Goal: Task Accomplishment & Management: Manage account settings

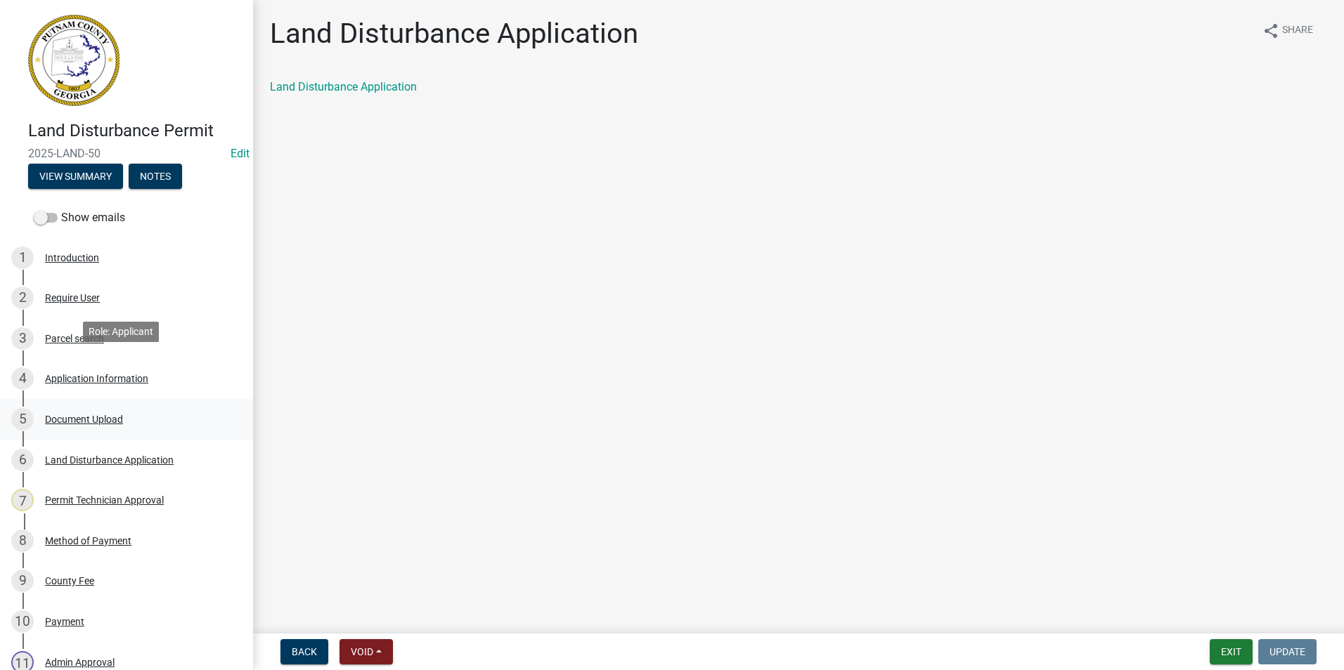
scroll to position [211, 0]
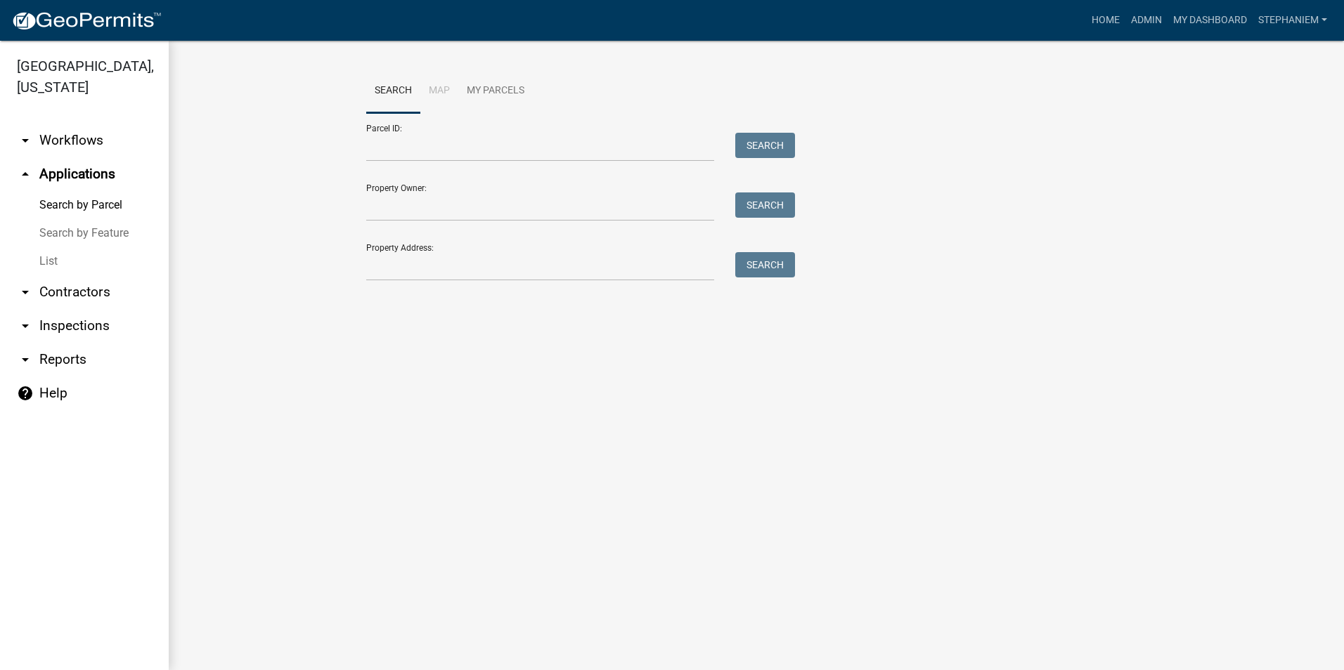
click at [77, 316] on link "arrow_drop_down Inspections" at bounding box center [84, 326] width 169 height 34
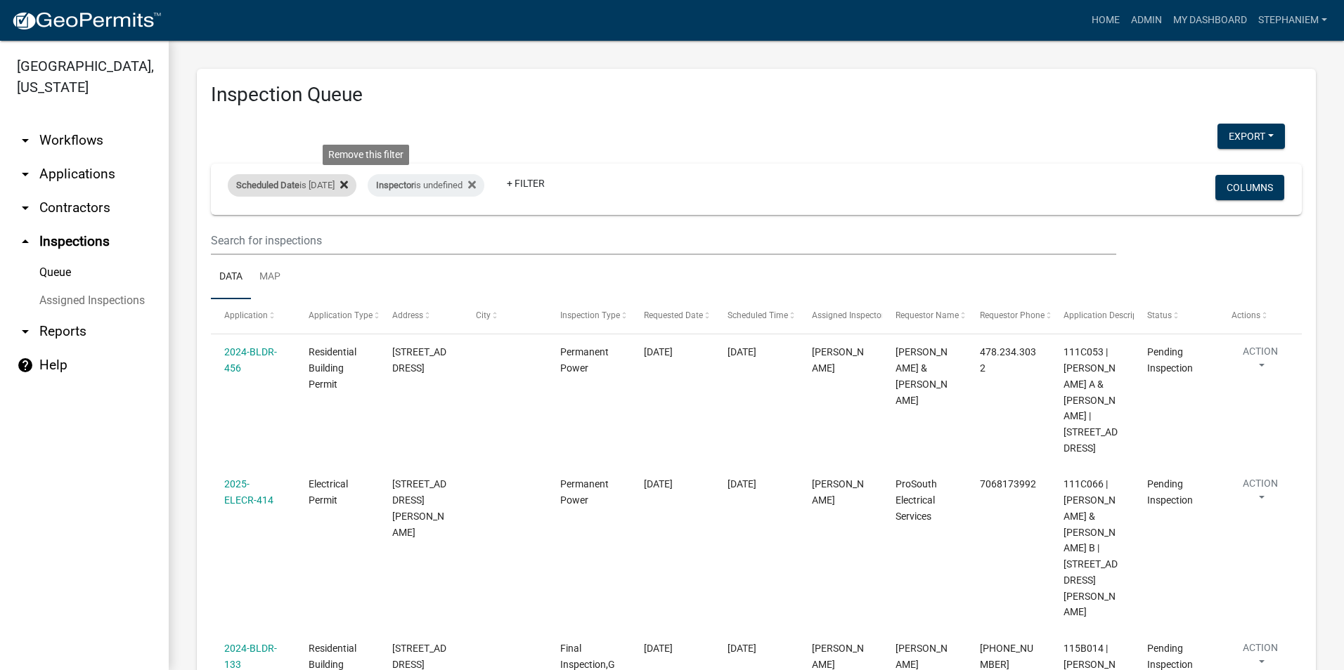
click at [348, 185] on icon at bounding box center [344, 184] width 8 height 11
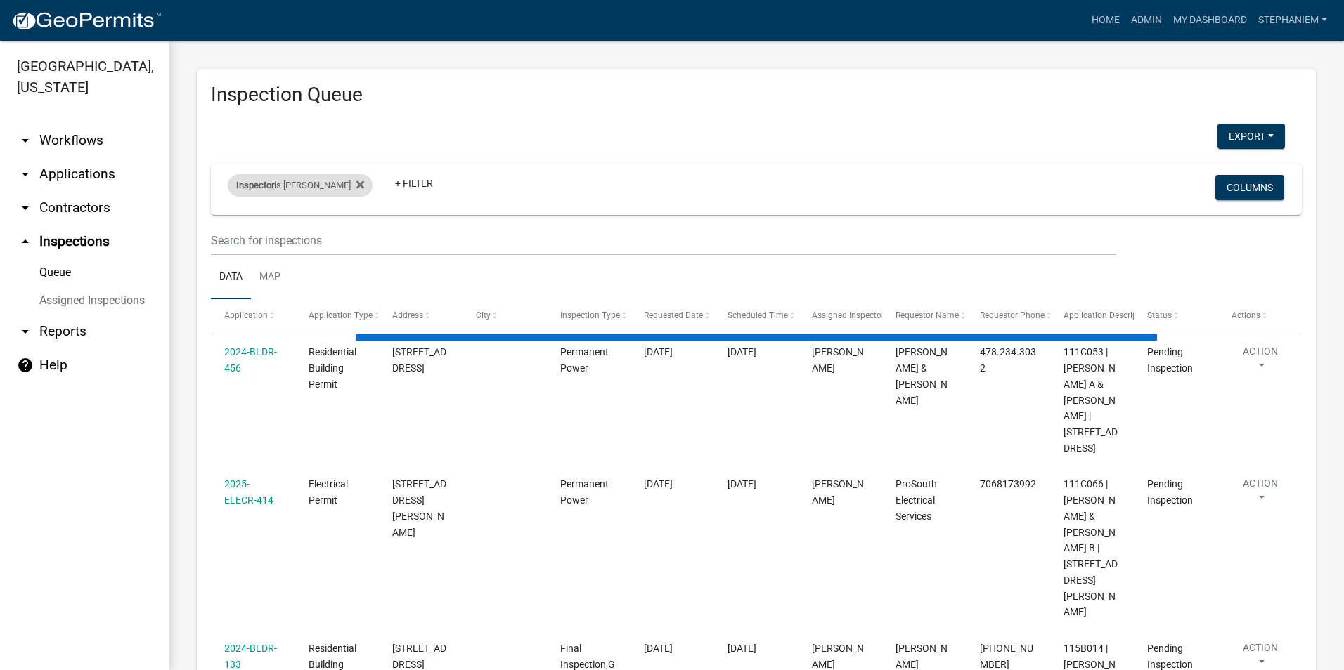
click at [339, 185] on div "Inspector is [PERSON_NAME] Remove this filter" at bounding box center [300, 185] width 145 height 22
select select "07642ab0-564c-47bb-824b-0ccf2da83593"
select select "3: 100"
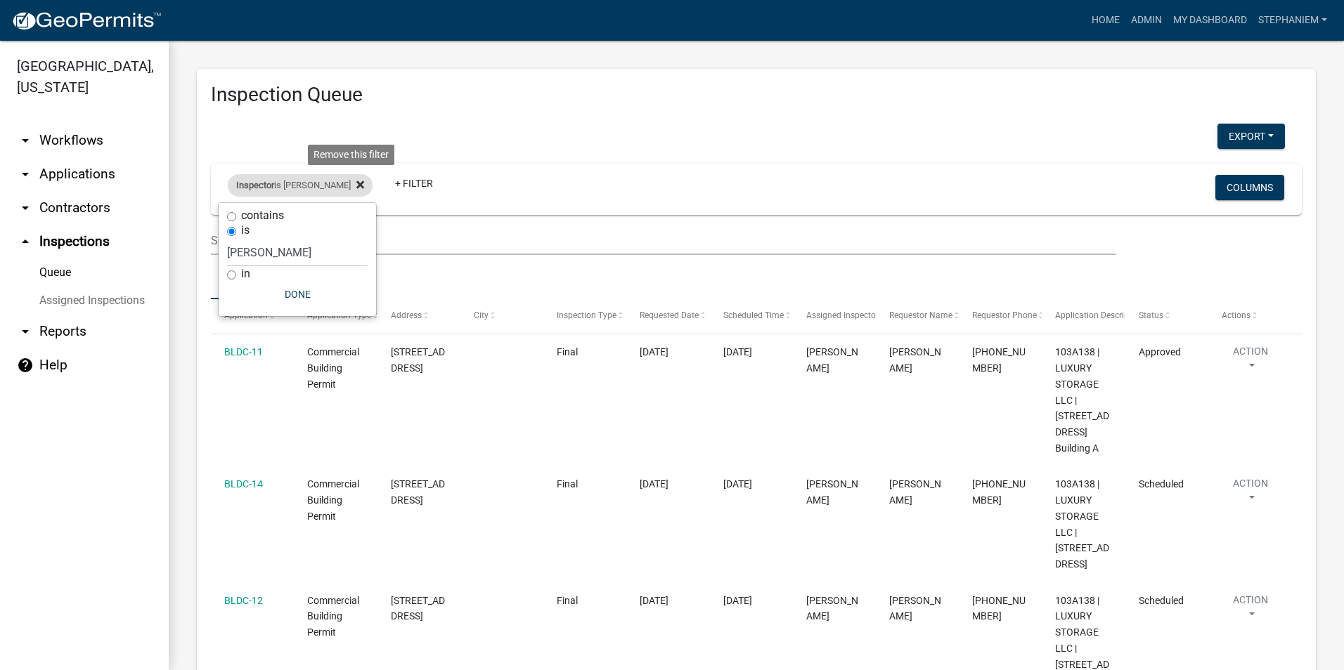
click at [356, 185] on icon at bounding box center [360, 184] width 8 height 11
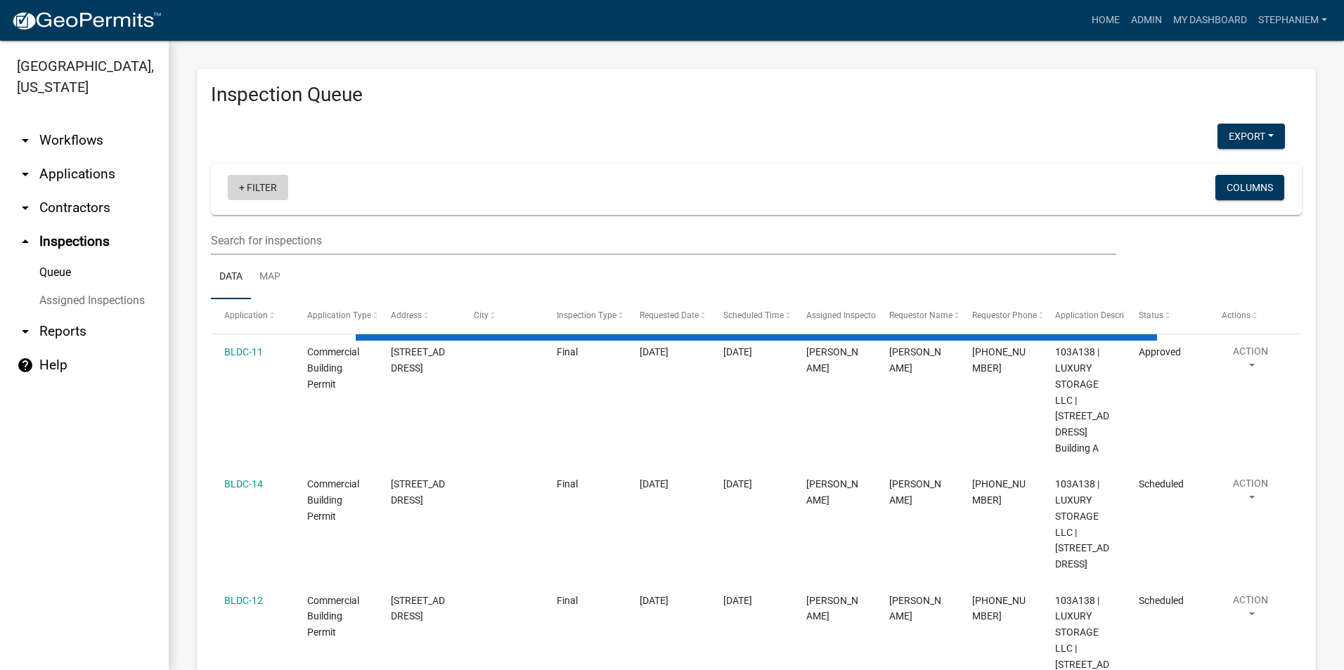
click at [257, 188] on link "+ Filter" at bounding box center [258, 187] width 60 height 25
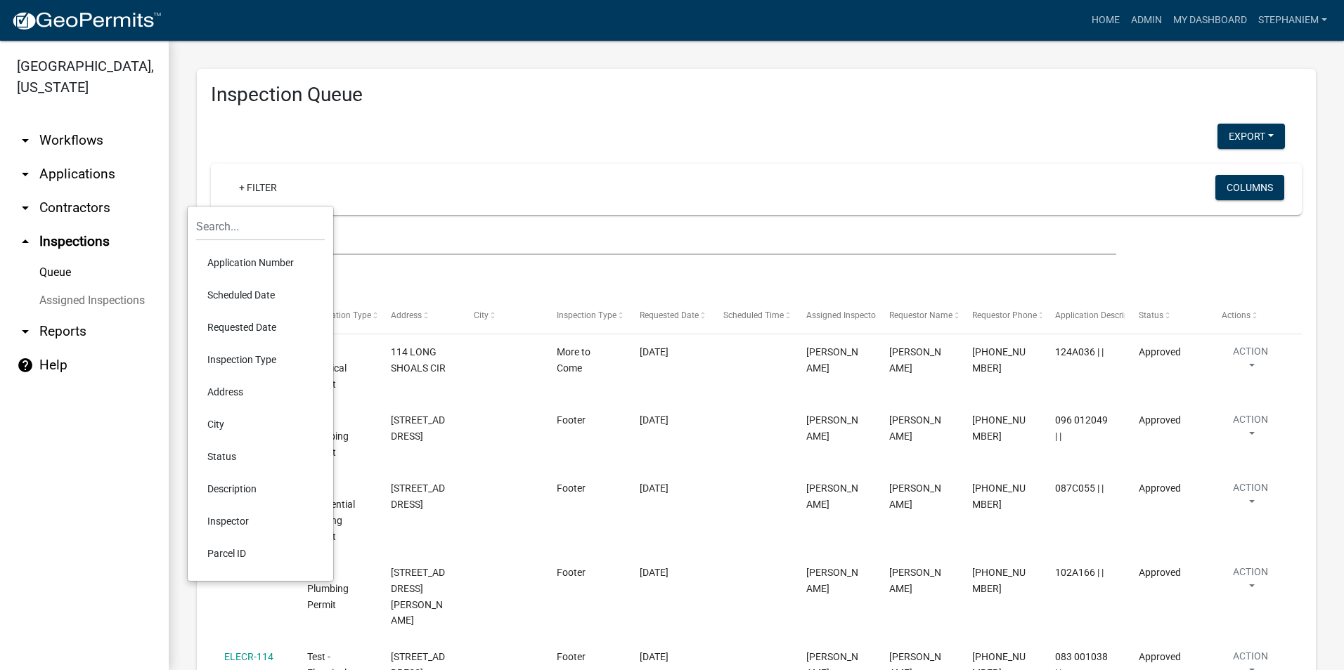
click at [241, 320] on li "Requested Date" at bounding box center [260, 327] width 129 height 32
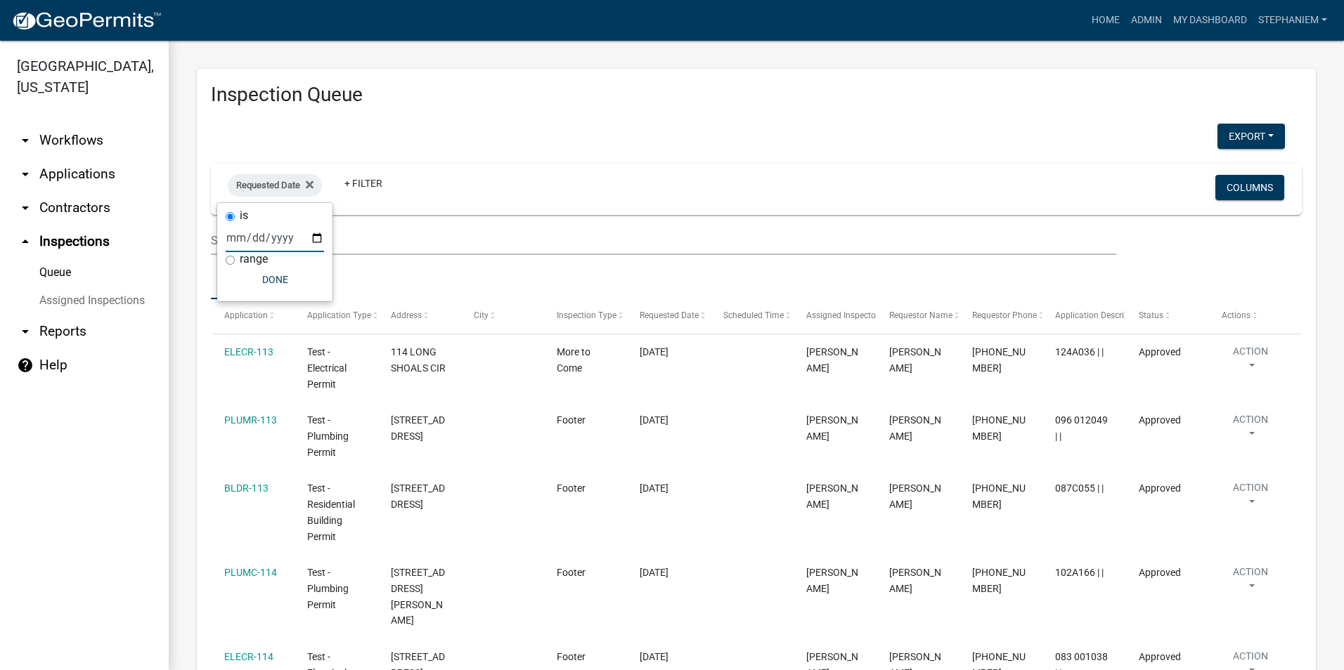
click at [313, 240] on input "date" at bounding box center [275, 237] width 98 height 29
type input "[DATE]"
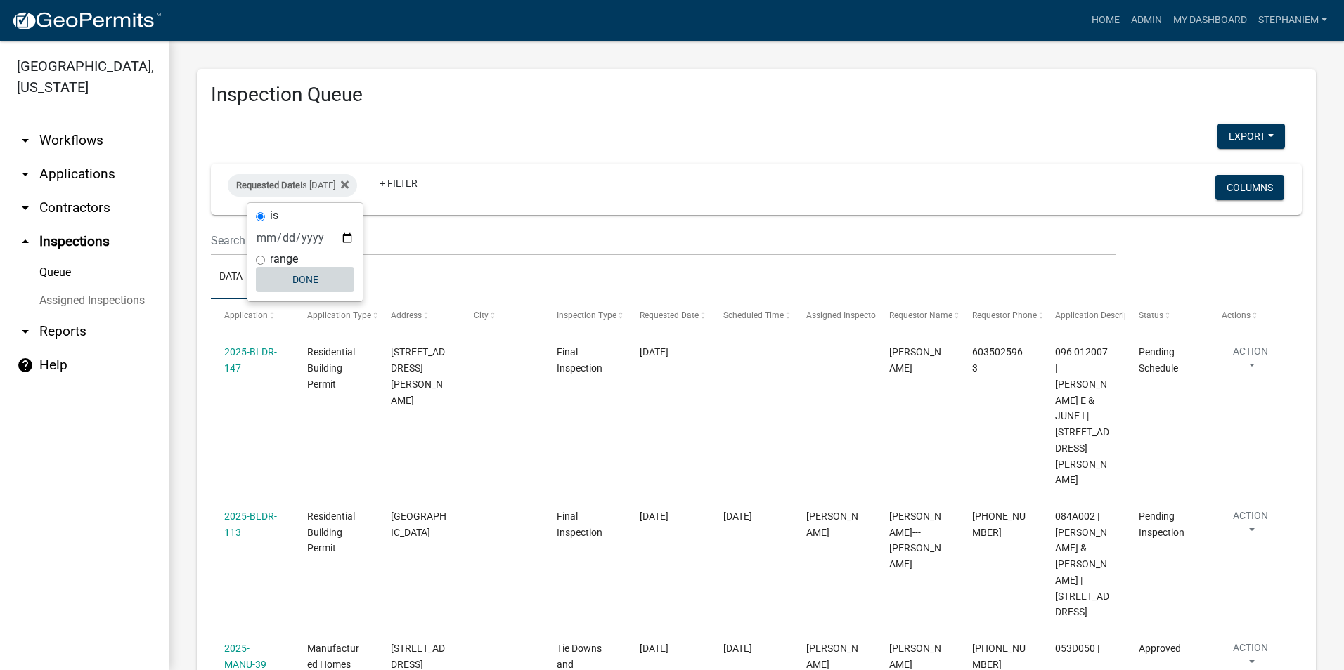
click at [301, 283] on button "Done" at bounding box center [305, 279] width 98 height 25
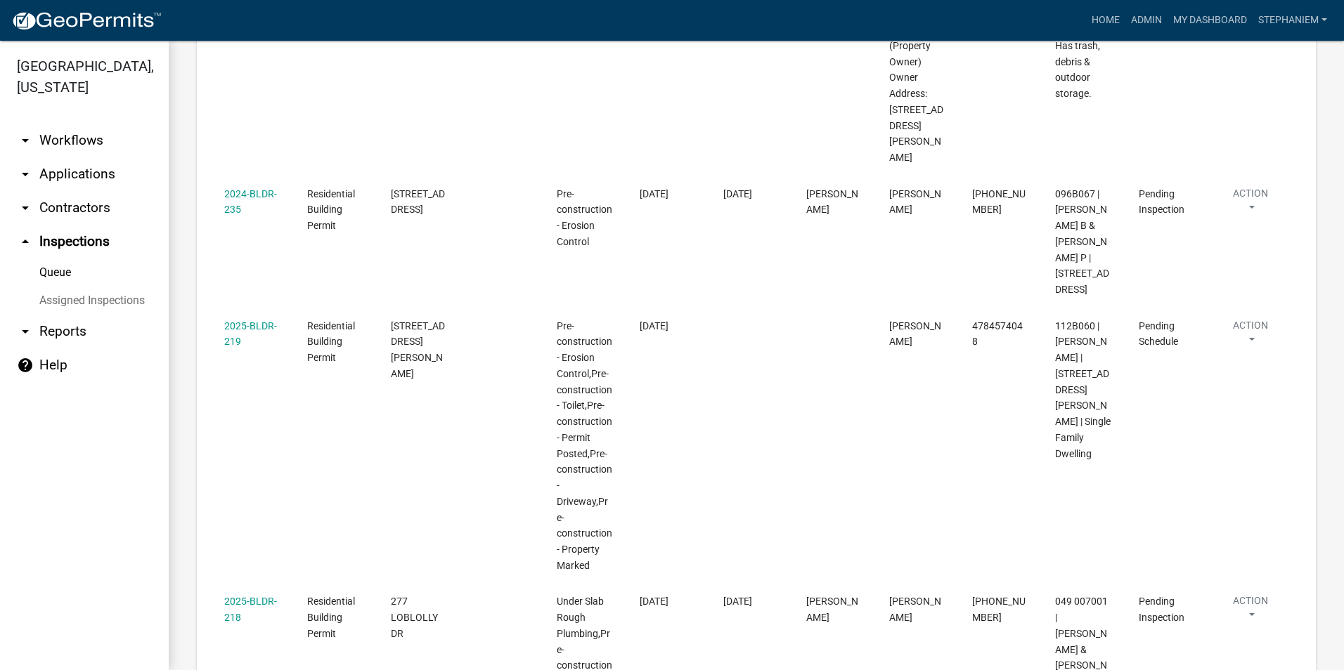
scroll to position [1476, 0]
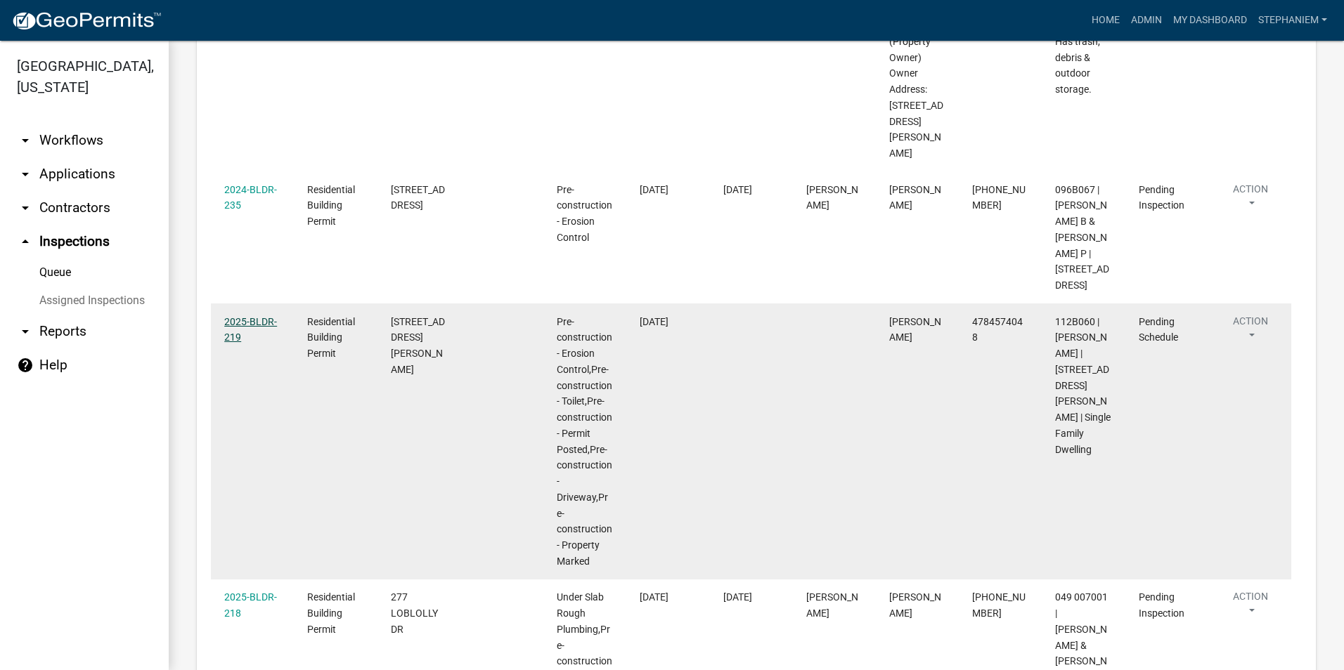
click at [253, 316] on link "2025-BLDR-219" at bounding box center [250, 329] width 53 height 27
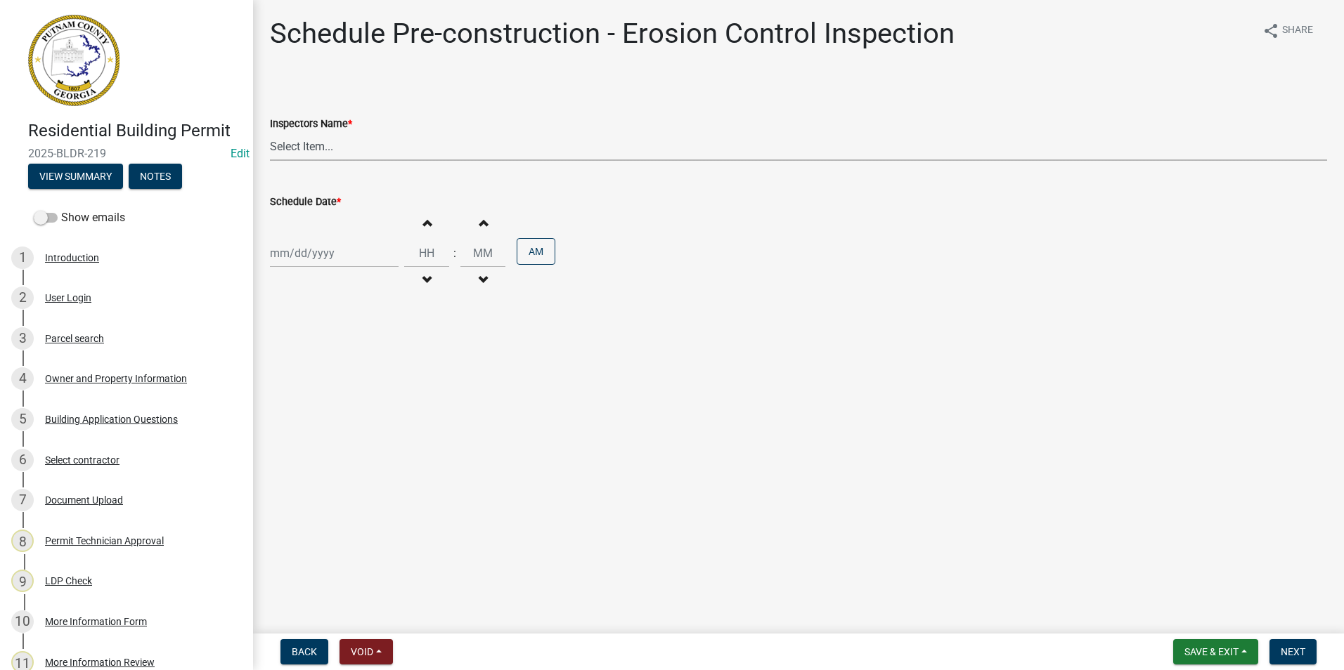
click at [318, 145] on select "Select Item... mrivera ([PERSON_NAME]) jstokes ([PERSON_NAME]) asmith105 ([PERS…" at bounding box center [798, 146] width 1057 height 29
select select "07642ab0-564c-47bb-824b-0ccf2da83593"
click at [270, 132] on select "Select Item... mrivera ([PERSON_NAME]) jstokes ([PERSON_NAME]) asmith105 ([PERS…" at bounding box center [798, 146] width 1057 height 29
click at [324, 249] on div at bounding box center [334, 253] width 129 height 29
select select "8"
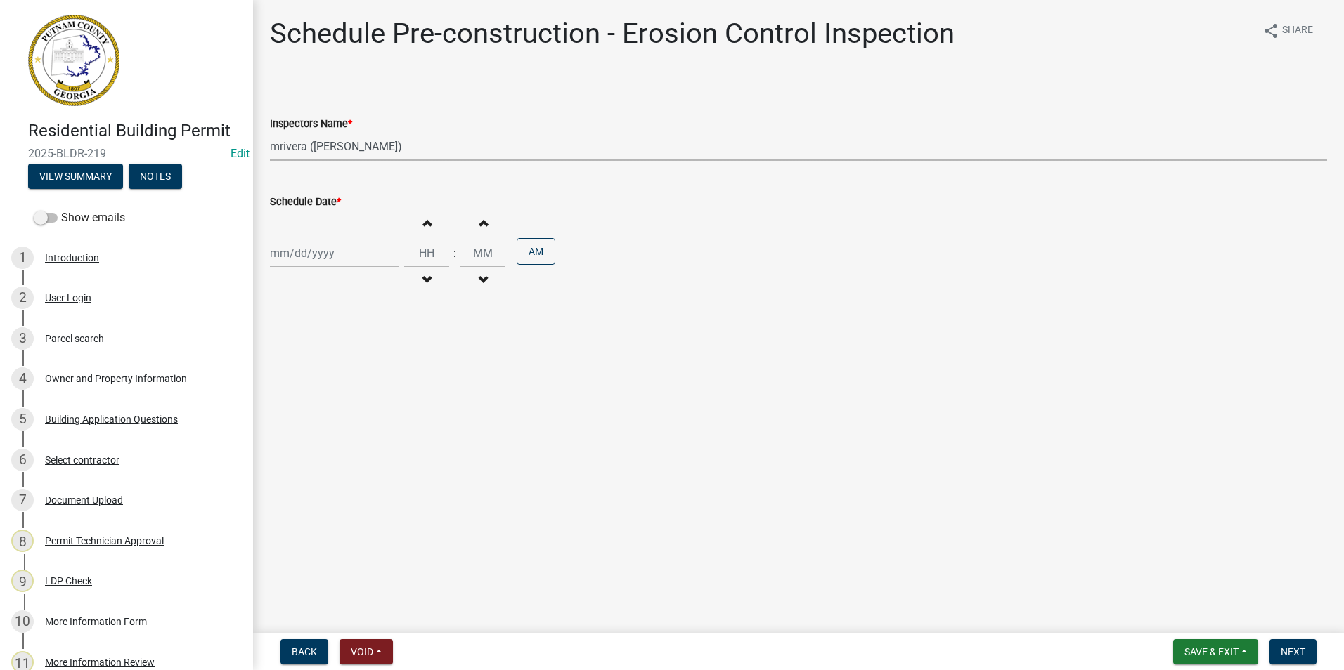
select select "2025"
click at [377, 400] on div "22" at bounding box center [374, 395] width 22 height 22
type input "[DATE]"
click at [1274, 647] on button "Next" at bounding box center [1292, 651] width 47 height 25
click at [372, 149] on select "Select Item... mrivera ([PERSON_NAME]) jstokes ([PERSON_NAME]) asmith105 ([PERS…" at bounding box center [798, 146] width 1057 height 29
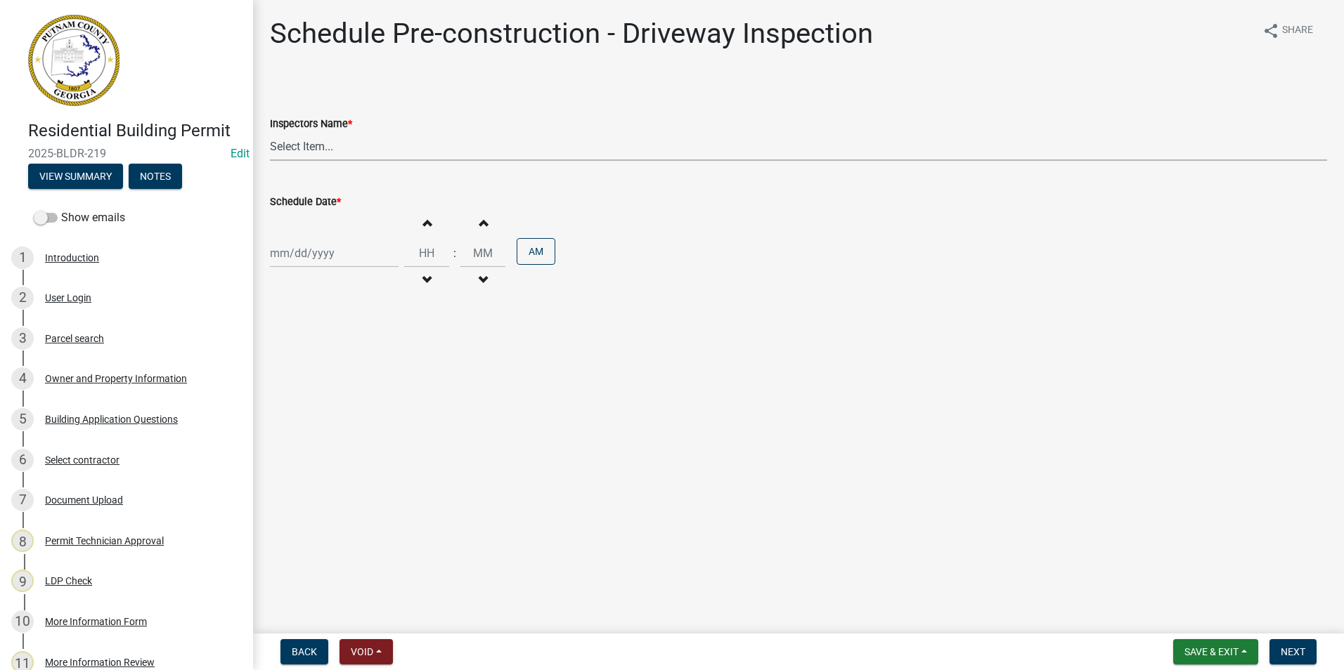
select select "07642ab0-564c-47bb-824b-0ccf2da83593"
click at [270, 132] on select "Select Item... mrivera ([PERSON_NAME]) jstokes ([PERSON_NAME]) asmith105 ([PERS…" at bounding box center [798, 146] width 1057 height 29
select select "8"
select select "2025"
click at [310, 266] on div "[PERSON_NAME] Feb Mar Apr [PERSON_NAME][DATE] Oct Nov [DATE] 1526 1527 1528 152…" at bounding box center [334, 253] width 129 height 29
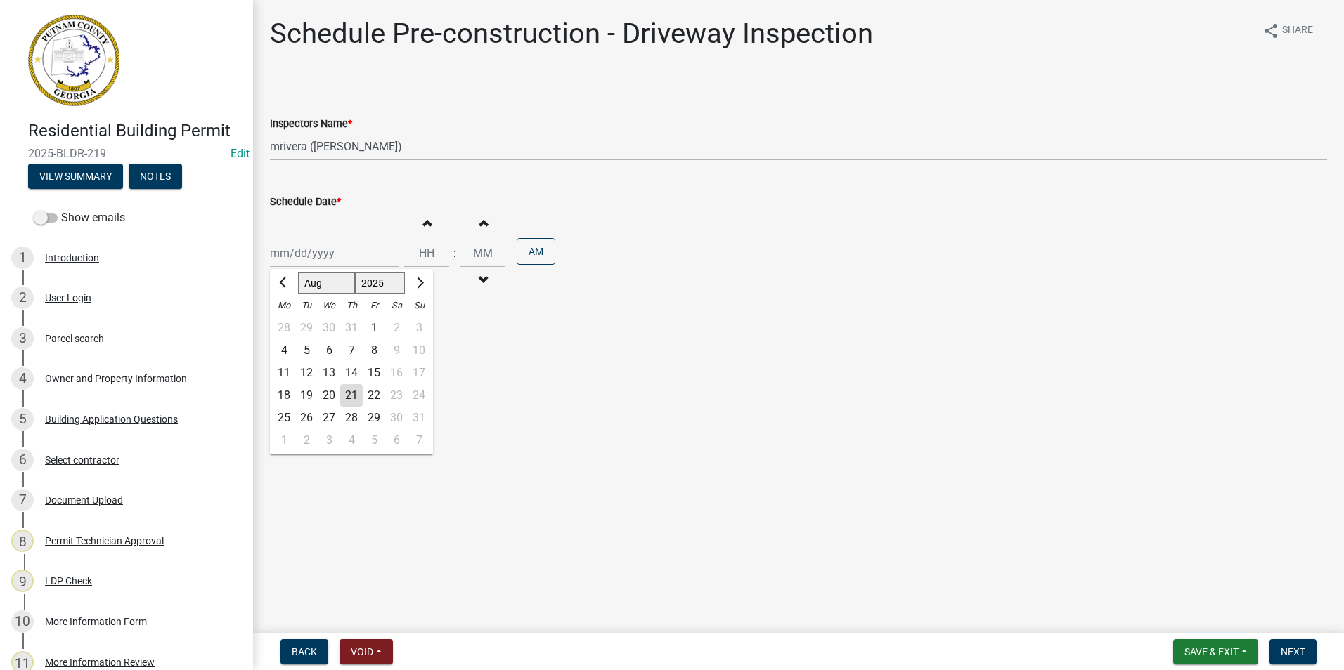
click at [377, 396] on div "22" at bounding box center [374, 395] width 22 height 22
type input "[DATE]"
click at [1288, 651] on span "Next" at bounding box center [1292, 652] width 25 height 11
drag, startPoint x: 380, startPoint y: 146, endPoint x: 375, endPoint y: 159, distance: 13.8
click at [380, 146] on select "Select Item... mrivera ([PERSON_NAME]) jstokes ([PERSON_NAME]) asmith105 ([PERS…" at bounding box center [798, 146] width 1057 height 29
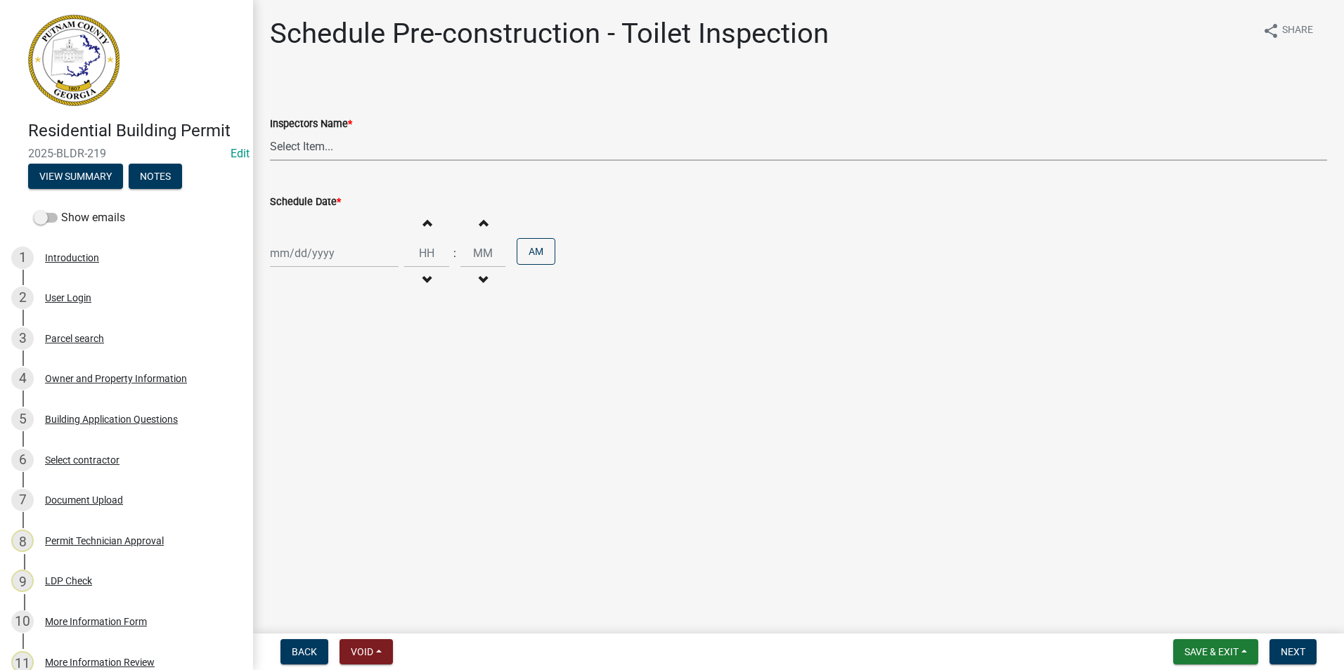
select select "07642ab0-564c-47bb-824b-0ccf2da83593"
click at [270, 132] on select "Select Item... mrivera ([PERSON_NAME]) jstokes ([PERSON_NAME]) asmith105 ([PERS…" at bounding box center [798, 146] width 1057 height 29
click at [299, 252] on div at bounding box center [334, 253] width 129 height 29
select select "8"
select select "2025"
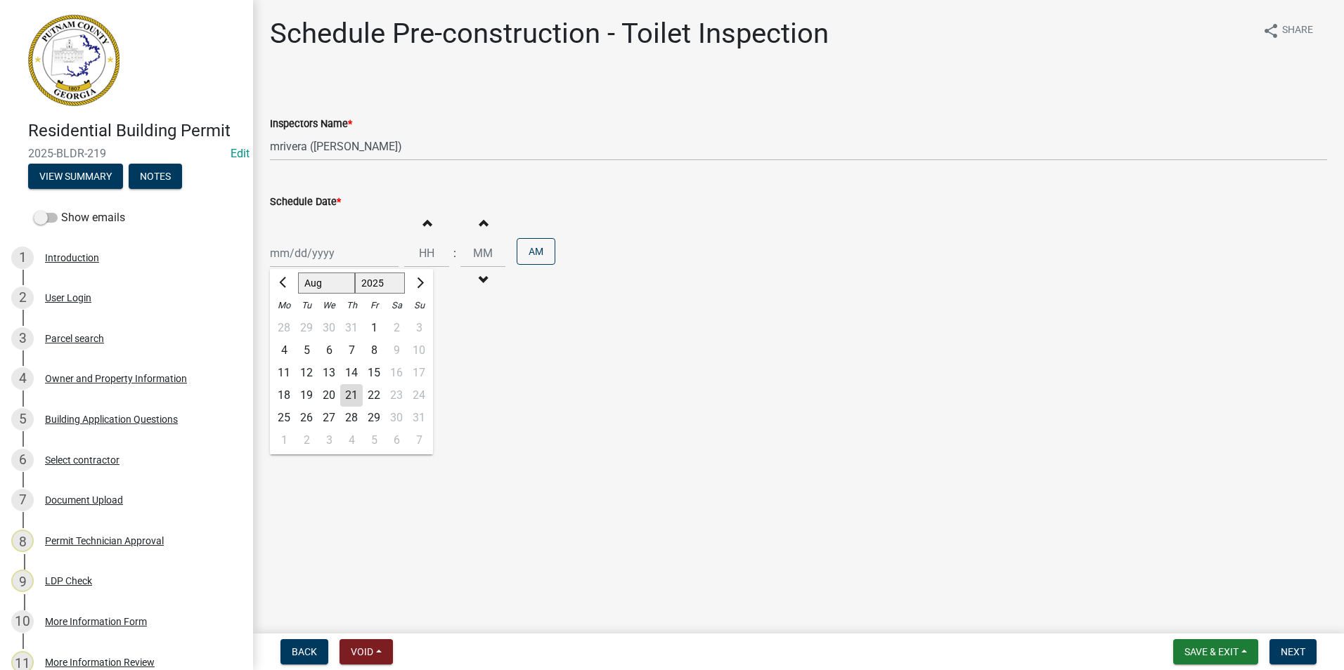
click at [379, 395] on div "22" at bounding box center [374, 395] width 22 height 22
type input "[DATE]"
click at [1285, 651] on span "Next" at bounding box center [1292, 652] width 25 height 11
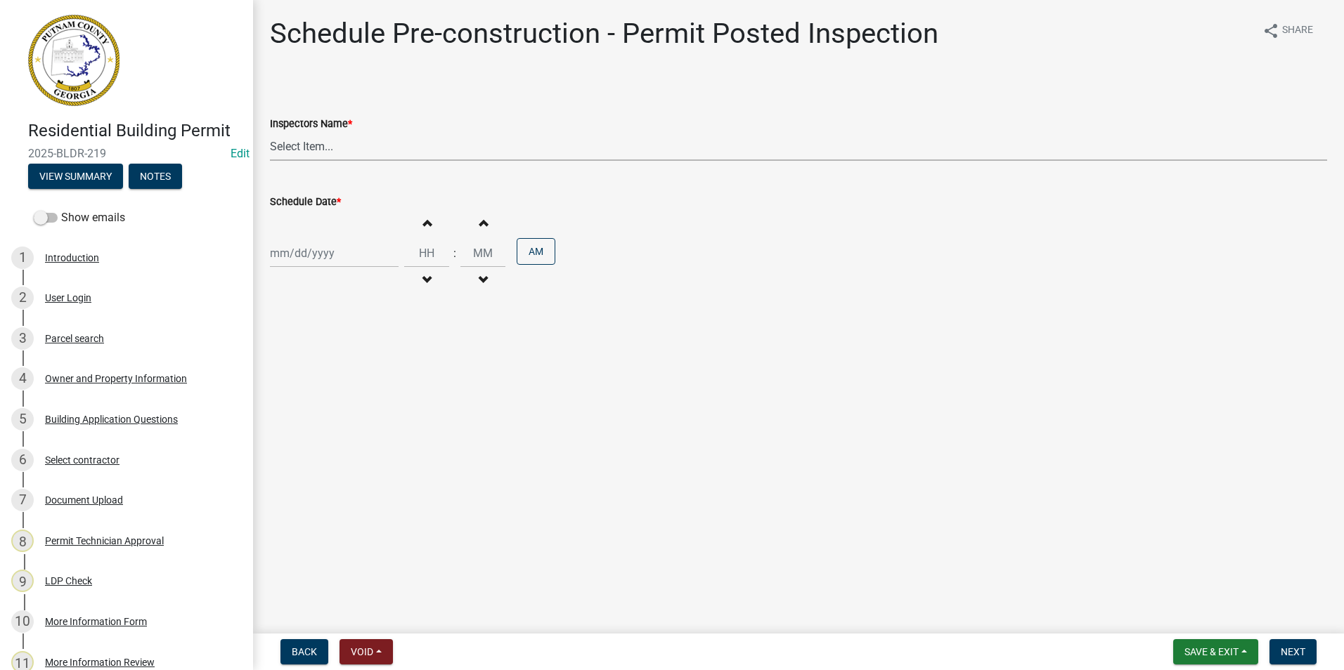
click at [306, 155] on select "Select Item... mrivera ([PERSON_NAME]) jstokes ([PERSON_NAME]) asmith105 ([PERS…" at bounding box center [798, 146] width 1057 height 29
select select "07642ab0-564c-47bb-824b-0ccf2da83593"
click at [270, 132] on select "Select Item... mrivera ([PERSON_NAME]) jstokes ([PERSON_NAME]) asmith105 ([PERS…" at bounding box center [798, 146] width 1057 height 29
click at [298, 261] on div at bounding box center [334, 253] width 129 height 29
select select "8"
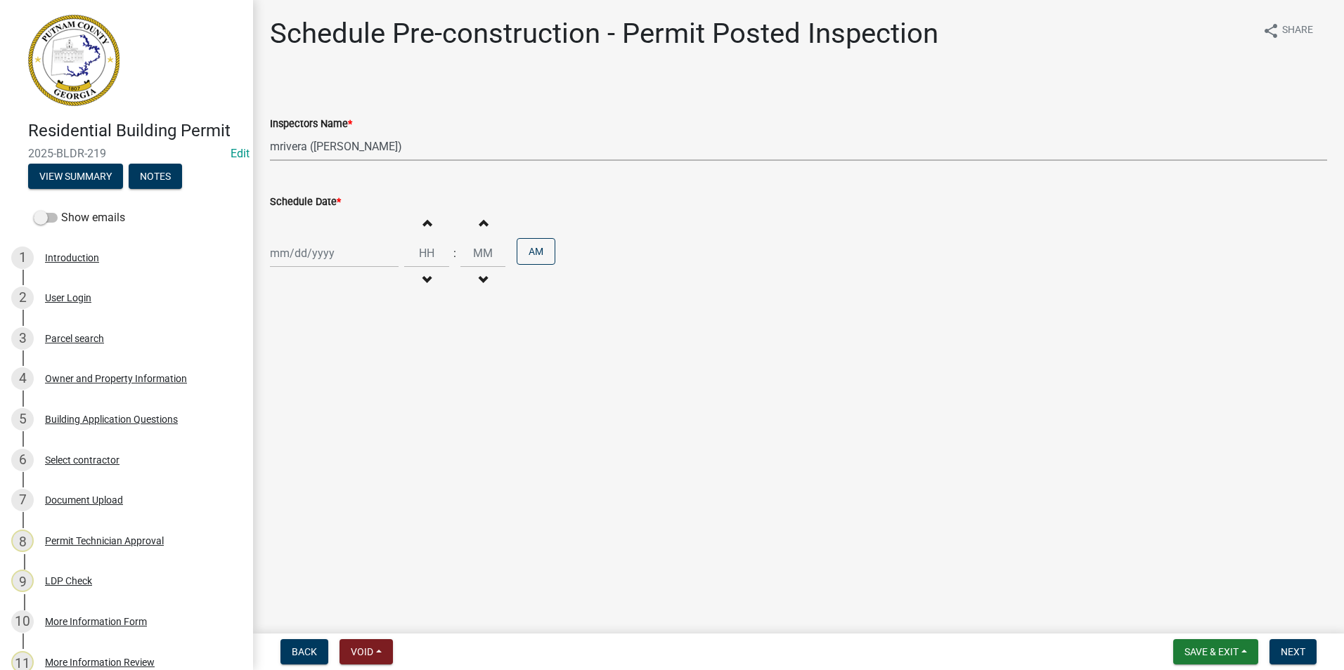
select select "2025"
click at [375, 392] on div "22" at bounding box center [374, 395] width 22 height 22
type input "[DATE]"
click at [1306, 657] on button "Next" at bounding box center [1292, 651] width 47 height 25
click at [311, 153] on select "Select Item... mrivera ([PERSON_NAME]) jstokes ([PERSON_NAME]) asmith105 ([PERS…" at bounding box center [798, 146] width 1057 height 29
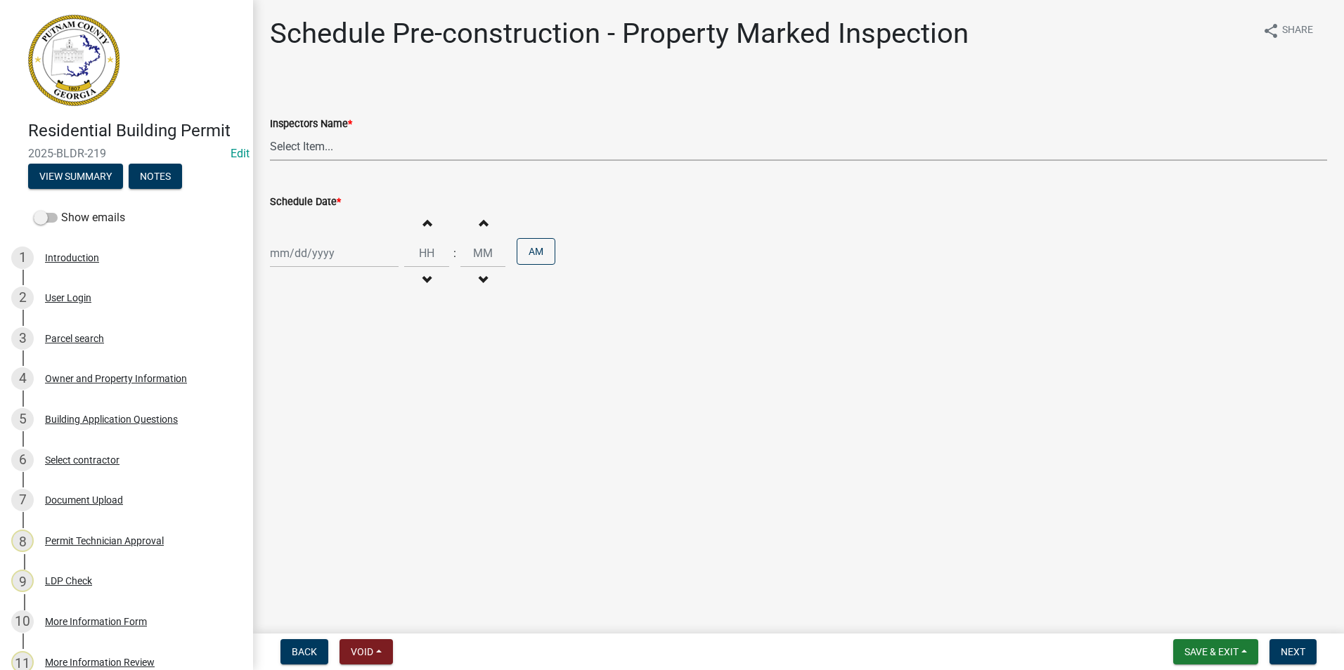
select select "07642ab0-564c-47bb-824b-0ccf2da83593"
click at [270, 132] on select "Select Item... mrivera ([PERSON_NAME]) jstokes ([PERSON_NAME]) asmith105 ([PERS…" at bounding box center [798, 146] width 1057 height 29
select select "8"
select select "2025"
click at [311, 242] on div "[PERSON_NAME] Feb Mar Apr [PERSON_NAME][DATE] Oct Nov [DATE] 1526 1527 1528 152…" at bounding box center [334, 253] width 129 height 29
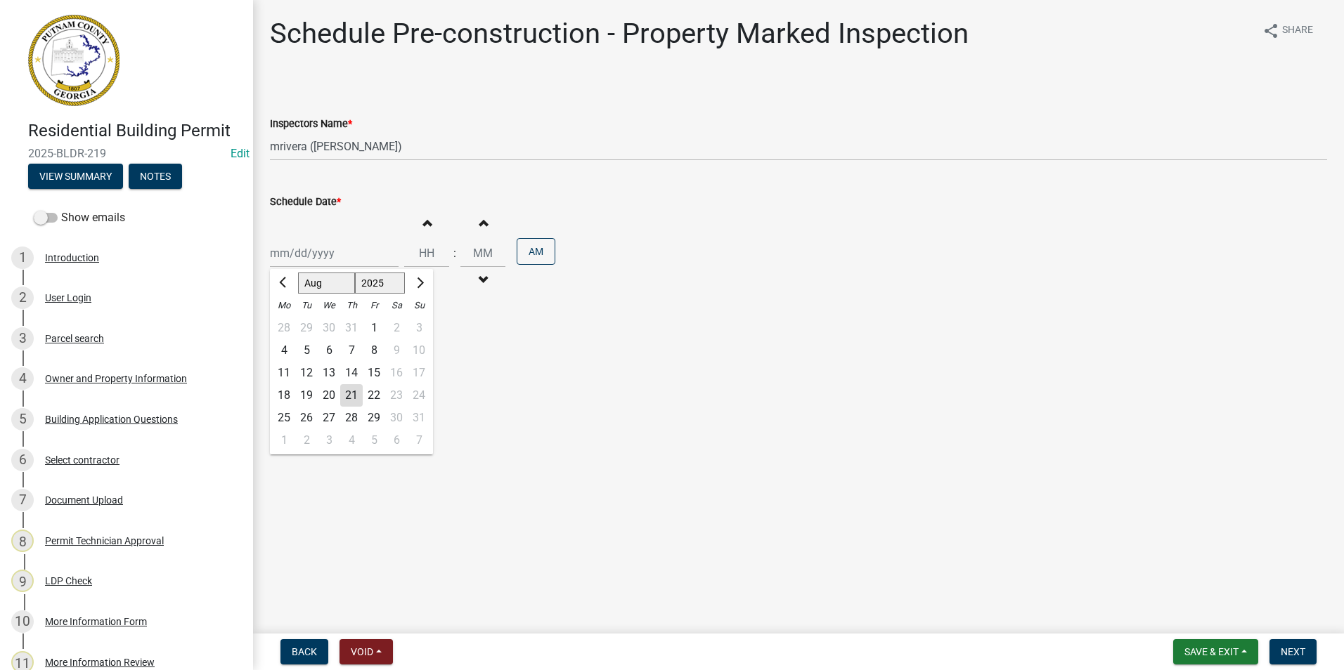
click at [372, 399] on div "22" at bounding box center [374, 395] width 22 height 22
type input "[DATE]"
click at [1275, 652] on button "Next" at bounding box center [1292, 651] width 47 height 25
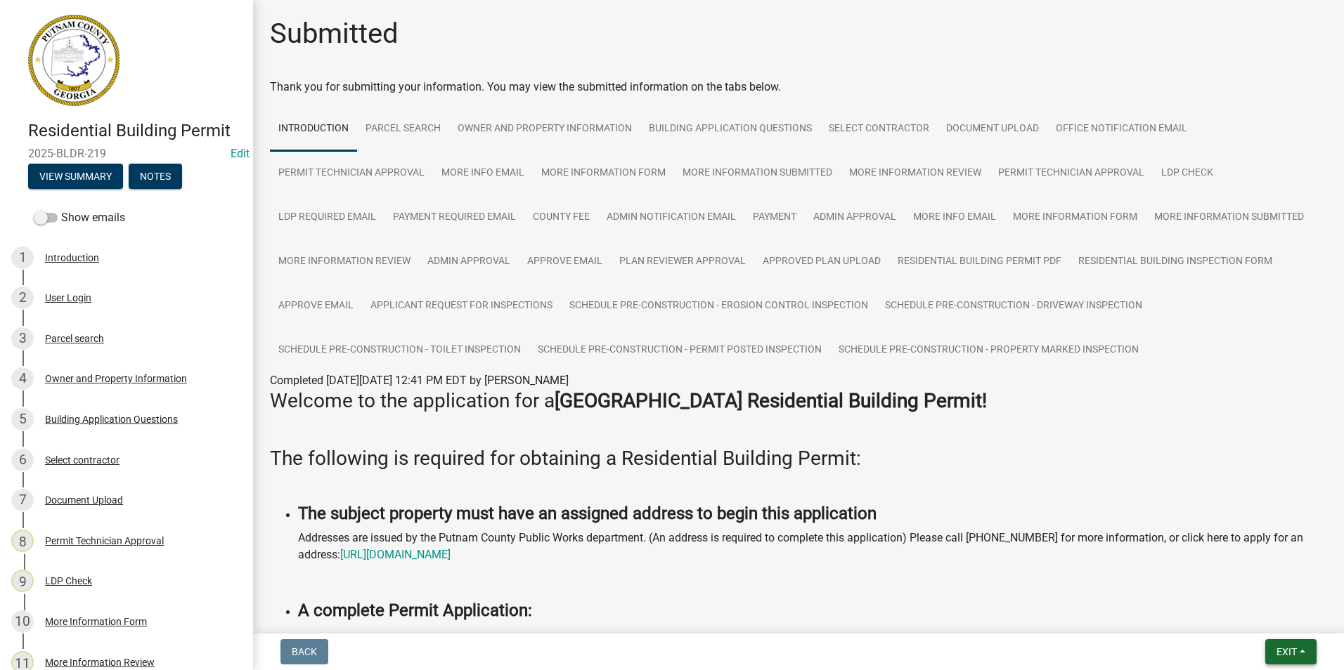
click at [1286, 661] on button "Exit" at bounding box center [1290, 651] width 51 height 25
click at [1274, 616] on button "Save & Exit" at bounding box center [1260, 616] width 112 height 34
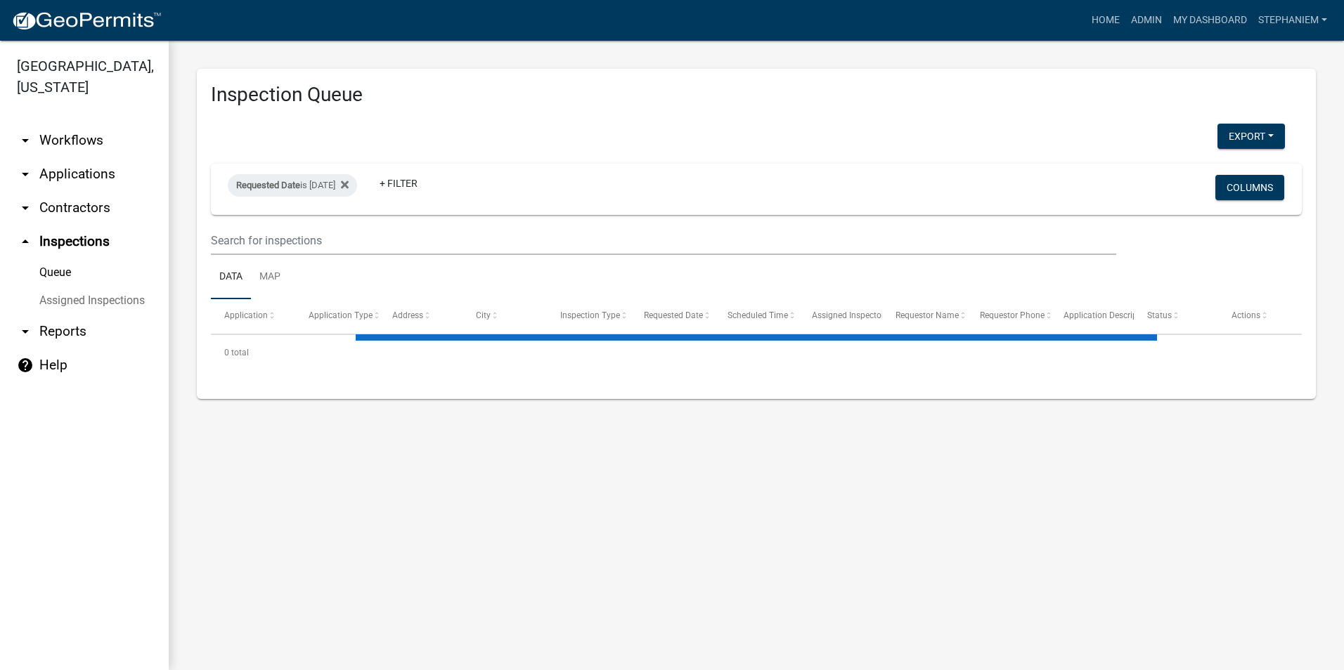
select select "3: 100"
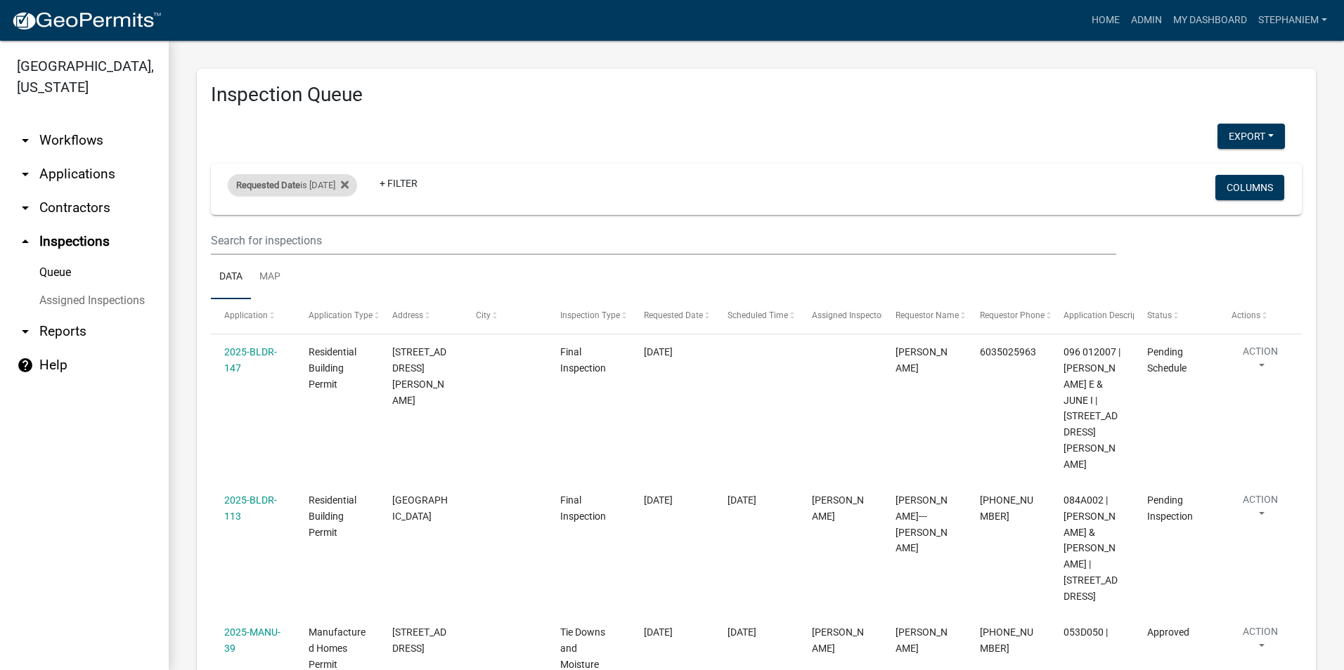
click at [306, 181] on div "Requested Date is [DATE]" at bounding box center [292, 185] width 129 height 22
click at [345, 235] on input "[DATE]" at bounding box center [305, 237] width 98 height 29
type input "[DATE]"
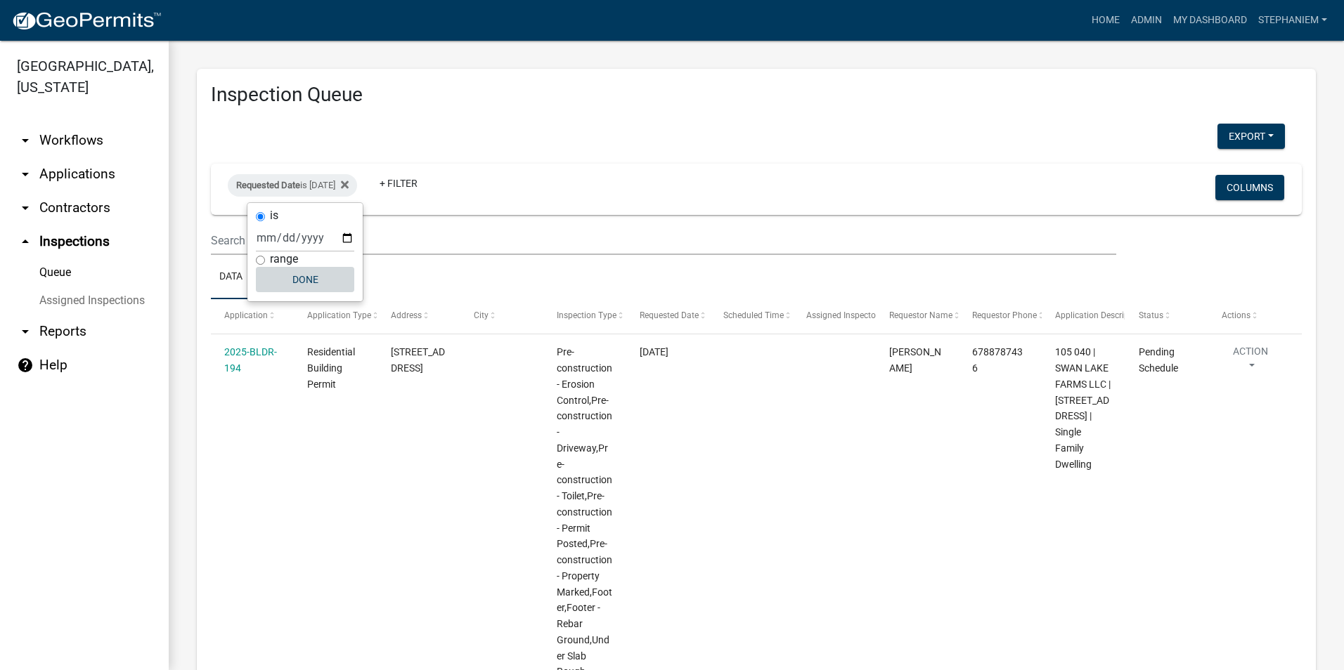
click at [304, 287] on button "Done" at bounding box center [305, 279] width 98 height 25
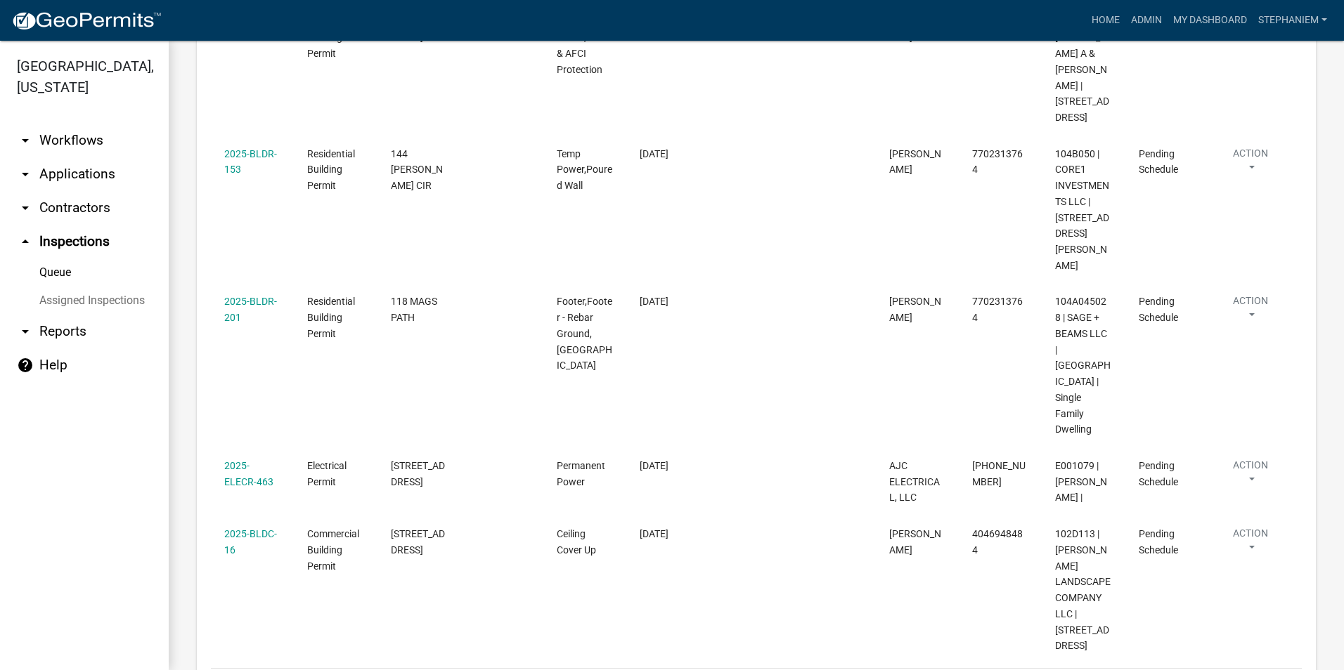
scroll to position [746, 0]
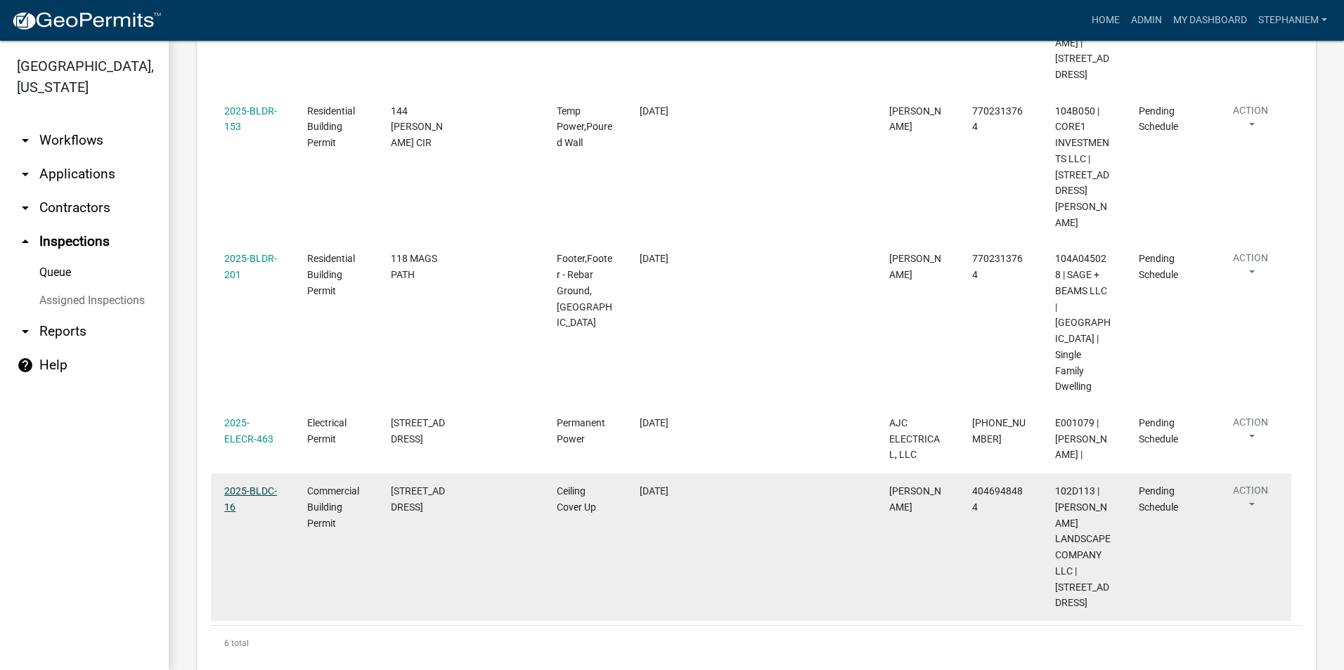
click at [259, 486] on link "2025-BLDC-16" at bounding box center [250, 499] width 53 height 27
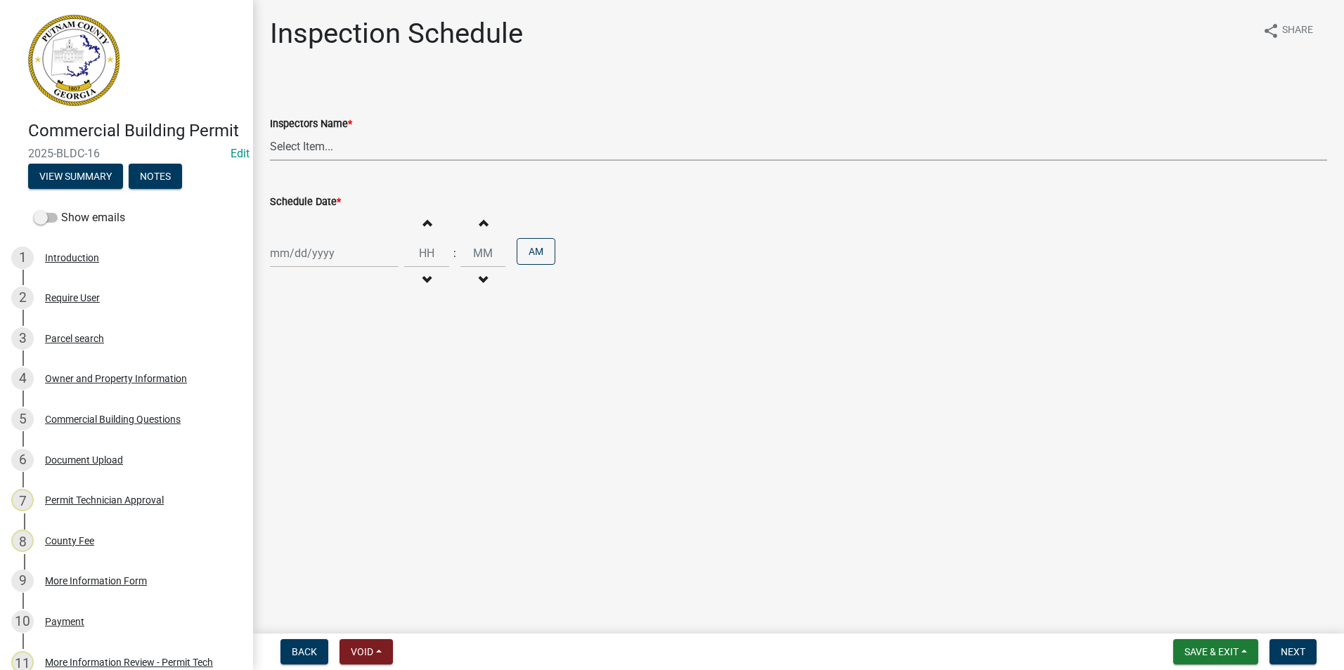
drag, startPoint x: 275, startPoint y: 139, endPoint x: 280, endPoint y: 160, distance: 21.6
click at [275, 139] on select "Select Item... mrivera ([PERSON_NAME]) jstokes ([PERSON_NAME]) asmith105 ([PERS…" at bounding box center [798, 146] width 1057 height 29
select select "07642ab0-564c-47bb-824b-0ccf2da83593"
click at [270, 132] on select "Select Item... mrivera ([PERSON_NAME]) jstokes ([PERSON_NAME]) asmith105 ([PERS…" at bounding box center [798, 146] width 1057 height 29
click at [315, 270] on div "Increment hours Decrement hours : Increment minutes Decrement minutes AM" at bounding box center [798, 253] width 1057 height 86
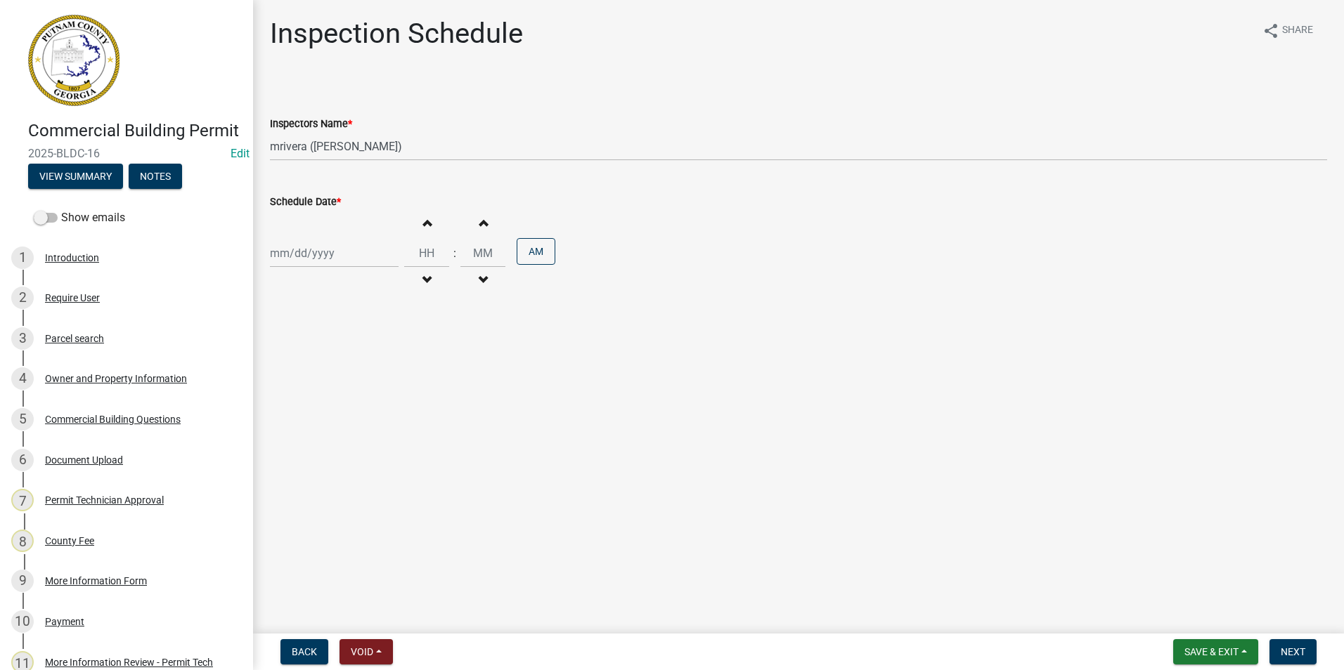
click at [325, 253] on div at bounding box center [334, 253] width 129 height 29
select select "8"
select select "2025"
click at [375, 391] on div "22" at bounding box center [374, 395] width 22 height 22
type input "[DATE]"
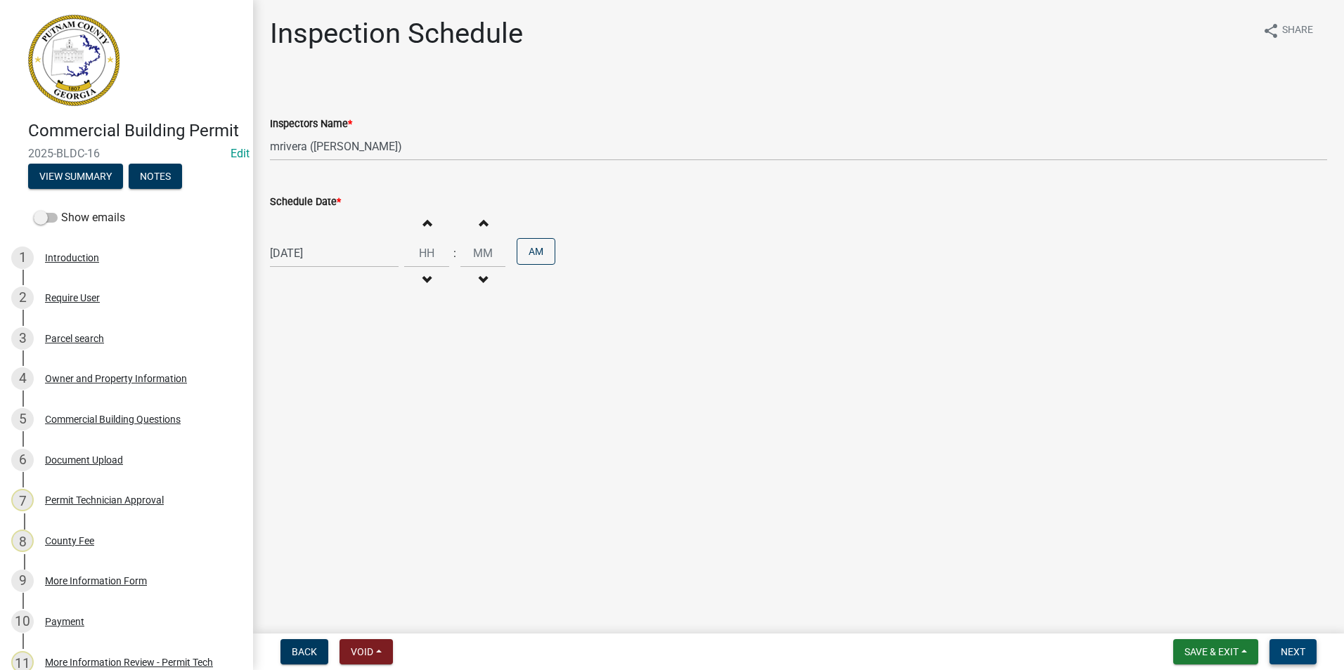
click at [1309, 642] on button "Next" at bounding box center [1292, 651] width 47 height 25
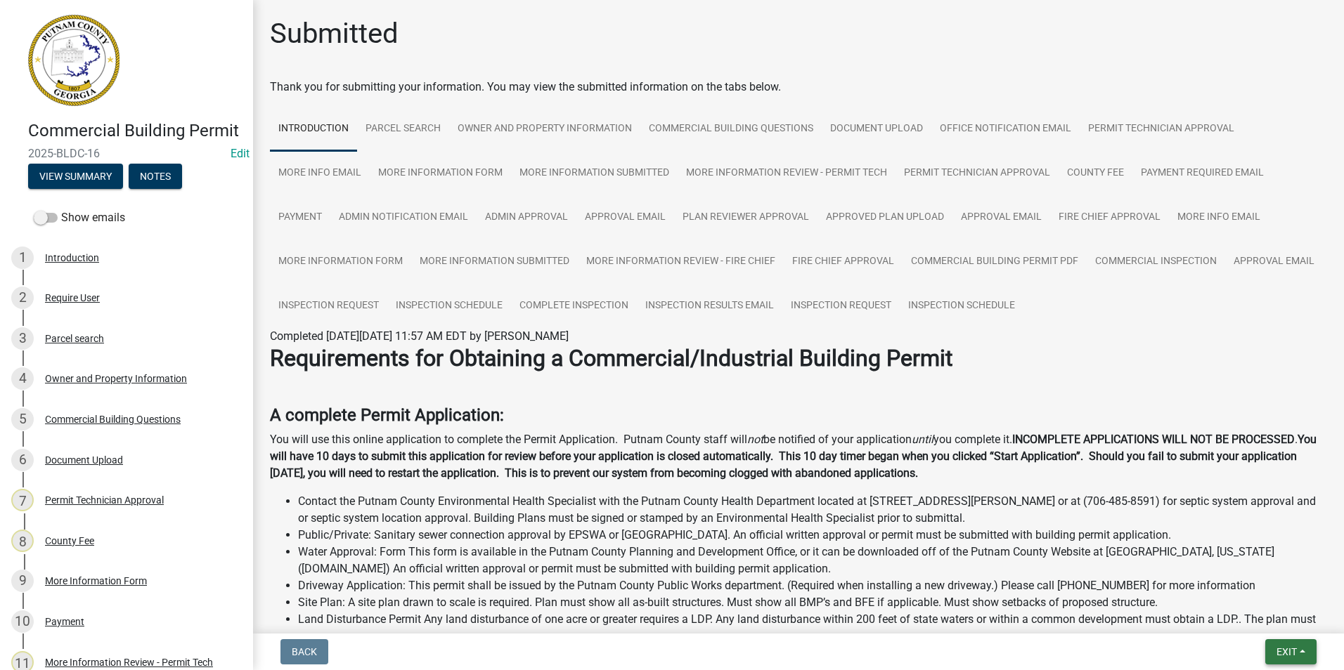
click at [1290, 656] on span "Exit" at bounding box center [1286, 652] width 20 height 11
click at [1287, 622] on button "Save & Exit" at bounding box center [1260, 616] width 112 height 34
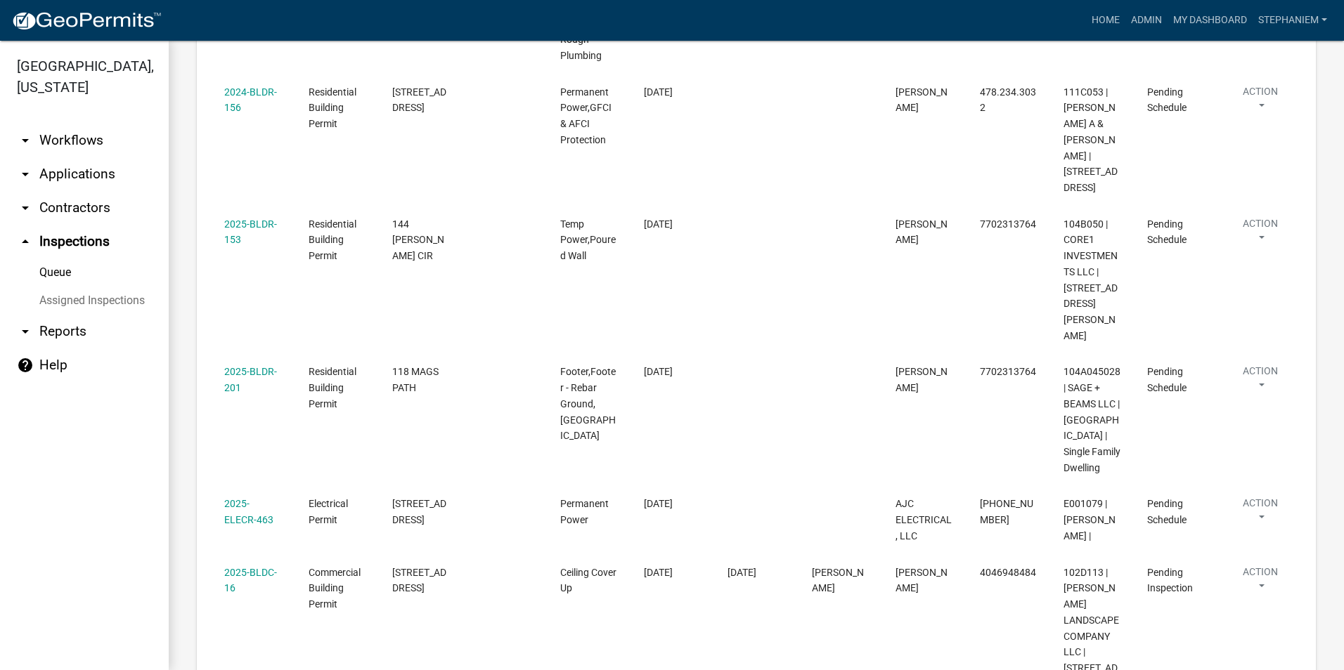
scroll to position [729, 0]
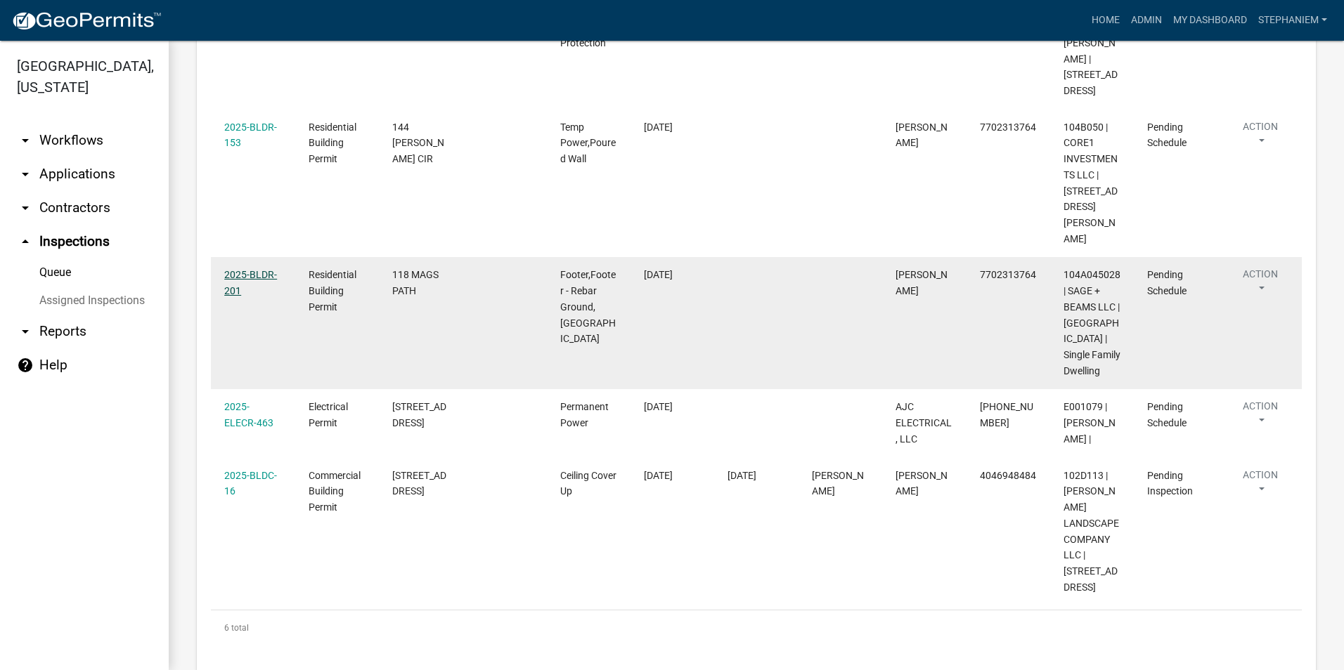
click at [257, 269] on link "2025-BLDR-201" at bounding box center [250, 282] width 53 height 27
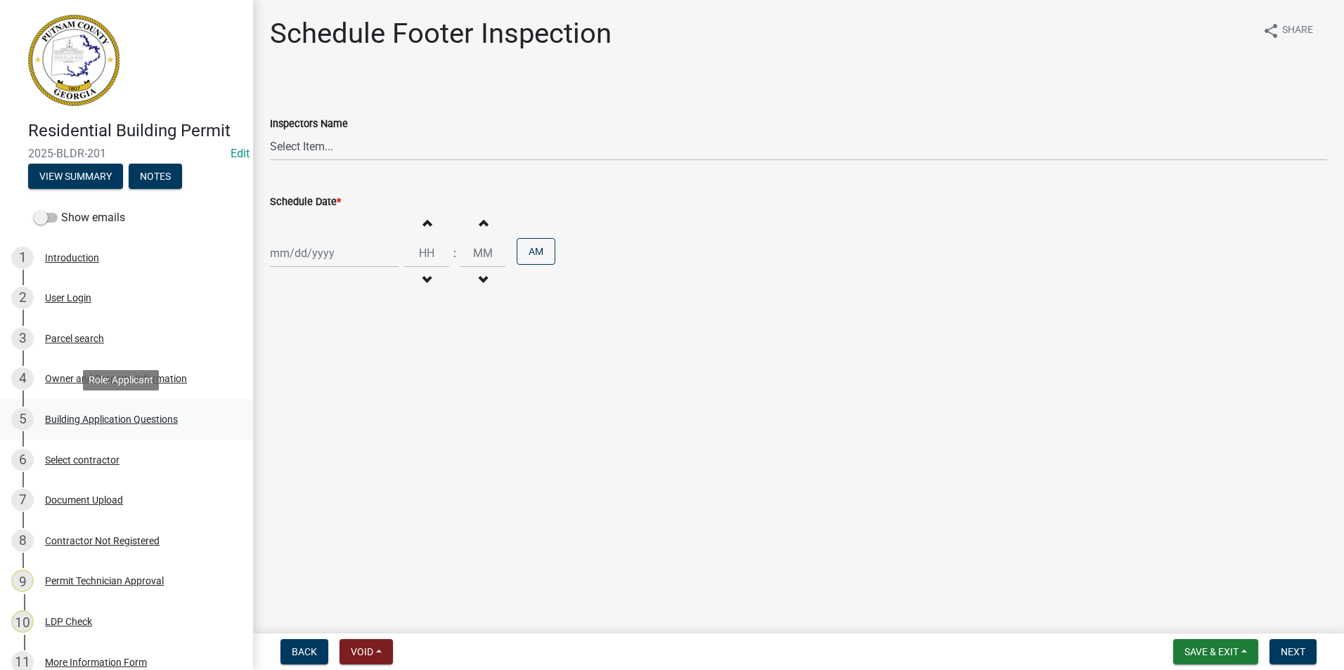
click at [78, 418] on div "Building Application Questions" at bounding box center [111, 420] width 133 height 10
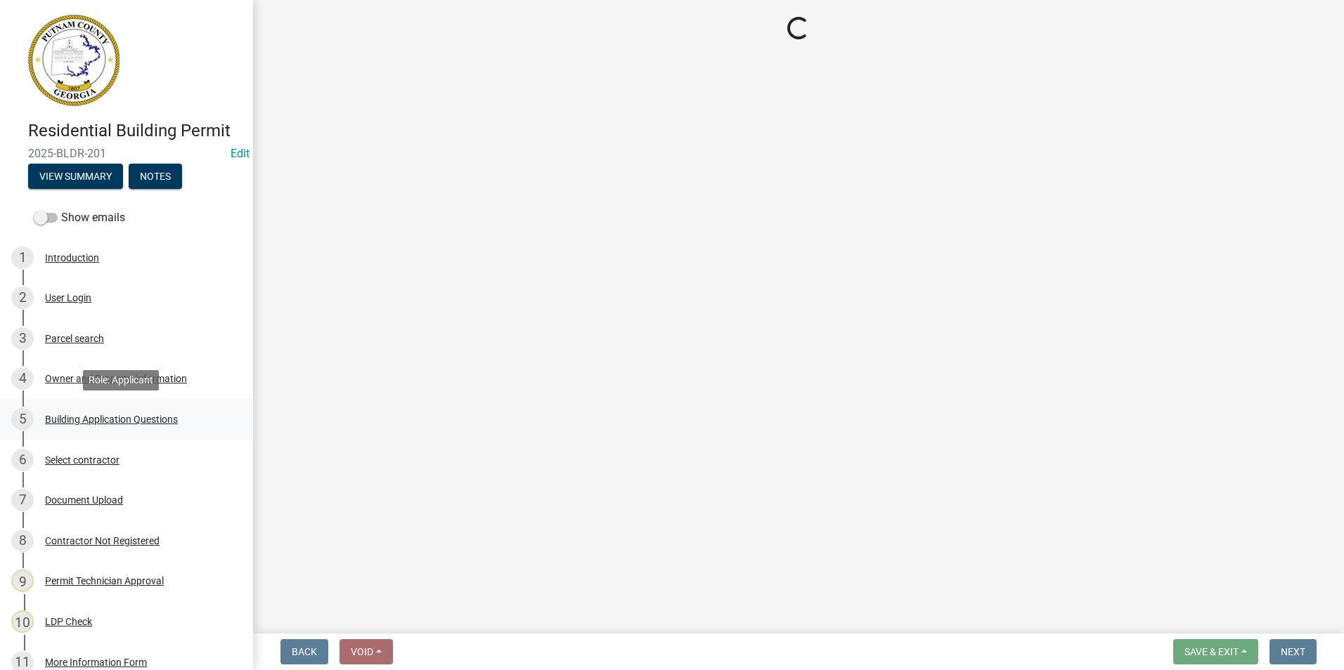
select select "ebf62bd9-0e77-42f1-a2f1-6aca02a789de"
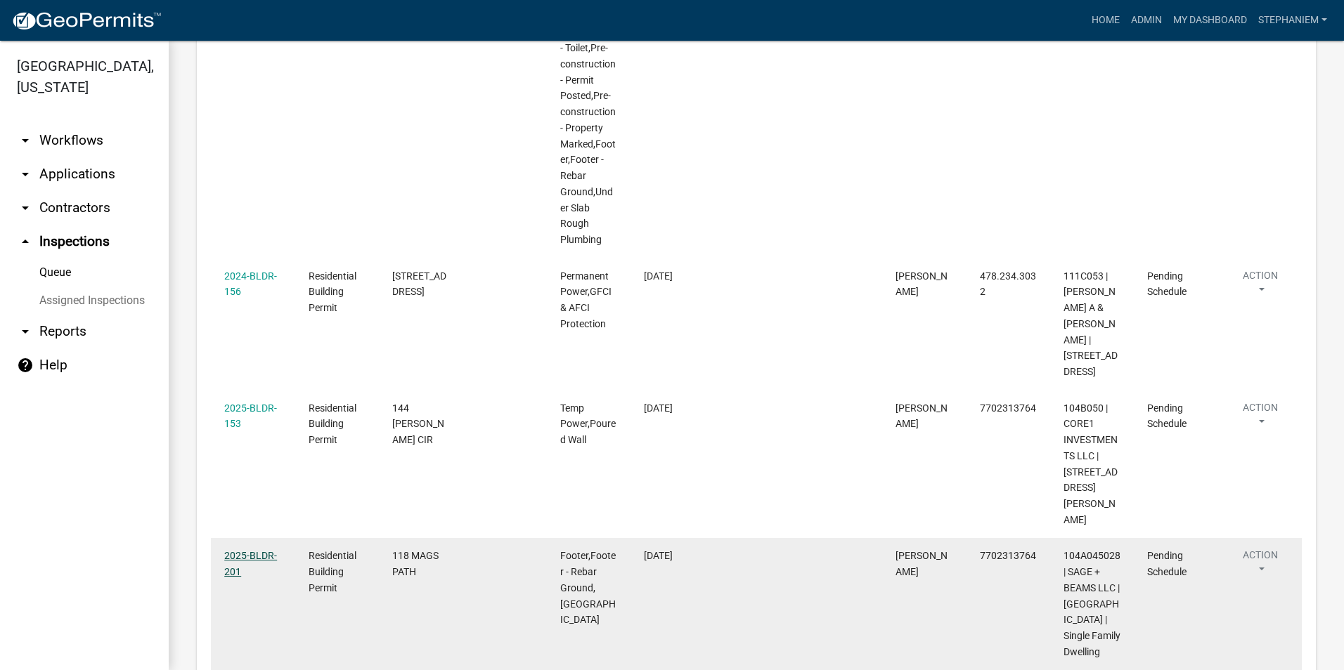
scroll to position [729, 0]
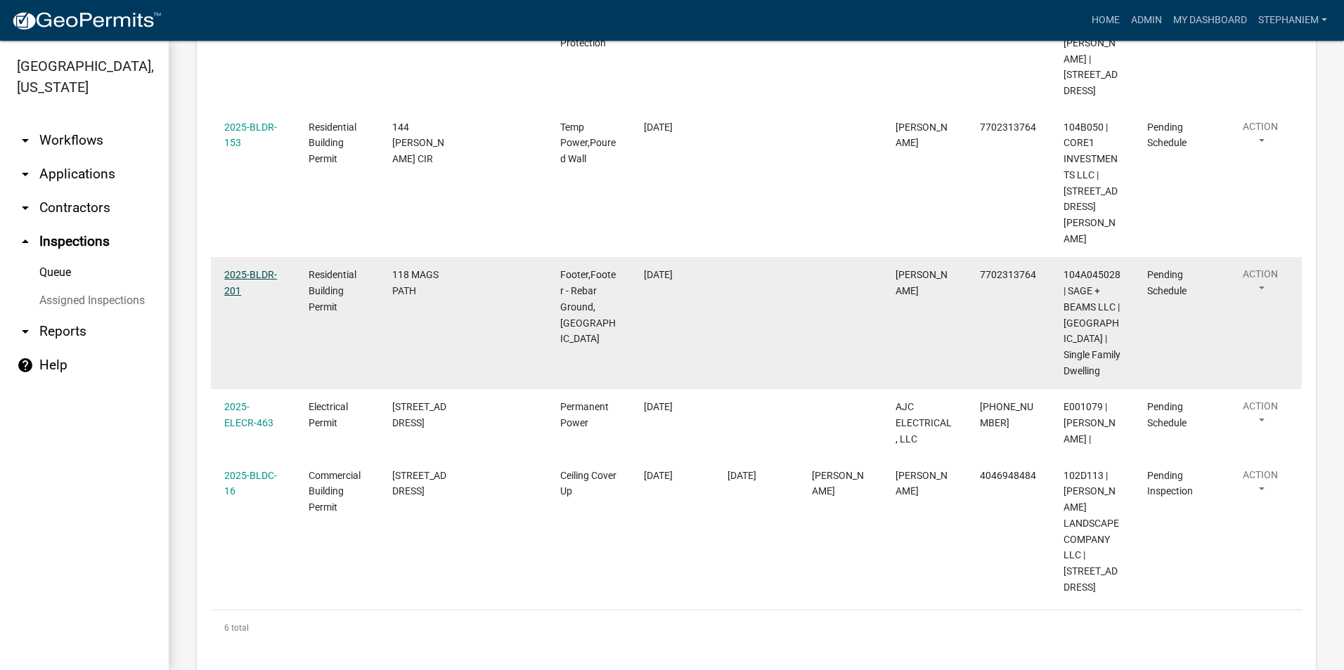
click at [261, 269] on link "2025-BLDR-201" at bounding box center [250, 282] width 53 height 27
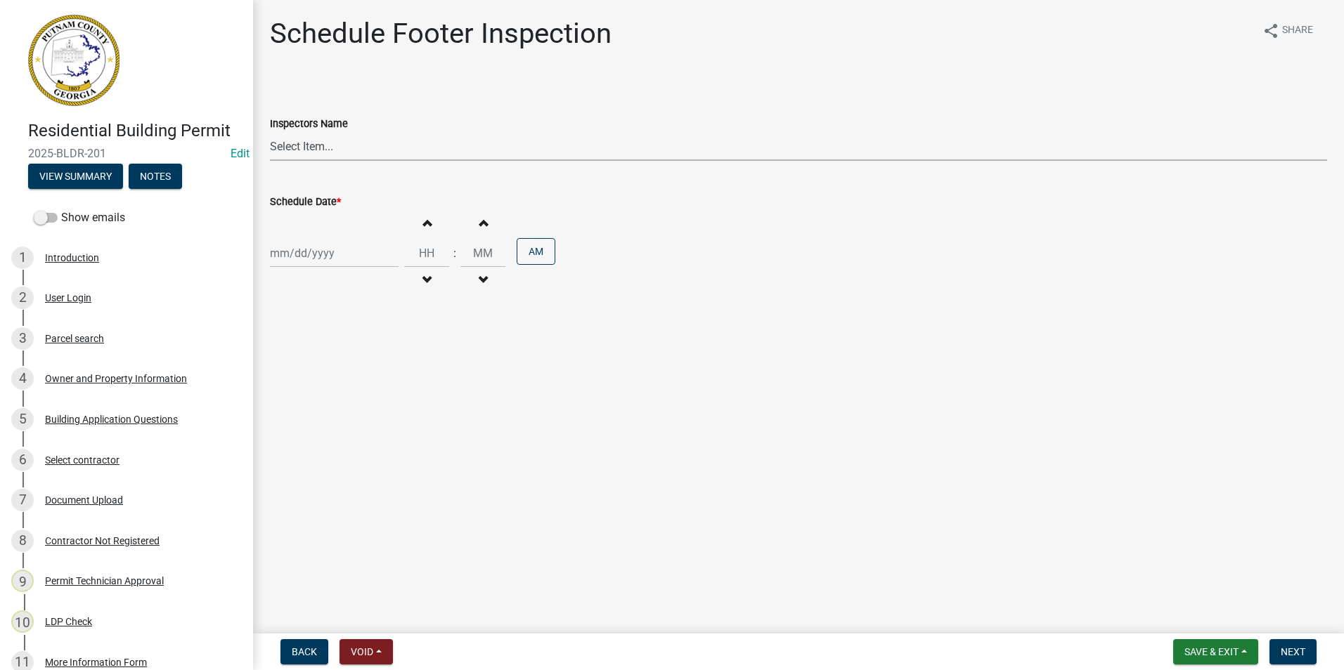
click at [394, 156] on select "Select Item... mrivera ([PERSON_NAME]) jstokes ([PERSON_NAME]) asmith105 ([PERS…" at bounding box center [798, 146] width 1057 height 29
select select "07642ab0-564c-47bb-824b-0ccf2da83593"
click at [270, 132] on select "Select Item... mrivera ([PERSON_NAME]) jstokes ([PERSON_NAME]) asmith105 ([PERS…" at bounding box center [798, 146] width 1057 height 29
click at [302, 261] on div at bounding box center [334, 253] width 129 height 29
select select "8"
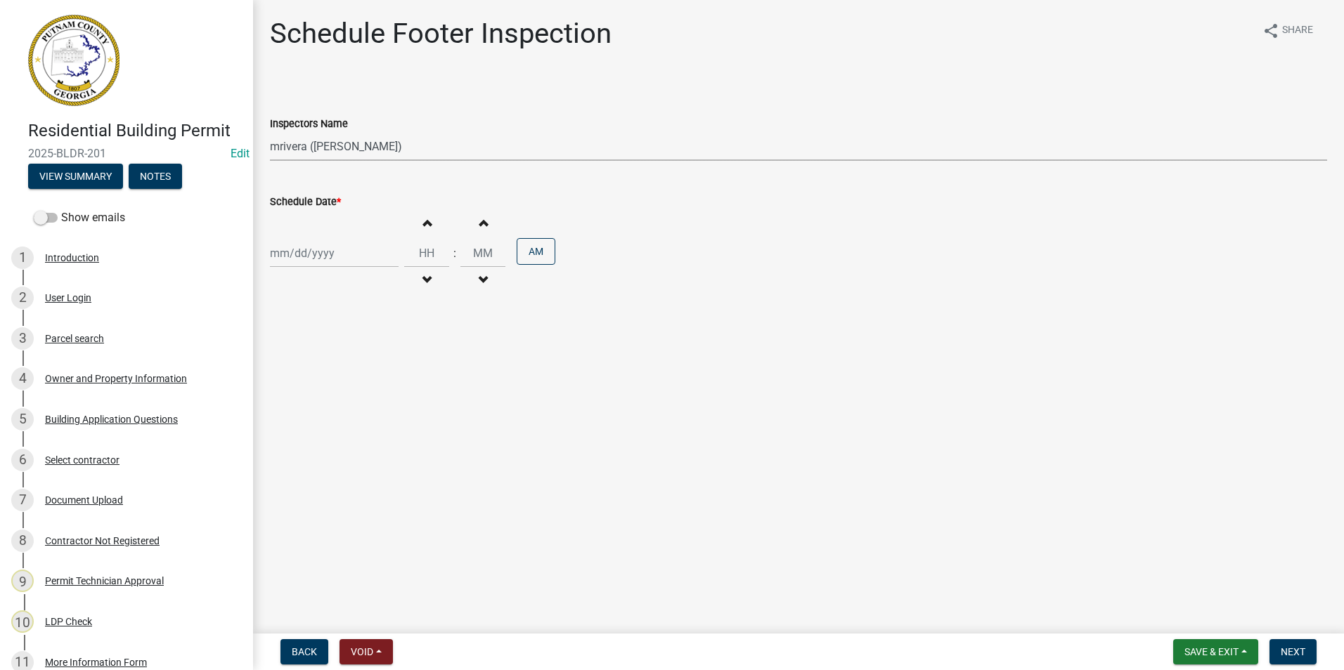
select select "2025"
click at [374, 393] on div "22" at bounding box center [374, 395] width 22 height 22
type input "[DATE]"
click at [1284, 647] on span "Next" at bounding box center [1292, 652] width 25 height 11
click at [369, 160] on select "Select Item... mrivera ([PERSON_NAME]) jstokes ([PERSON_NAME]) asmith105 ([PERS…" at bounding box center [798, 146] width 1057 height 29
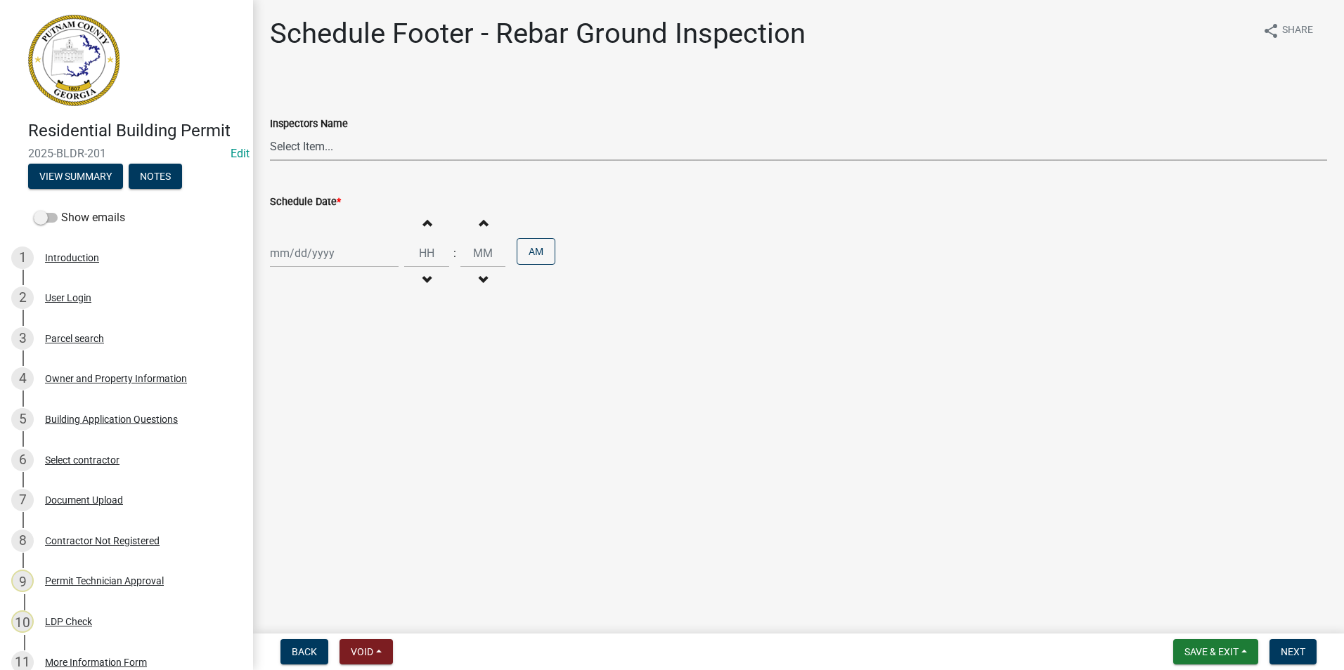
select select "07642ab0-564c-47bb-824b-0ccf2da83593"
click at [270, 132] on select "Select Item... mrivera ([PERSON_NAME]) jstokes ([PERSON_NAME]) asmith105 ([PERS…" at bounding box center [798, 146] width 1057 height 29
select select "8"
select select "2025"
click at [304, 254] on div "[PERSON_NAME] Feb Mar Apr [PERSON_NAME][DATE] Oct Nov [DATE] 1526 1527 1528 152…" at bounding box center [334, 253] width 129 height 29
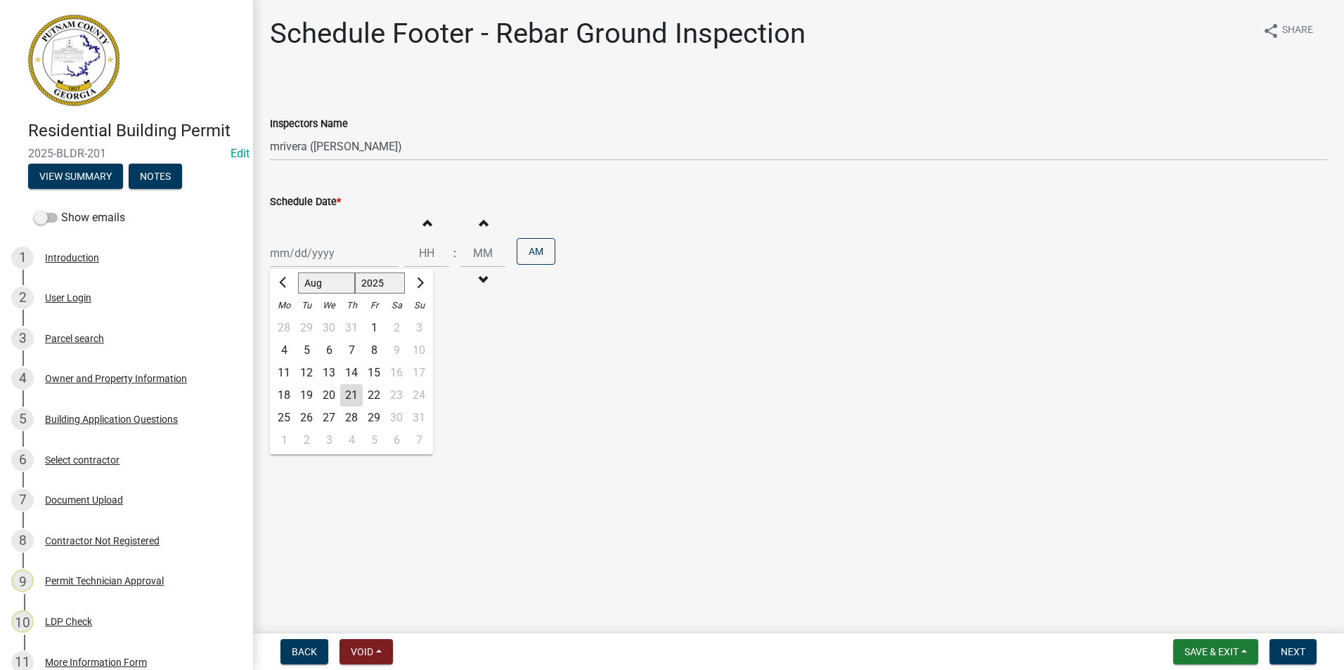
click at [377, 396] on div "22" at bounding box center [374, 395] width 22 height 22
type input "[DATE]"
click at [1305, 647] on span "Next" at bounding box center [1292, 652] width 25 height 11
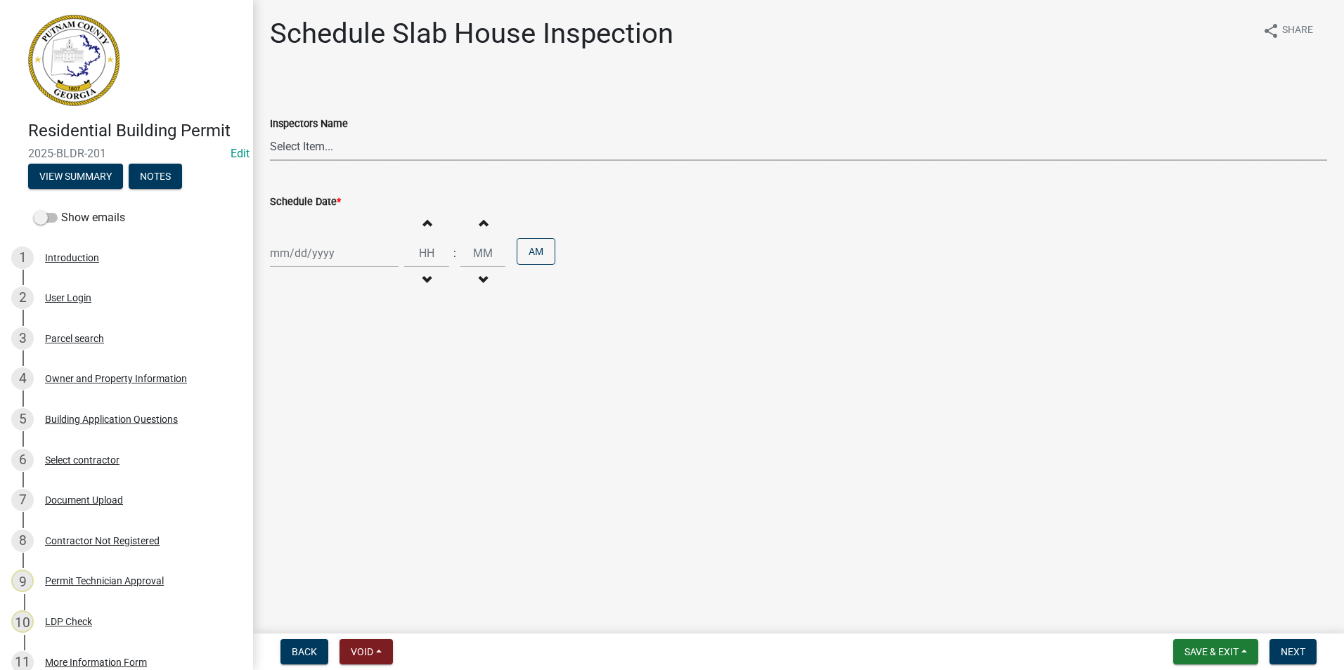
click at [348, 150] on select "Select Item... mrivera ([PERSON_NAME]) jstokes ([PERSON_NAME]) asmith105 ([PERS…" at bounding box center [798, 146] width 1057 height 29
select select "07642ab0-564c-47bb-824b-0ccf2da83593"
click at [270, 132] on select "Select Item... mrivera ([PERSON_NAME]) jstokes ([PERSON_NAME]) asmith105 ([PERS…" at bounding box center [798, 146] width 1057 height 29
select select "8"
select select "2025"
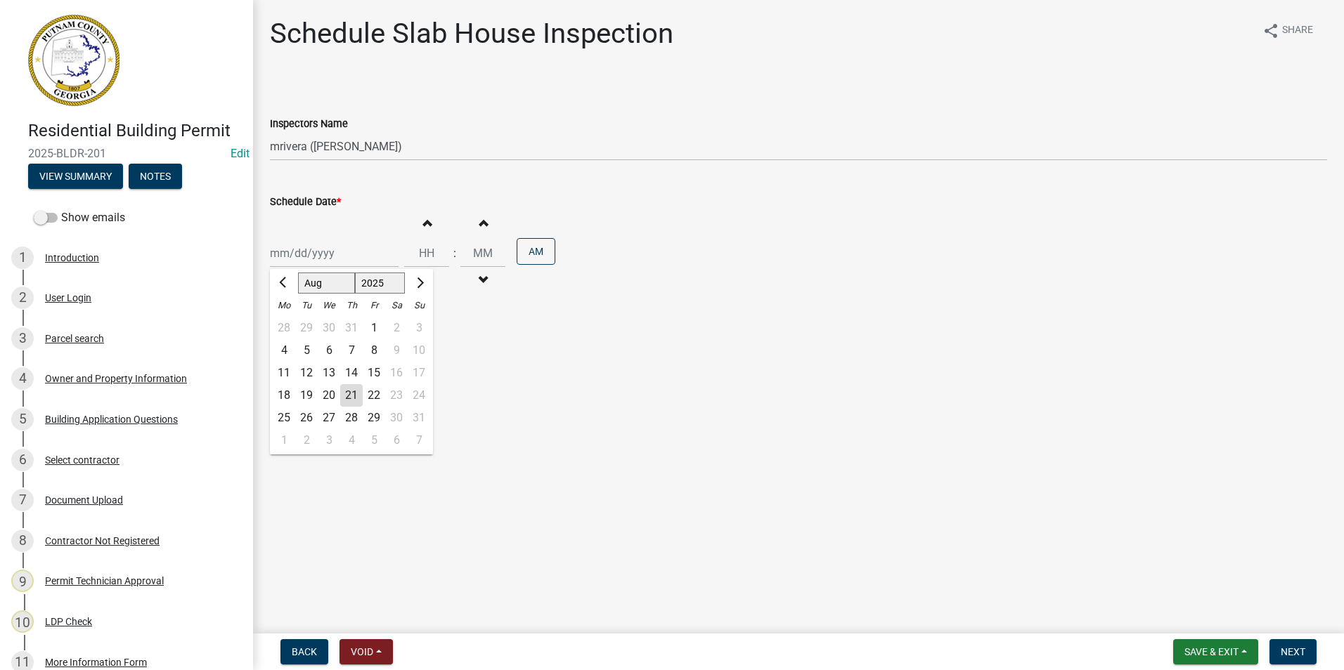
click at [309, 259] on div "[PERSON_NAME] Feb Mar Apr [PERSON_NAME][DATE] Oct Nov [DATE] 1526 1527 1528 152…" at bounding box center [334, 253] width 129 height 29
click at [376, 394] on div "22" at bounding box center [374, 395] width 22 height 22
type input "[DATE]"
click at [1279, 651] on button "Next" at bounding box center [1292, 651] width 47 height 25
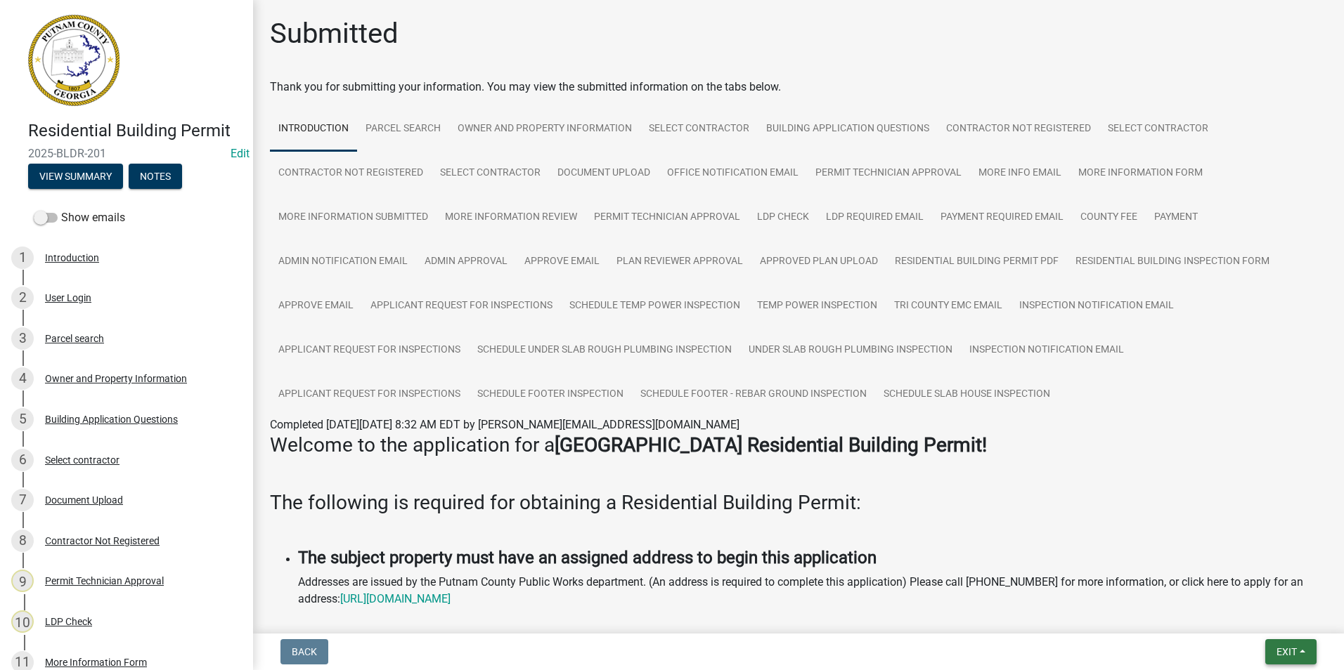
click at [1297, 648] on span "Exit" at bounding box center [1286, 652] width 20 height 11
click at [1290, 621] on button "Save & Exit" at bounding box center [1260, 616] width 112 height 34
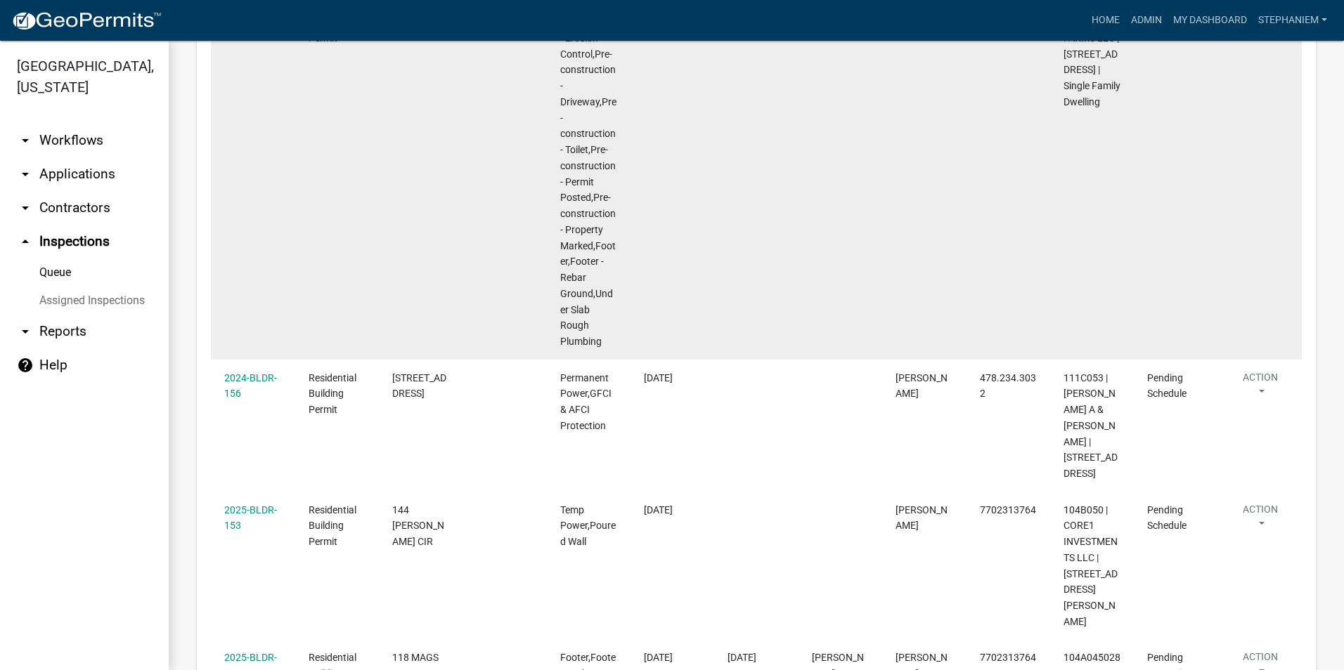
scroll to position [308, 0]
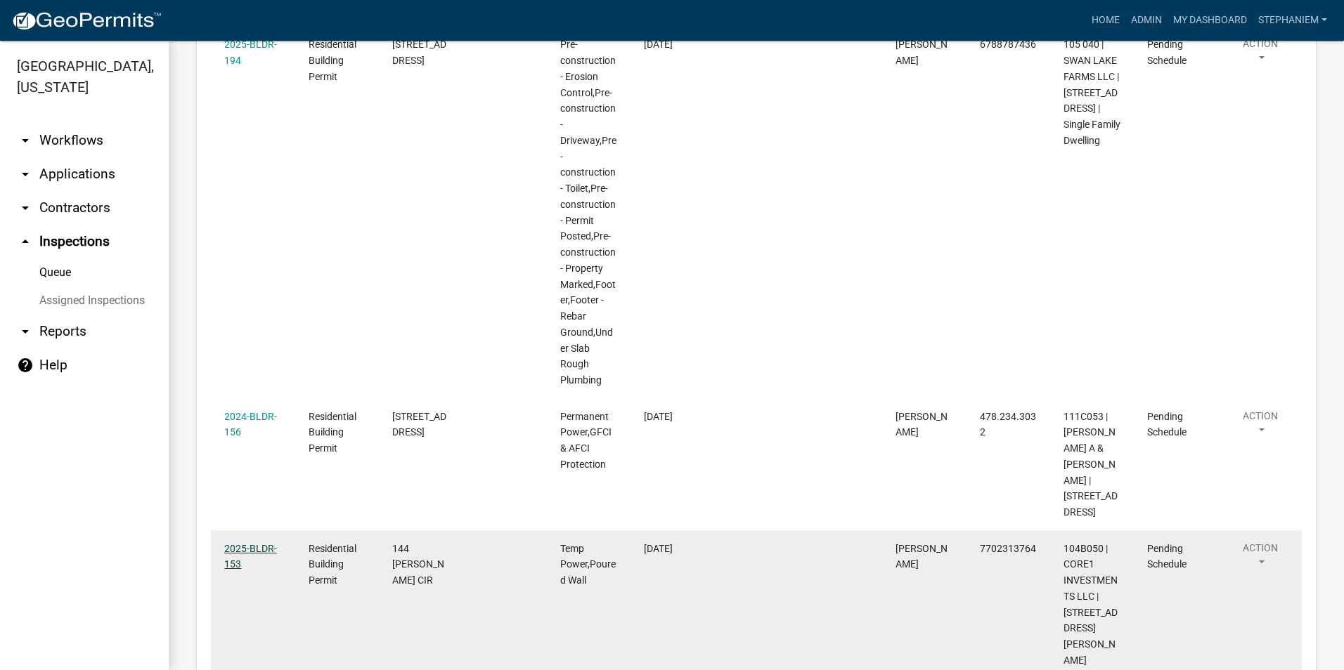
click at [240, 543] on link "2025-BLDR-153" at bounding box center [250, 556] width 53 height 27
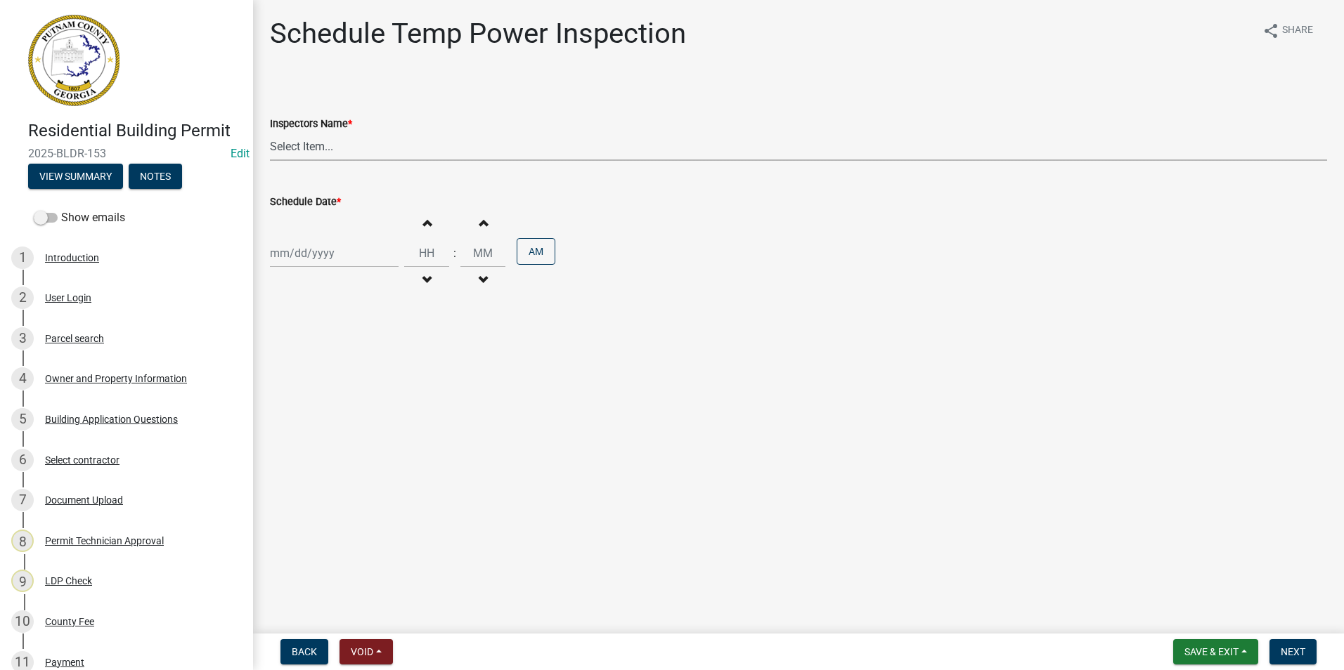
click at [292, 143] on select "Select Item... mrivera ([PERSON_NAME]) jstokes ([PERSON_NAME]) asmith105 ([PERS…" at bounding box center [798, 146] width 1057 height 29
select select "07642ab0-564c-47bb-824b-0ccf2da83593"
click at [270, 132] on select "Select Item... mrivera ([PERSON_NAME]) jstokes ([PERSON_NAME]) asmith105 ([PERS…" at bounding box center [798, 146] width 1057 height 29
select select "8"
select select "2025"
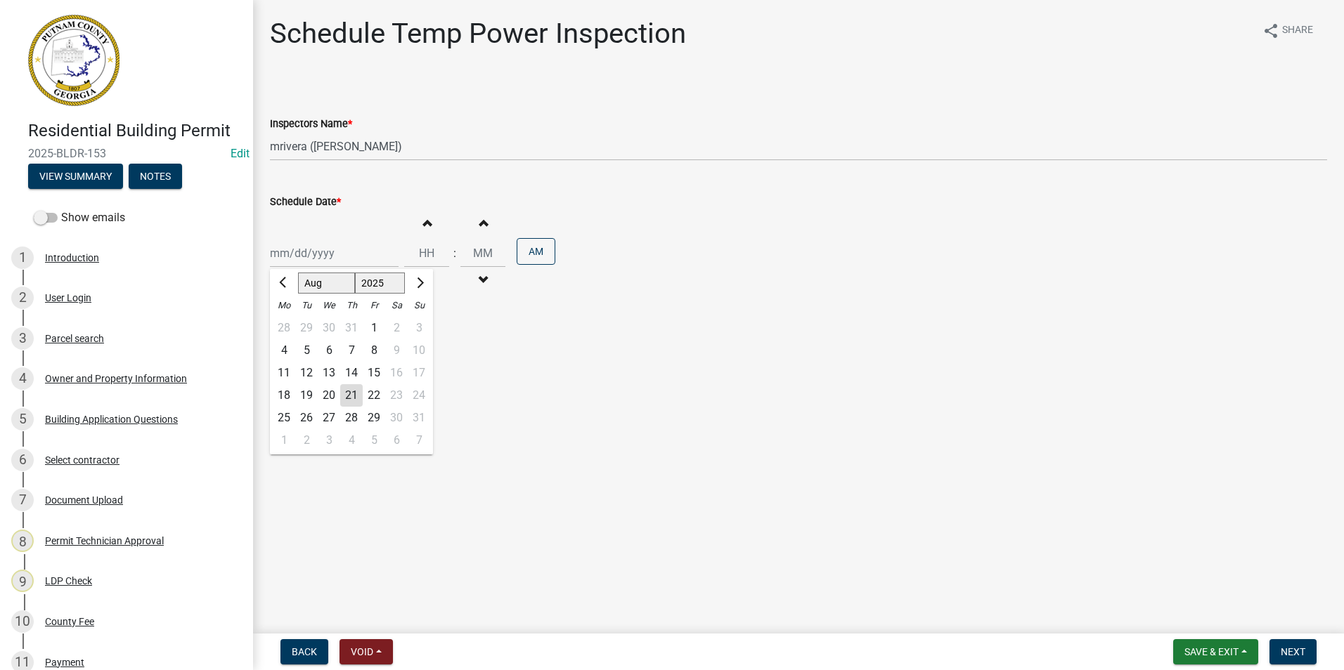
click at [297, 252] on div "[PERSON_NAME] Feb Mar Apr [PERSON_NAME][DATE] Oct Nov [DATE] 1526 1527 1528 152…" at bounding box center [334, 253] width 129 height 29
click at [371, 396] on div "22" at bounding box center [374, 395] width 22 height 22
type input "[DATE]"
click at [1272, 652] on button "Next" at bounding box center [1292, 651] width 47 height 25
click at [332, 155] on select "Select Item... mrivera ([PERSON_NAME]) jstokes ([PERSON_NAME]) asmith105 ([PERS…" at bounding box center [798, 146] width 1057 height 29
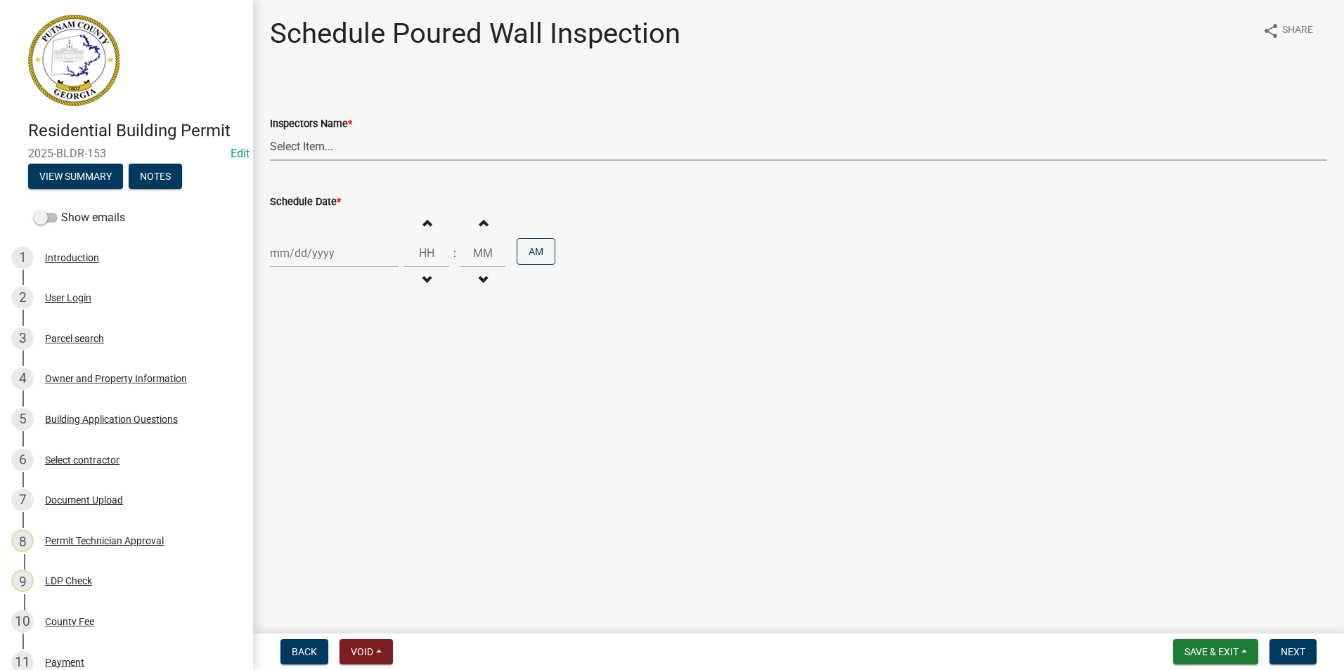
select select "07642ab0-564c-47bb-824b-0ccf2da83593"
click at [270, 132] on select "Select Item... mrivera ([PERSON_NAME]) jstokes ([PERSON_NAME]) asmith105 ([PERS…" at bounding box center [798, 146] width 1057 height 29
select select "8"
select select "2025"
click at [330, 246] on div "[PERSON_NAME] Feb Mar Apr [PERSON_NAME][DATE] Oct Nov [DATE] 1526 1527 1528 152…" at bounding box center [334, 253] width 129 height 29
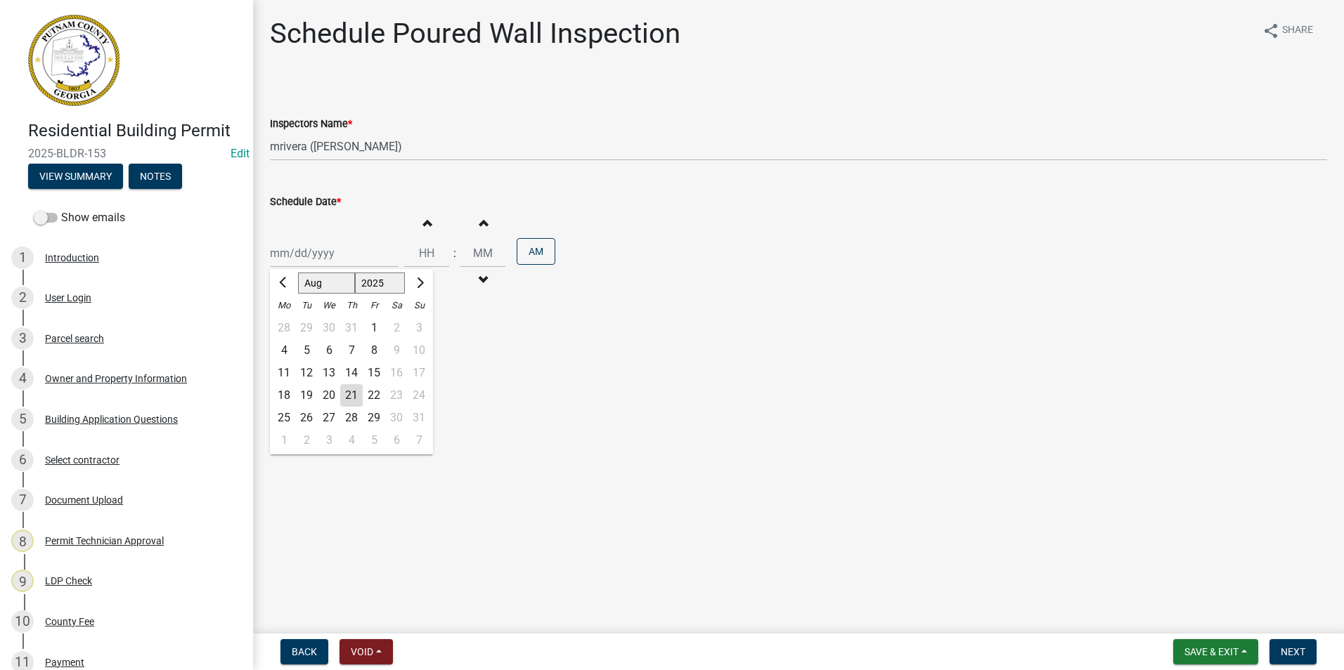
click at [379, 396] on div "22" at bounding box center [374, 395] width 22 height 22
type input "[DATE]"
click at [1301, 652] on span "Next" at bounding box center [1292, 652] width 25 height 11
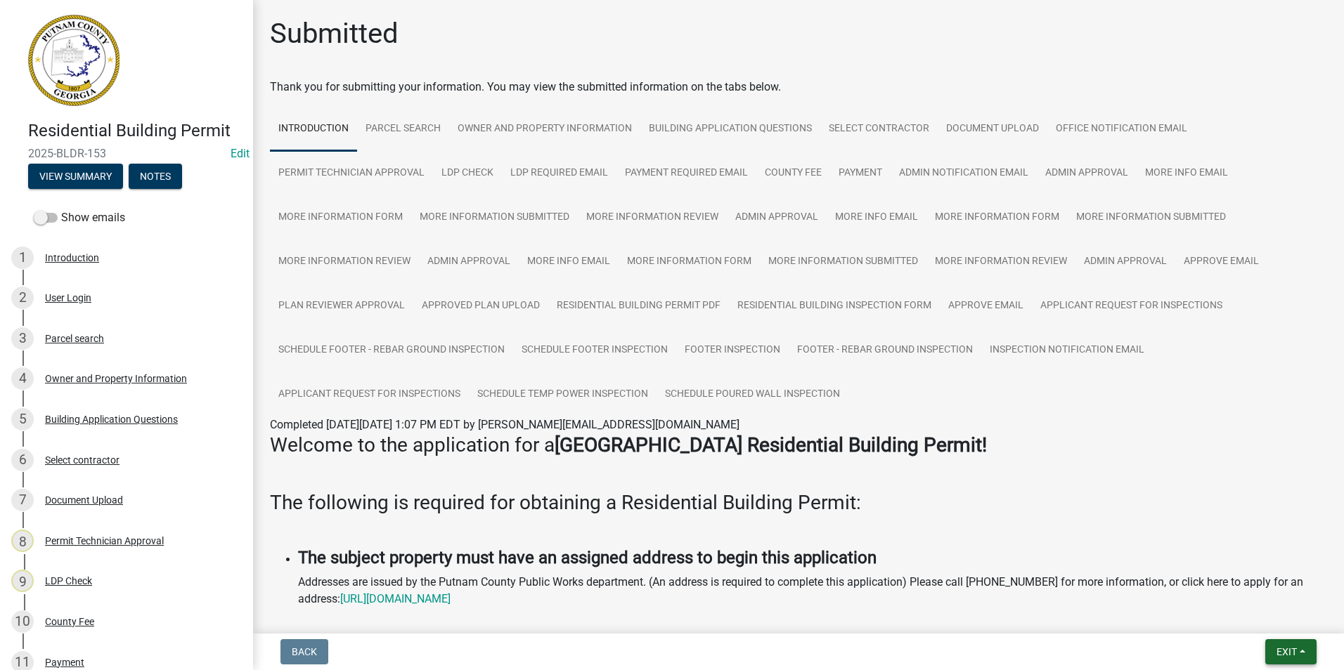
click at [1276, 640] on button "Exit" at bounding box center [1290, 651] width 51 height 25
click at [1273, 622] on button "Save & Exit" at bounding box center [1260, 616] width 112 height 34
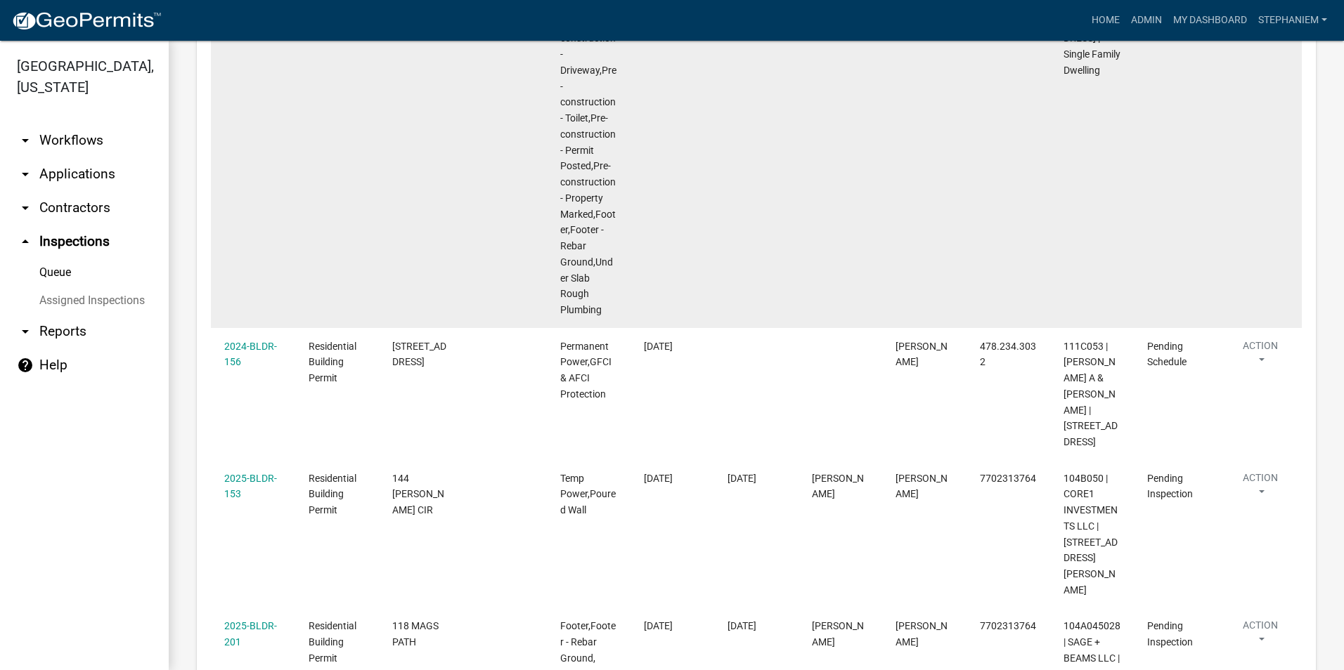
scroll to position [308, 0]
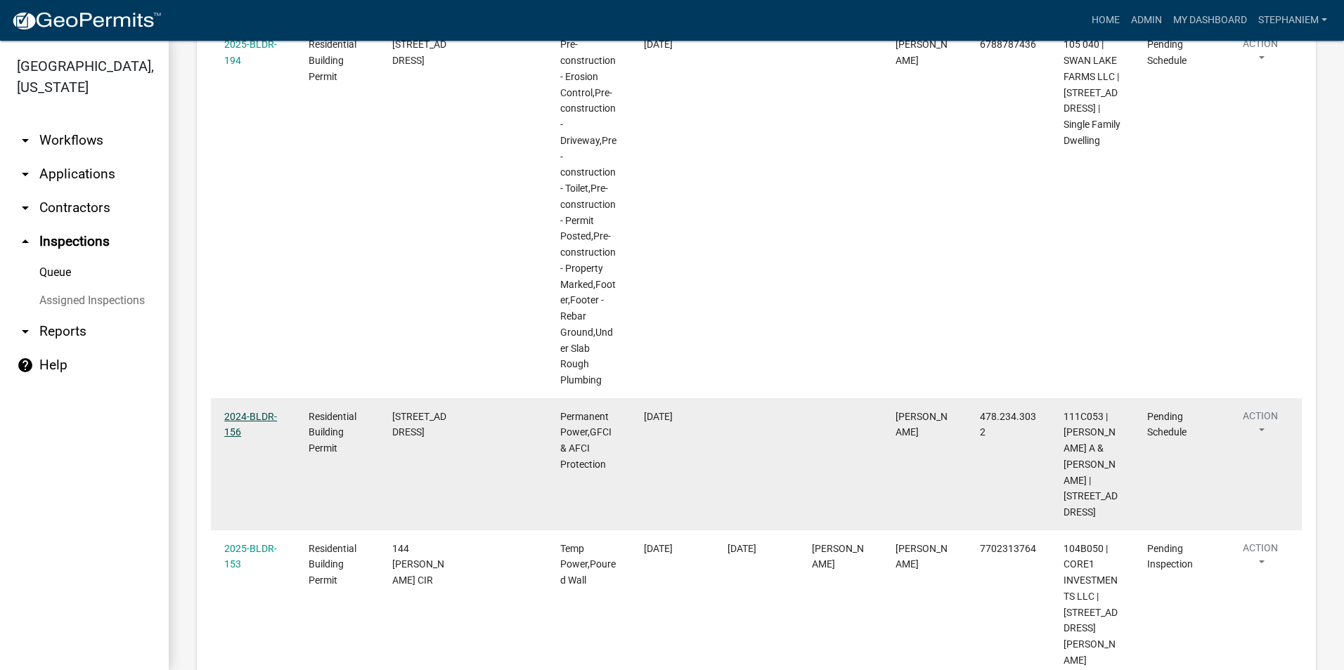
click at [257, 411] on link "2024-BLDR-156" at bounding box center [250, 424] width 53 height 27
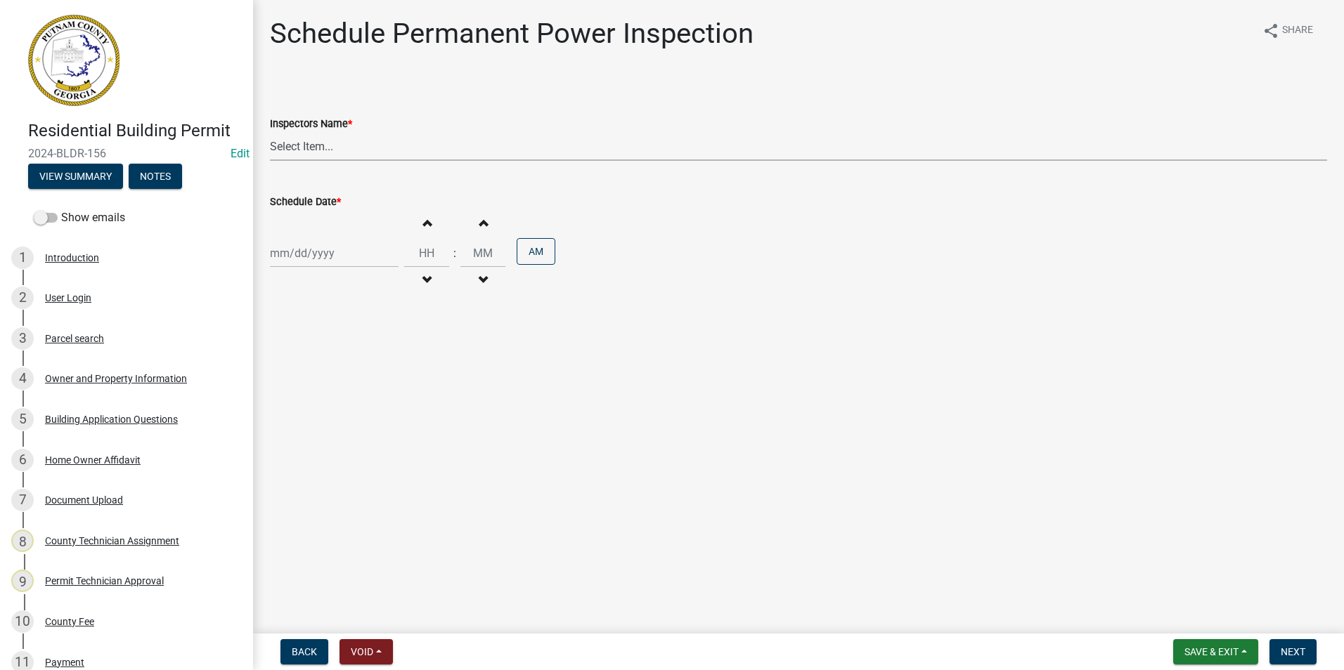
drag, startPoint x: 436, startPoint y: 157, endPoint x: 429, endPoint y: 160, distance: 8.0
click at [436, 157] on select "Select Item... mrivera ([PERSON_NAME]) jstokes ([PERSON_NAME]) asmith105 ([PERS…" at bounding box center [798, 146] width 1057 height 29
select select "07642ab0-564c-47bb-824b-0ccf2da83593"
click at [270, 132] on select "Select Item... mrivera ([PERSON_NAME]) jstokes ([PERSON_NAME]) asmith105 ([PERS…" at bounding box center [798, 146] width 1057 height 29
select select "8"
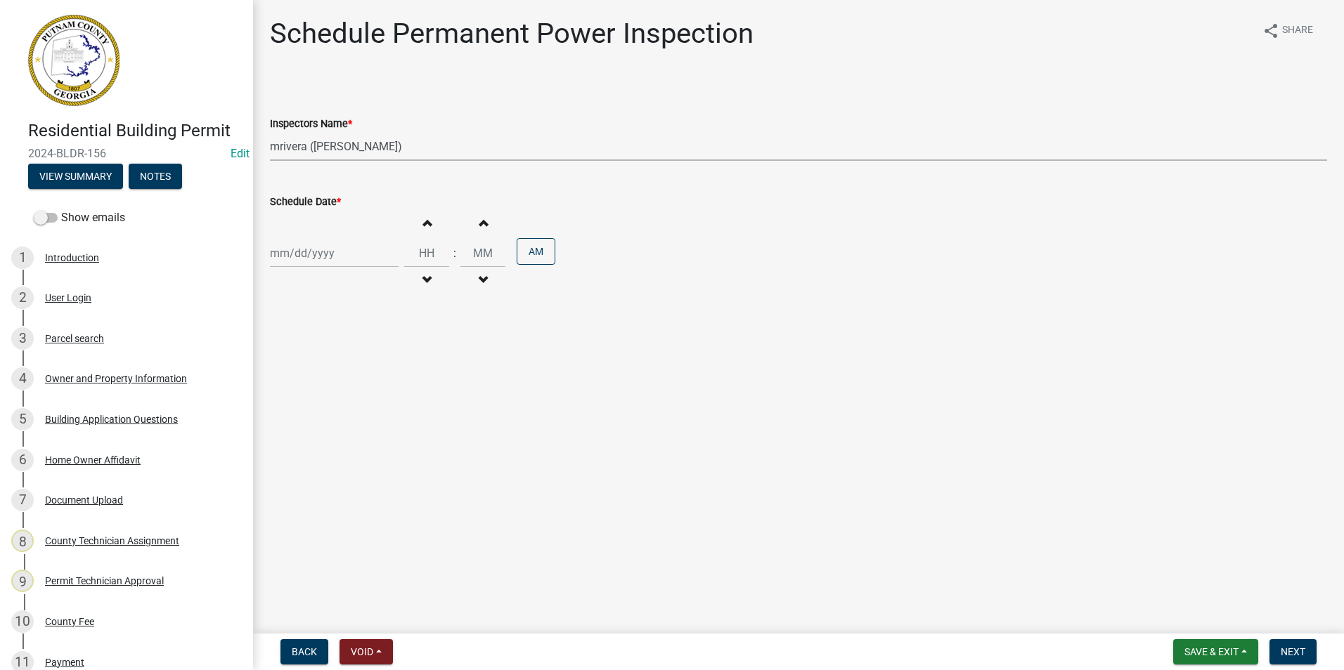
select select "2025"
click at [289, 246] on div "[PERSON_NAME] Feb Mar Apr [PERSON_NAME][DATE] Oct Nov [DATE] 1526 1527 1528 152…" at bounding box center [334, 253] width 129 height 29
click at [376, 386] on div "22" at bounding box center [374, 395] width 22 height 22
type input "[DATE]"
click at [1289, 648] on span "Next" at bounding box center [1292, 652] width 25 height 11
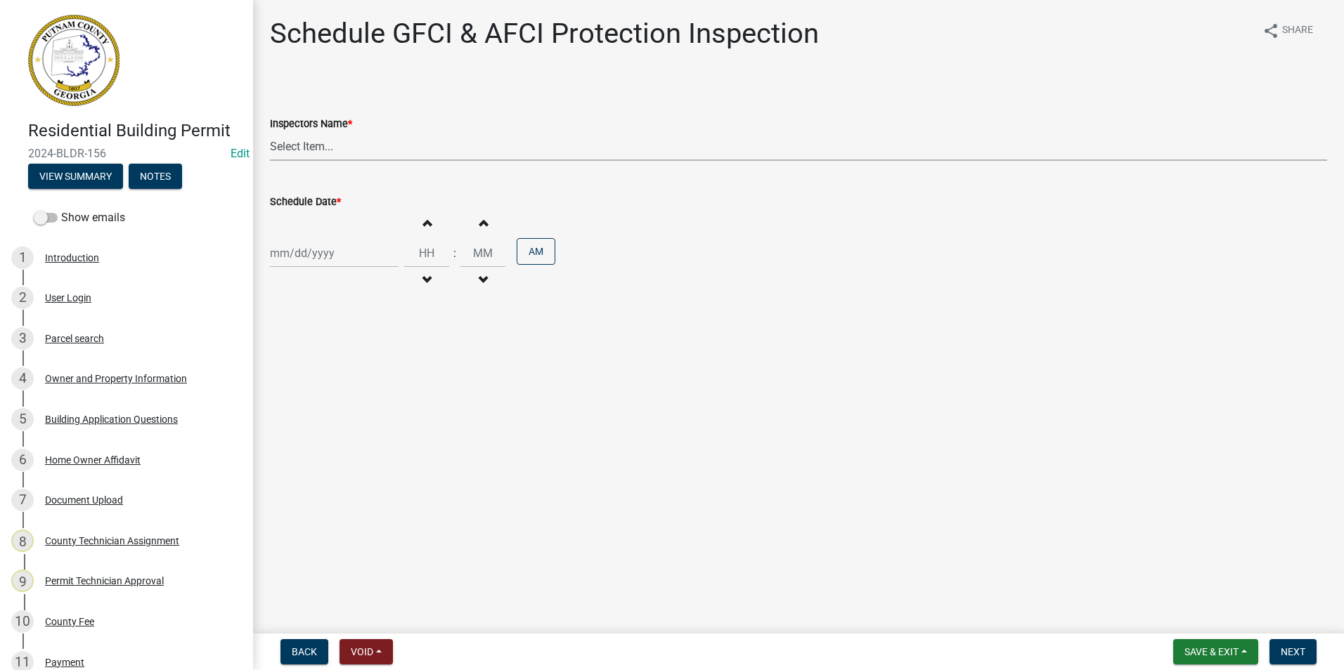
click at [293, 142] on select "Select Item... mrivera ([PERSON_NAME]) jstokes ([PERSON_NAME]) asmith105 ([PERS…" at bounding box center [798, 146] width 1057 height 29
select select "07642ab0-564c-47bb-824b-0ccf2da83593"
click at [270, 132] on select "Select Item... mrivera ([PERSON_NAME]) jstokes ([PERSON_NAME]) asmith105 ([PERS…" at bounding box center [798, 146] width 1057 height 29
select select "8"
select select "2025"
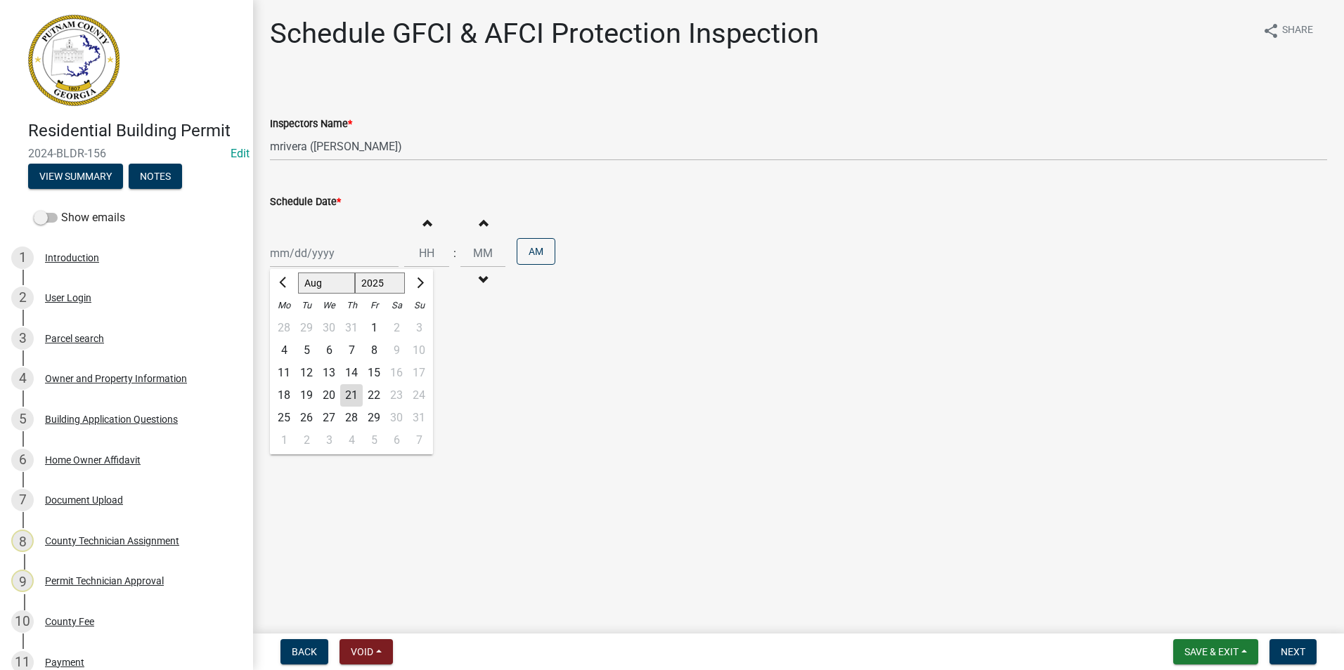
click at [280, 264] on div "[PERSON_NAME] Feb Mar Apr [PERSON_NAME][DATE] Oct Nov [DATE] 1526 1527 1528 152…" at bounding box center [334, 253] width 129 height 29
click at [377, 399] on div "22" at bounding box center [374, 395] width 22 height 22
type input "[DATE]"
click at [1288, 647] on span "Next" at bounding box center [1292, 652] width 25 height 11
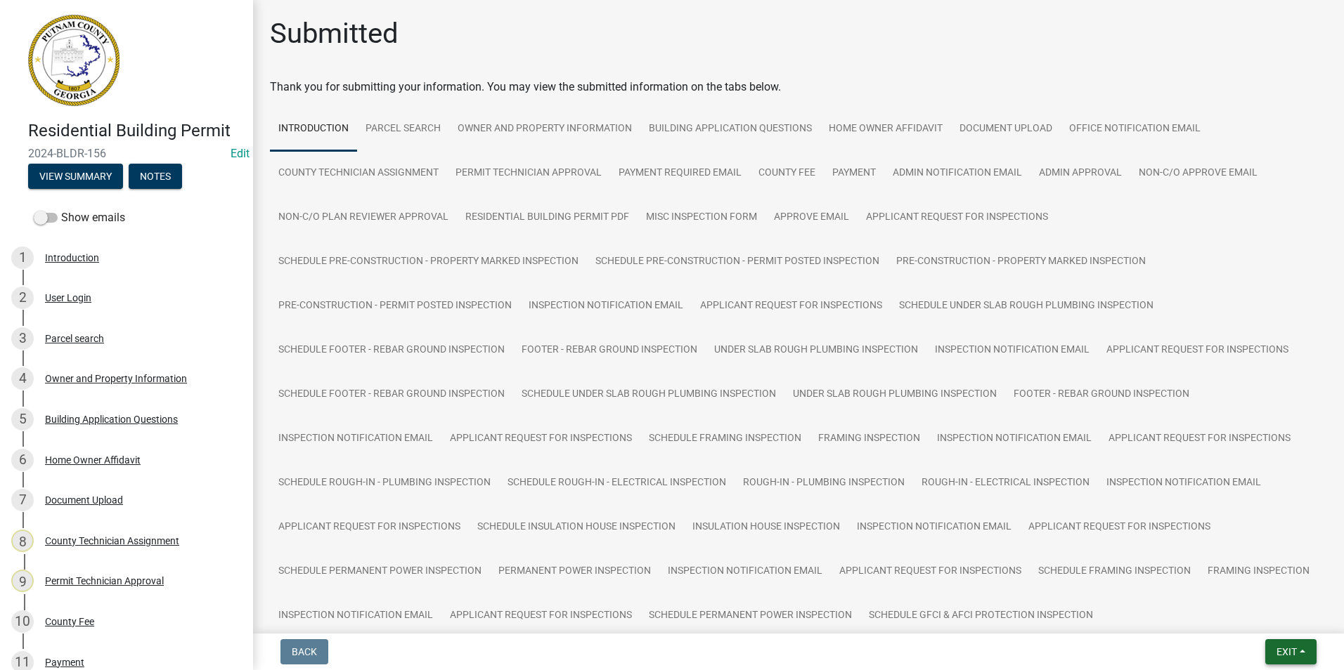
click at [1293, 647] on span "Exit" at bounding box center [1286, 652] width 20 height 11
click at [1280, 631] on button "Save & Exit" at bounding box center [1260, 616] width 112 height 34
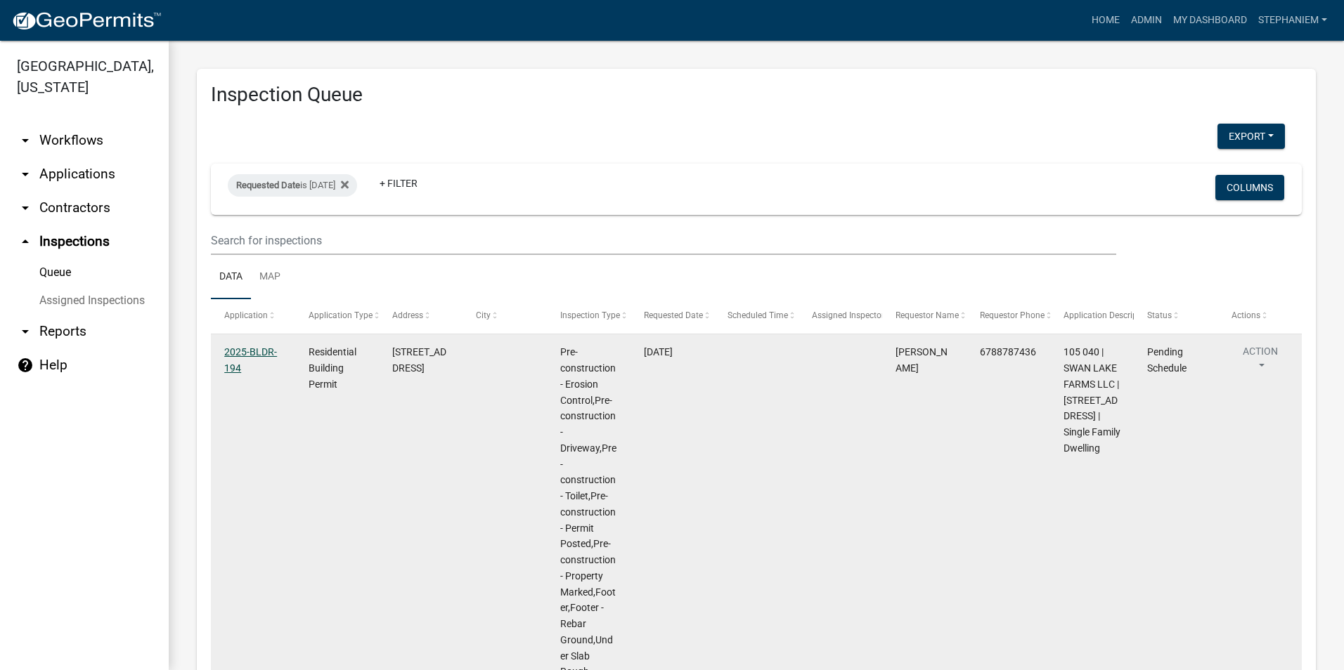
click at [266, 352] on link "2025-BLDR-194" at bounding box center [250, 359] width 53 height 27
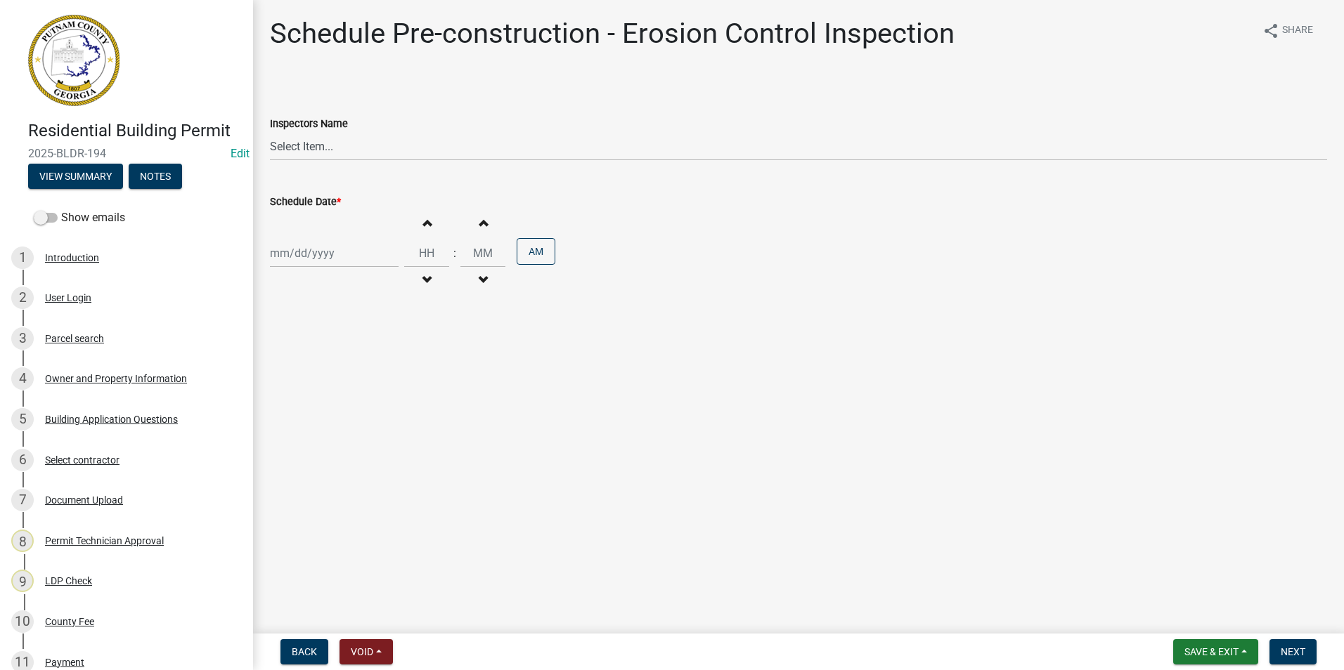
click at [292, 161] on wm-data-entity-input "Inspectors Name Select Item... mrivera ([PERSON_NAME]) jstokes ([PERSON_NAME]) …" at bounding box center [798, 126] width 1057 height 95
click at [309, 150] on select "Select Item... mrivera ([PERSON_NAME]) jstokes ([PERSON_NAME]) asmith105 ([PERS…" at bounding box center [798, 146] width 1057 height 29
select select "07642ab0-564c-47bb-824b-0ccf2da83593"
click at [270, 132] on select "Select Item... mrivera ([PERSON_NAME]) jstokes ([PERSON_NAME]) asmith105 ([PERS…" at bounding box center [798, 146] width 1057 height 29
click at [315, 255] on div at bounding box center [334, 253] width 129 height 29
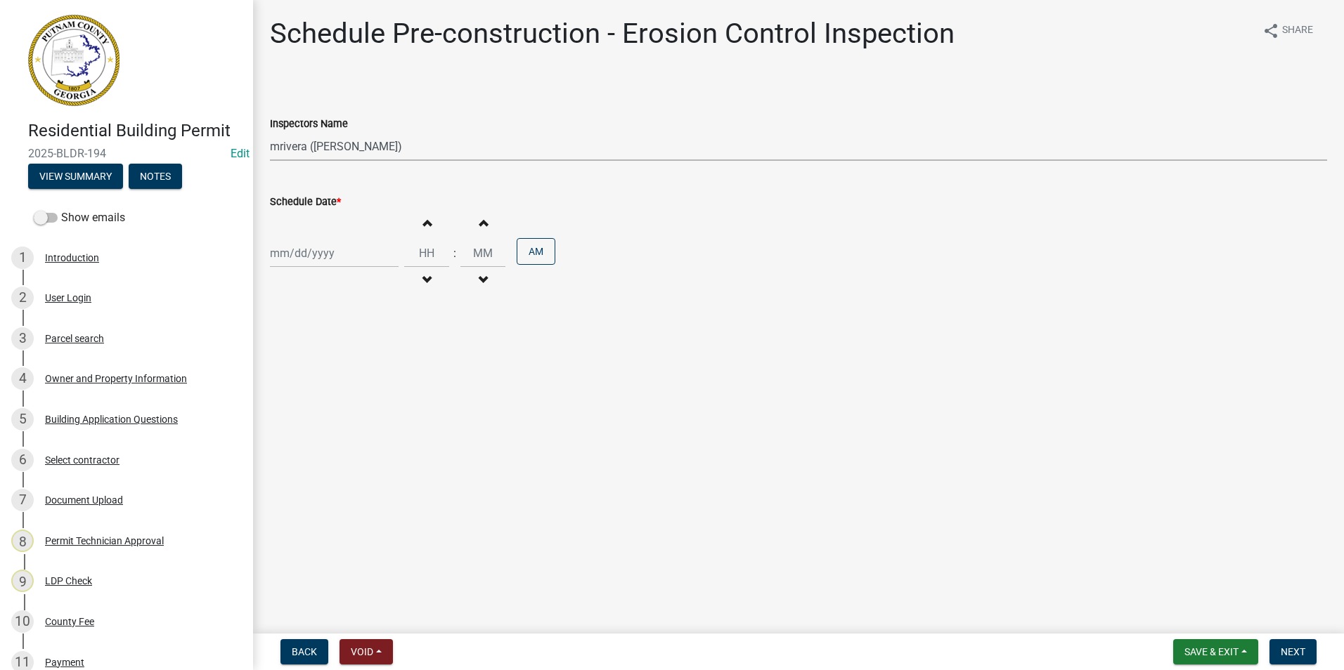
select select "8"
select select "2025"
click at [379, 394] on div "22" at bounding box center [374, 395] width 22 height 22
type input "[DATE]"
click at [1306, 653] on button "Next" at bounding box center [1292, 651] width 47 height 25
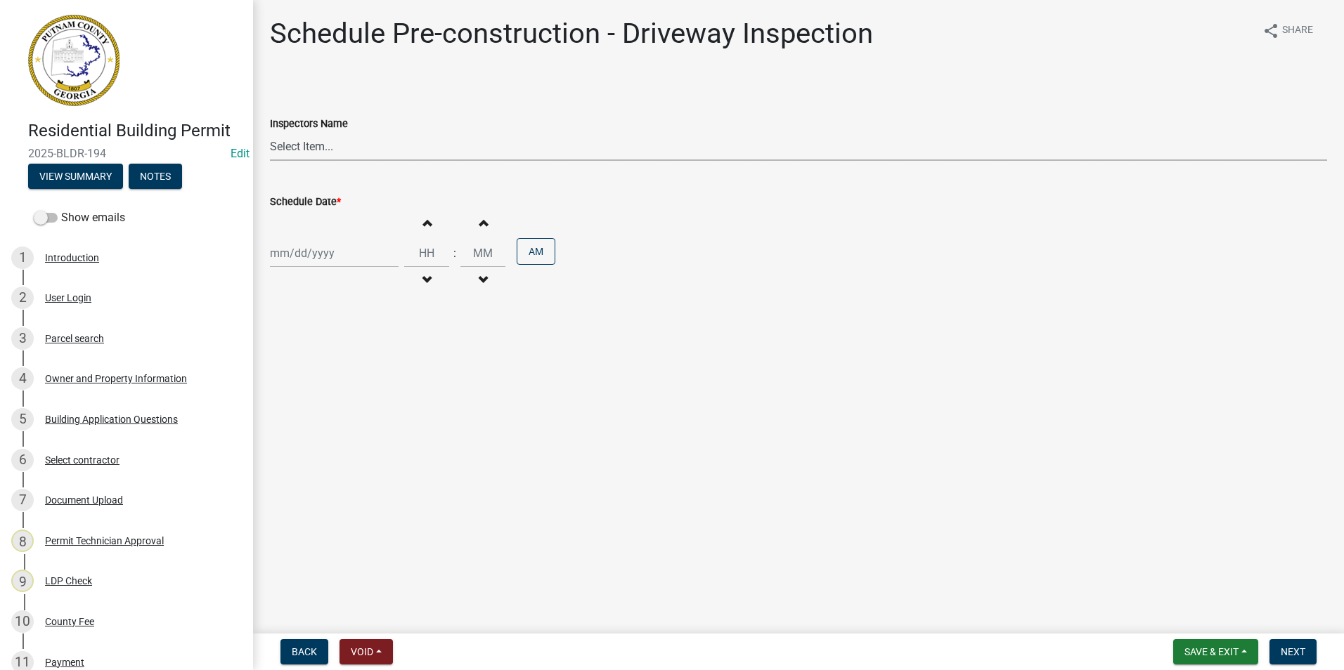
click at [468, 141] on select "Select Item... mrivera ([PERSON_NAME]) jstokes ([PERSON_NAME]) asmith105 ([PERS…" at bounding box center [798, 146] width 1057 height 29
select select "07642ab0-564c-47bb-824b-0ccf2da83593"
click at [270, 132] on select "Select Item... mrivera ([PERSON_NAME]) jstokes ([PERSON_NAME]) asmith105 ([PERS…" at bounding box center [798, 146] width 1057 height 29
click at [287, 242] on div at bounding box center [334, 253] width 129 height 29
select select "8"
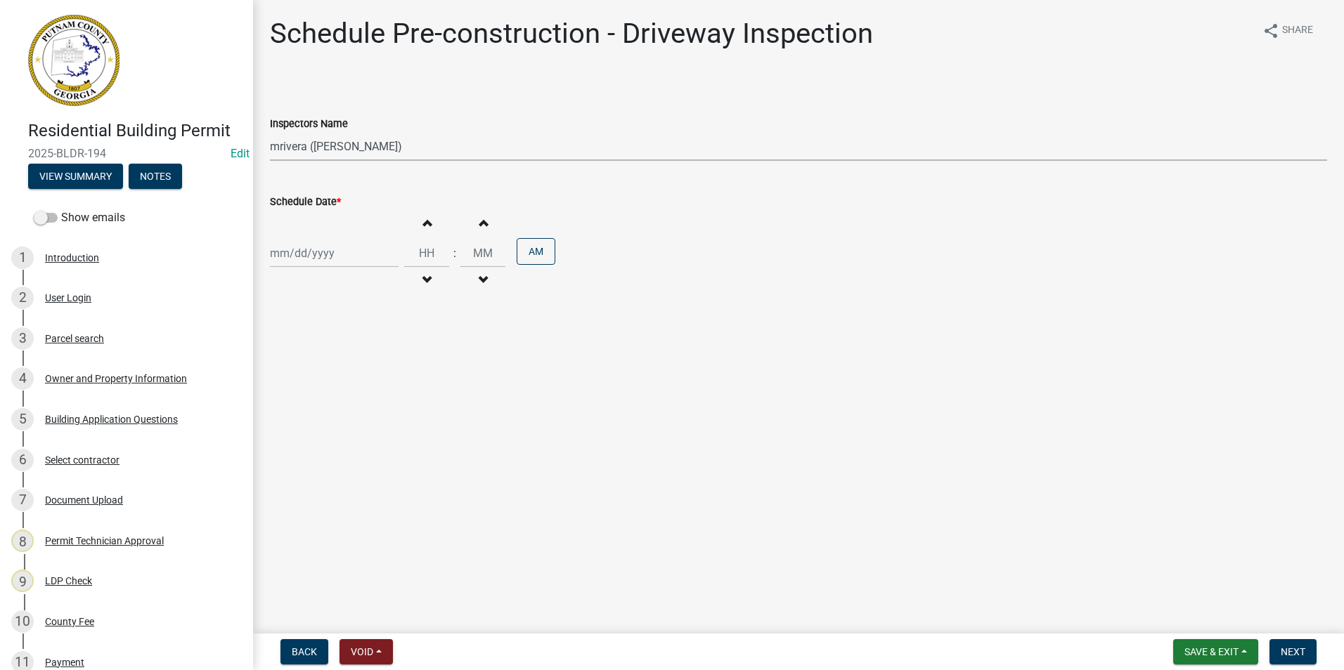
select select "2025"
click at [372, 395] on div "22" at bounding box center [374, 395] width 22 height 22
type input "[DATE]"
click at [1294, 658] on button "Next" at bounding box center [1292, 651] width 47 height 25
click at [335, 157] on select "Select Item... mrivera ([PERSON_NAME]) jstokes ([PERSON_NAME]) asmith105 ([PERS…" at bounding box center [798, 146] width 1057 height 29
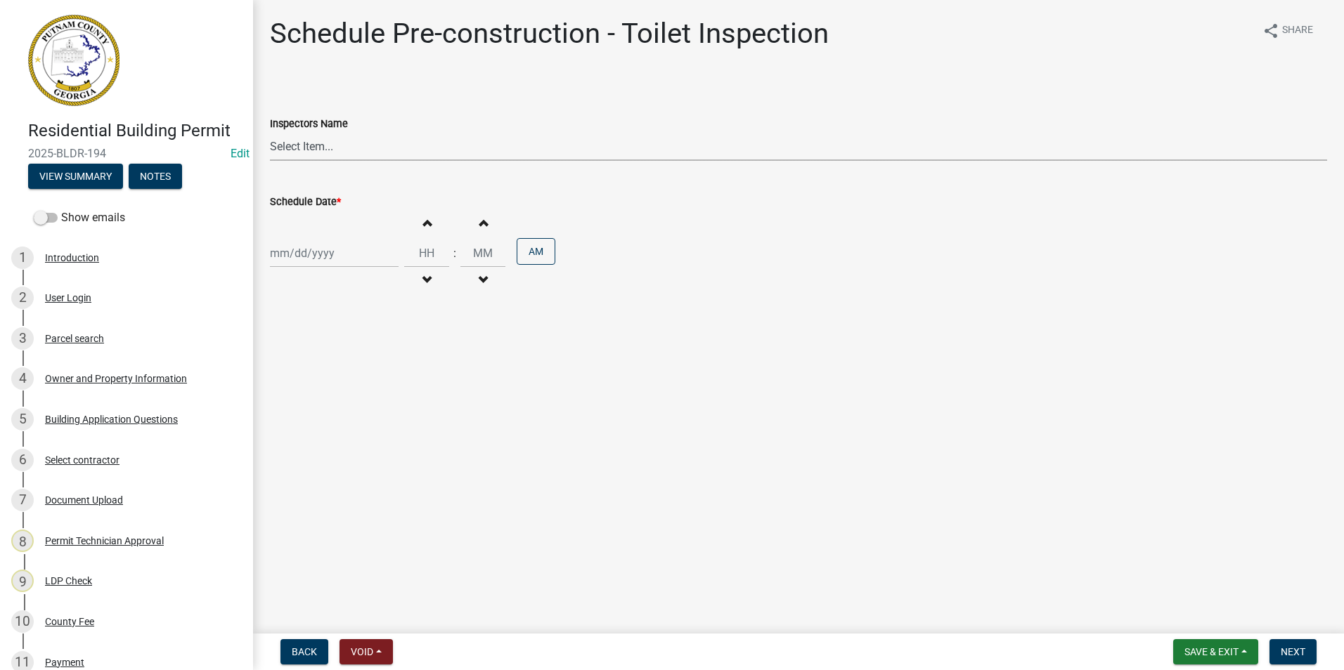
select select "07642ab0-564c-47bb-824b-0ccf2da83593"
click at [270, 132] on select "Select Item... mrivera ([PERSON_NAME]) jstokes ([PERSON_NAME]) asmith105 ([PERS…" at bounding box center [798, 146] width 1057 height 29
click at [287, 262] on div at bounding box center [334, 253] width 129 height 29
select select "8"
select select "2025"
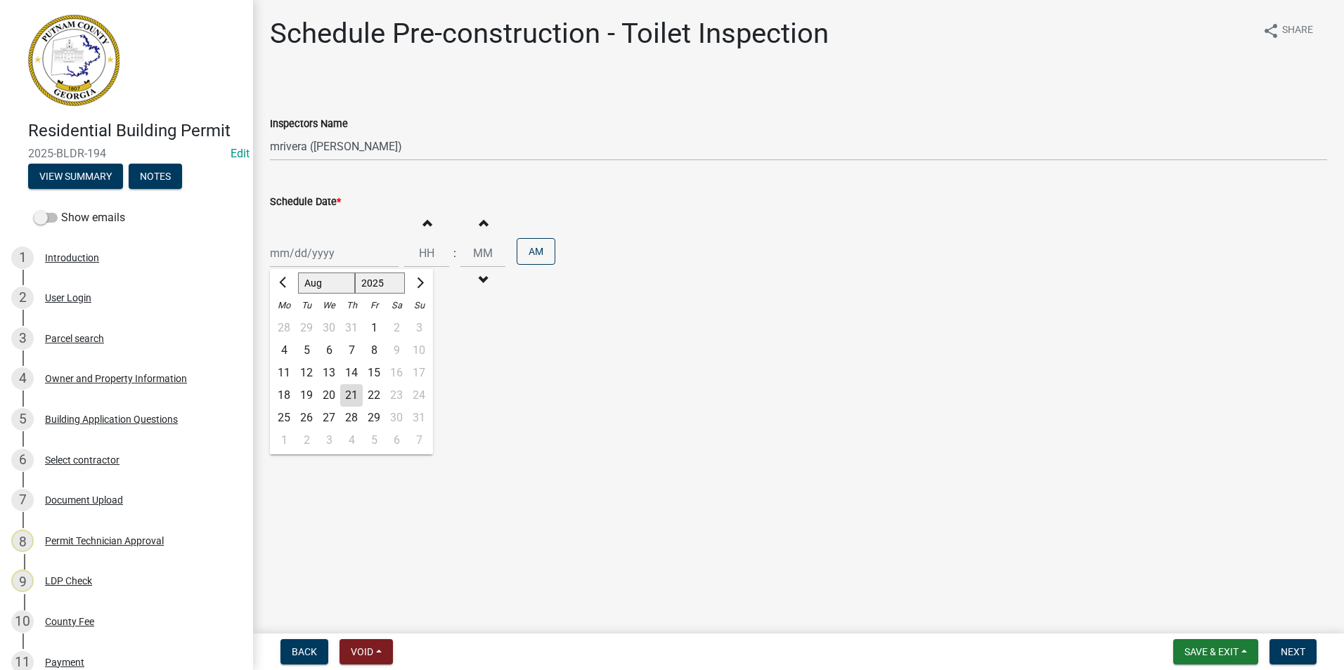
click at [368, 390] on div "22" at bounding box center [374, 395] width 22 height 22
type input "[DATE]"
click at [1298, 650] on span "Next" at bounding box center [1292, 652] width 25 height 11
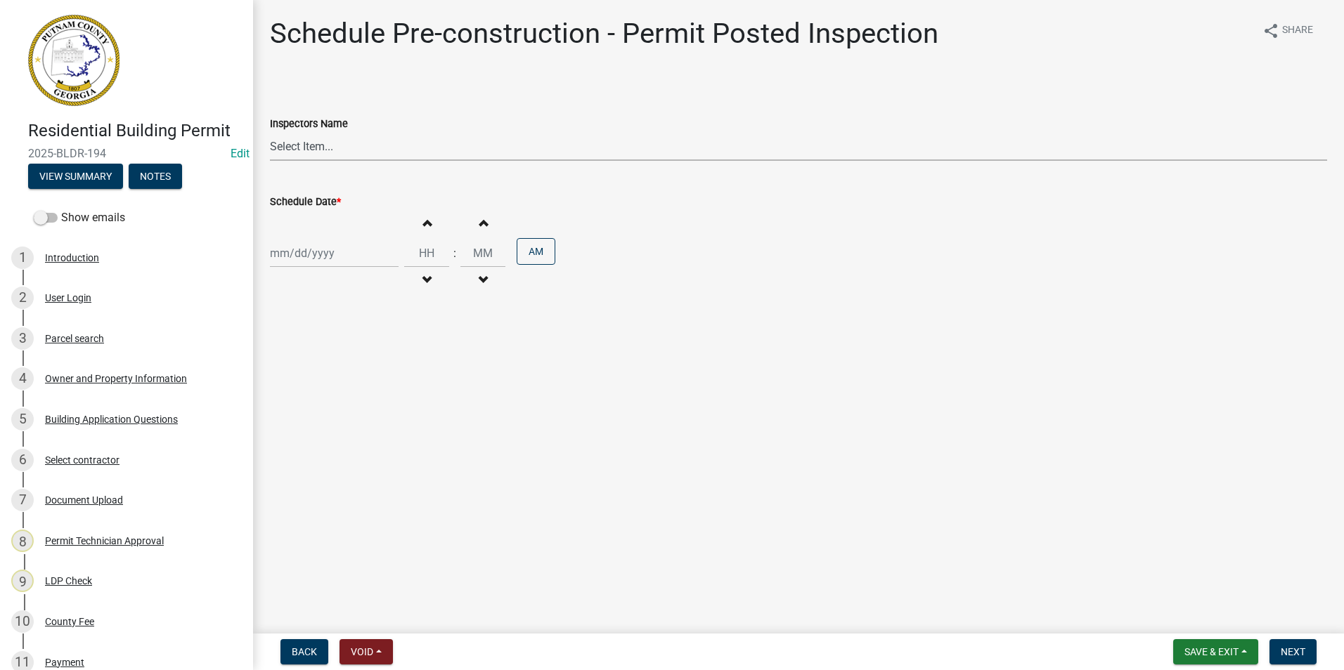
click at [301, 148] on select "Select Item... mrivera ([PERSON_NAME]) jstokes ([PERSON_NAME]) asmith105 ([PERS…" at bounding box center [798, 146] width 1057 height 29
select select "07642ab0-564c-47bb-824b-0ccf2da83593"
click at [270, 132] on select "Select Item... mrivera ([PERSON_NAME]) jstokes ([PERSON_NAME]) asmith105 ([PERS…" at bounding box center [798, 146] width 1057 height 29
select select "8"
select select "2025"
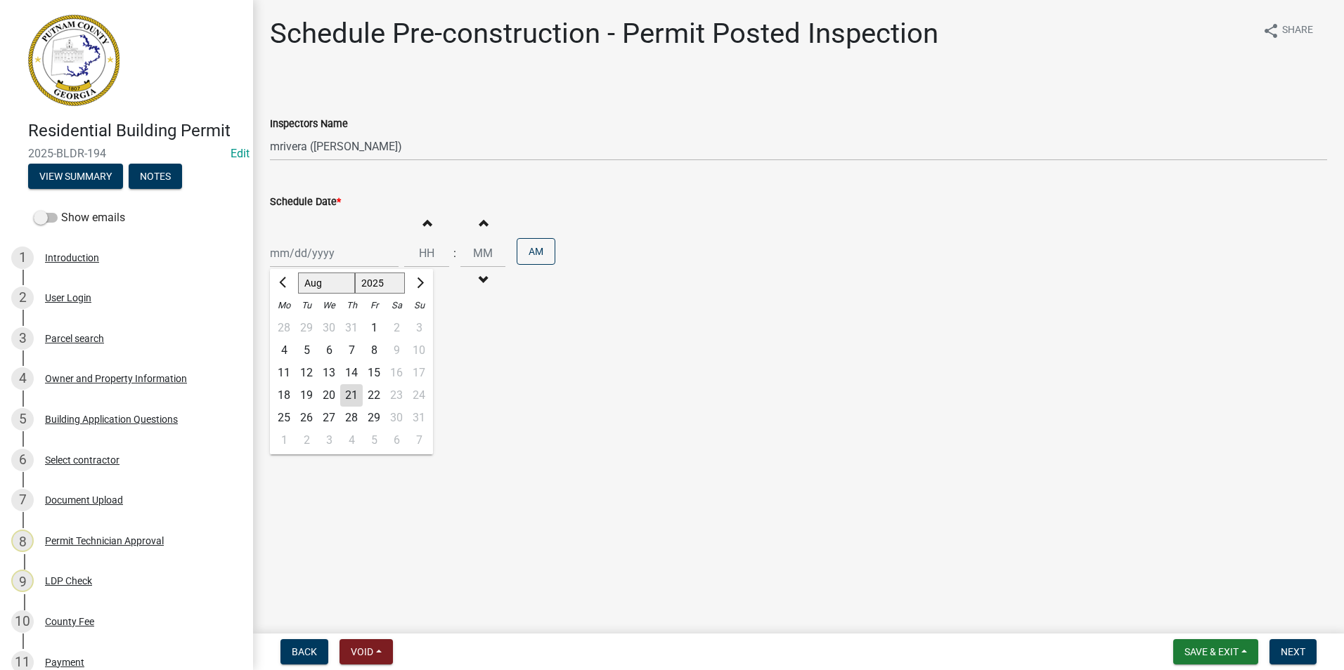
drag, startPoint x: 307, startPoint y: 246, endPoint x: 307, endPoint y: 261, distance: 15.5
click at [307, 246] on div "[PERSON_NAME] Feb Mar Apr [PERSON_NAME][DATE] Oct Nov [DATE] 1526 1527 1528 152…" at bounding box center [334, 253] width 129 height 29
click at [375, 388] on div "22" at bounding box center [374, 395] width 22 height 22
type input "[DATE]"
click at [1280, 654] on button "Next" at bounding box center [1292, 651] width 47 height 25
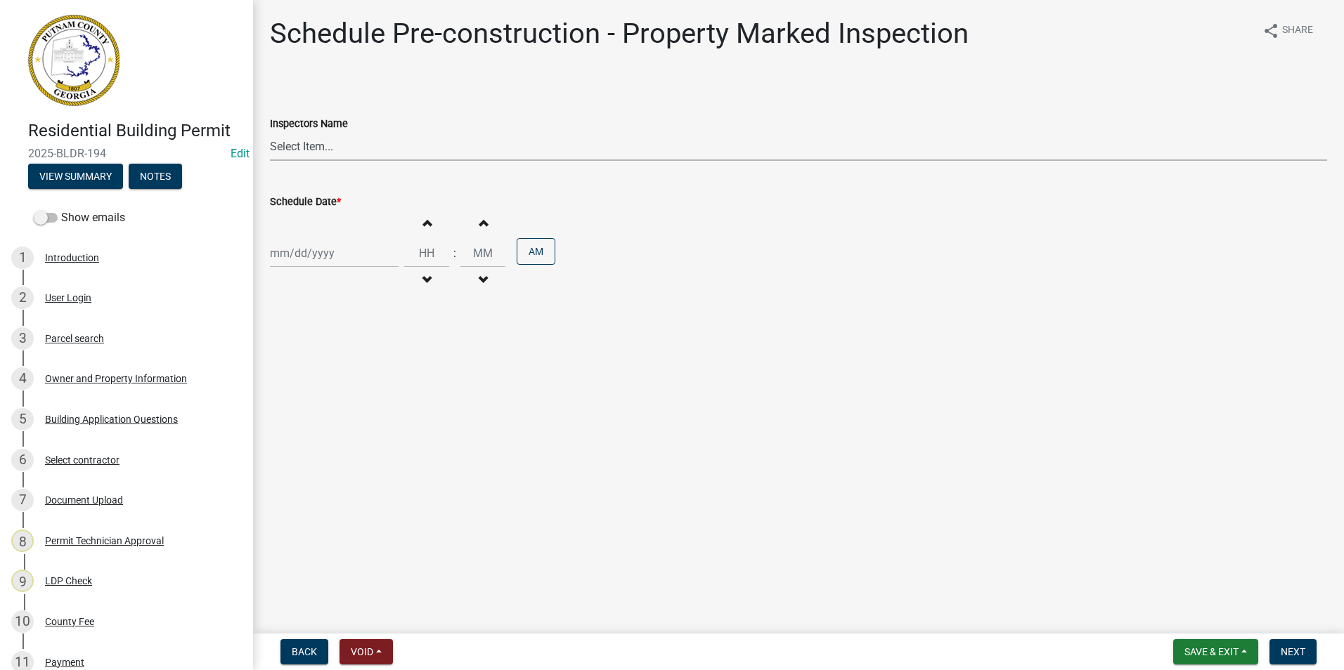
click at [320, 153] on select "Select Item... mrivera ([PERSON_NAME]) jstokes ([PERSON_NAME]) asmith105 ([PERS…" at bounding box center [798, 146] width 1057 height 29
select select "07642ab0-564c-47bb-824b-0ccf2da83593"
click at [270, 132] on select "Select Item... mrivera ([PERSON_NAME]) jstokes ([PERSON_NAME]) asmith105 ([PERS…" at bounding box center [798, 146] width 1057 height 29
select select "8"
select select "2025"
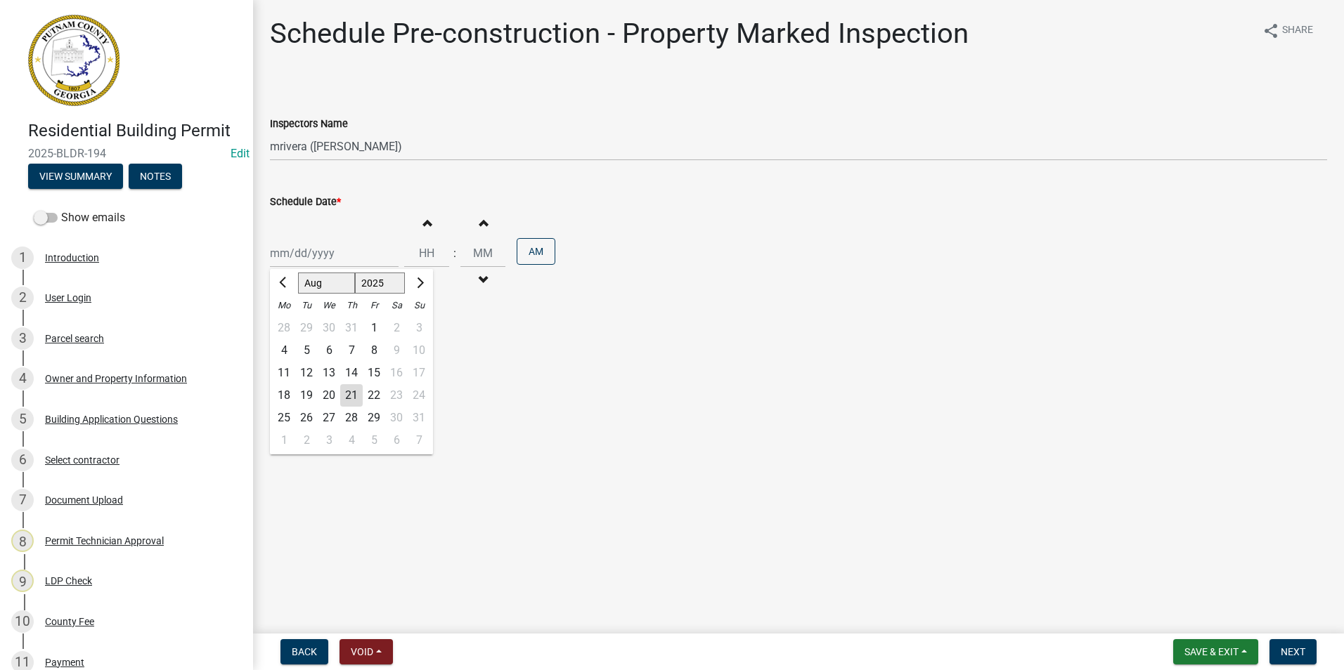
drag, startPoint x: 313, startPoint y: 241, endPoint x: 313, endPoint y: 261, distance: 19.7
click at [313, 241] on div "[PERSON_NAME] Feb Mar Apr [PERSON_NAME][DATE] Oct Nov [DATE] 1526 1527 1528 152…" at bounding box center [334, 253] width 129 height 29
click at [372, 385] on div "22" at bounding box center [374, 395] width 22 height 22
type input "[DATE]"
click at [1298, 649] on span "Next" at bounding box center [1292, 652] width 25 height 11
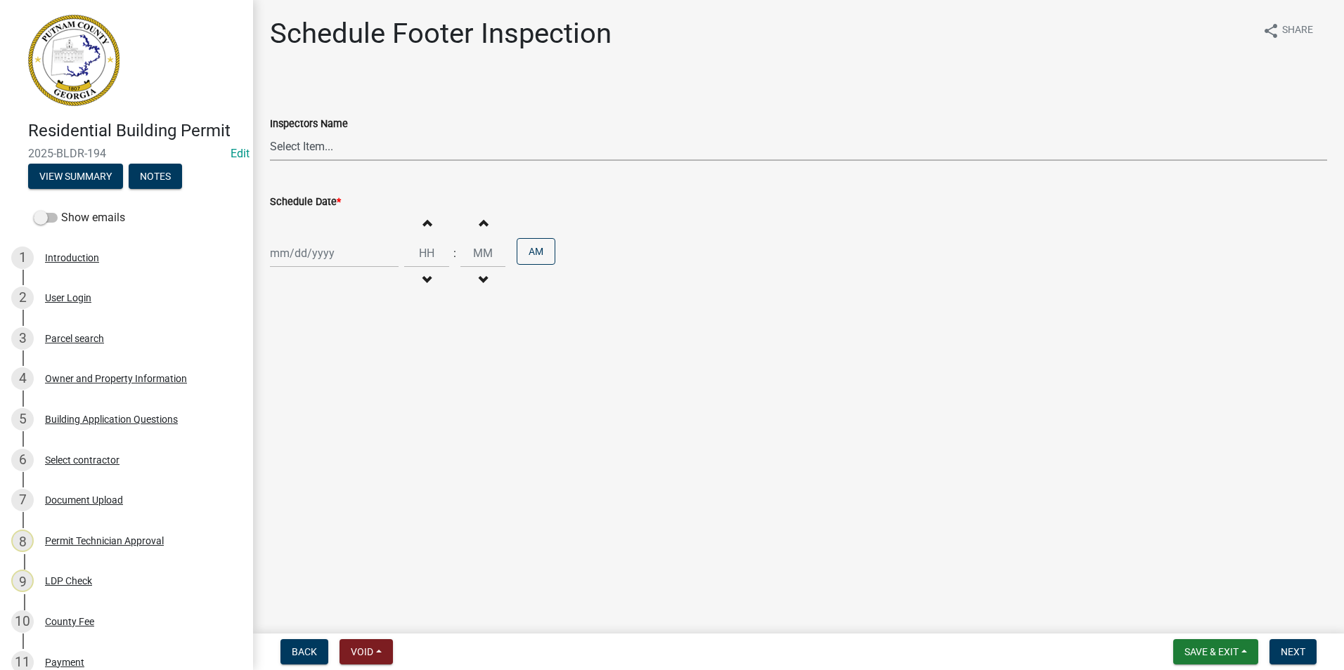
click at [369, 153] on select "Select Item... mrivera ([PERSON_NAME]) jstokes ([PERSON_NAME]) asmith105 ([PERS…" at bounding box center [798, 146] width 1057 height 29
select select "07642ab0-564c-47bb-824b-0ccf2da83593"
click at [270, 132] on select "Select Item... mrivera ([PERSON_NAME]) jstokes ([PERSON_NAME]) asmith105 ([PERS…" at bounding box center [798, 146] width 1057 height 29
click at [313, 257] on div at bounding box center [334, 253] width 129 height 29
select select "8"
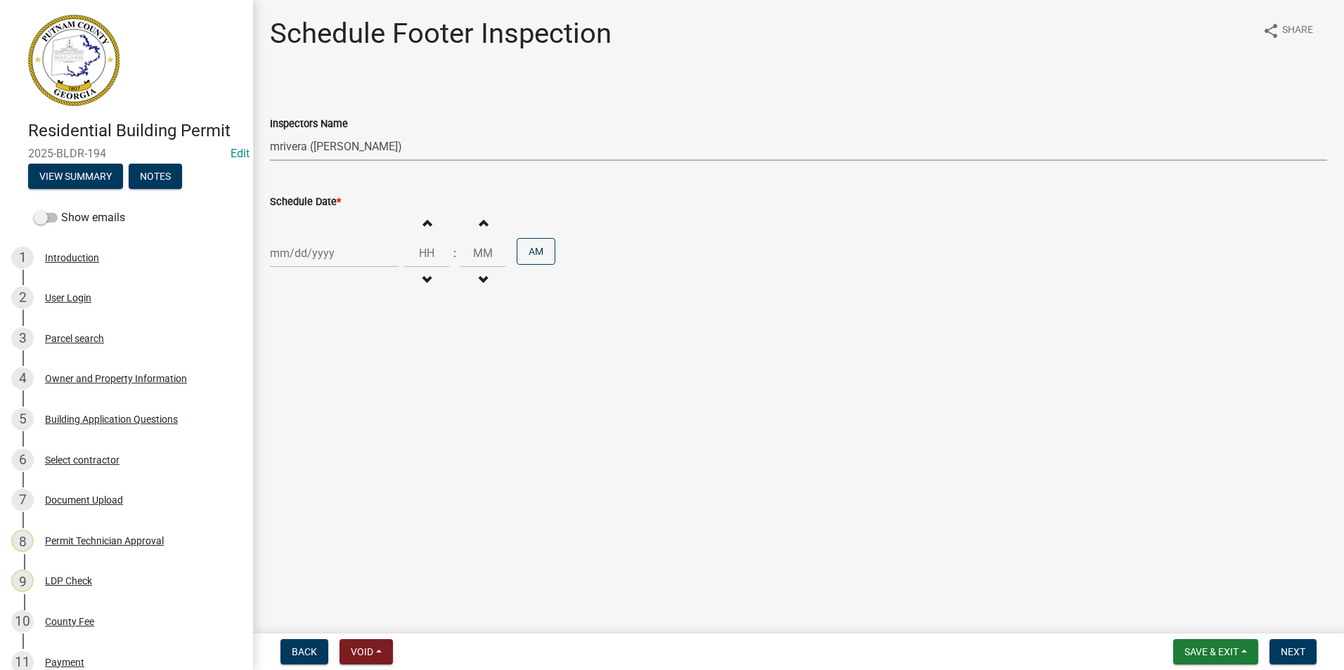
select select "2025"
click at [380, 400] on div "22" at bounding box center [374, 395] width 22 height 22
type input "[DATE]"
click at [1301, 651] on span "Next" at bounding box center [1292, 652] width 25 height 11
click at [465, 150] on select "Select Item... mrivera ([PERSON_NAME]) jstokes ([PERSON_NAME]) asmith105 ([PERS…" at bounding box center [798, 146] width 1057 height 29
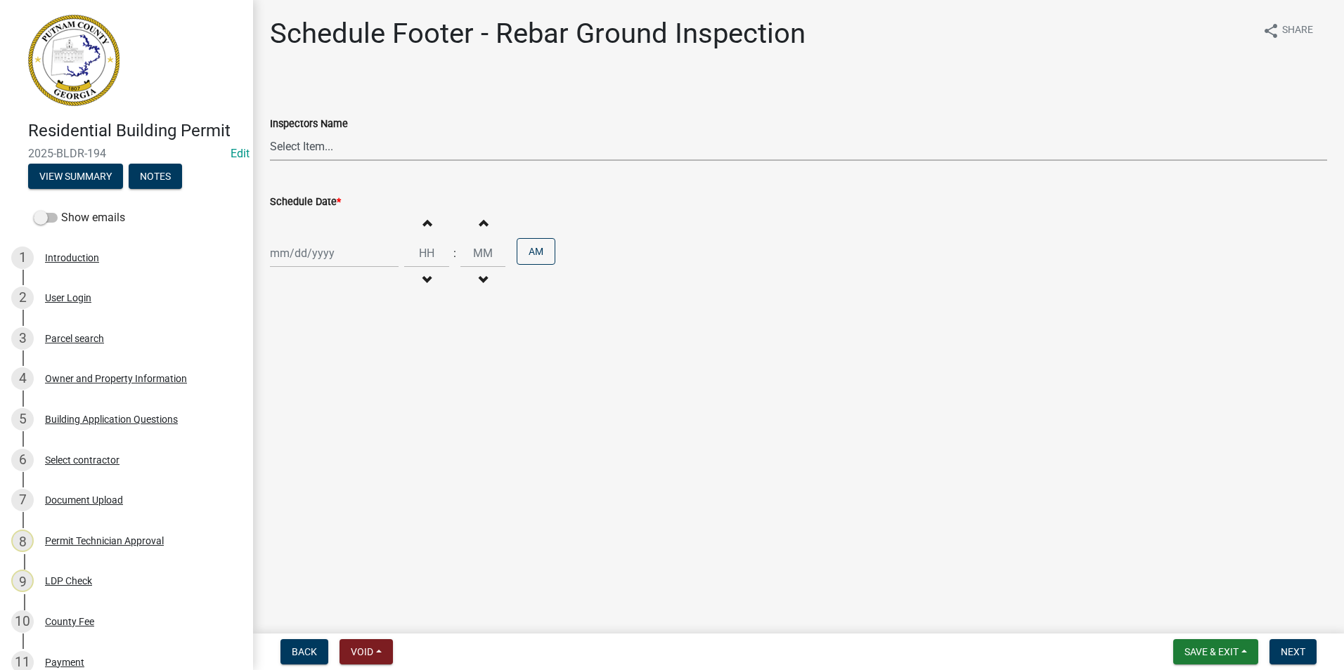
select select "07642ab0-564c-47bb-824b-0ccf2da83593"
click at [270, 132] on select "Select Item... mrivera ([PERSON_NAME]) jstokes ([PERSON_NAME]) asmith105 ([PERS…" at bounding box center [798, 146] width 1057 height 29
click at [331, 242] on div at bounding box center [334, 253] width 129 height 29
select select "8"
select select "2025"
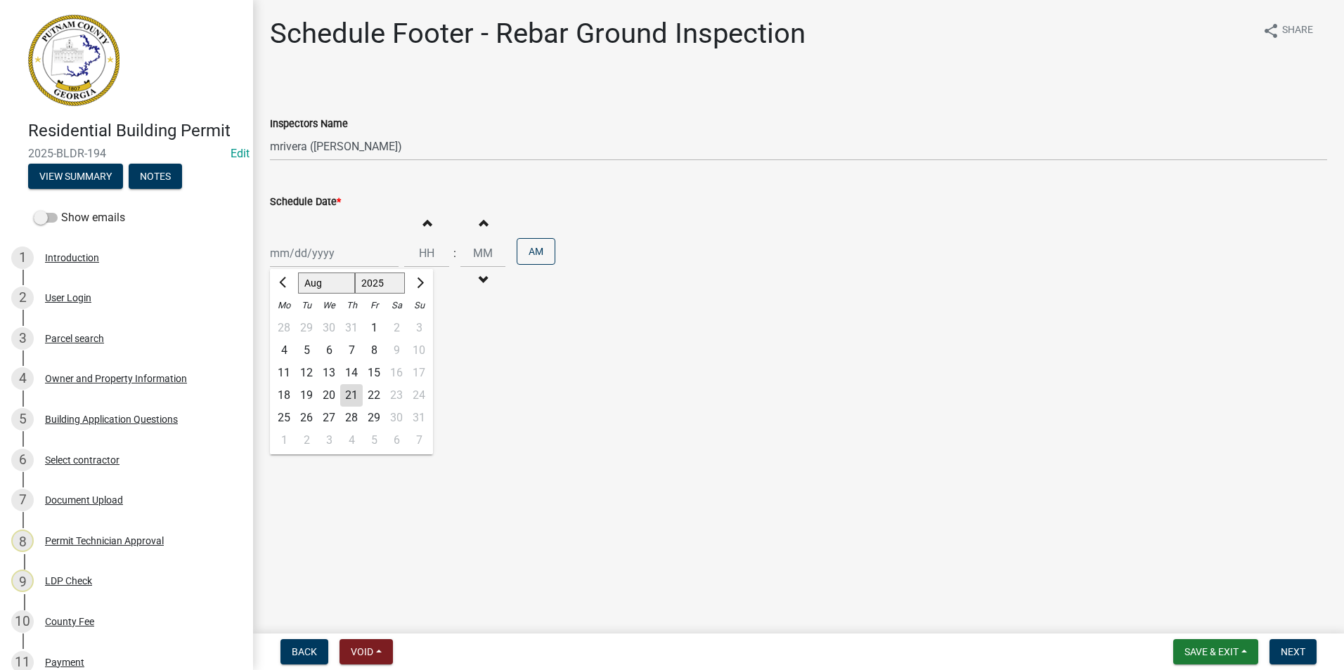
click at [370, 393] on div "22" at bounding box center [374, 395] width 22 height 22
type input "[DATE]"
click at [1298, 652] on span "Next" at bounding box center [1292, 652] width 25 height 11
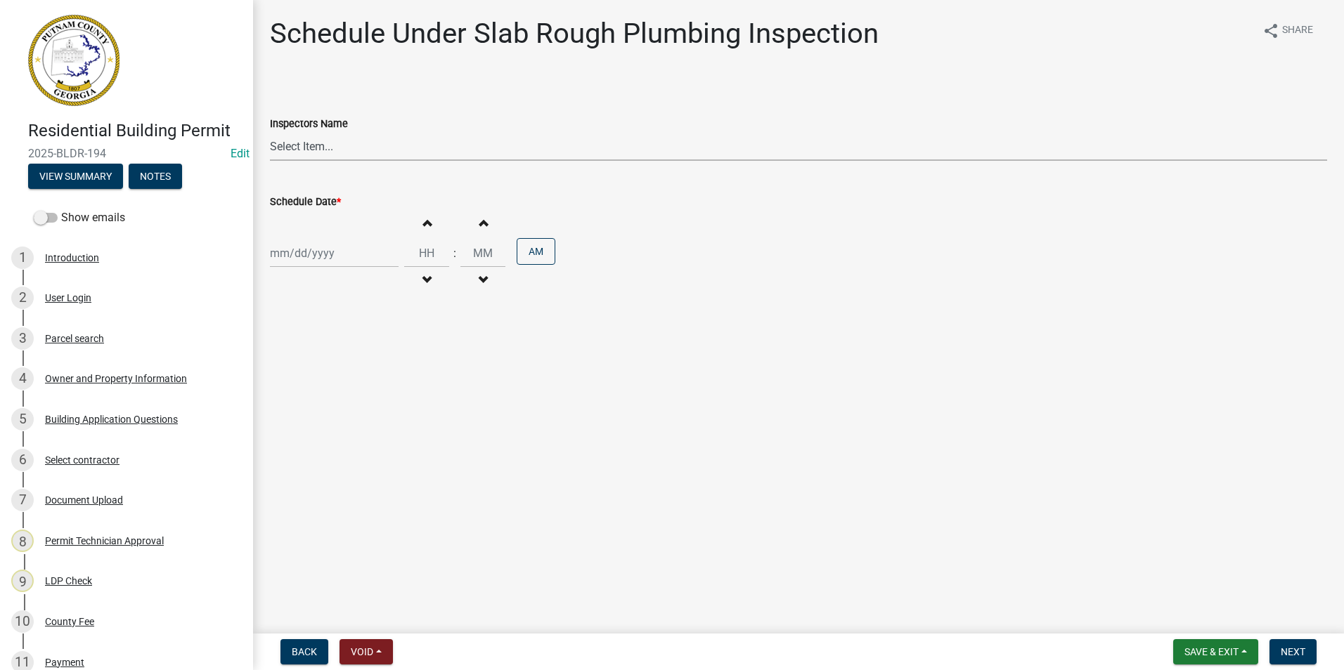
click at [562, 157] on select "Select Item... mrivera ([PERSON_NAME]) jstokes ([PERSON_NAME]) asmith105 ([PERS…" at bounding box center [798, 146] width 1057 height 29
select select "07642ab0-564c-47bb-824b-0ccf2da83593"
click at [270, 132] on select "Select Item... mrivera ([PERSON_NAME]) jstokes ([PERSON_NAME]) asmith105 ([PERS…" at bounding box center [798, 146] width 1057 height 29
select select "8"
select select "2025"
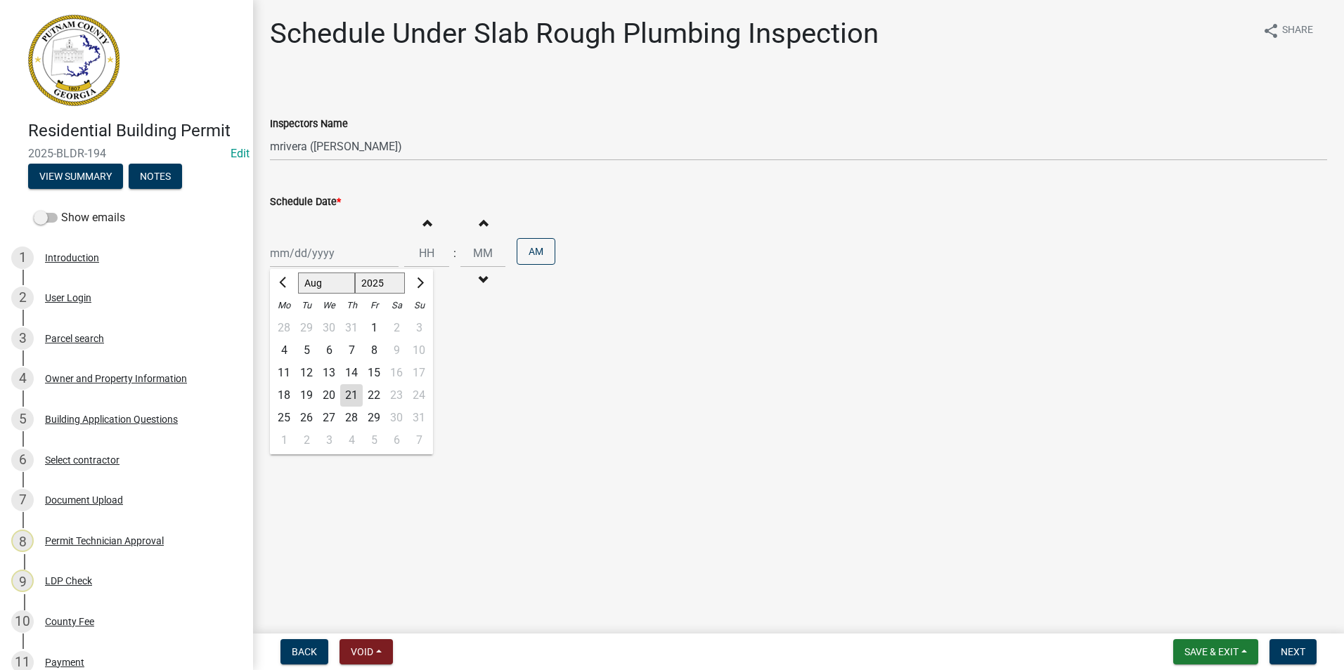
click at [299, 258] on div "[PERSON_NAME] Feb Mar Apr [PERSON_NAME][DATE] Oct Nov [DATE] 1526 1527 1528 152…" at bounding box center [334, 253] width 129 height 29
click at [381, 393] on div "22" at bounding box center [374, 395] width 22 height 22
type input "[DATE]"
click at [1298, 655] on span "Next" at bounding box center [1292, 652] width 25 height 11
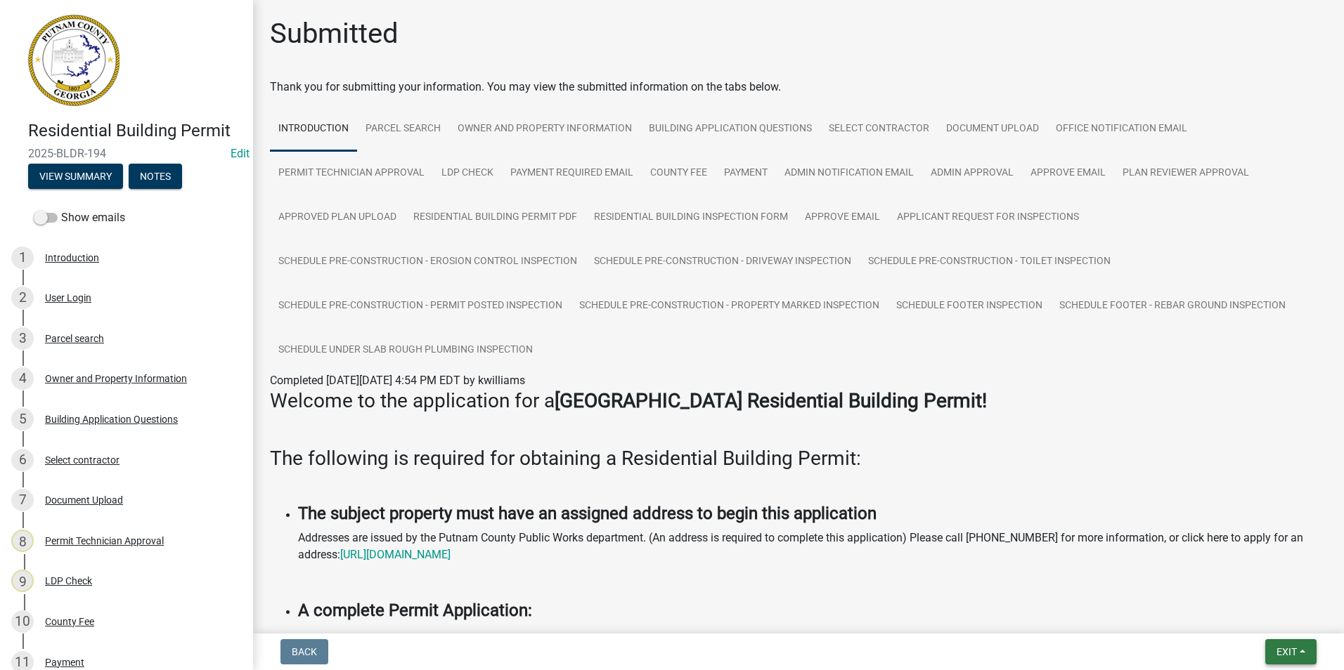
click at [1279, 657] on span "Exit" at bounding box center [1286, 652] width 20 height 11
click at [1276, 615] on button "Save & Exit" at bounding box center [1260, 616] width 112 height 34
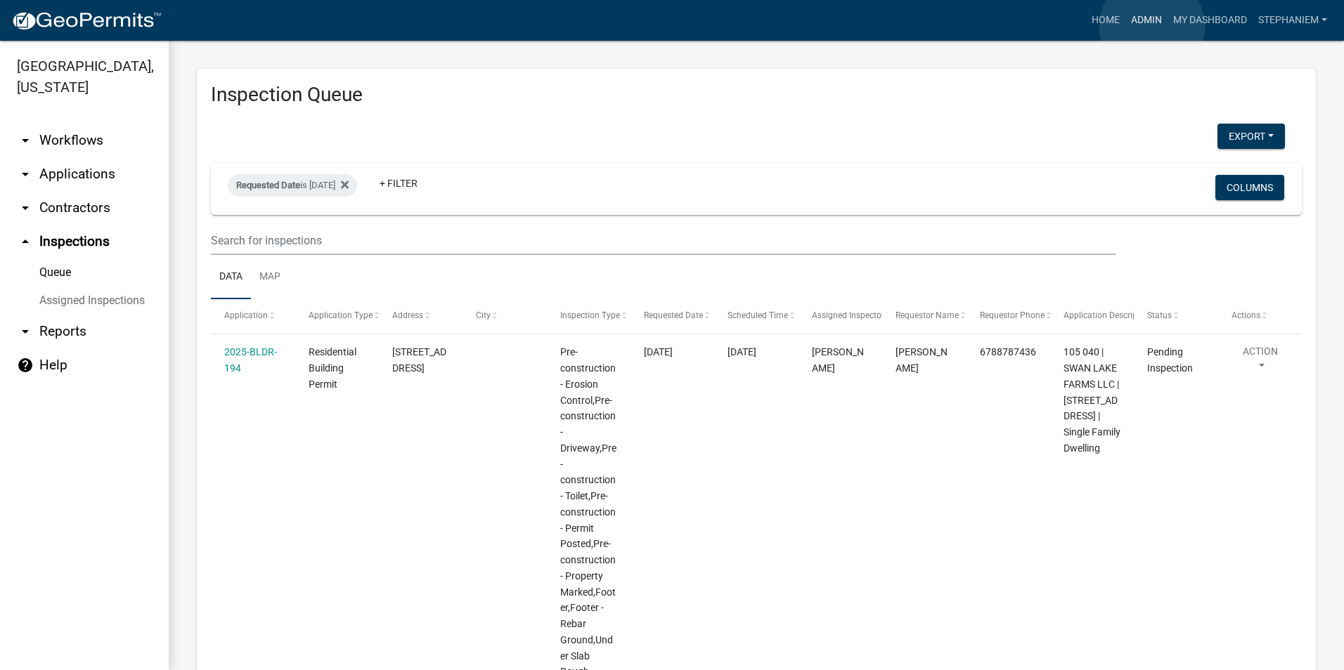
click at [1152, 27] on link "Admin" at bounding box center [1146, 20] width 42 height 27
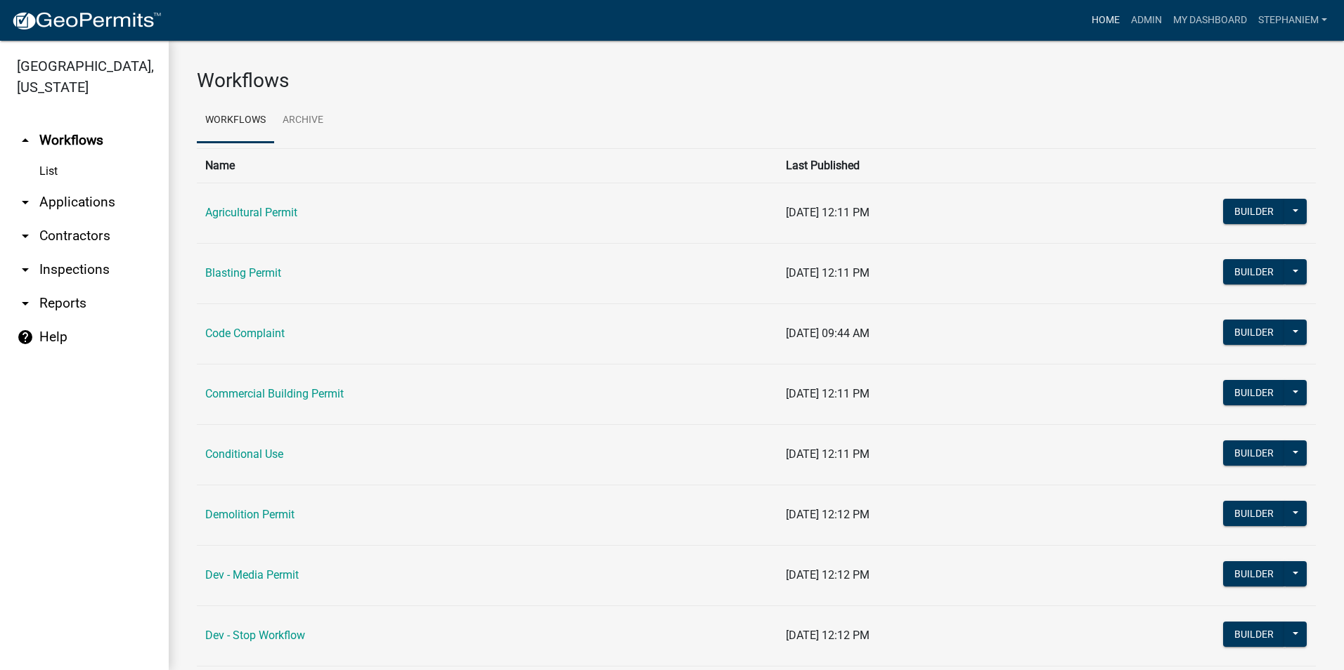
click at [1088, 21] on link "Home" at bounding box center [1105, 20] width 39 height 27
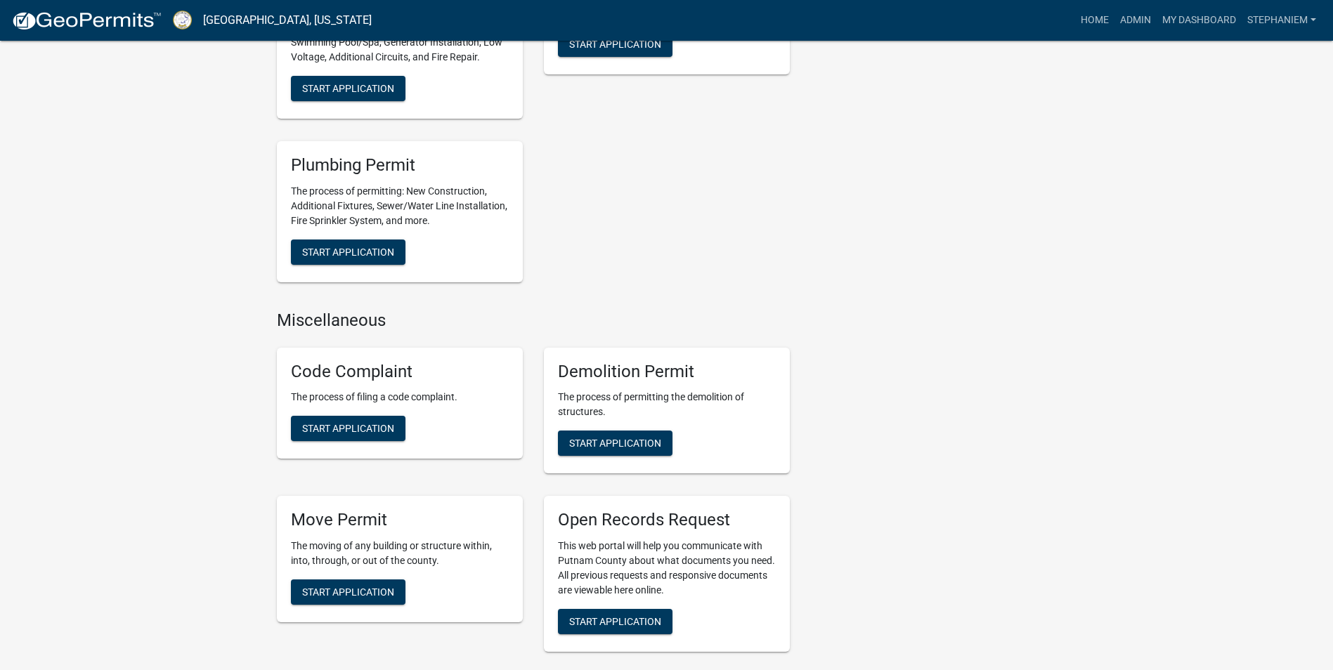
scroll to position [1054, 0]
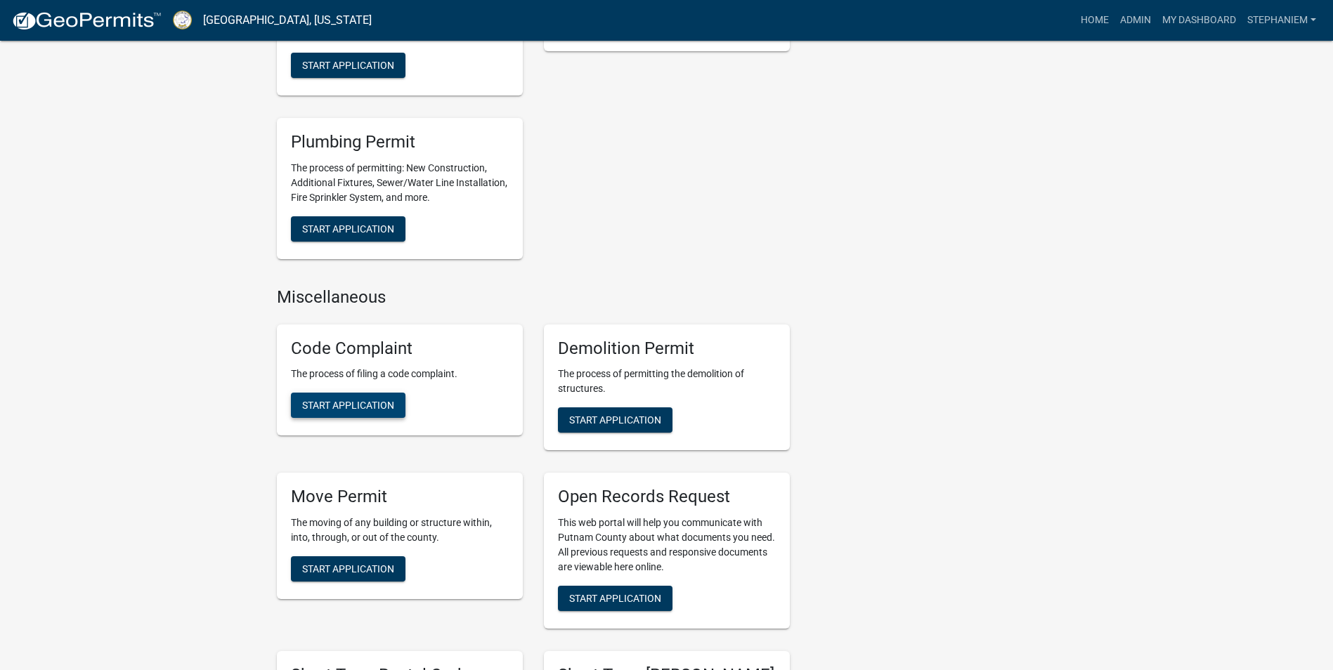
click at [384, 405] on span "Start Application" at bounding box center [348, 405] width 92 height 11
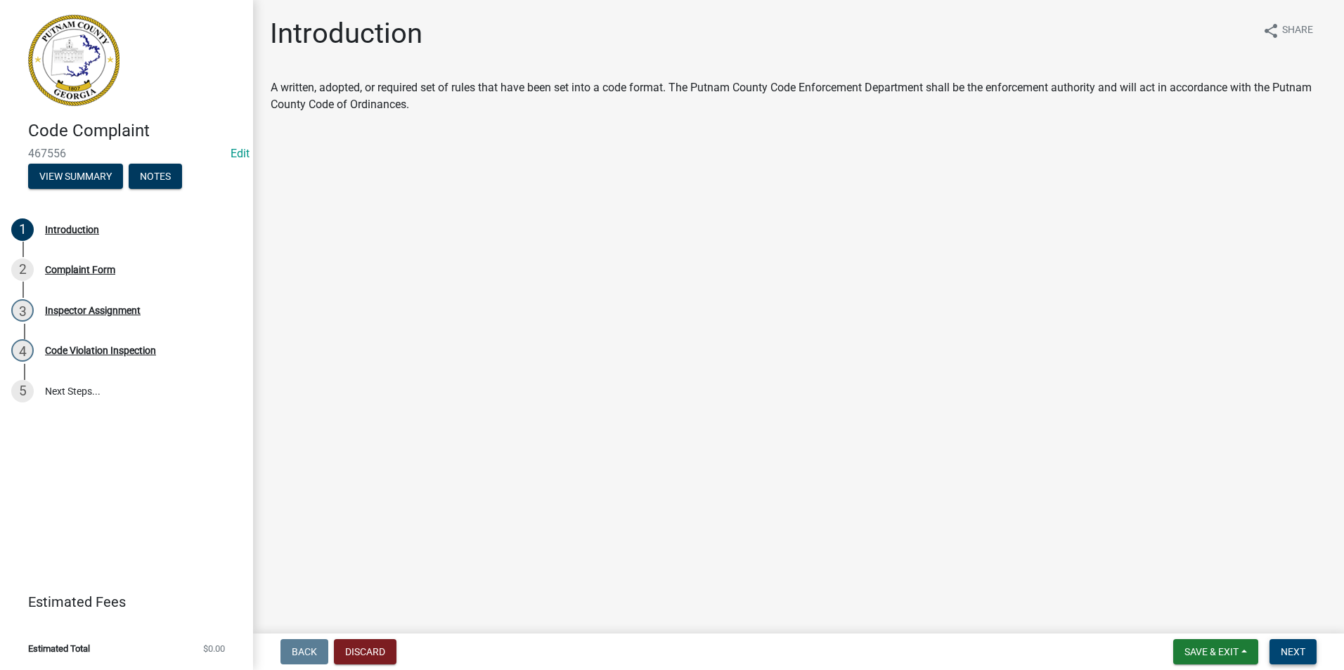
click at [1304, 656] on span "Next" at bounding box center [1292, 652] width 25 height 11
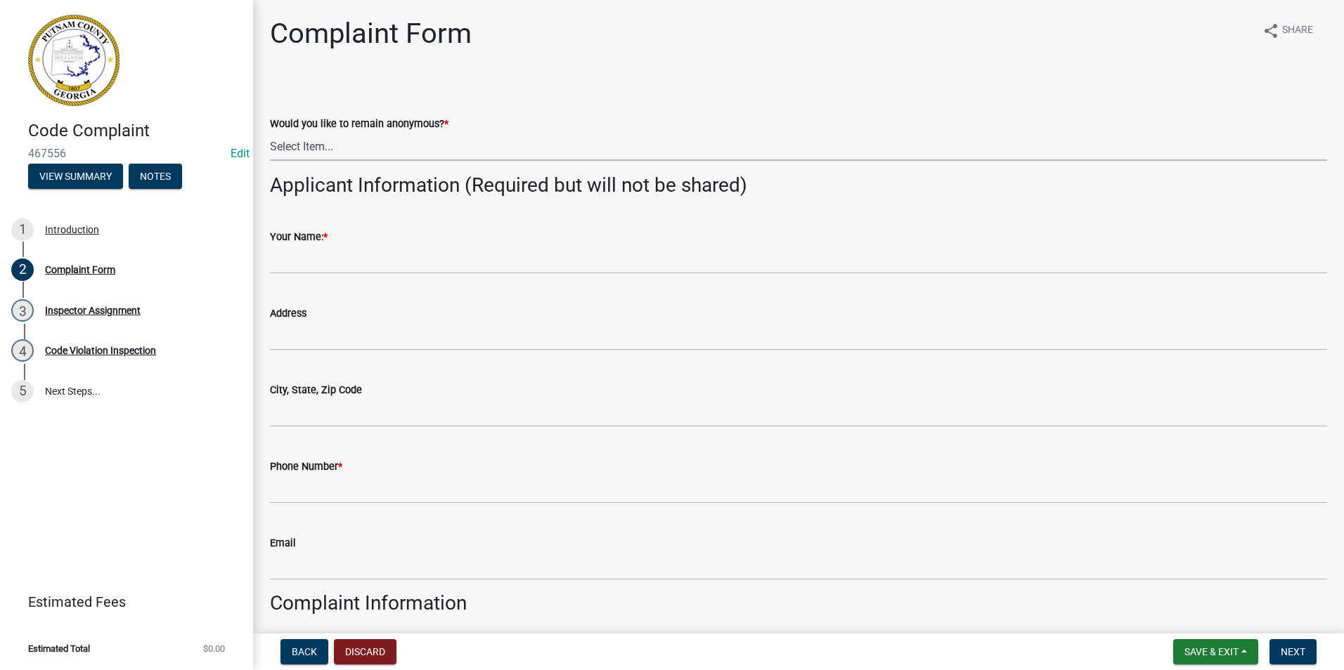
click at [493, 152] on select "Select Item... Yes No" at bounding box center [798, 146] width 1057 height 29
click at [270, 132] on select "Select Item... Yes No" at bounding box center [798, 146] width 1057 height 29
select select "76170ab1-b25a-468b-8231-d5eb0e85b261"
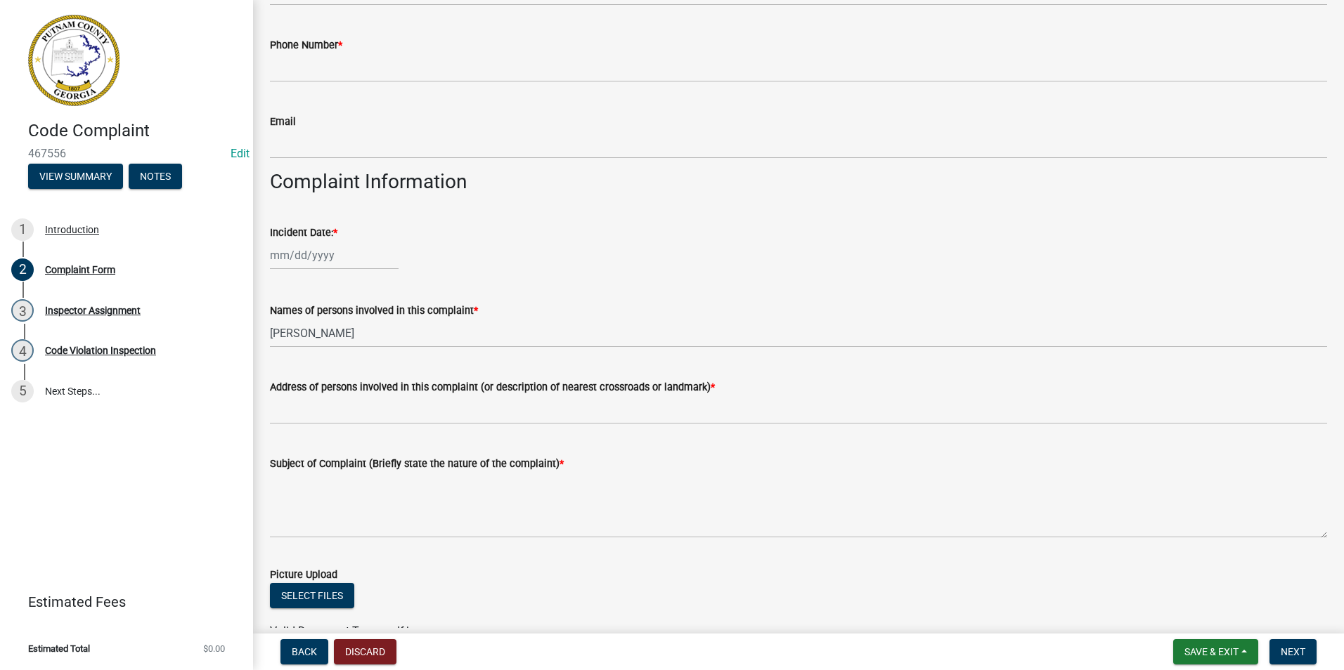
scroll to position [562, 0]
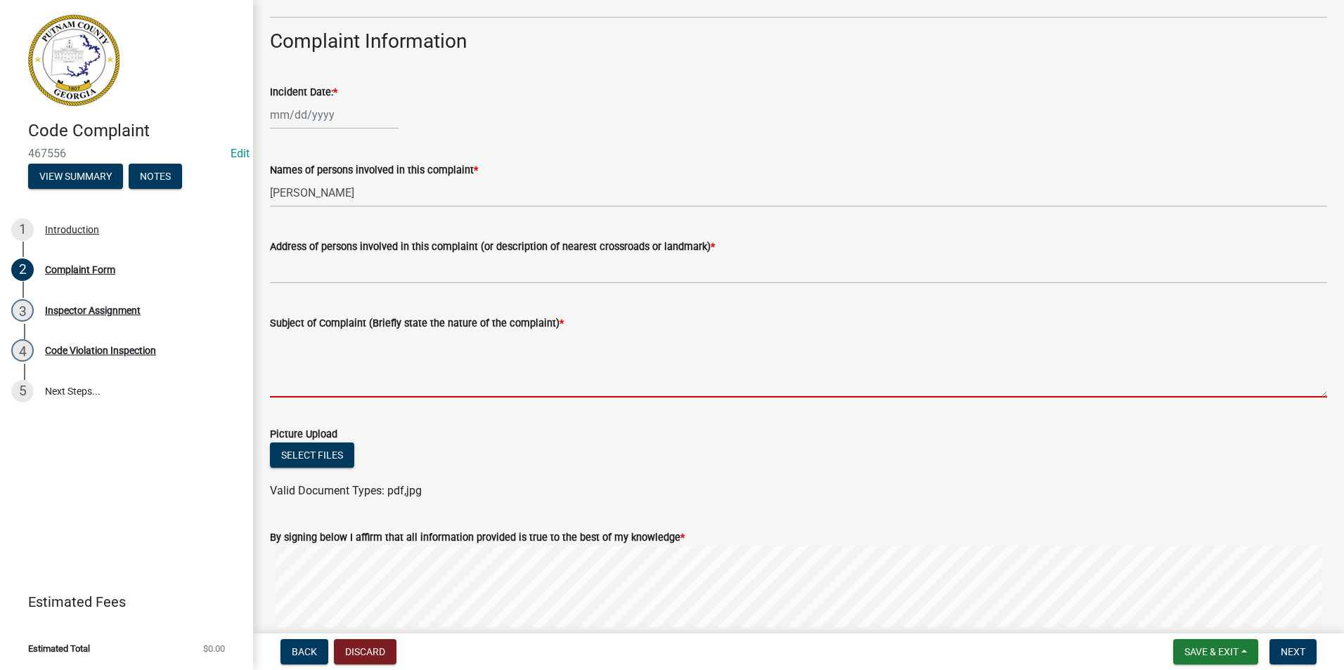
click at [524, 362] on textarea "Subject of Complaint (Briefly state the nature of the complaint) *" at bounding box center [798, 365] width 1057 height 66
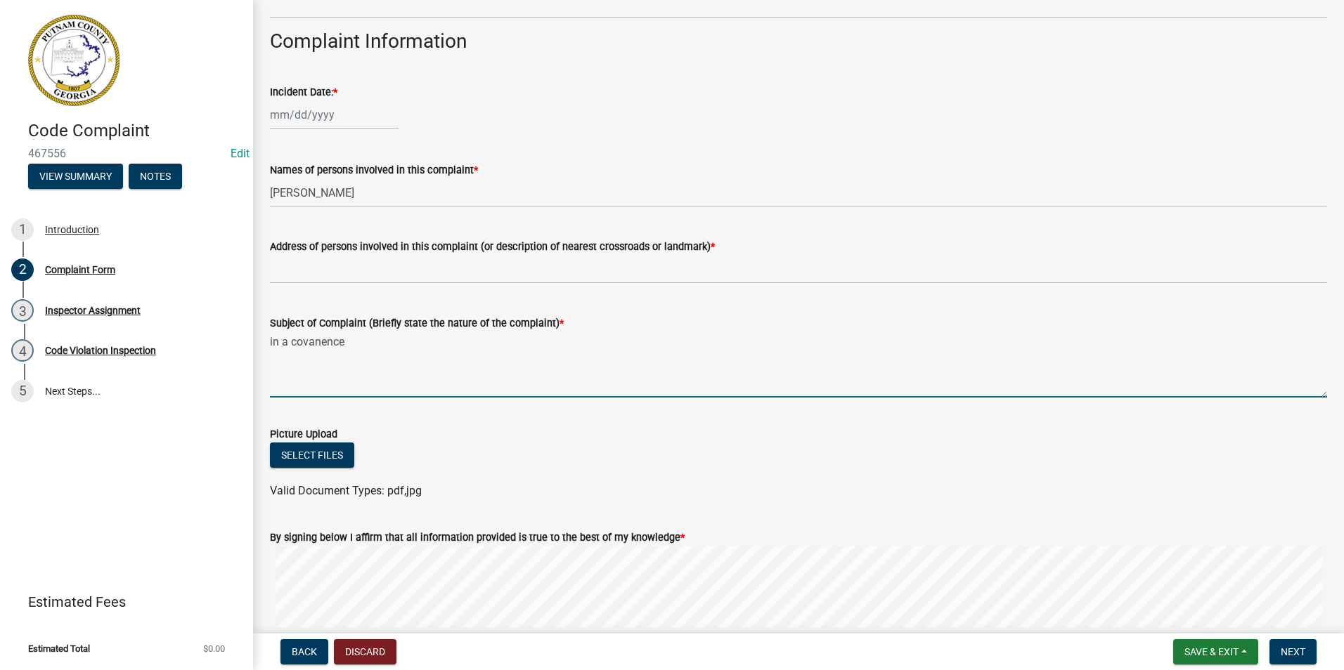
type textarea "in a covanence"
drag, startPoint x: 301, startPoint y: 348, endPoint x: 453, endPoint y: 346, distance: 151.8
click at [453, 346] on textarea "in a covanence" at bounding box center [798, 365] width 1057 height 66
drag, startPoint x: 344, startPoint y: 344, endPoint x: 258, endPoint y: 360, distance: 87.8
click at [259, 360] on div "Complaint Form share Share Would you like to remain anonymous? * Select Item...…" at bounding box center [798, 118] width 1091 height 1326
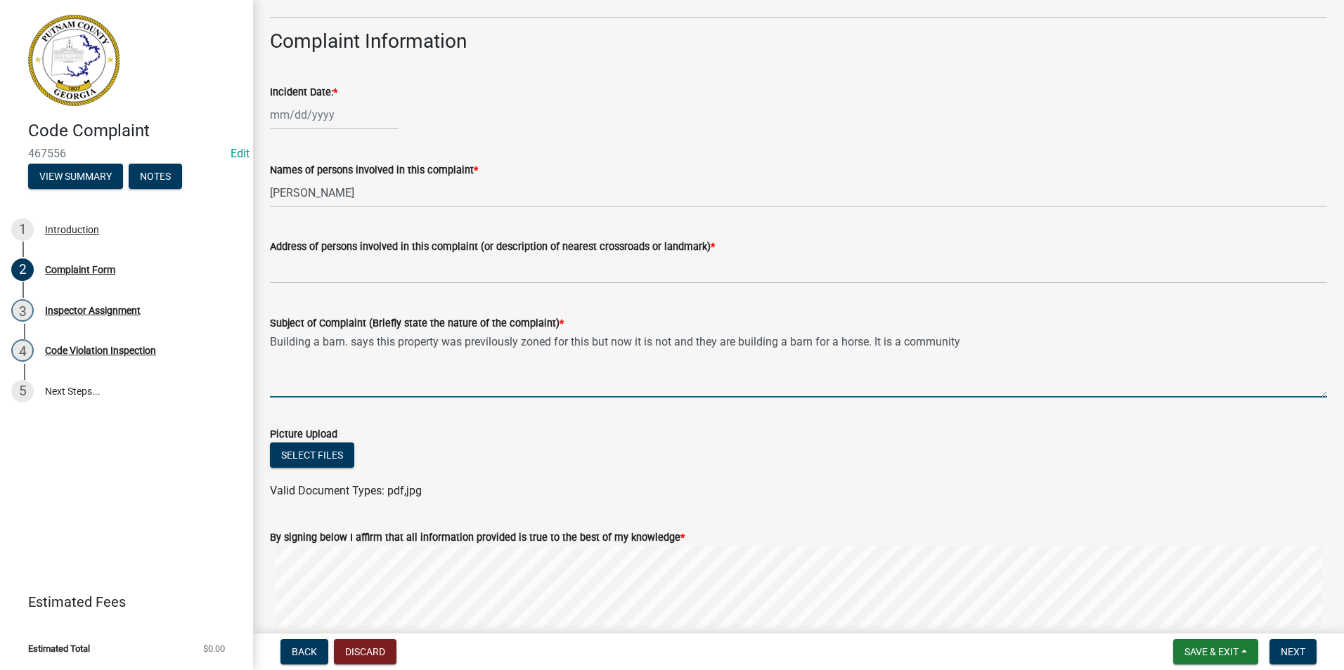
click at [904, 342] on textarea "Building a barn. says this property was previlously zoned for this but now it i…" at bounding box center [798, 365] width 1057 height 66
click at [1054, 349] on textarea "Building a barn. says this property was previlously zoned for this but now it i…" at bounding box center [798, 365] width 1057 height 66
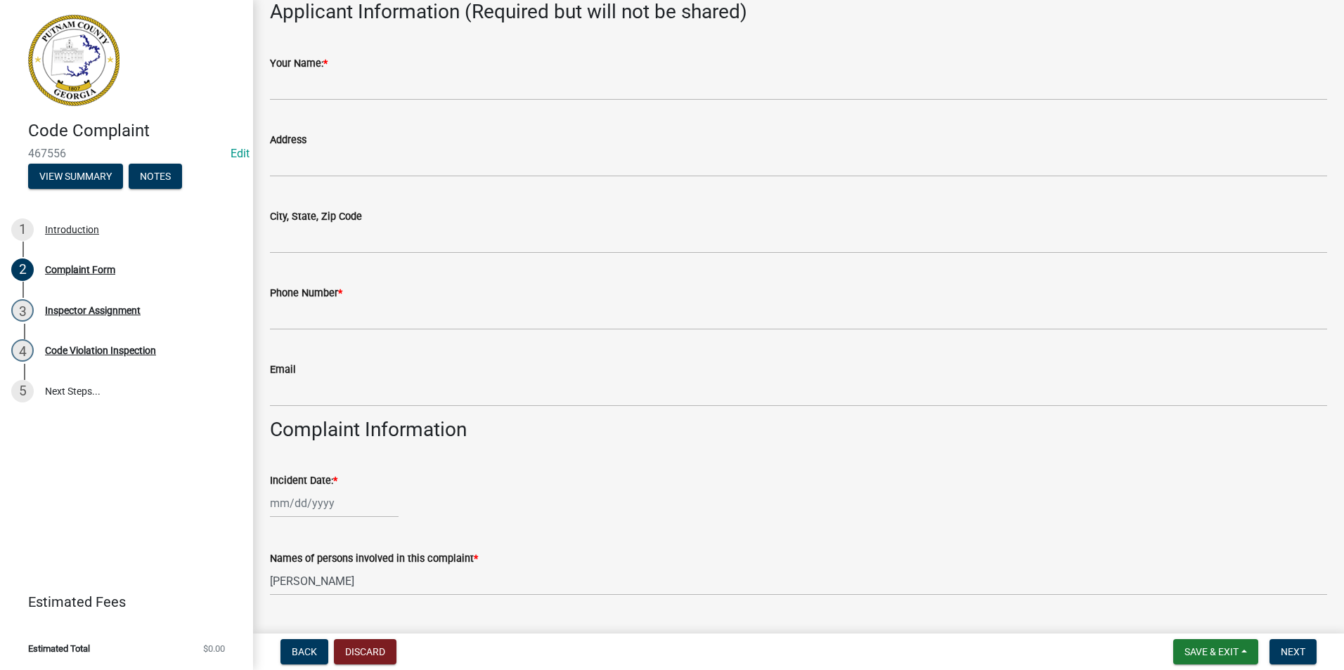
scroll to position [0, 0]
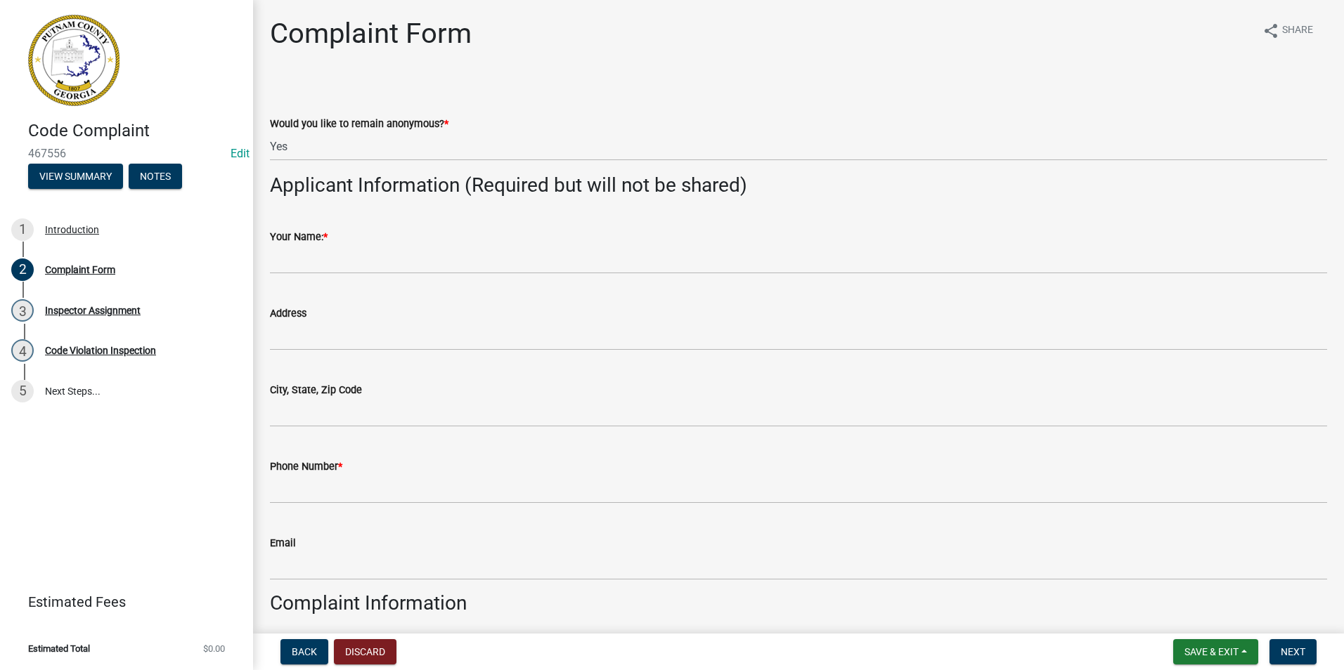
type textarea "Building a barn. says this property was previously zoned for this but now it is…"
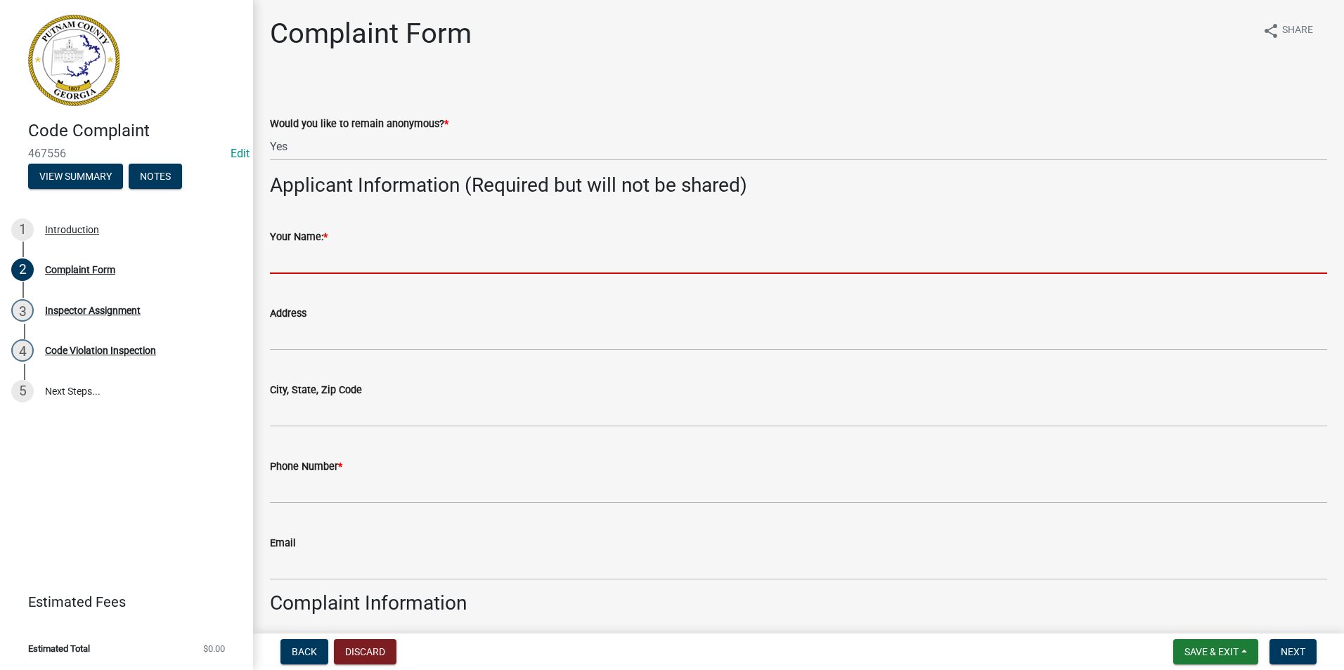
click at [344, 266] on input "Your Name: *" at bounding box center [798, 259] width 1057 height 29
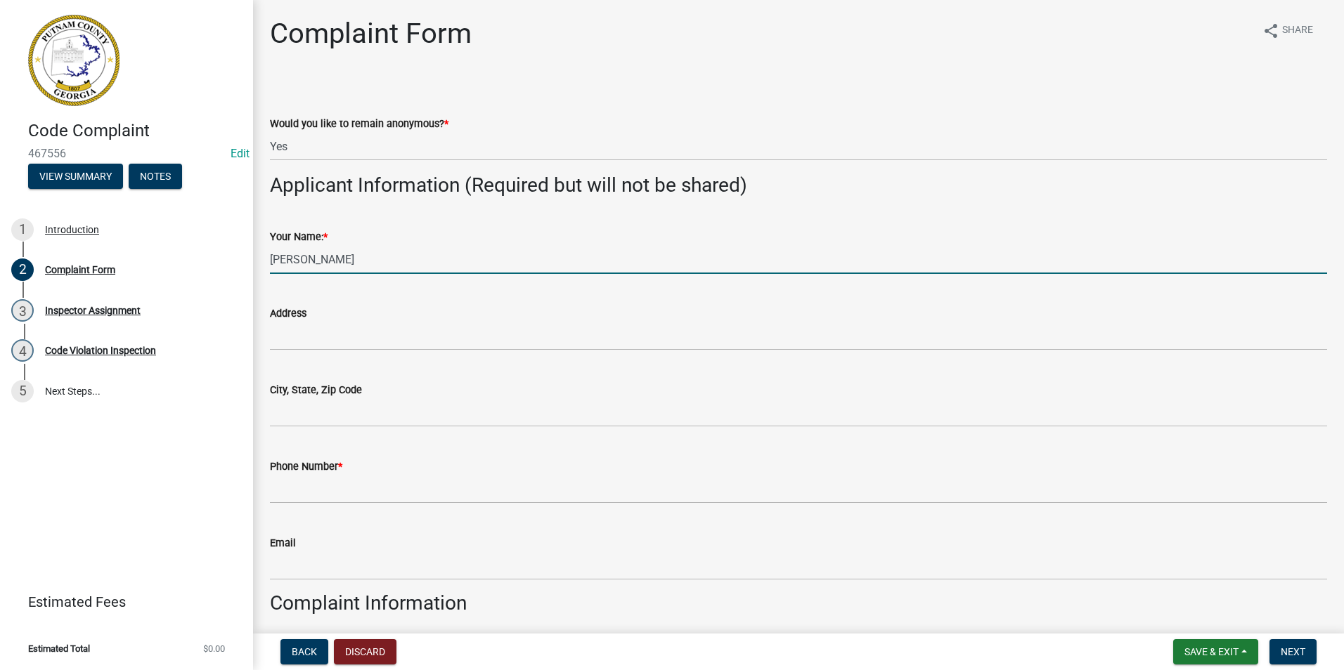
type input "[PERSON_NAME]"
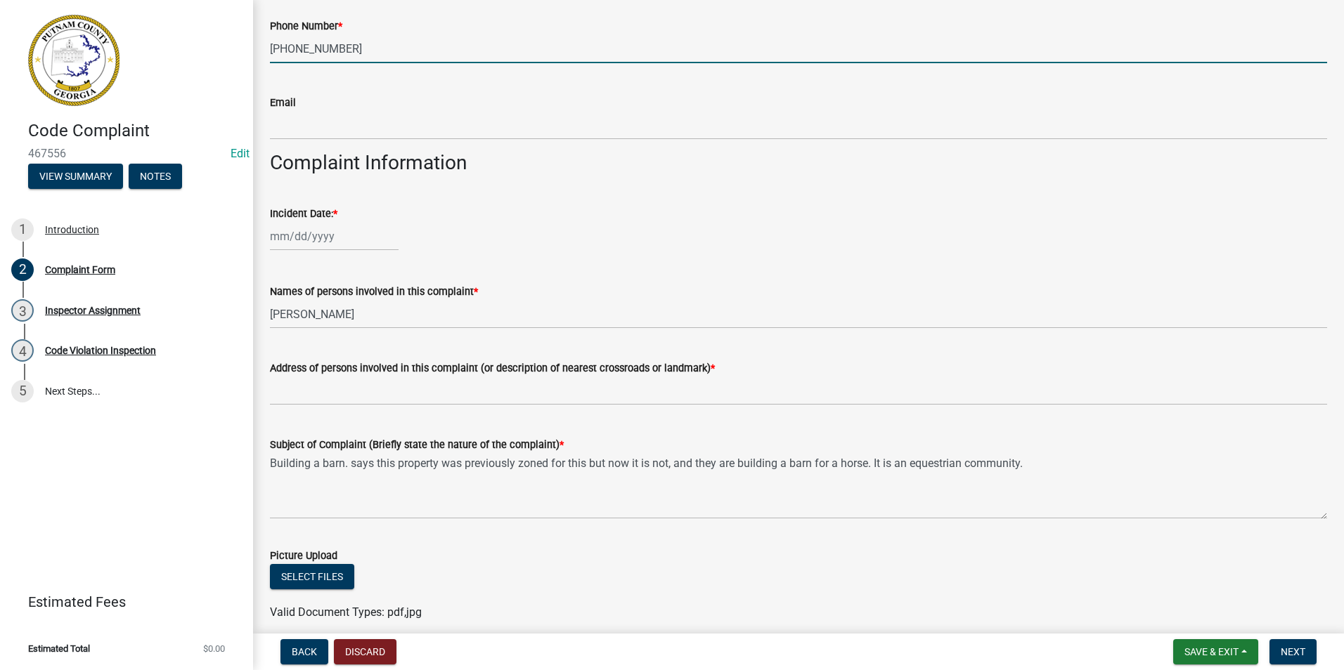
scroll to position [562, 0]
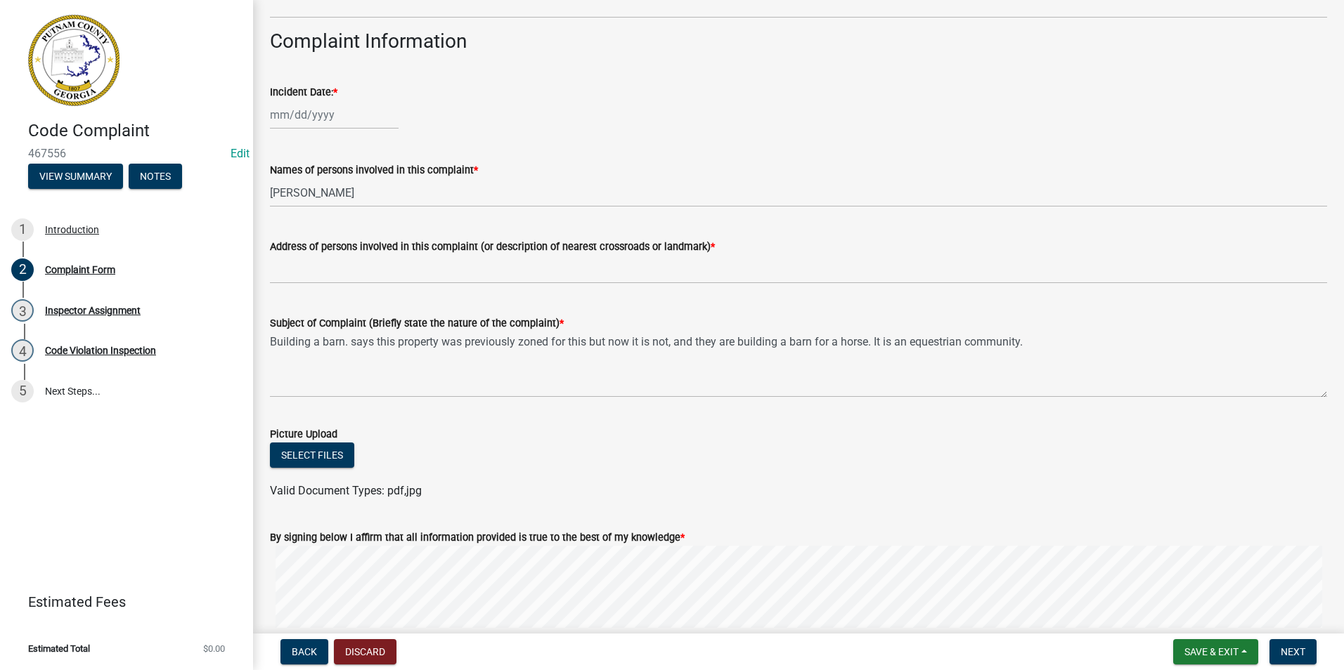
type input "[PHONE_NUMBER]"
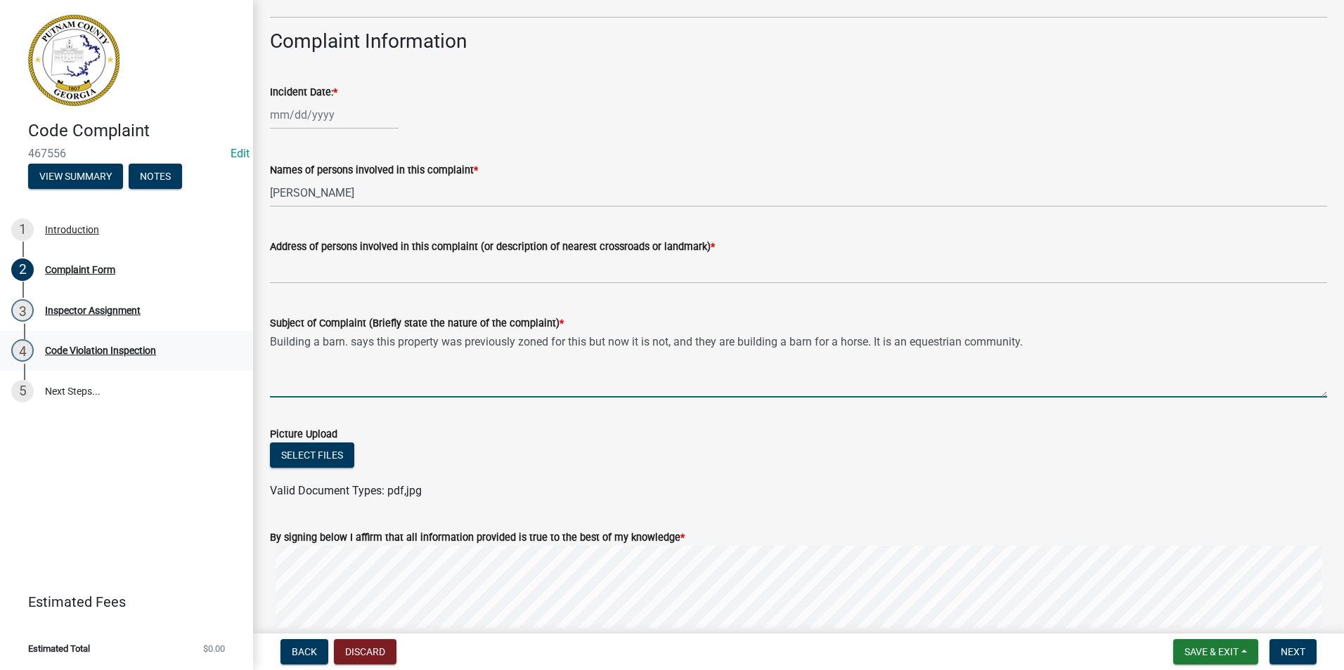
drag, startPoint x: 351, startPoint y: 344, endPoint x: 216, endPoint y: 358, distance: 135.0
click at [216, 358] on div "Code Complaint 467556 Edit View Summary Notes 1 Introduction 2 Complaint Form 3…" at bounding box center [672, 335] width 1344 height 670
click at [275, 346] on textarea "says this property was previously zoned for this but now it is not, and they ar…" at bounding box center [798, 365] width 1057 height 66
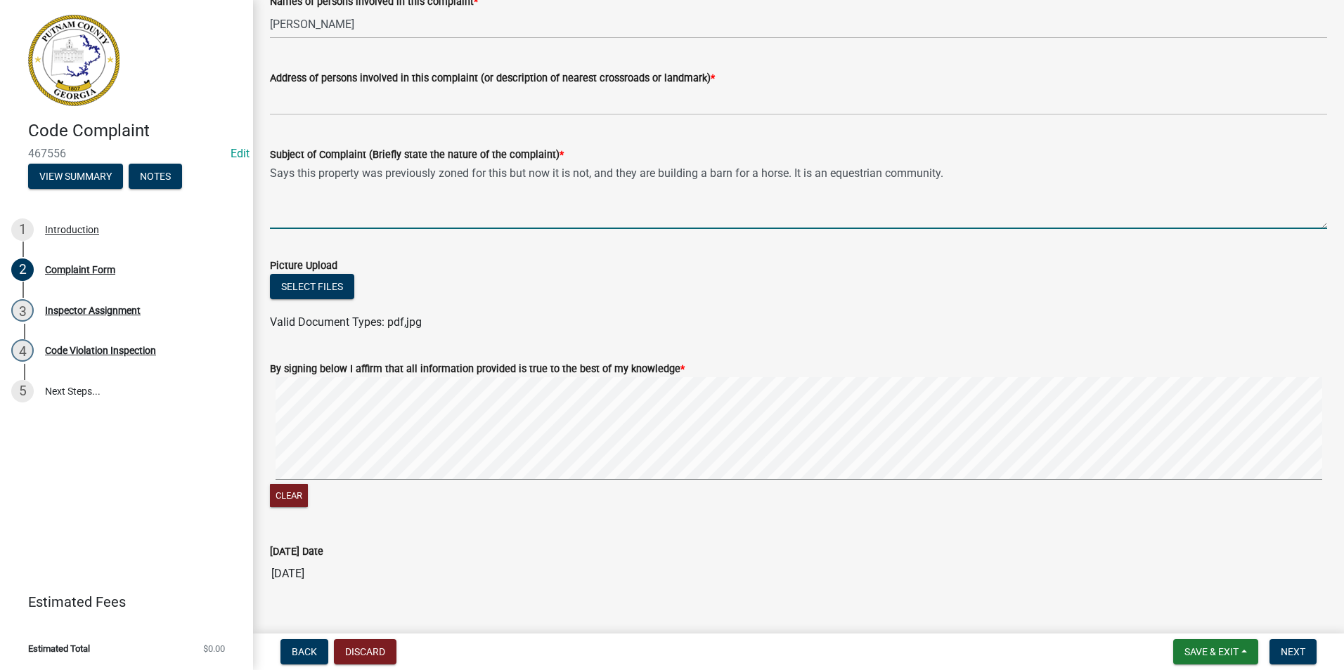
scroll to position [757, 0]
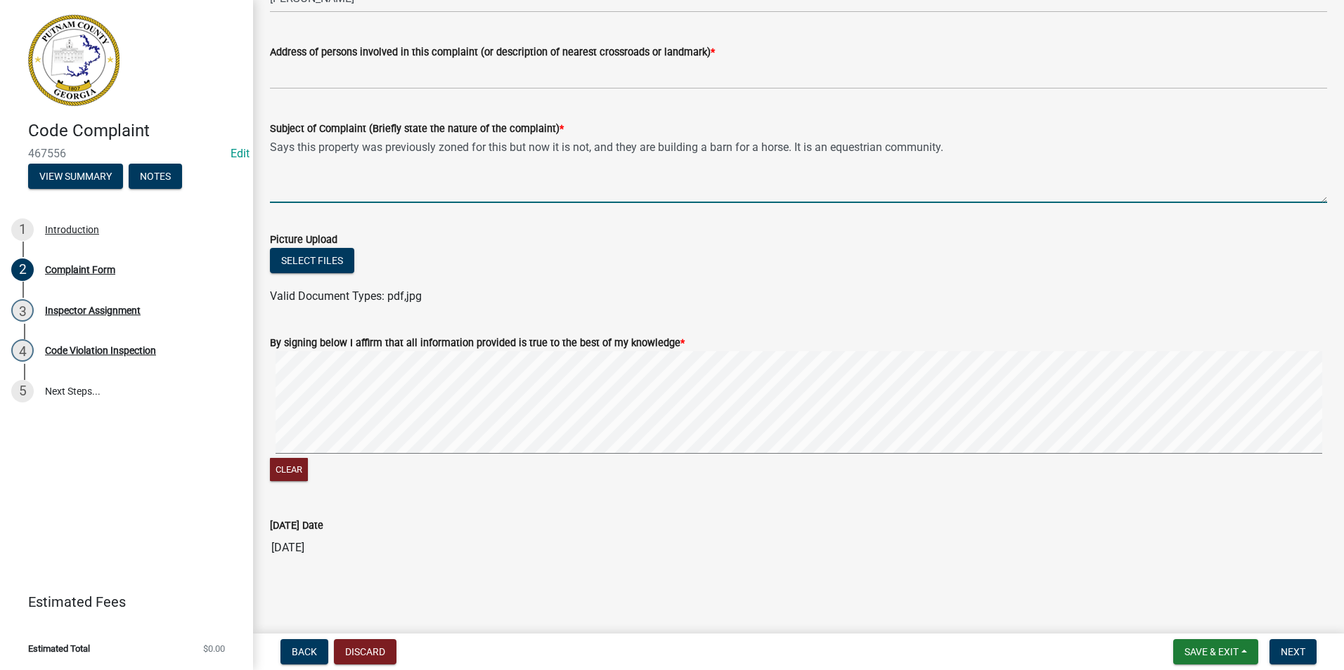
type textarea "Says this property was previously zoned for this but now it is not, and they ar…"
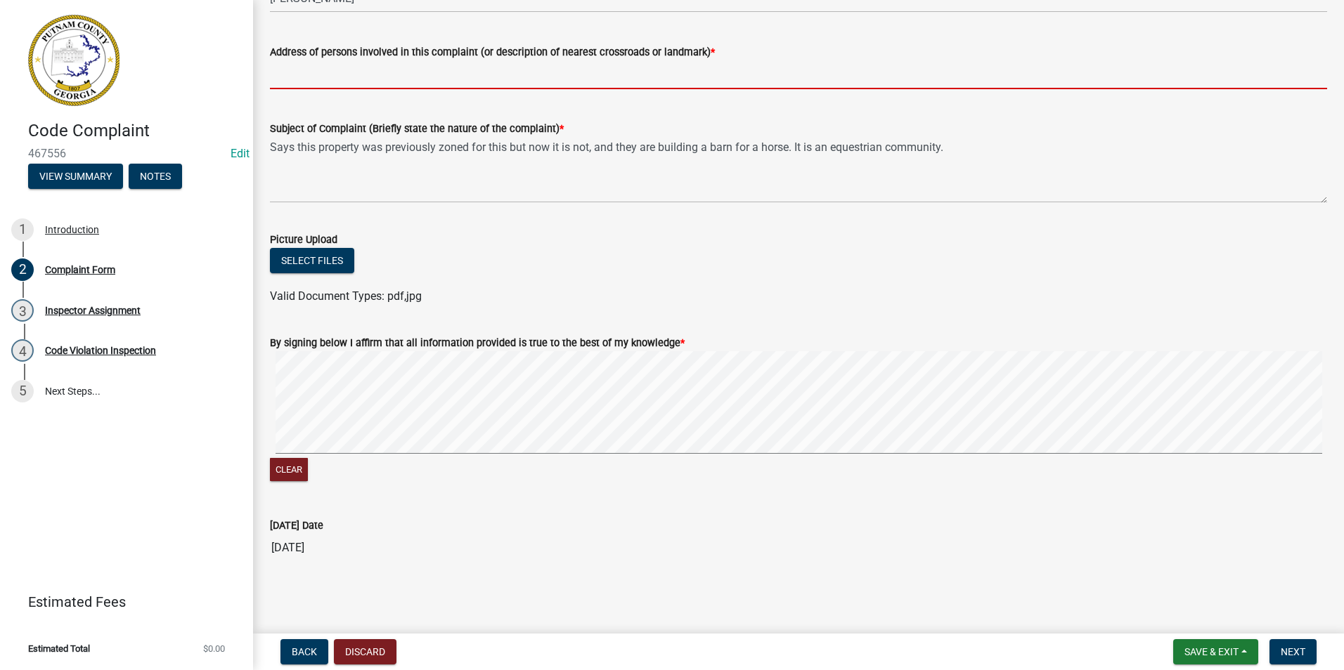
click at [337, 72] on input "Address of persons involved in this complaint (or description of nearest crossr…" at bounding box center [798, 74] width 1057 height 29
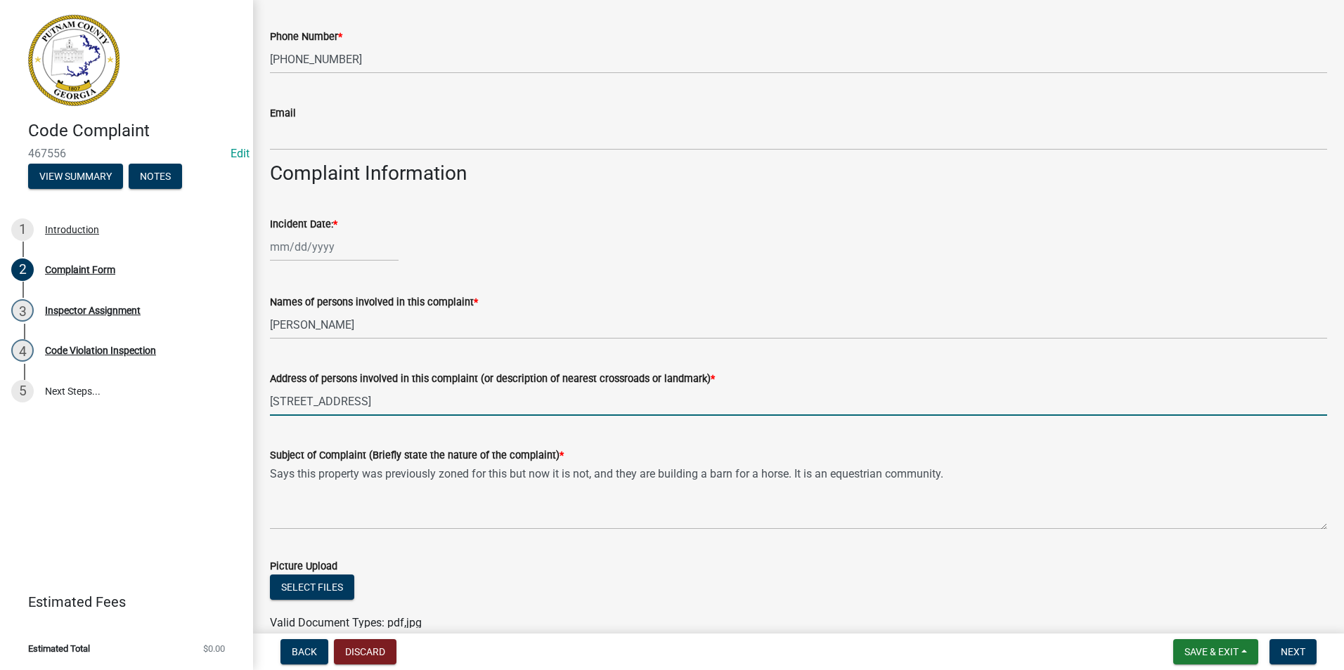
scroll to position [405, 0]
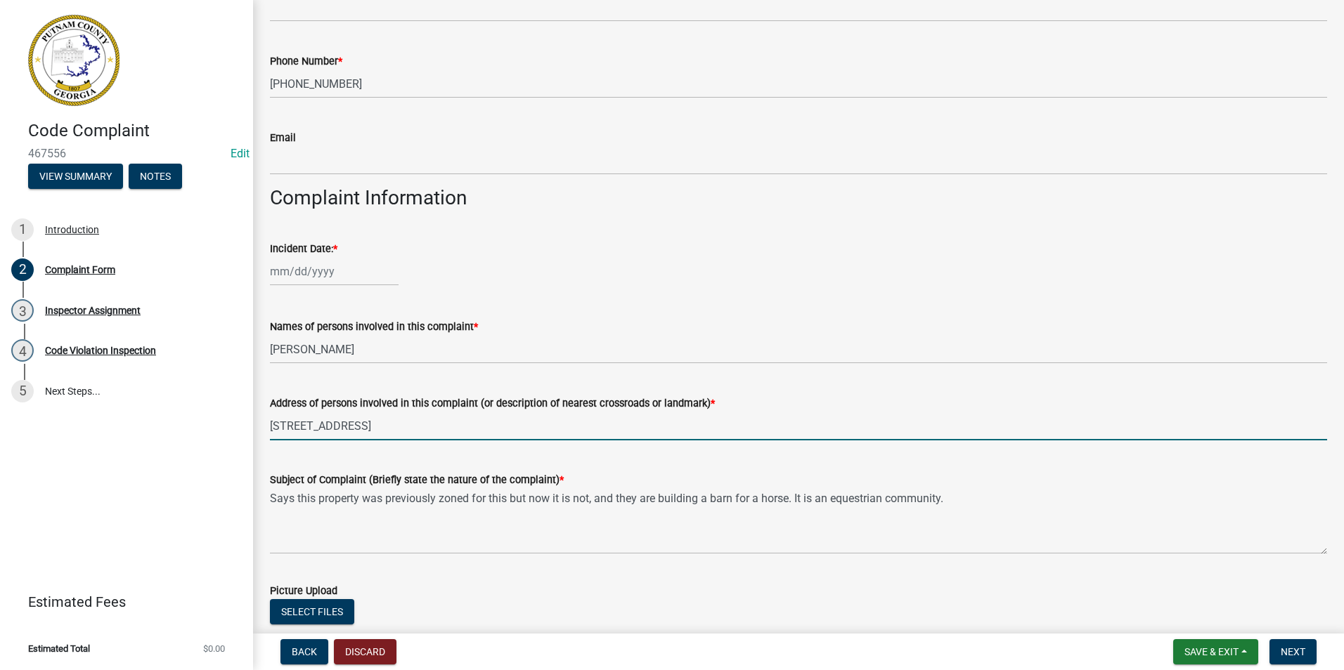
type input "[STREET_ADDRESS]"
click at [330, 271] on div at bounding box center [334, 271] width 129 height 29
select select "8"
select select "2025"
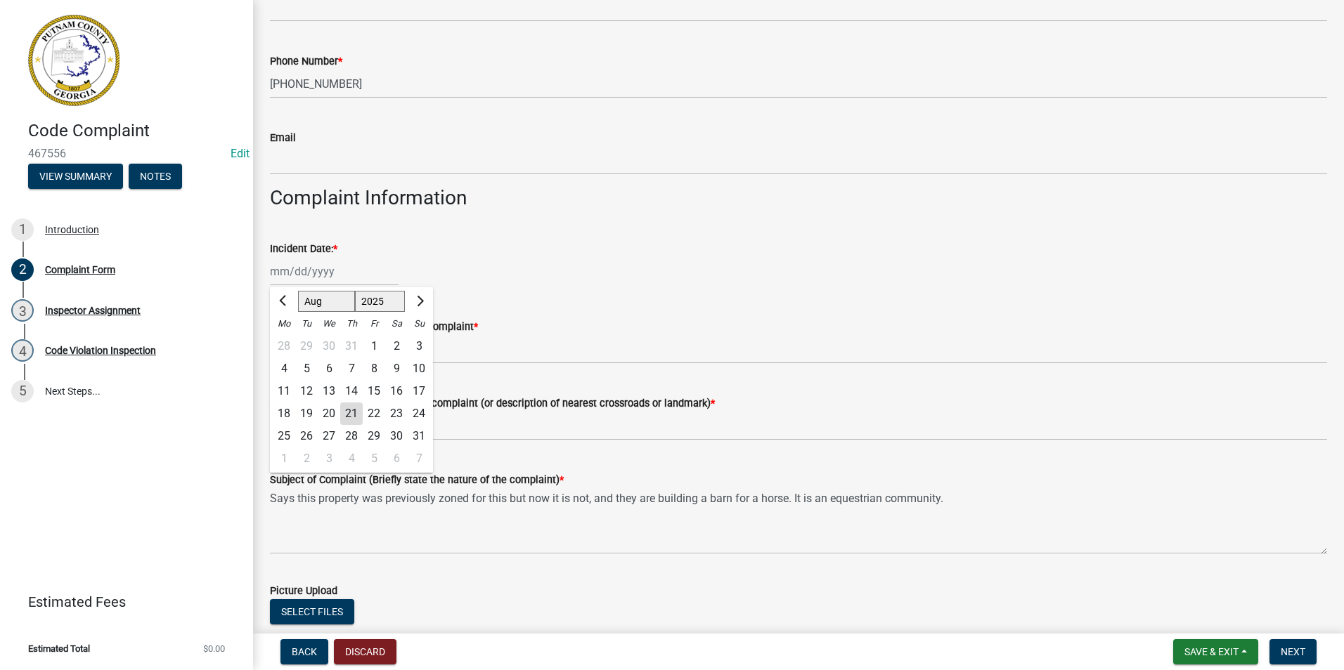
click at [359, 412] on div "21" at bounding box center [351, 414] width 22 height 22
type input "[DATE]"
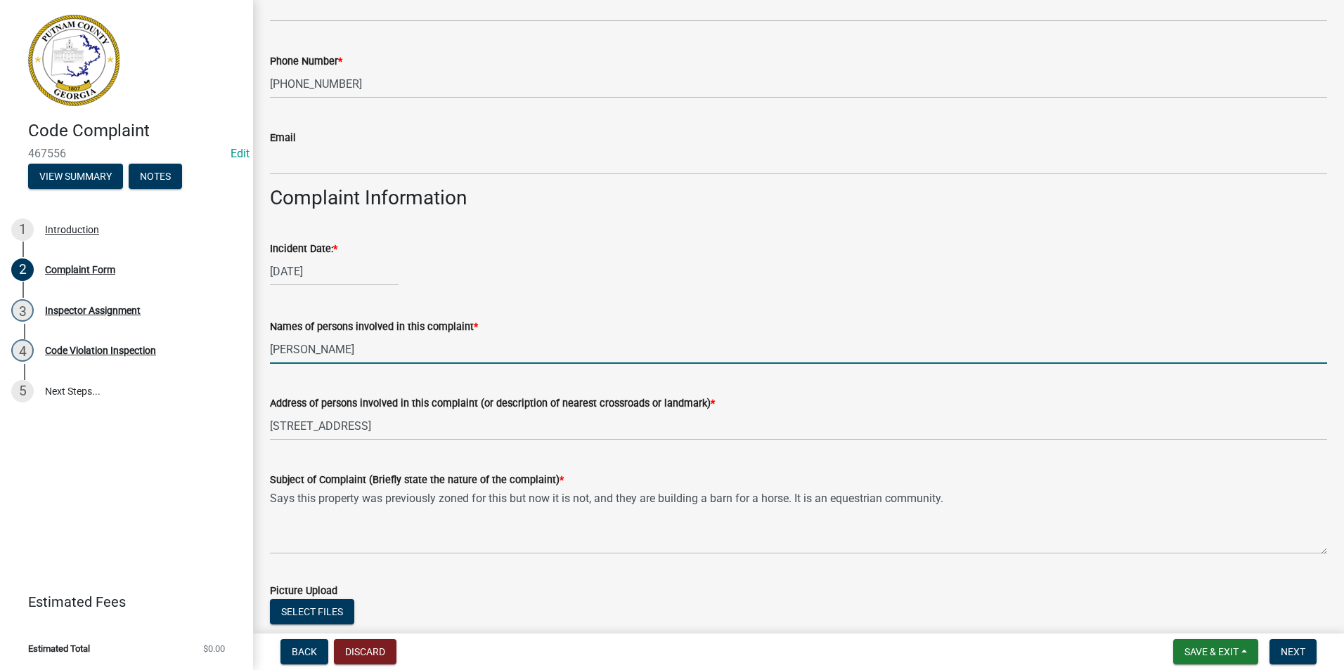
click at [372, 351] on input "[PERSON_NAME]" at bounding box center [798, 349] width 1057 height 29
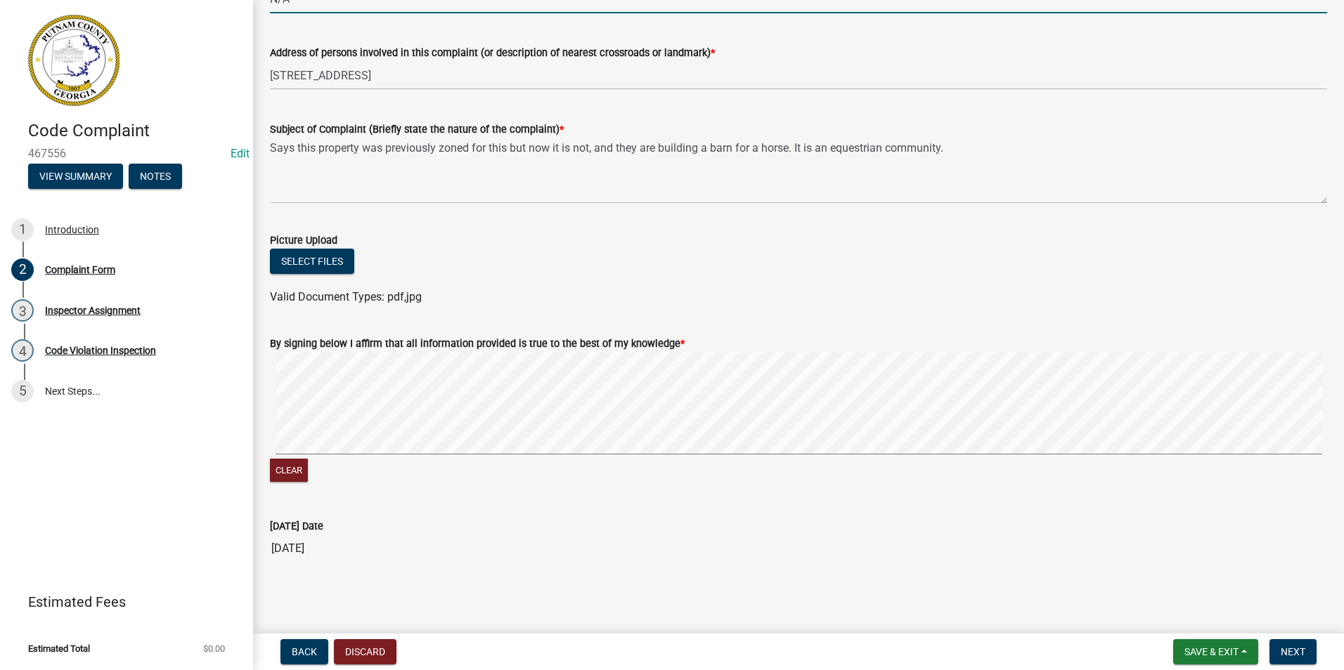
scroll to position [757, 0]
type input "N/A"
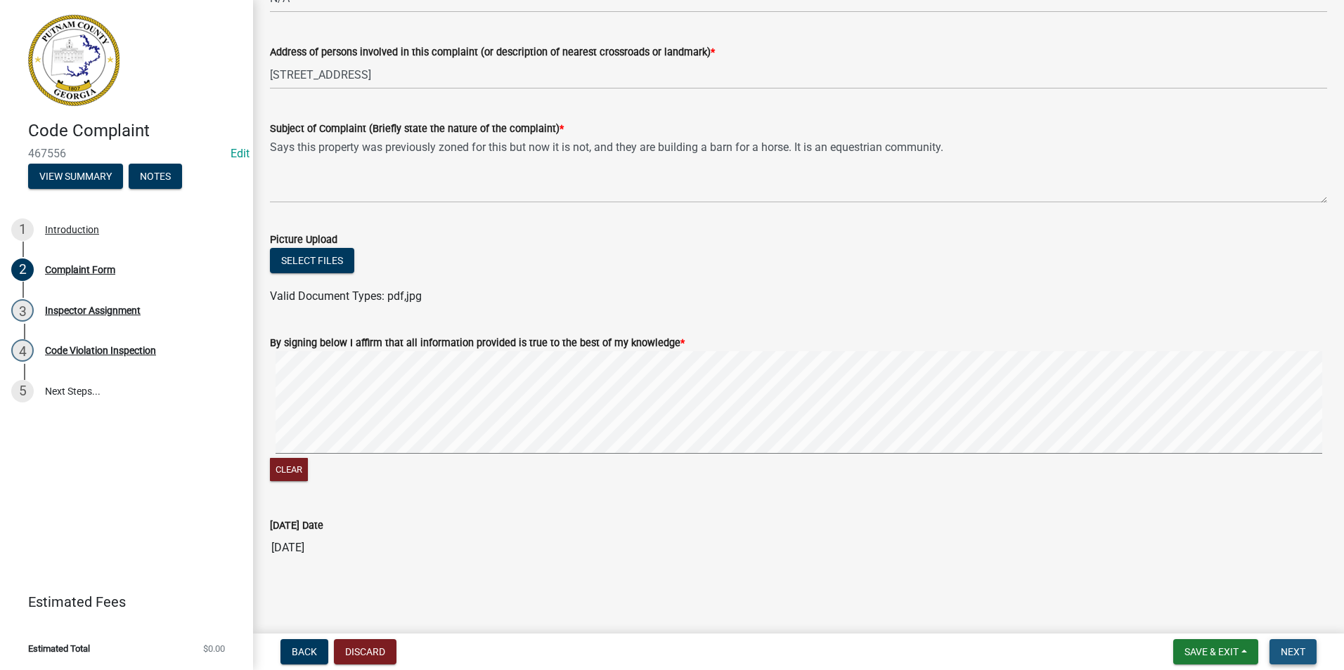
click at [1300, 651] on span "Next" at bounding box center [1292, 652] width 25 height 11
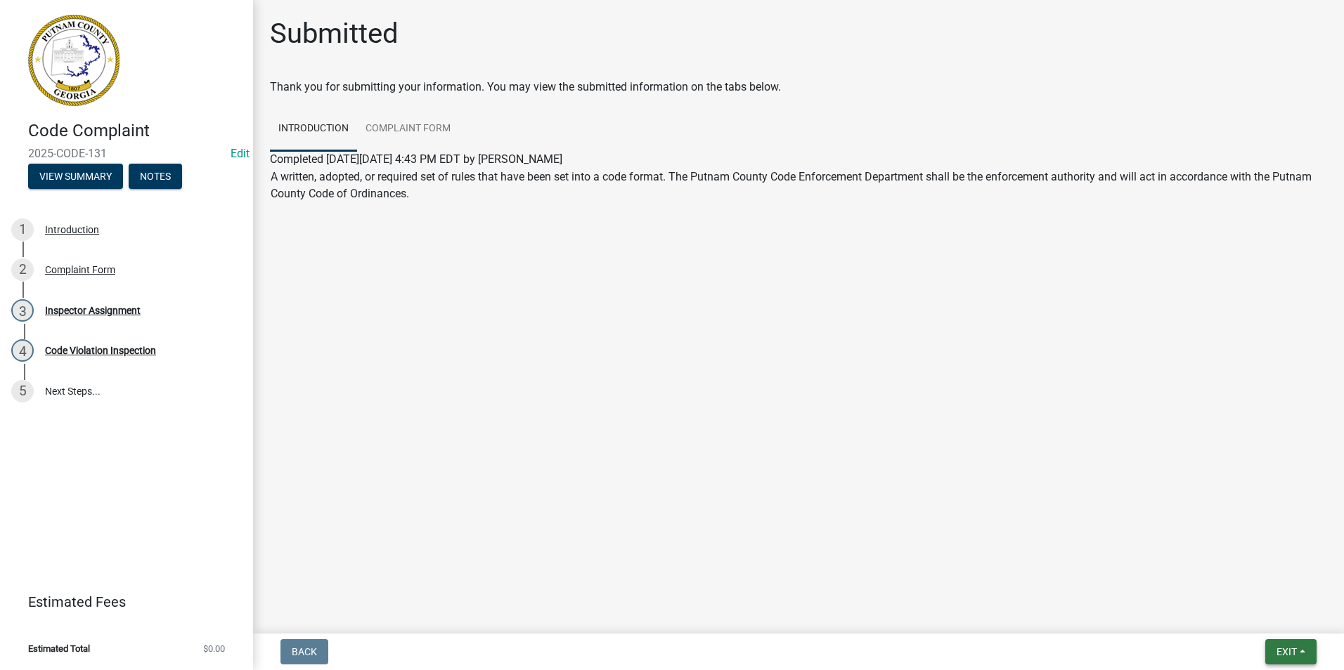
click at [1290, 661] on button "Exit" at bounding box center [1290, 651] width 51 height 25
click at [1273, 624] on button "Save & Exit" at bounding box center [1260, 616] width 112 height 34
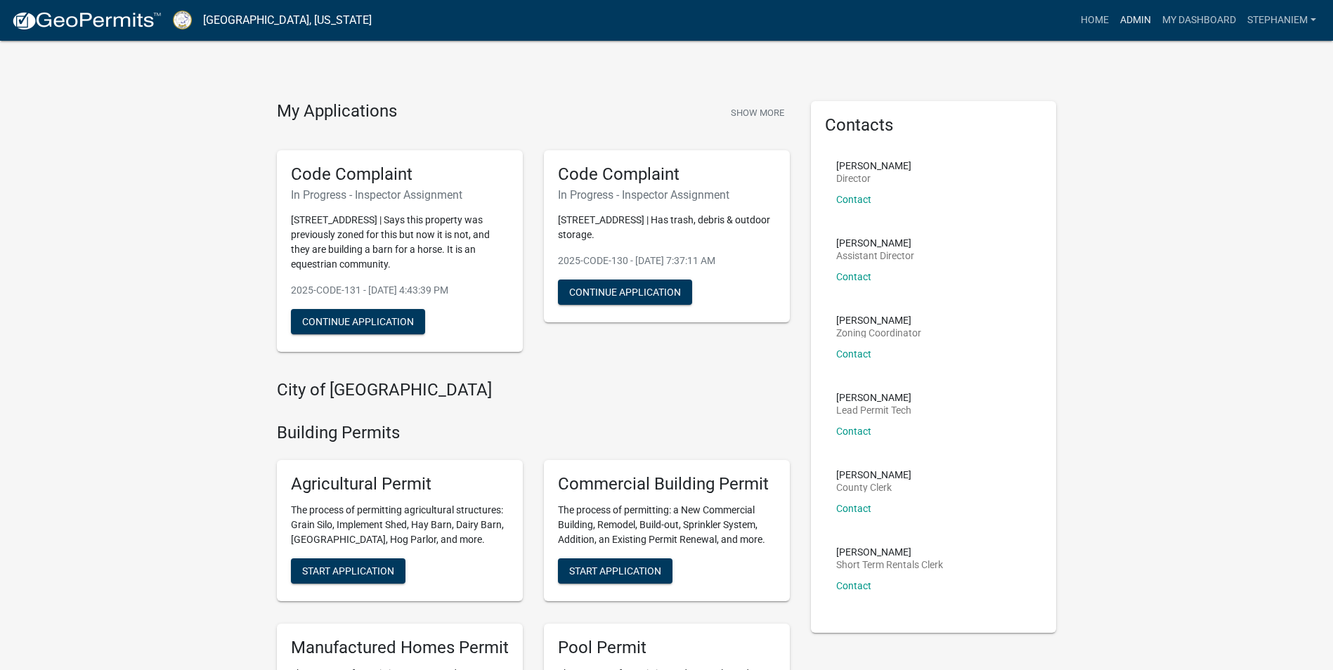
drag, startPoint x: 1142, startPoint y: 25, endPoint x: 1134, endPoint y: 30, distance: 8.8
click at [1142, 25] on link "Admin" at bounding box center [1136, 20] width 42 height 27
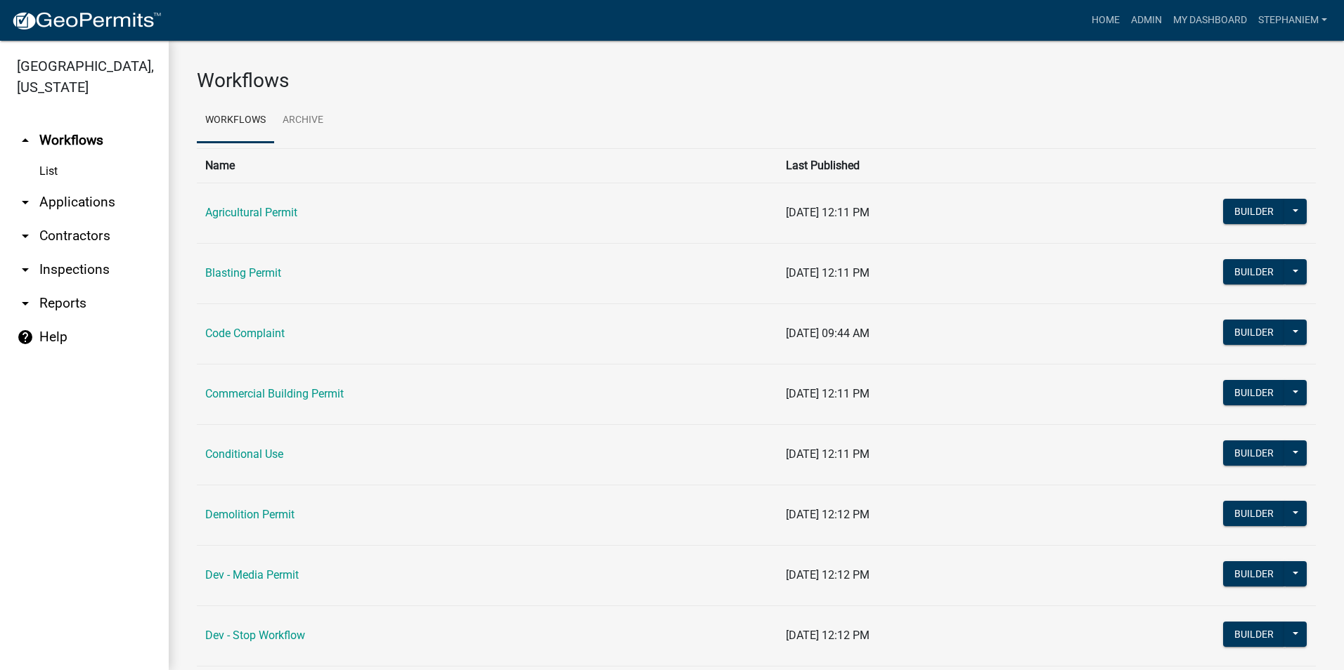
click at [96, 272] on link "arrow_drop_down Inspections" at bounding box center [84, 270] width 169 height 34
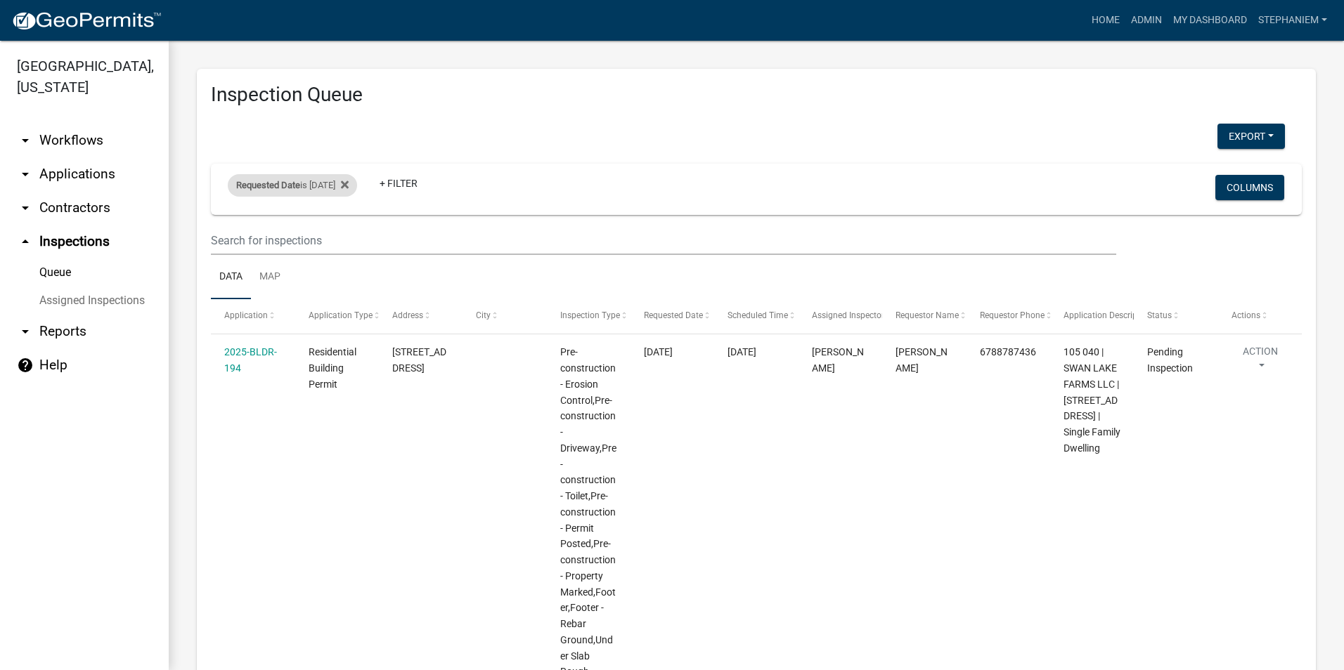
click at [310, 185] on div "Requested Date is [DATE]" at bounding box center [292, 185] width 129 height 22
click at [350, 240] on input "[DATE]" at bounding box center [305, 237] width 98 height 29
type input "[DATE]"
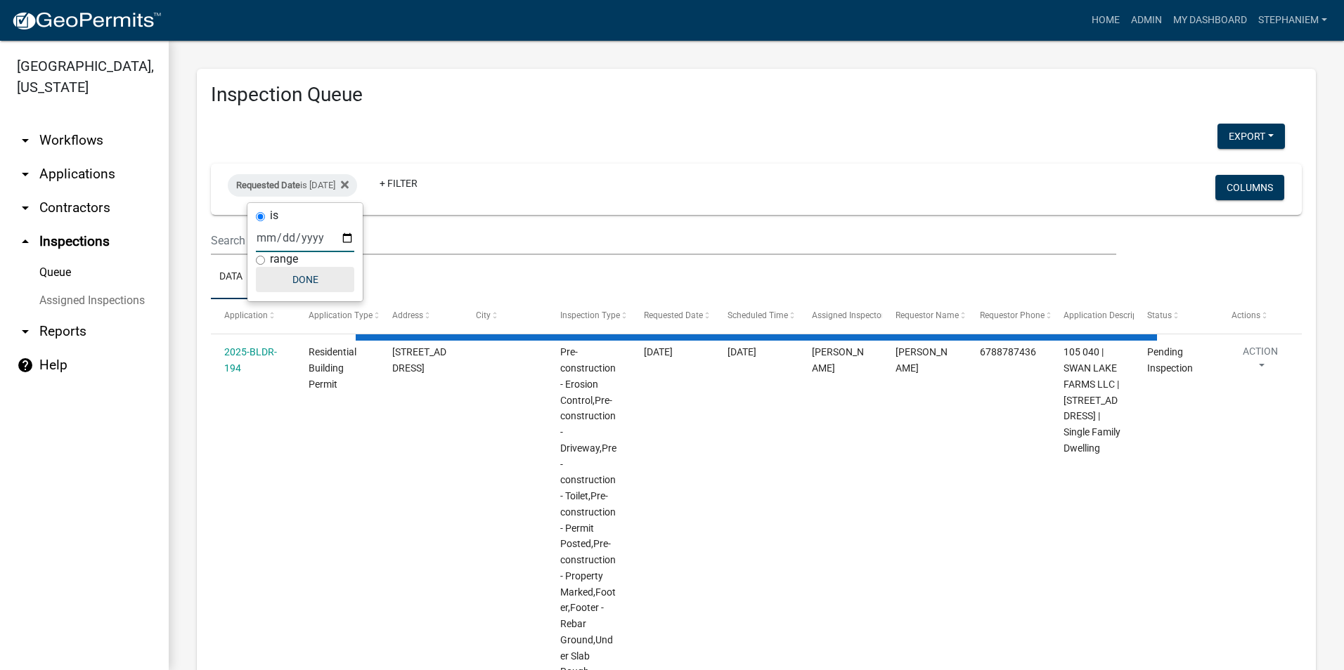
select select "3: 100"
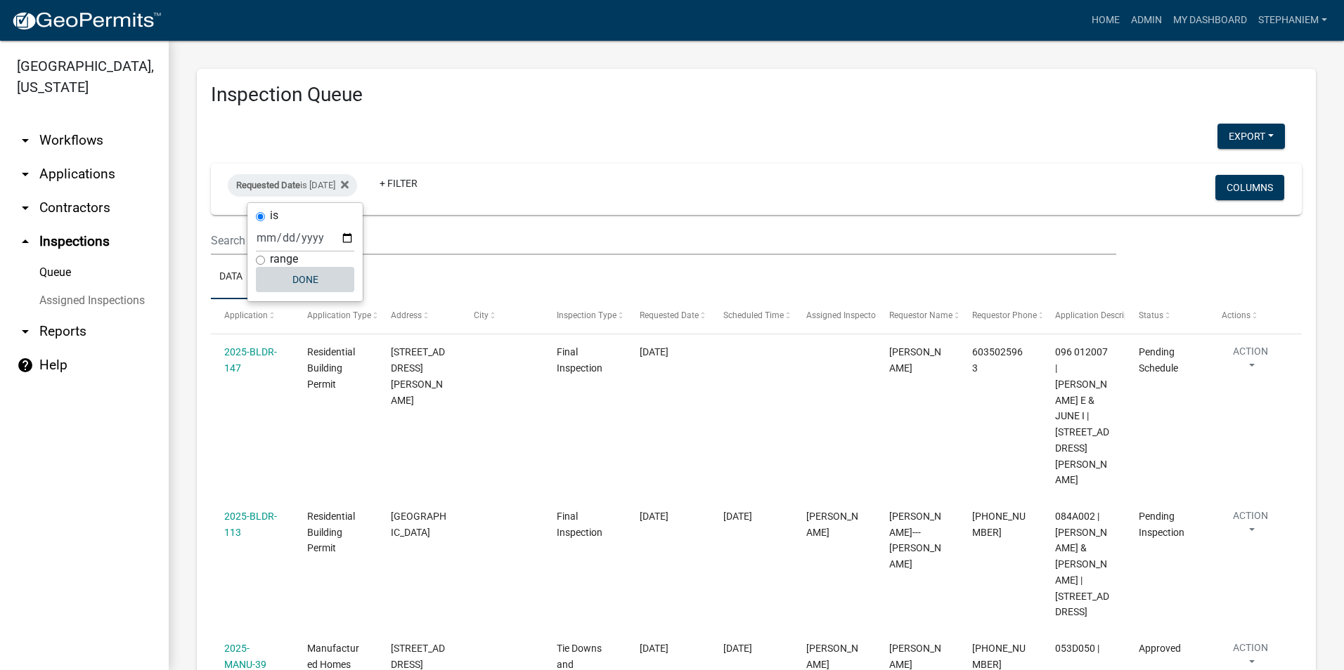
click at [322, 283] on button "Done" at bounding box center [305, 279] width 98 height 25
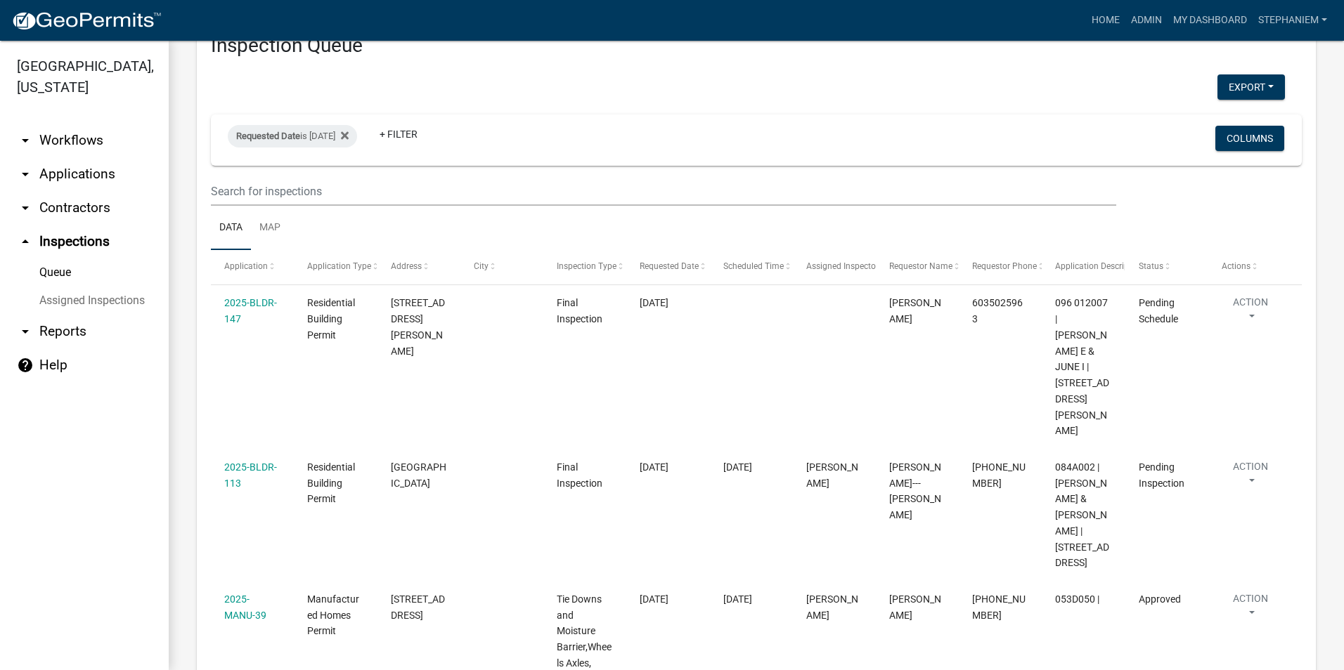
scroll to position [70, 0]
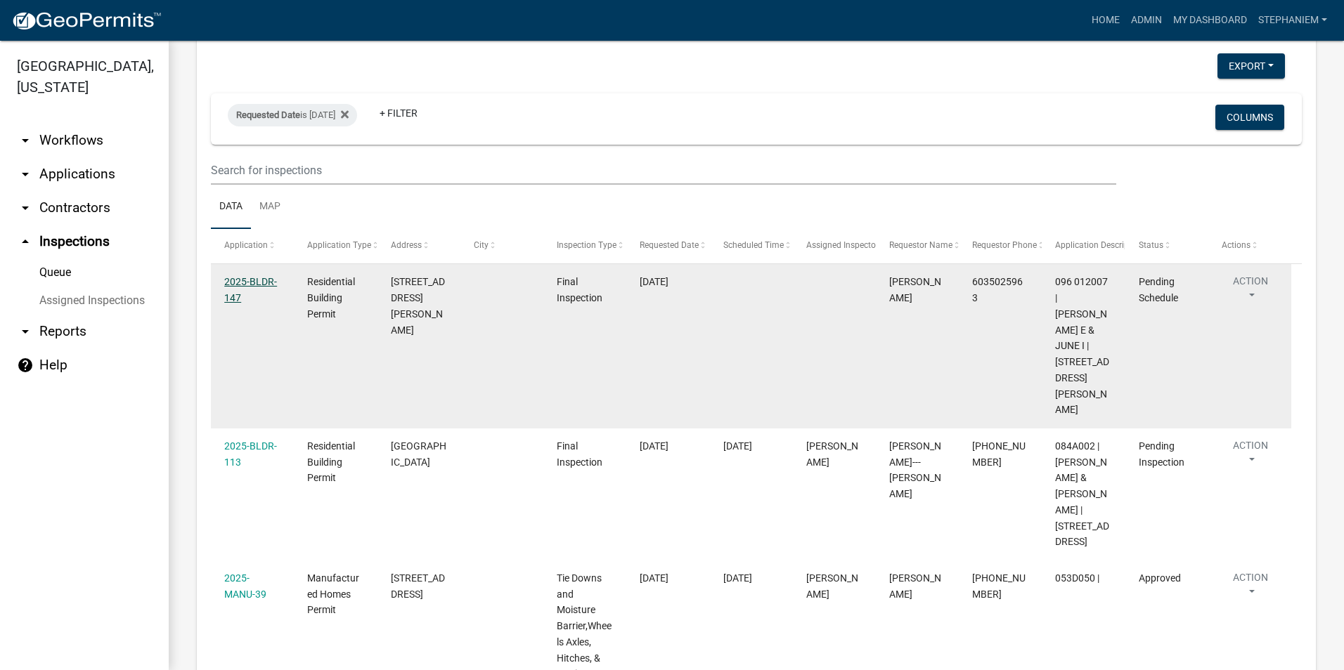
click at [264, 280] on link "2025-BLDR-147" at bounding box center [250, 289] width 53 height 27
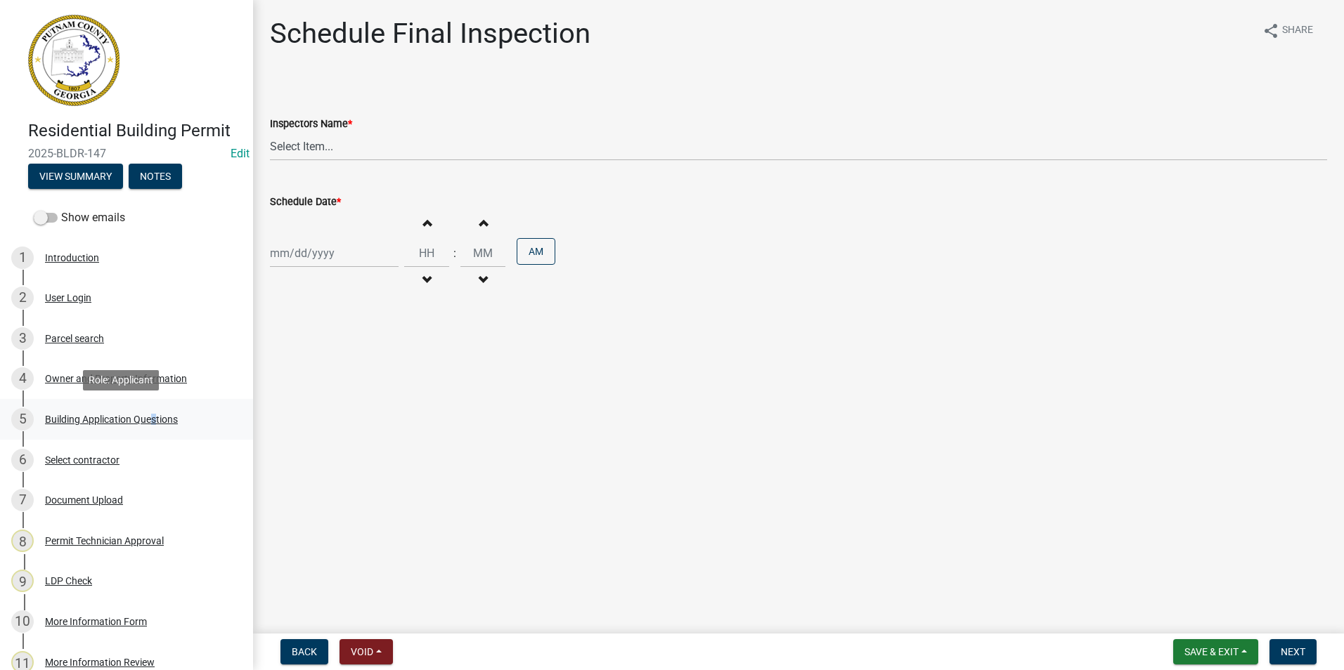
click at [145, 410] on div "5 Building Application Questions" at bounding box center [120, 419] width 219 height 22
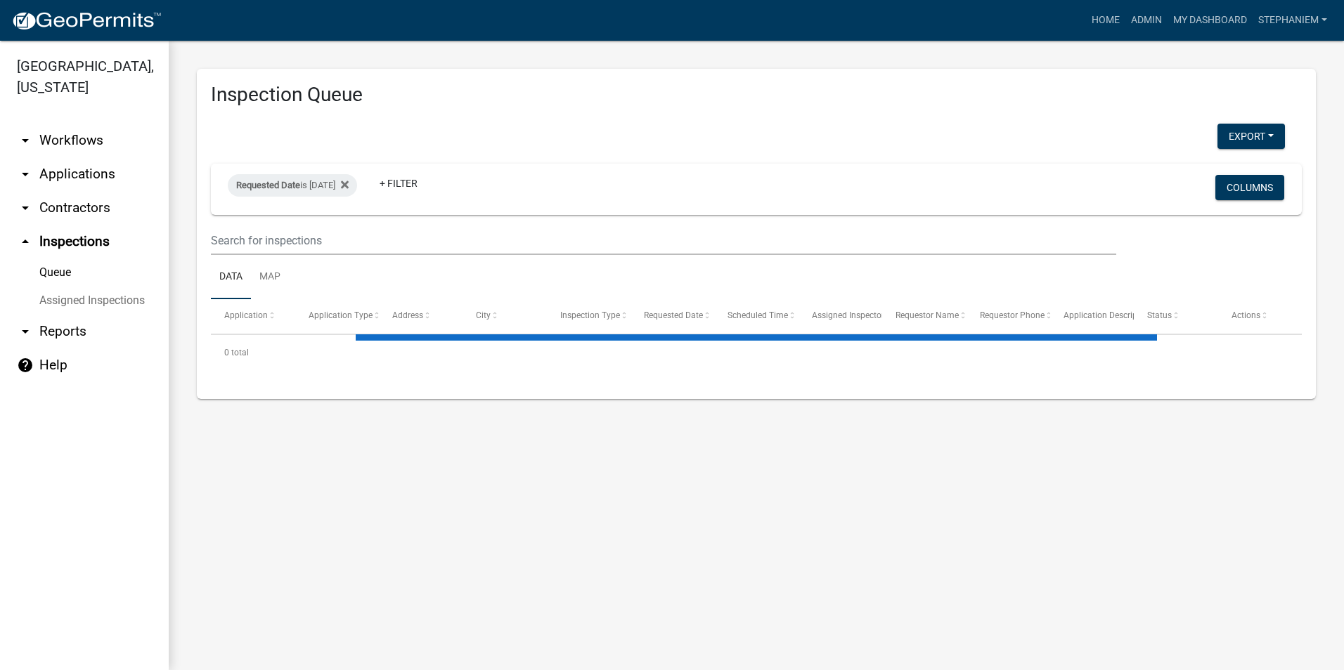
select select "3: 100"
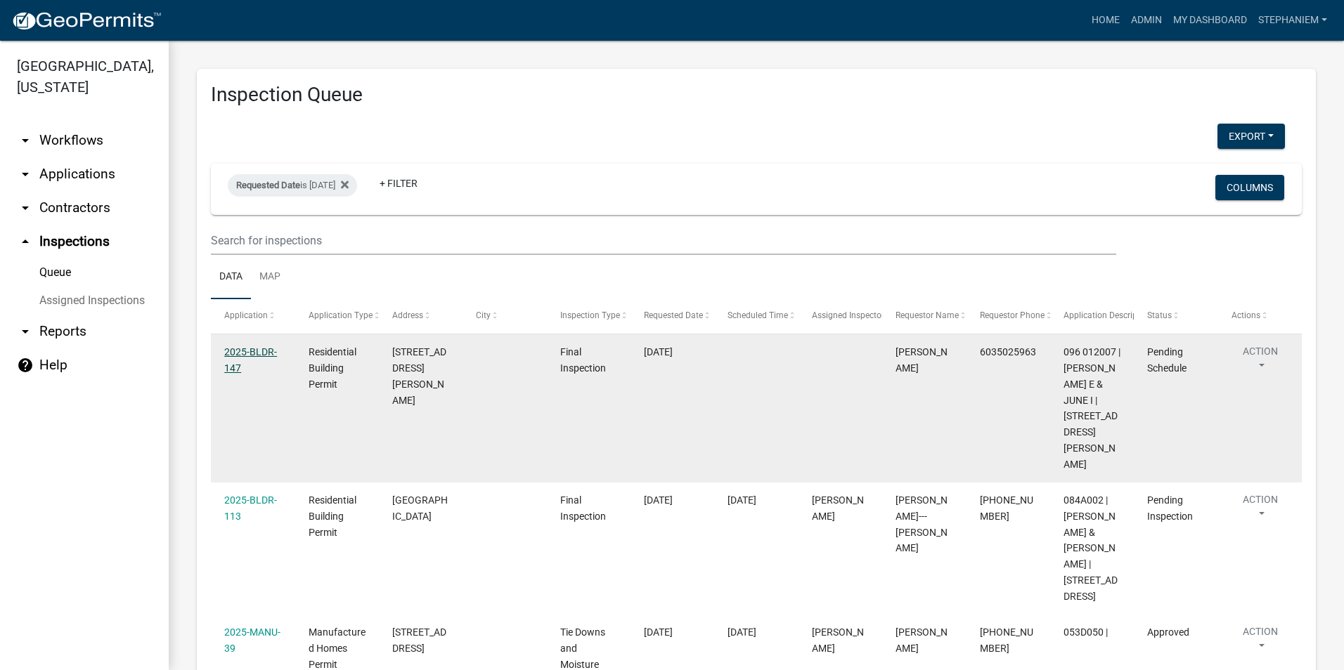
click at [258, 351] on link "2025-BLDR-147" at bounding box center [250, 359] width 53 height 27
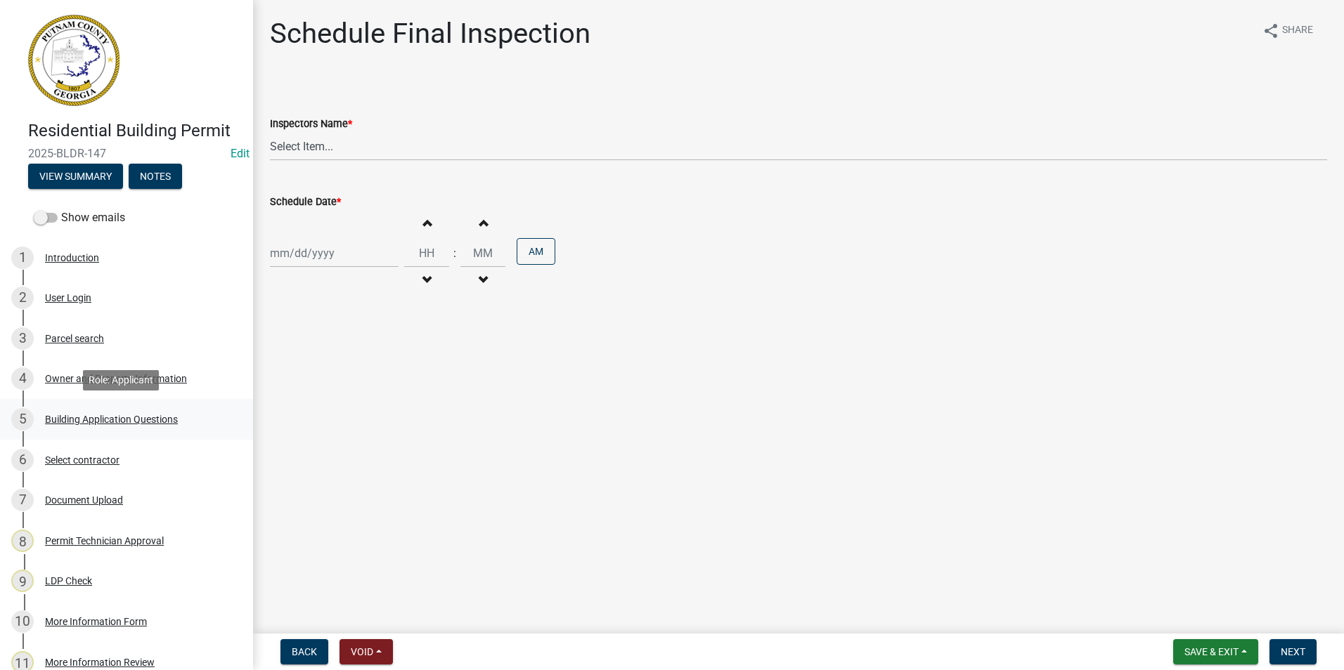
click at [176, 419] on div "Building Application Questions" at bounding box center [111, 420] width 133 height 10
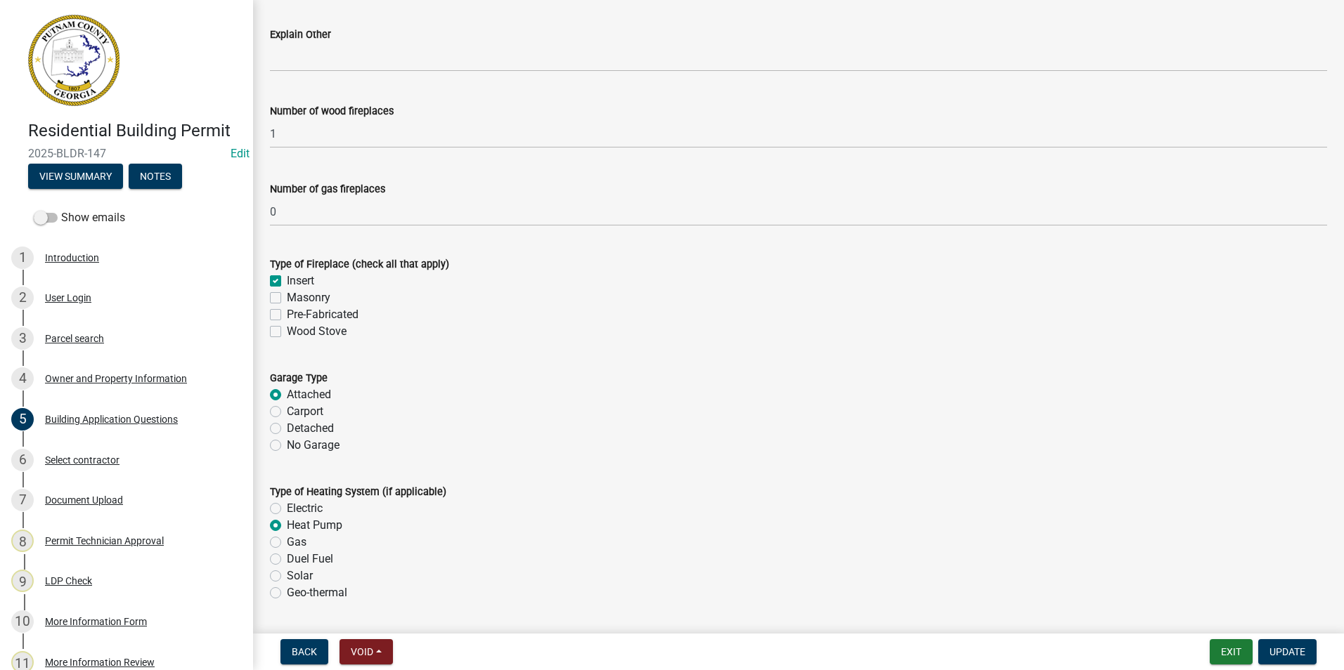
scroll to position [3584, 0]
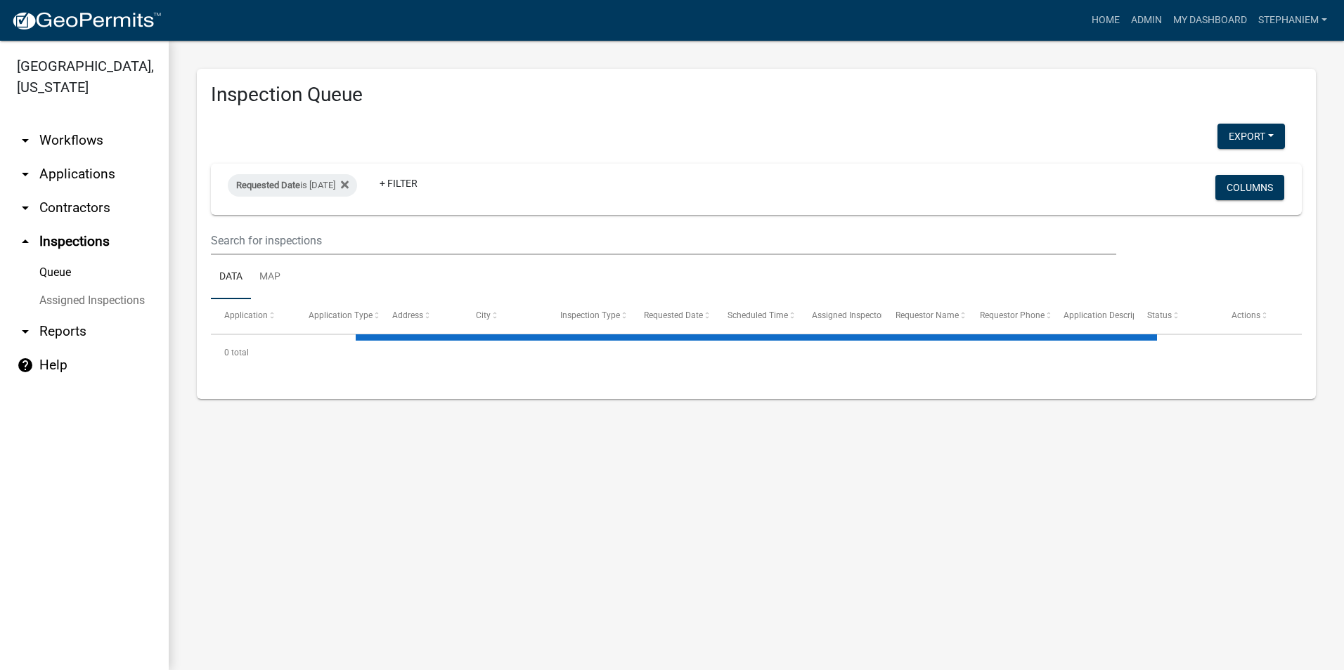
select select "3: 100"
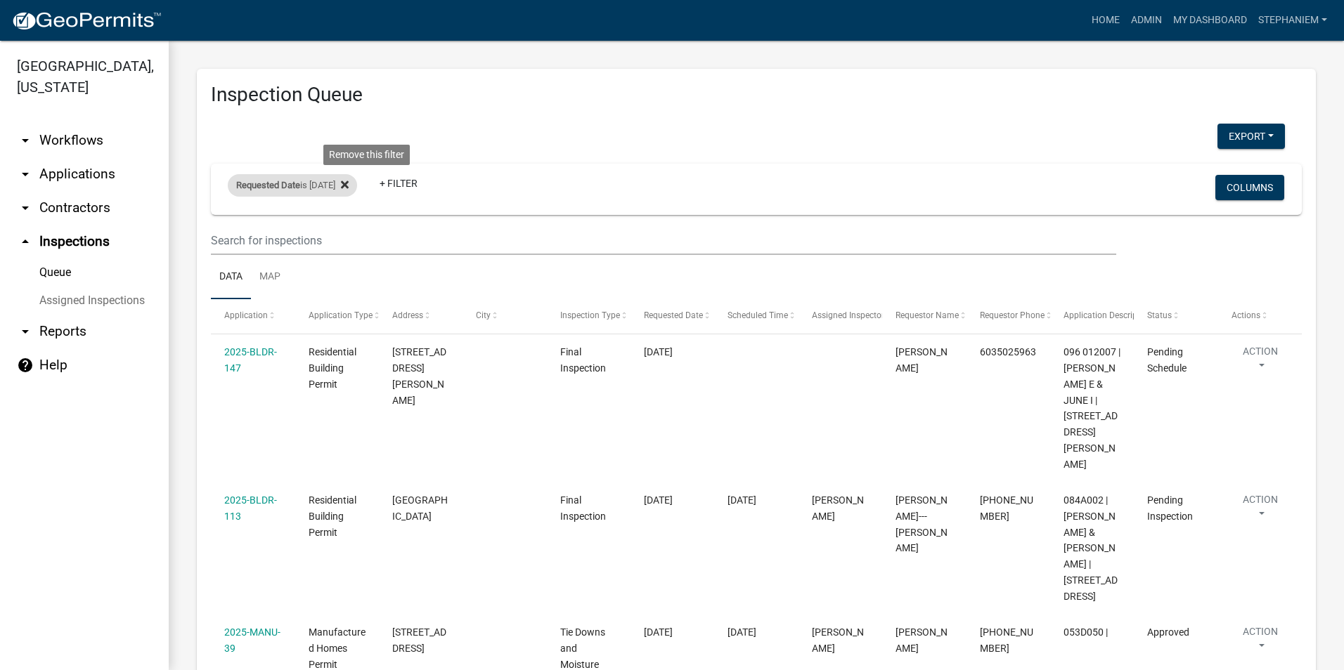
click at [349, 184] on icon at bounding box center [345, 185] width 8 height 8
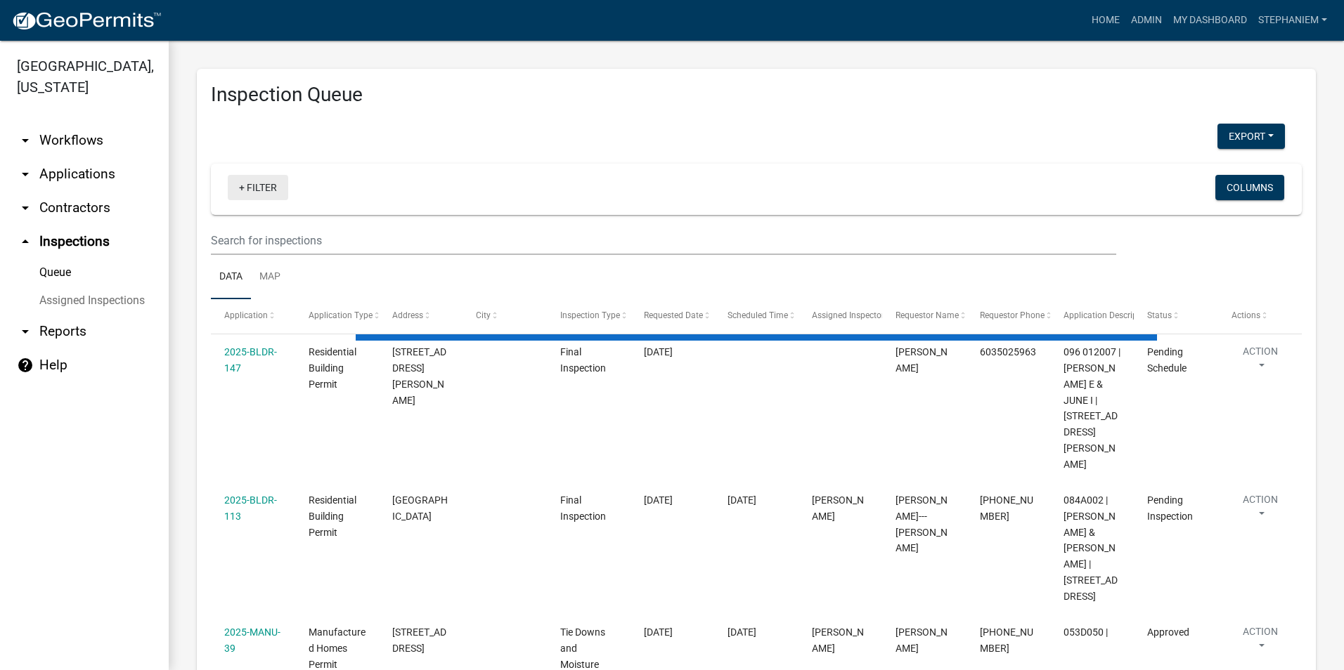
click at [261, 192] on link "+ Filter" at bounding box center [258, 187] width 60 height 25
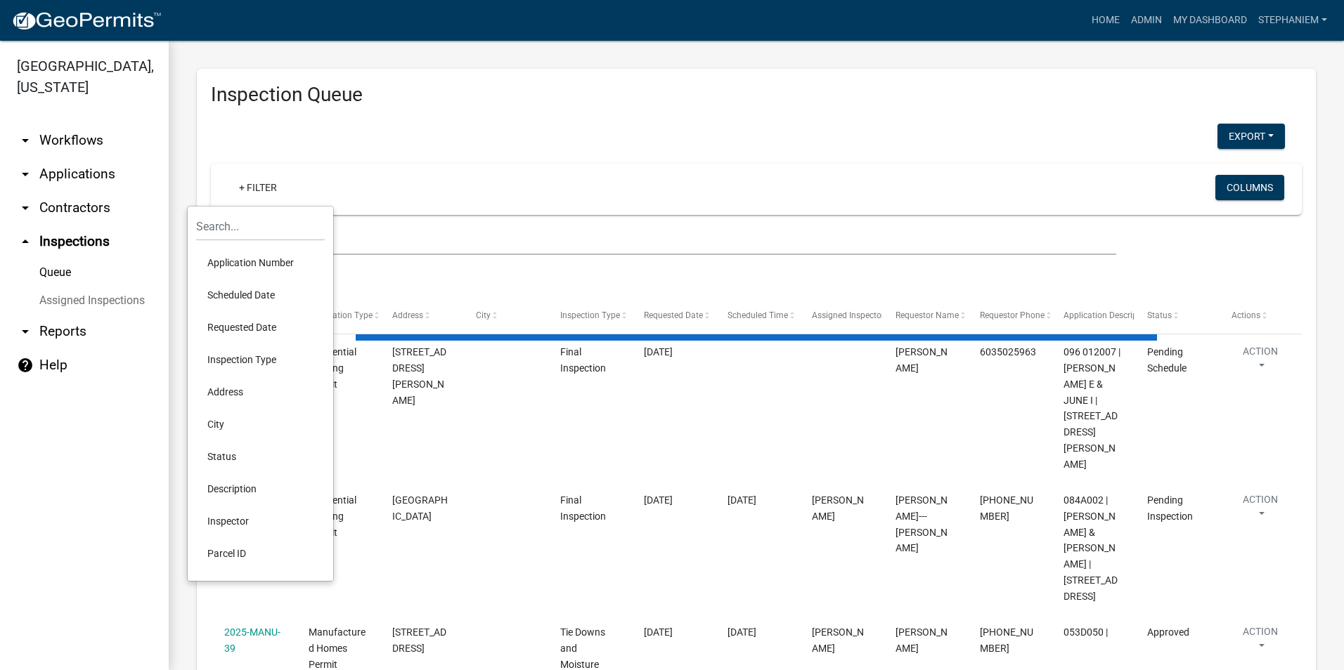
click at [271, 295] on li "Scheduled Date" at bounding box center [260, 295] width 129 height 32
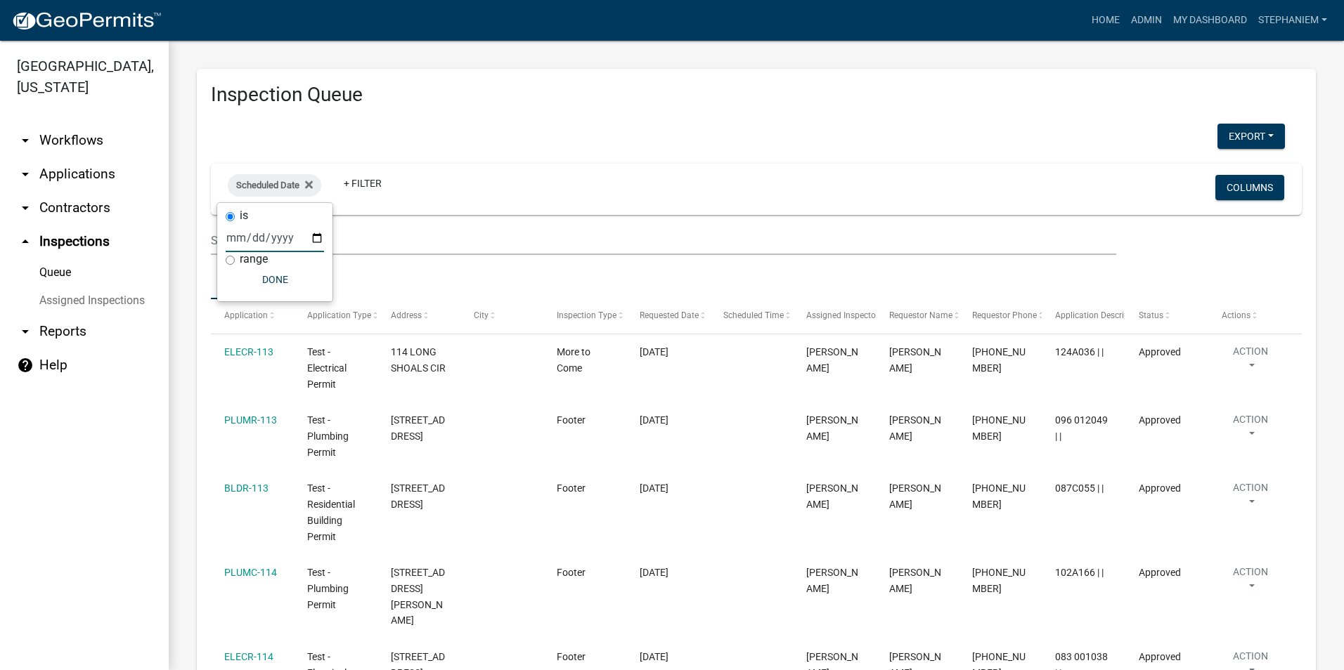
click at [317, 237] on input "date" at bounding box center [275, 237] width 98 height 29
type input "[DATE]"
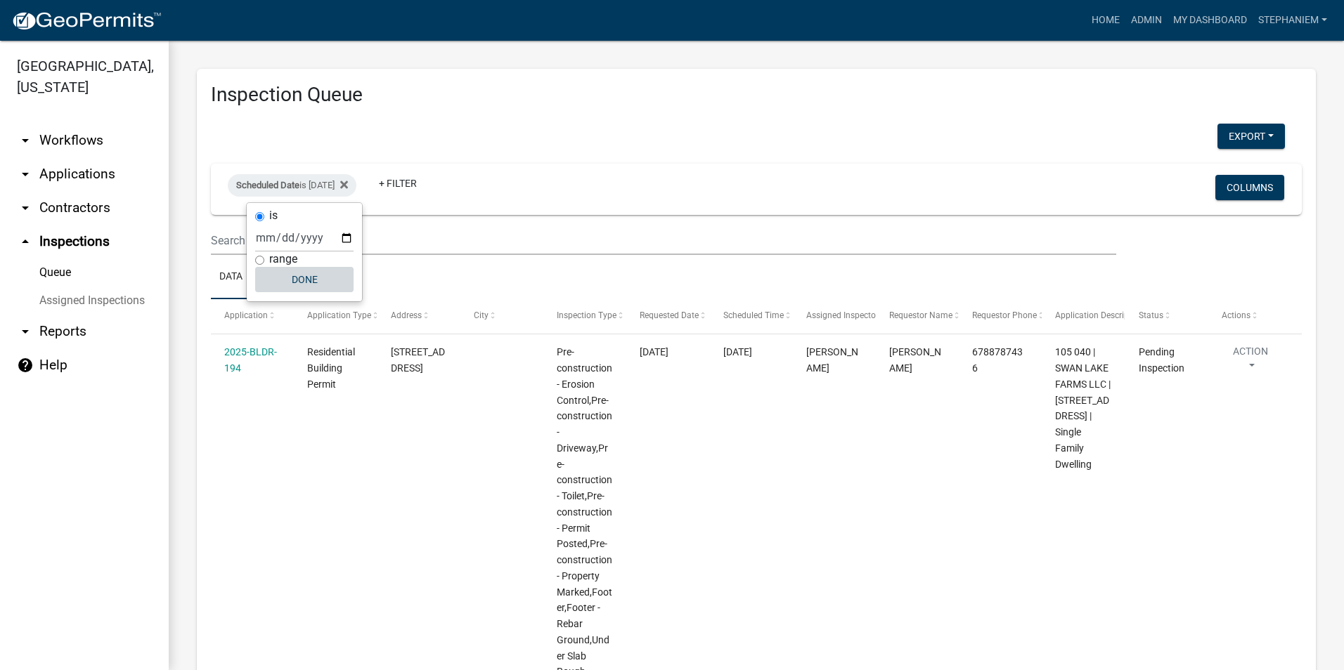
click at [294, 285] on button "Done" at bounding box center [304, 279] width 98 height 25
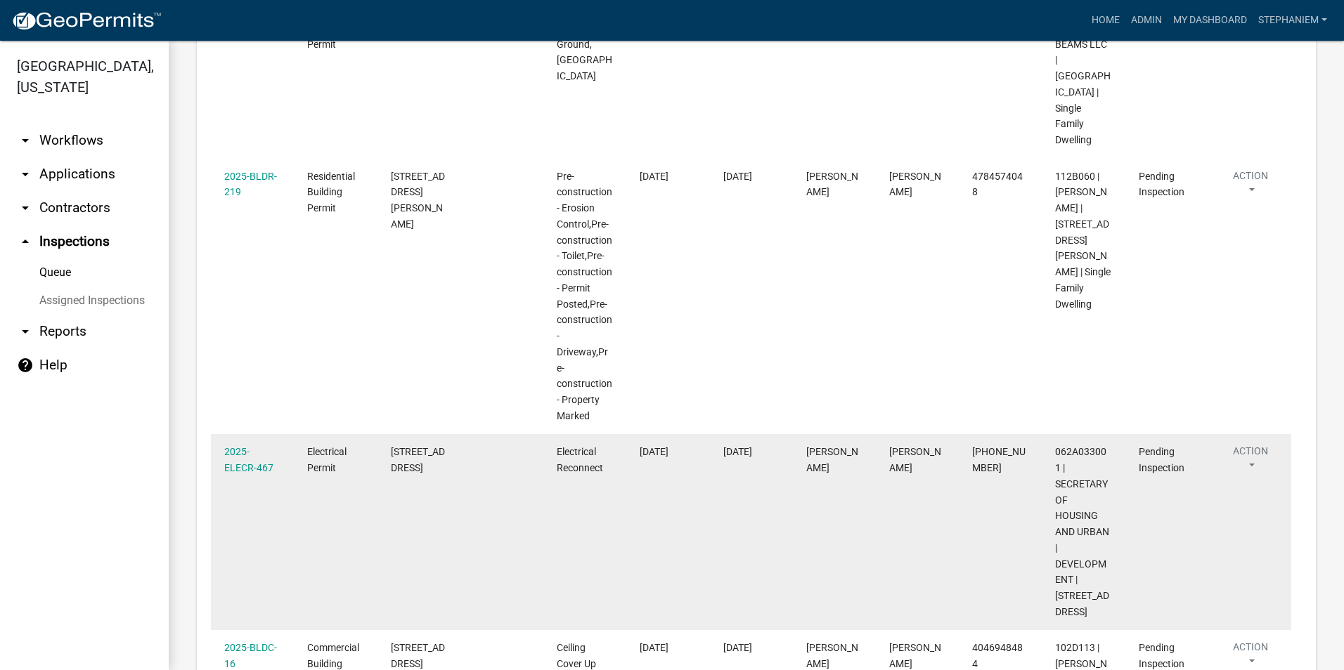
scroll to position [1434, 0]
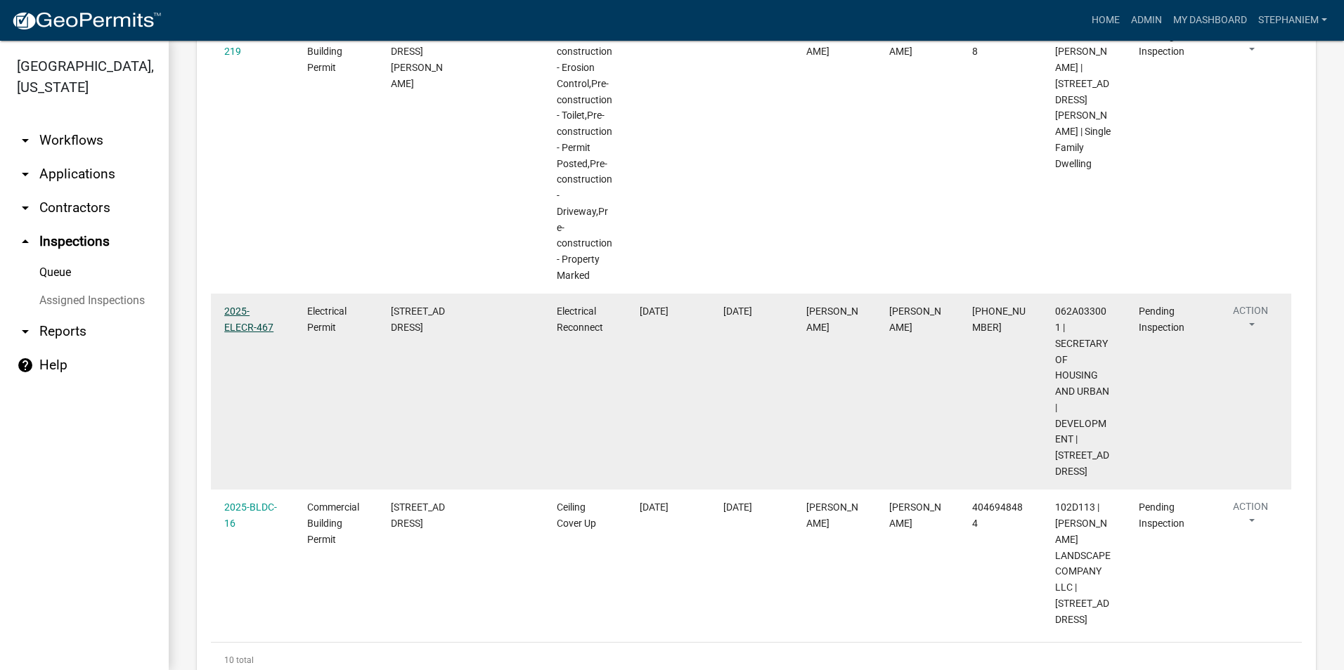
click at [244, 306] on link "2025-ELECR-467" at bounding box center [248, 319] width 49 height 27
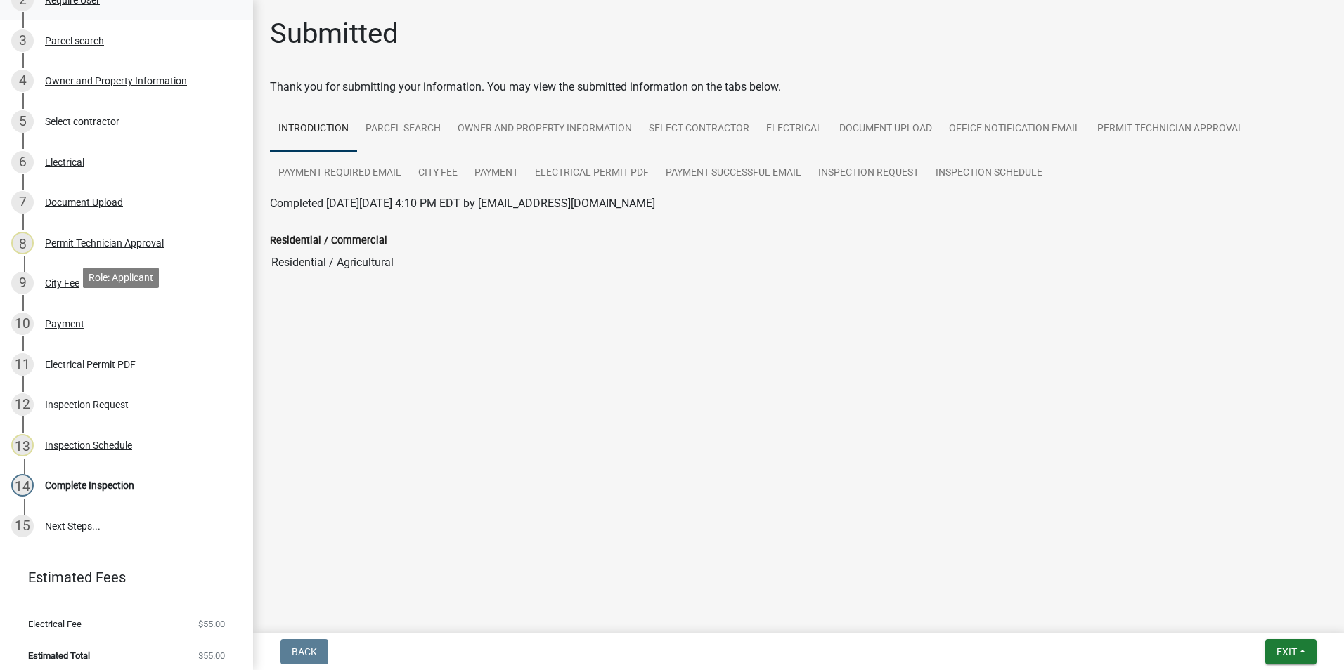
scroll to position [305, 0]
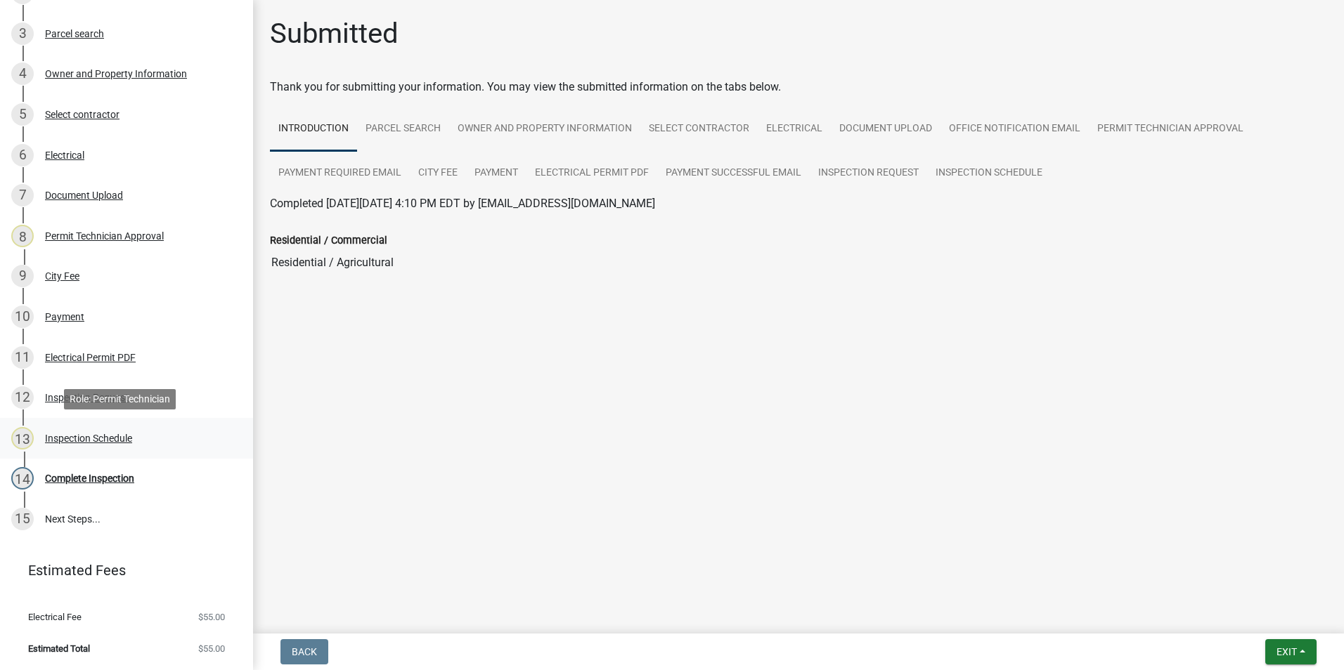
click at [140, 435] on div "13 Inspection Schedule" at bounding box center [120, 438] width 219 height 22
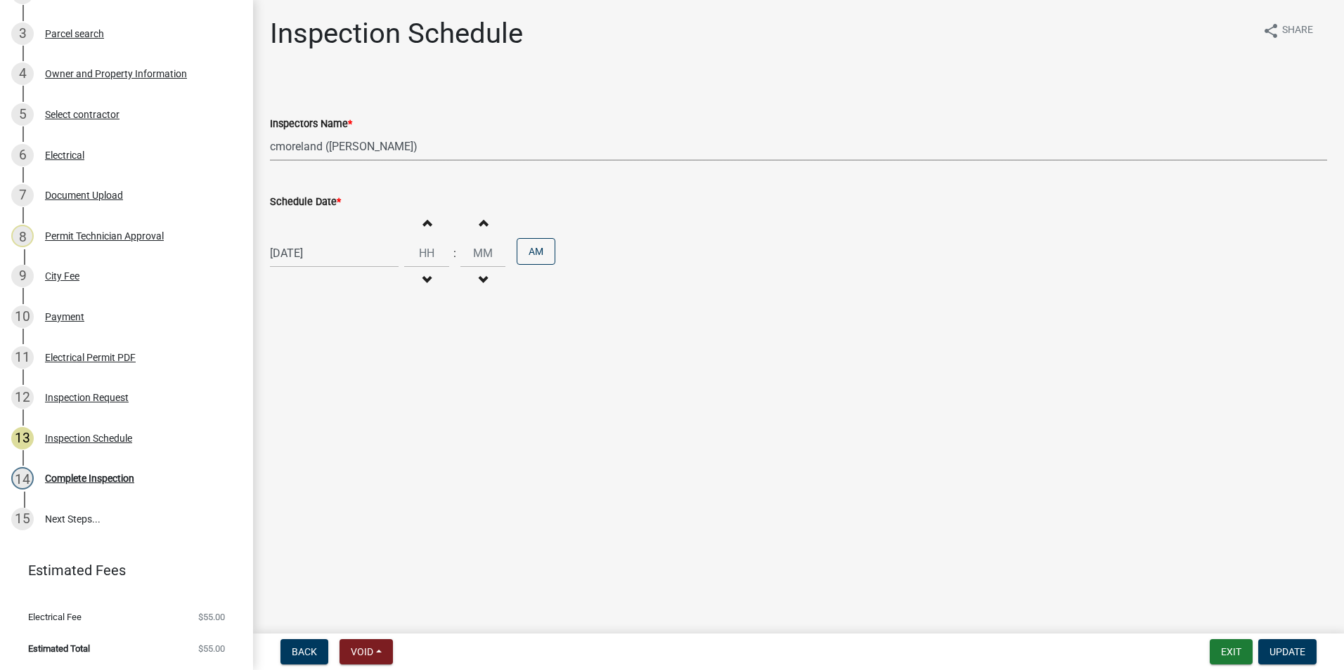
click at [373, 137] on select "Select Item... mrivera ([PERSON_NAME]) jstokes ([PERSON_NAME]) asmith105 ([PERS…" at bounding box center [798, 146] width 1057 height 29
select select "07642ab0-564c-47bb-824b-0ccf2da83593"
click at [270, 132] on select "Select Item... mrivera ([PERSON_NAME]) jstokes ([PERSON_NAME]) asmith105 ([PERS…" at bounding box center [798, 146] width 1057 height 29
click at [1280, 650] on span "Update" at bounding box center [1287, 652] width 36 height 11
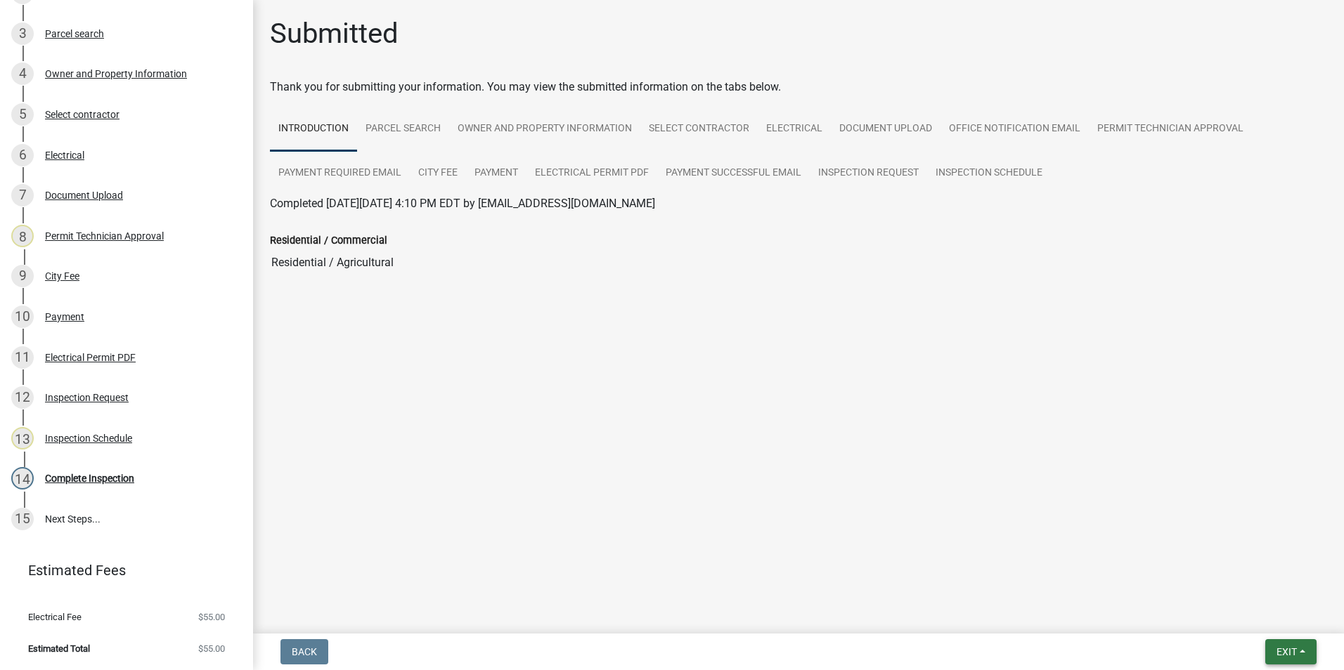
click at [1280, 652] on span "Exit" at bounding box center [1286, 652] width 20 height 11
click at [1284, 624] on button "Save & Exit" at bounding box center [1260, 616] width 112 height 34
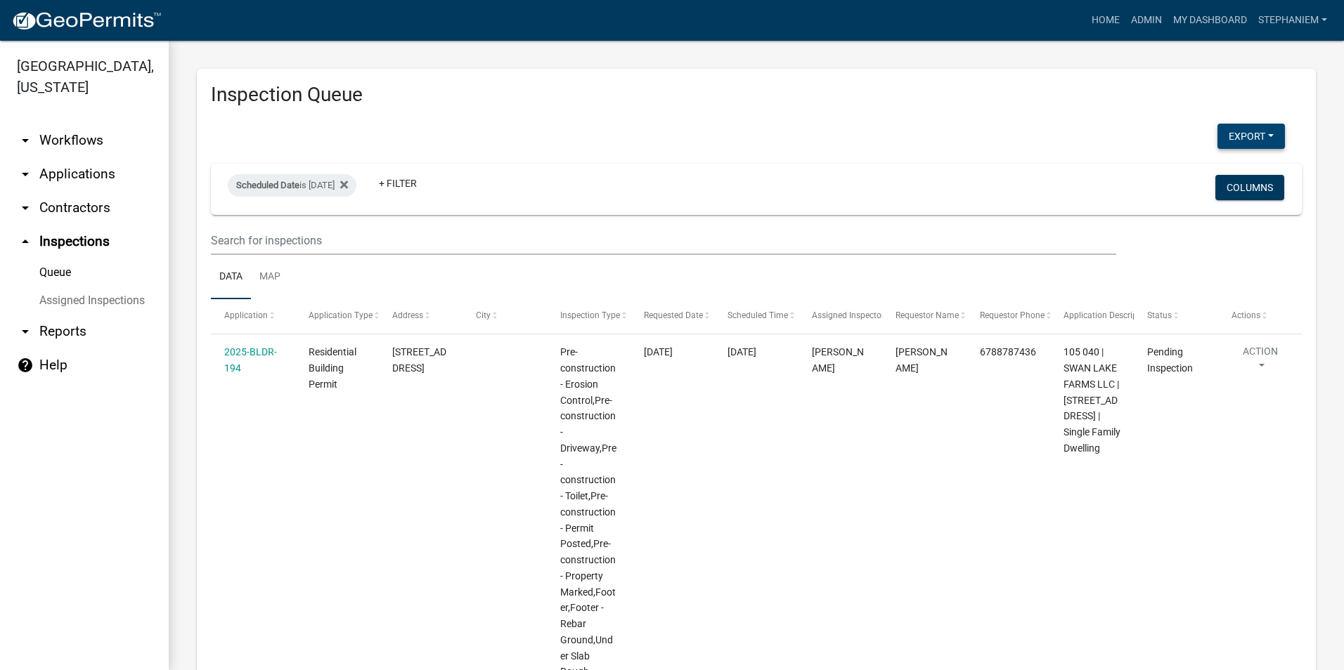
click at [1239, 128] on button "Export" at bounding box center [1250, 136] width 67 height 25
click at [1201, 164] on button "Excel Format (.xlsx)" at bounding box center [1218, 173] width 131 height 34
click at [348, 185] on fa-icon at bounding box center [341, 185] width 13 height 22
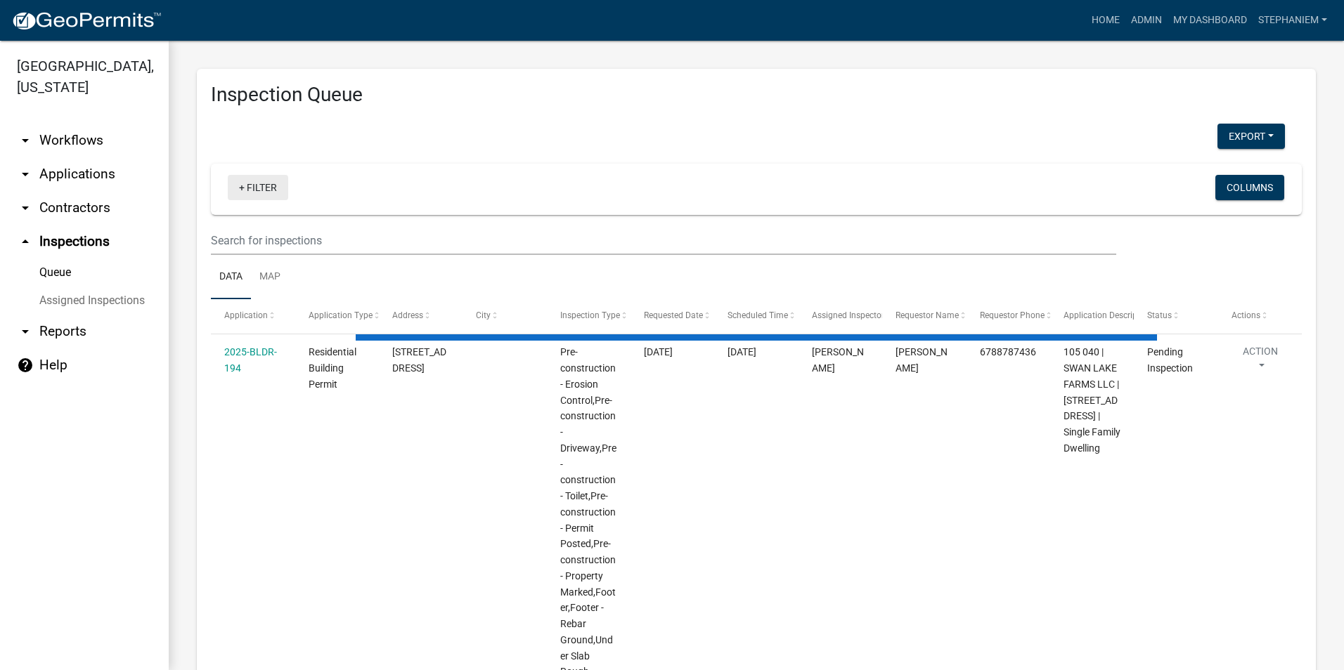
click at [277, 193] on link "+ Filter" at bounding box center [258, 187] width 60 height 25
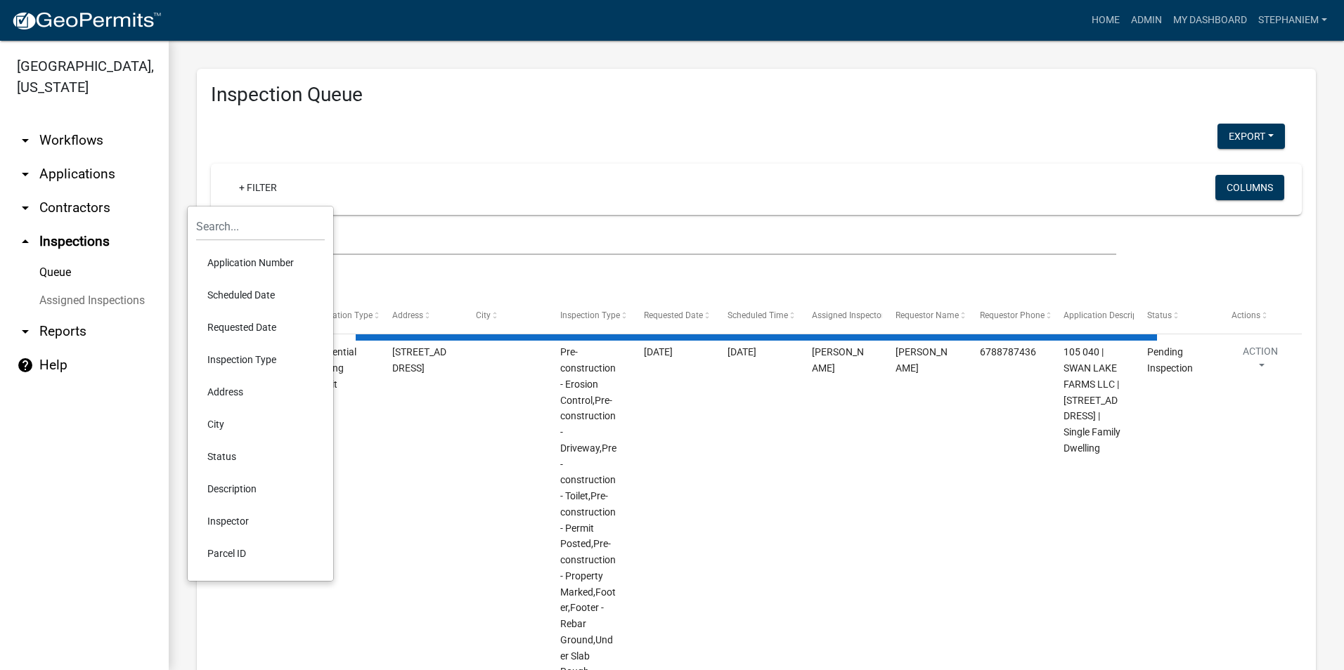
select select "3: 100"
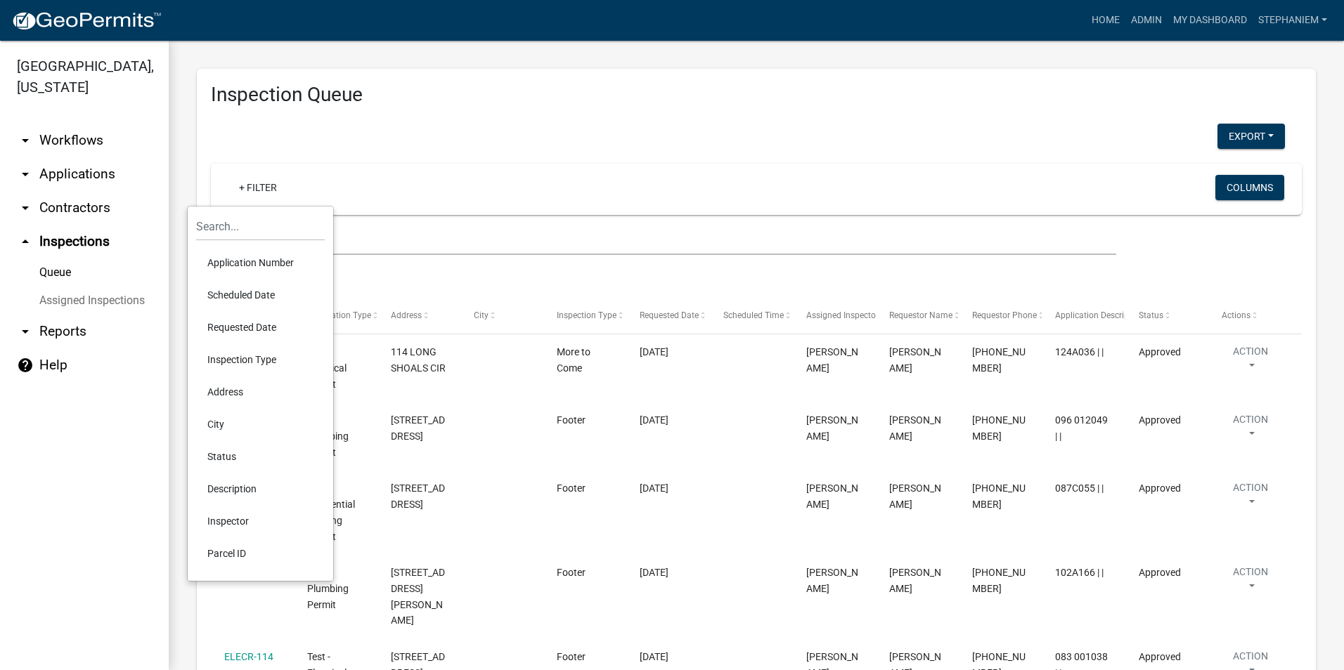
click at [263, 294] on li "Scheduled Date" at bounding box center [260, 295] width 129 height 32
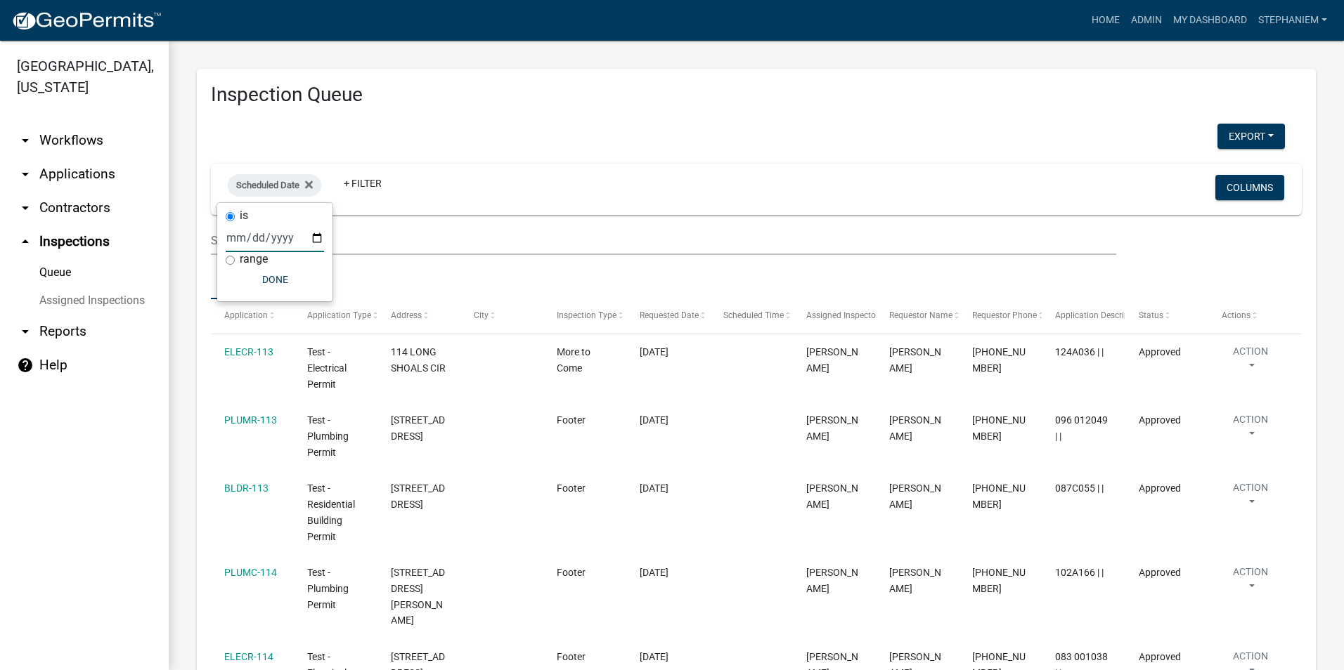
click at [318, 234] on input "date" at bounding box center [275, 237] width 98 height 29
click at [305, 187] on icon at bounding box center [309, 184] width 8 height 11
click at [266, 197] on link "+ Filter" at bounding box center [258, 187] width 60 height 25
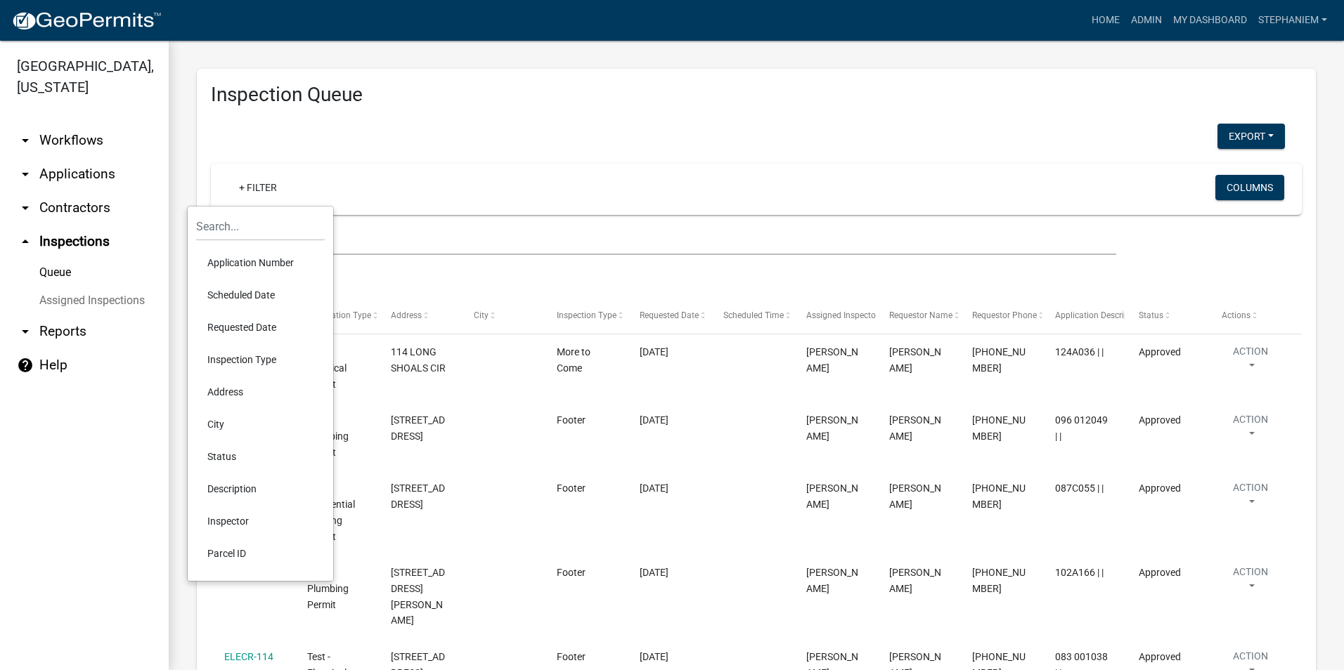
click at [279, 316] on li "Requested Date" at bounding box center [260, 327] width 129 height 32
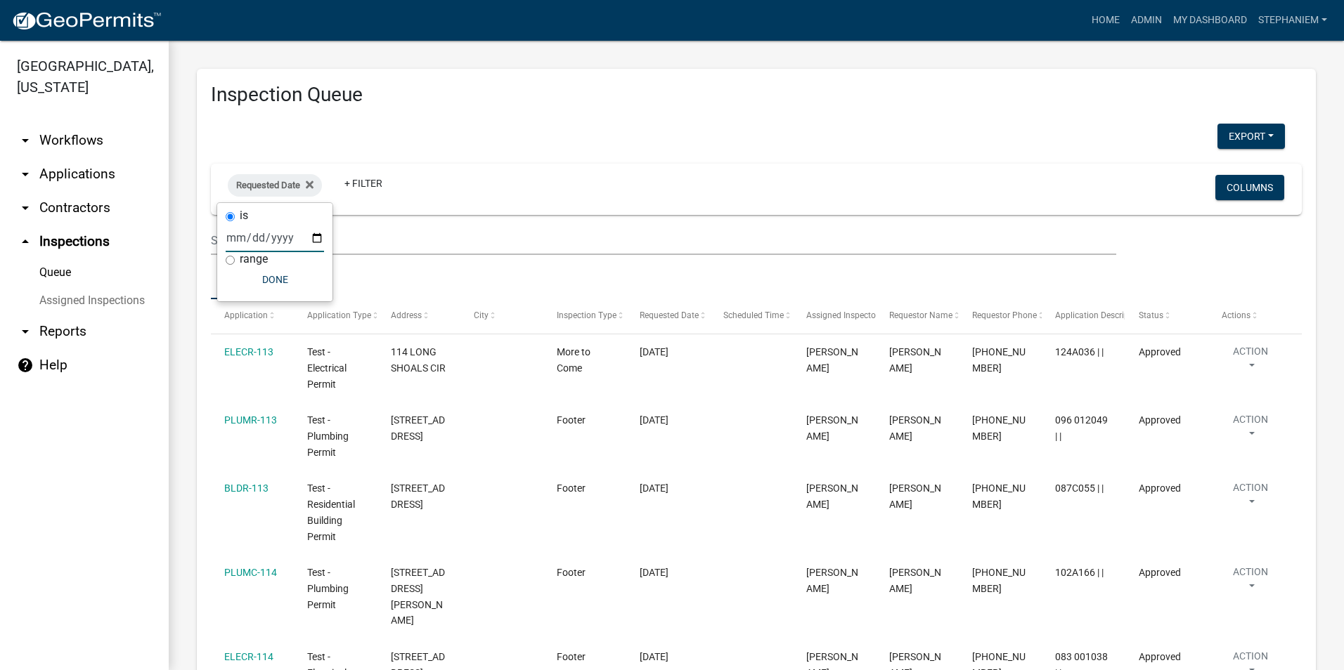
click at [319, 245] on input "date" at bounding box center [275, 237] width 98 height 29
click at [313, 243] on input "date" at bounding box center [275, 237] width 98 height 29
type input "[DATE]"
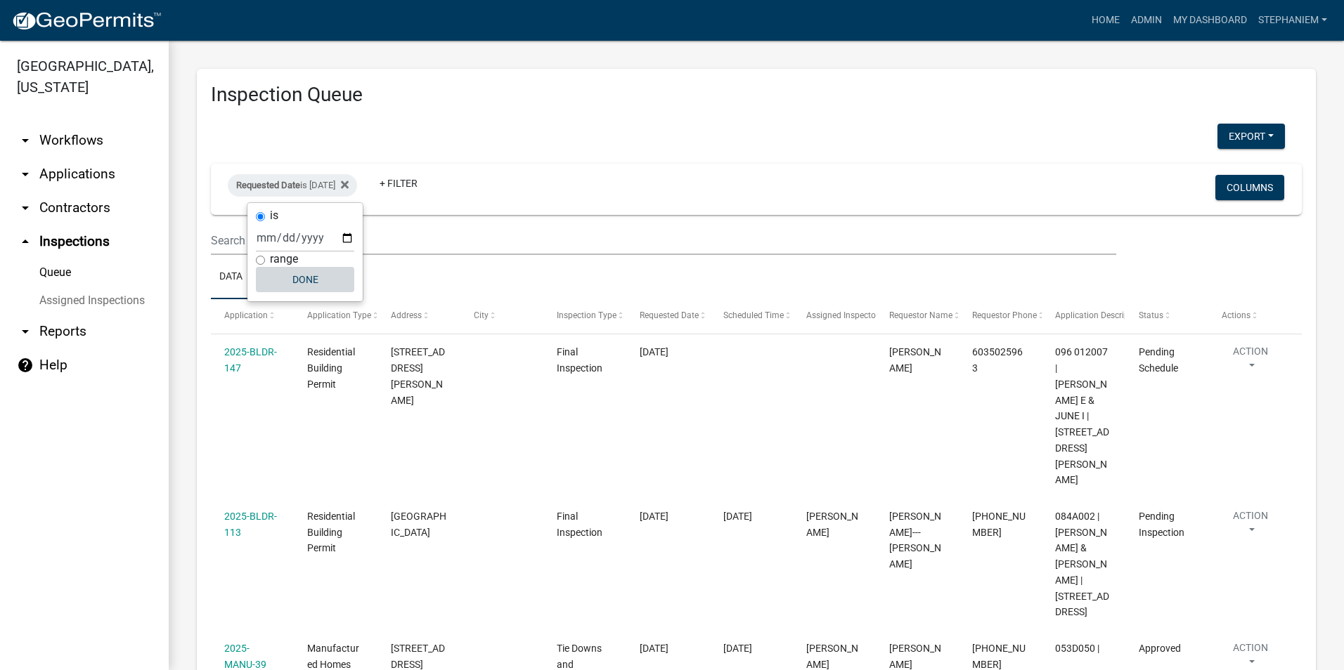
click at [306, 285] on button "Done" at bounding box center [305, 279] width 98 height 25
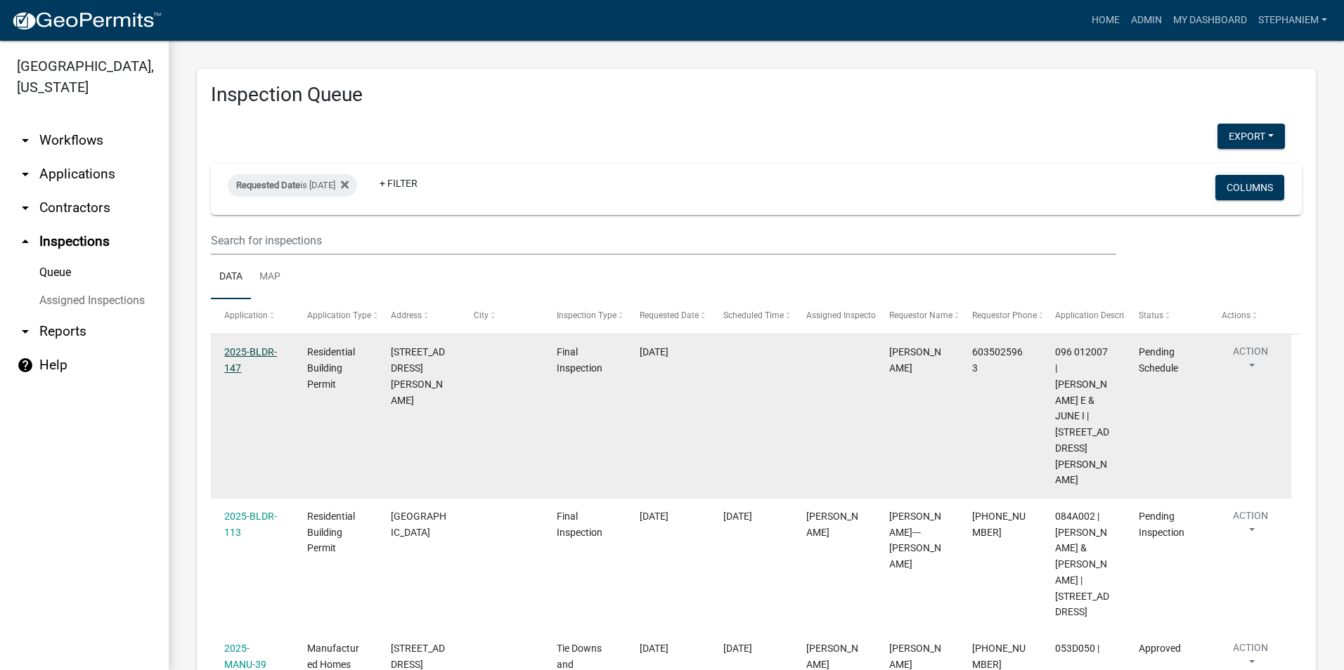
click at [254, 353] on link "2025-BLDR-147" at bounding box center [250, 359] width 53 height 27
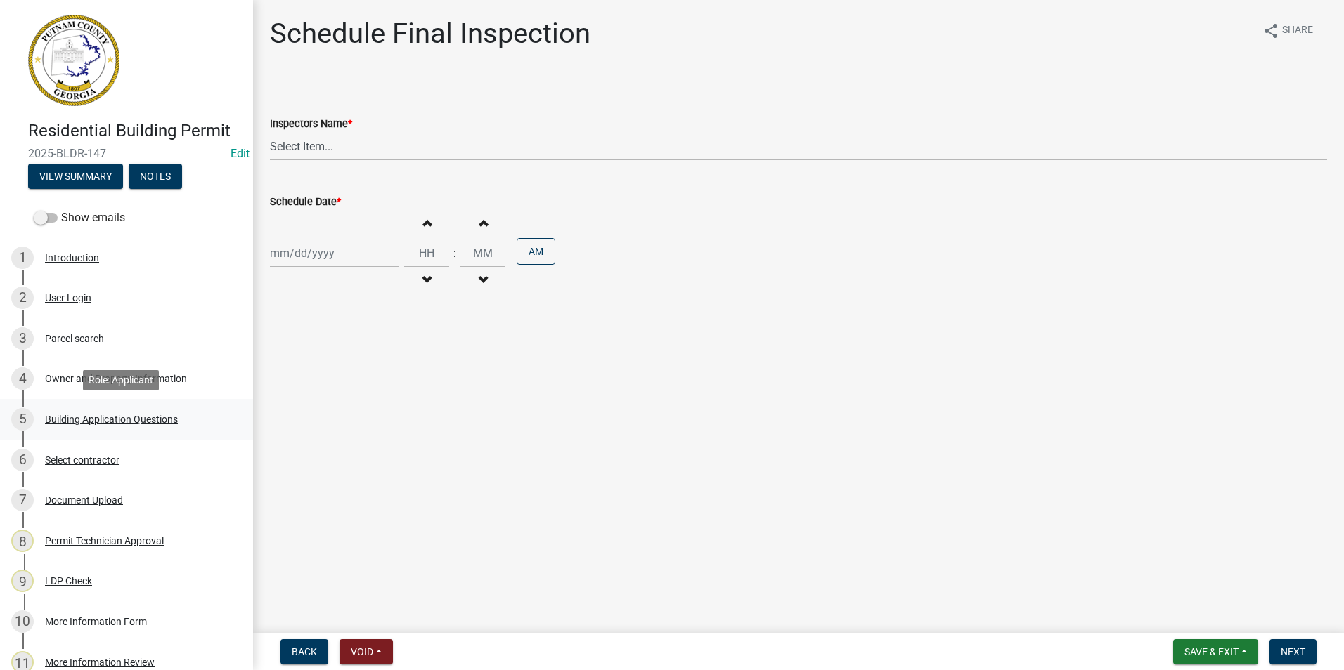
click at [106, 412] on div "5 Building Application Questions" at bounding box center [120, 419] width 219 height 22
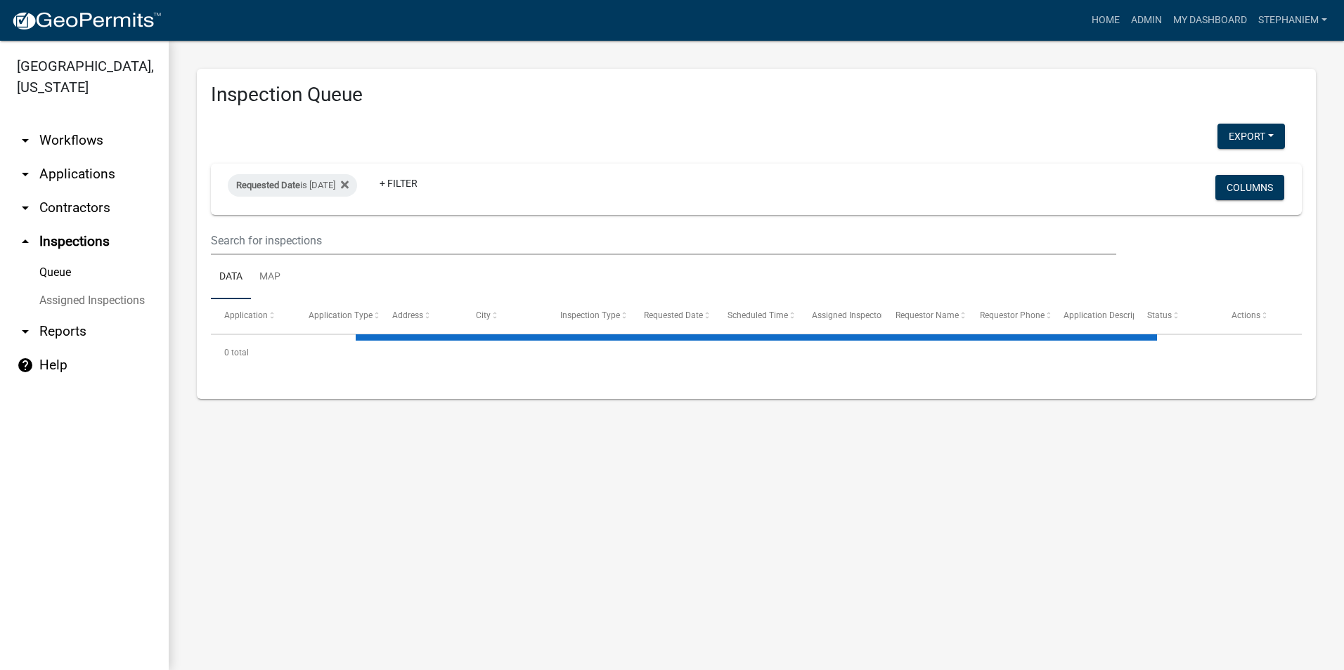
select select "3: 100"
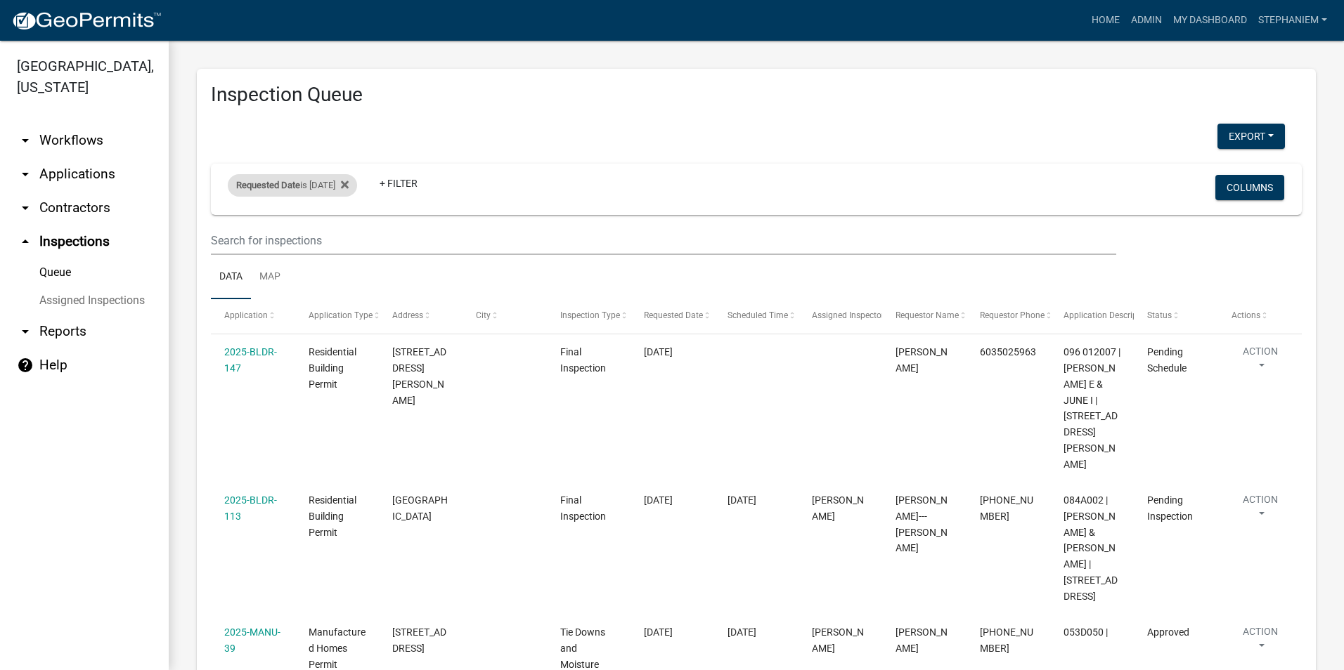
click at [278, 178] on div "Requested Date is [DATE]" at bounding box center [292, 185] width 129 height 22
click at [351, 240] on input "[DATE]" at bounding box center [305, 237] width 98 height 29
type input "[DATE]"
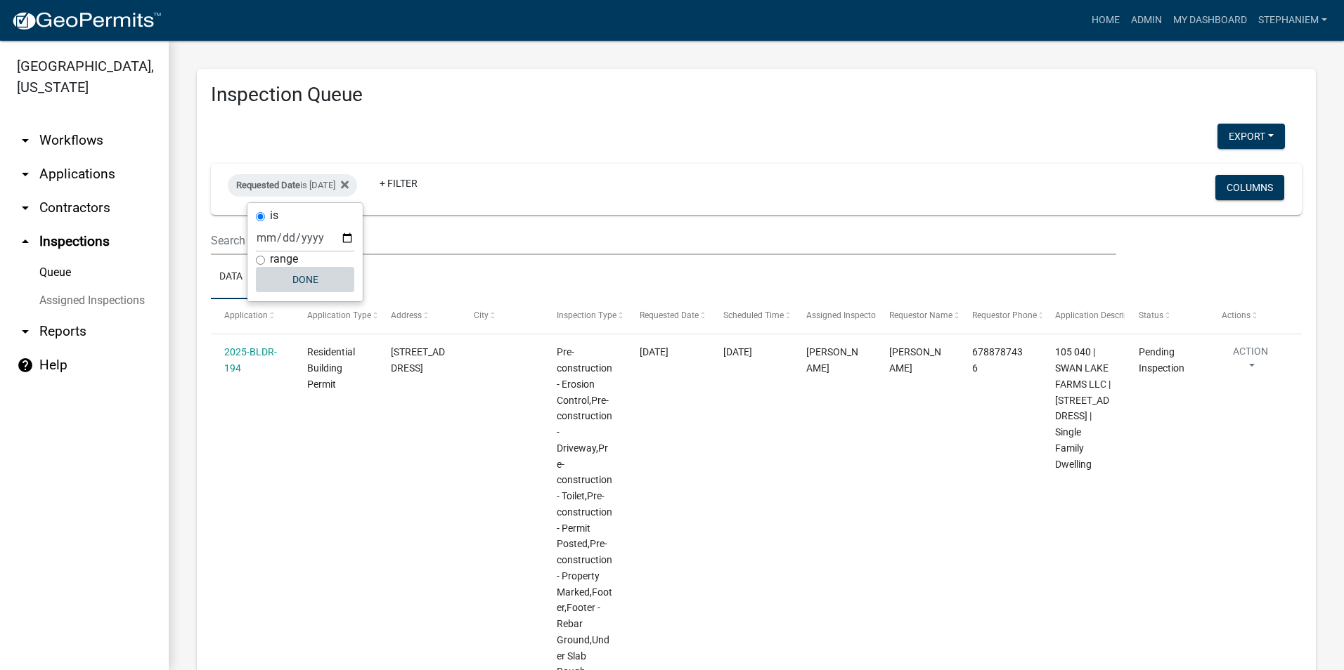
click at [331, 285] on button "Done" at bounding box center [305, 279] width 98 height 25
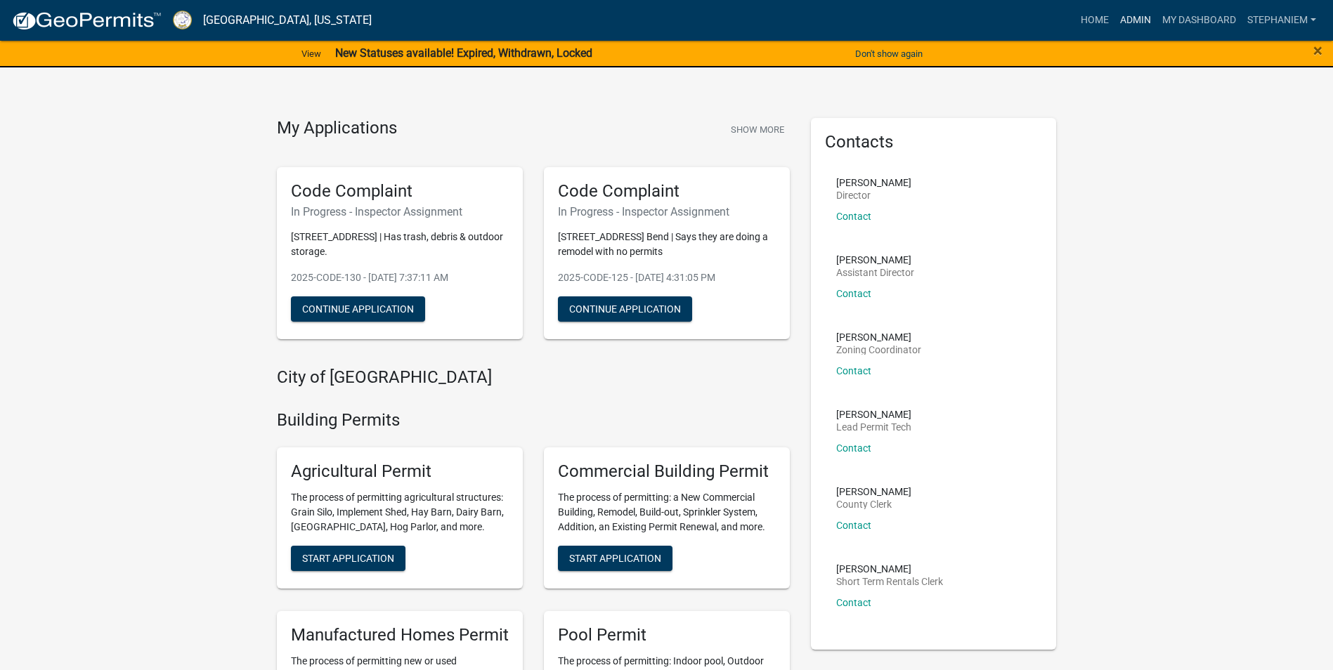
click at [1122, 19] on link "Admin" at bounding box center [1136, 20] width 42 height 27
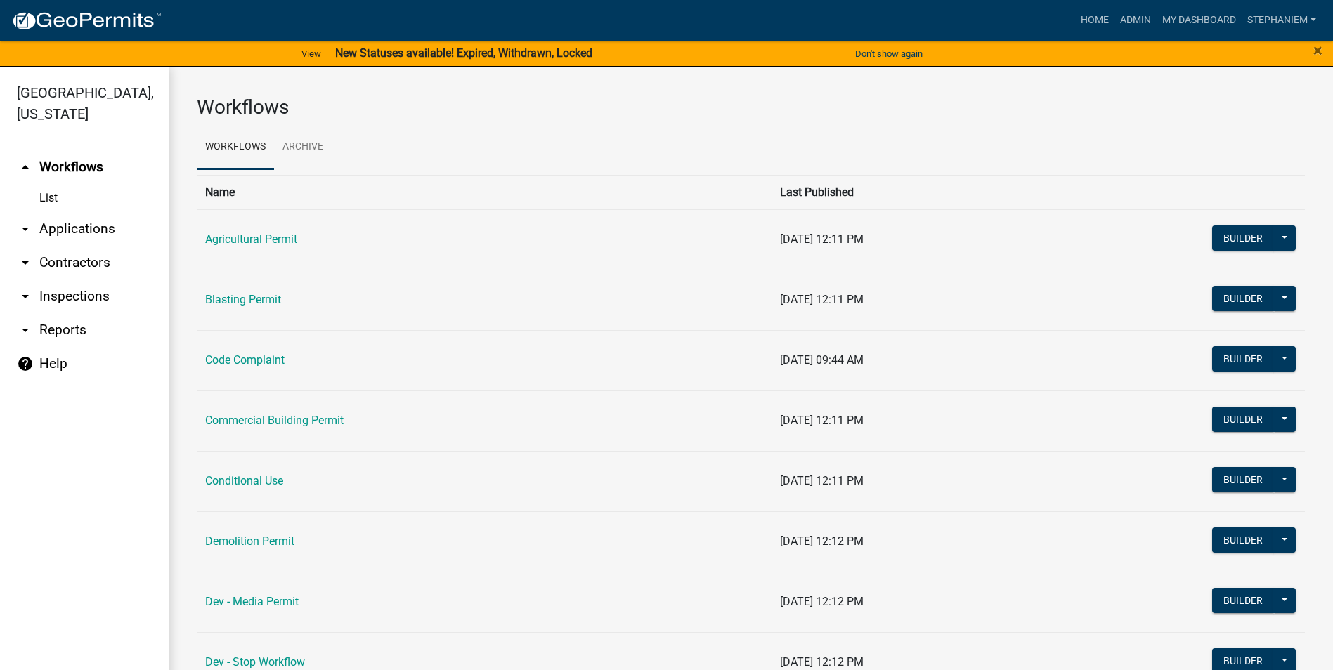
click at [56, 223] on link "arrow_drop_down Applications" at bounding box center [84, 229] width 169 height 34
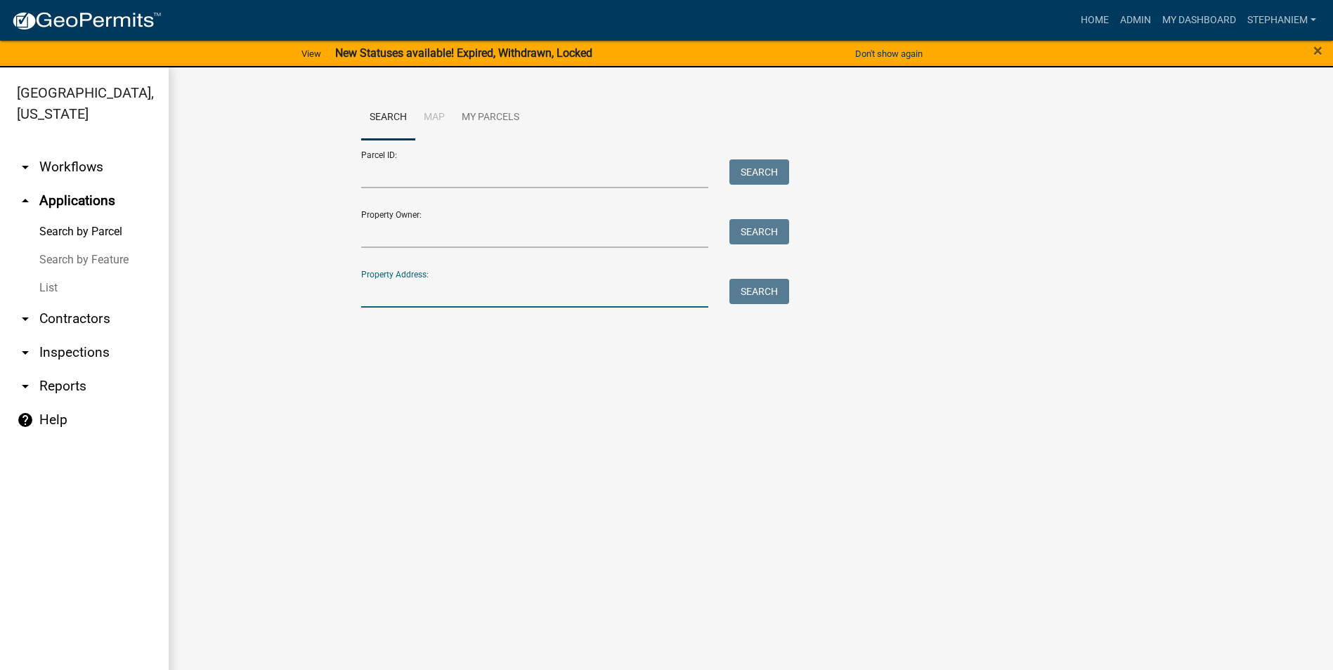
click at [413, 296] on input "Property Address:" at bounding box center [535, 293] width 348 height 29
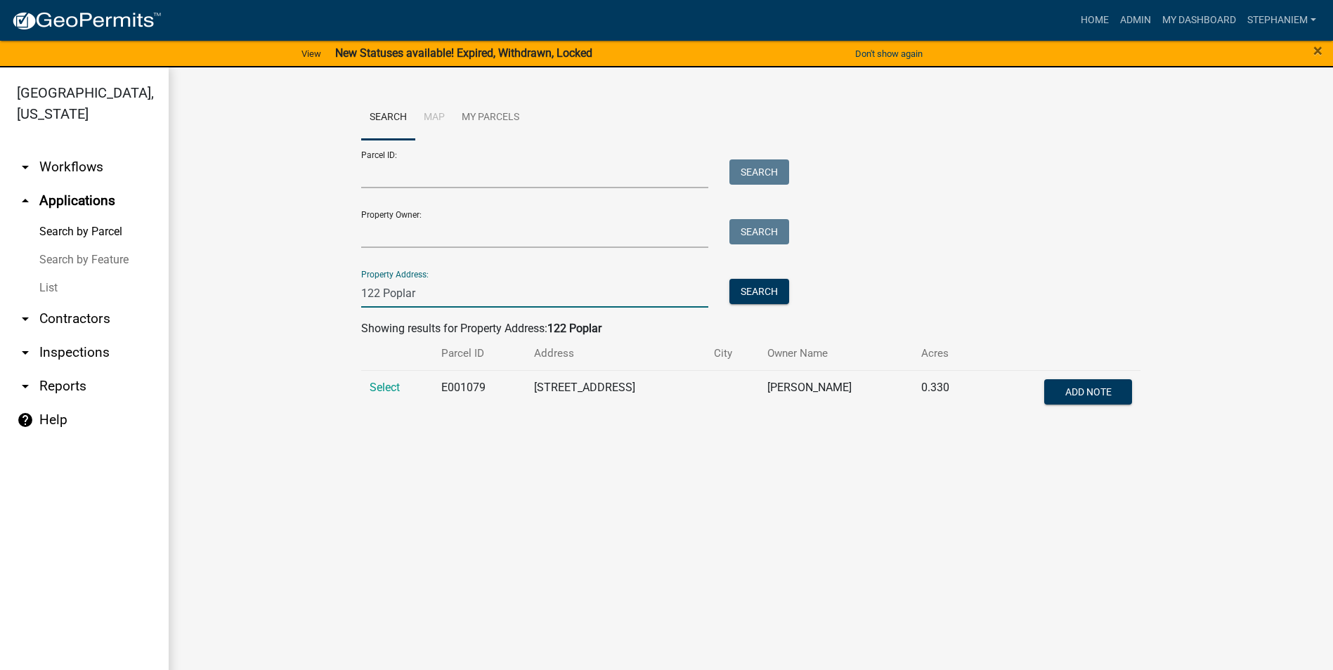
type input "122 Poplar"
click at [403, 489] on main "Search Map My Parcels Parcel ID: Search Property Owner: Search Property Address…" at bounding box center [751, 377] width 1164 height 620
click at [384, 394] on span "Select" at bounding box center [385, 387] width 30 height 13
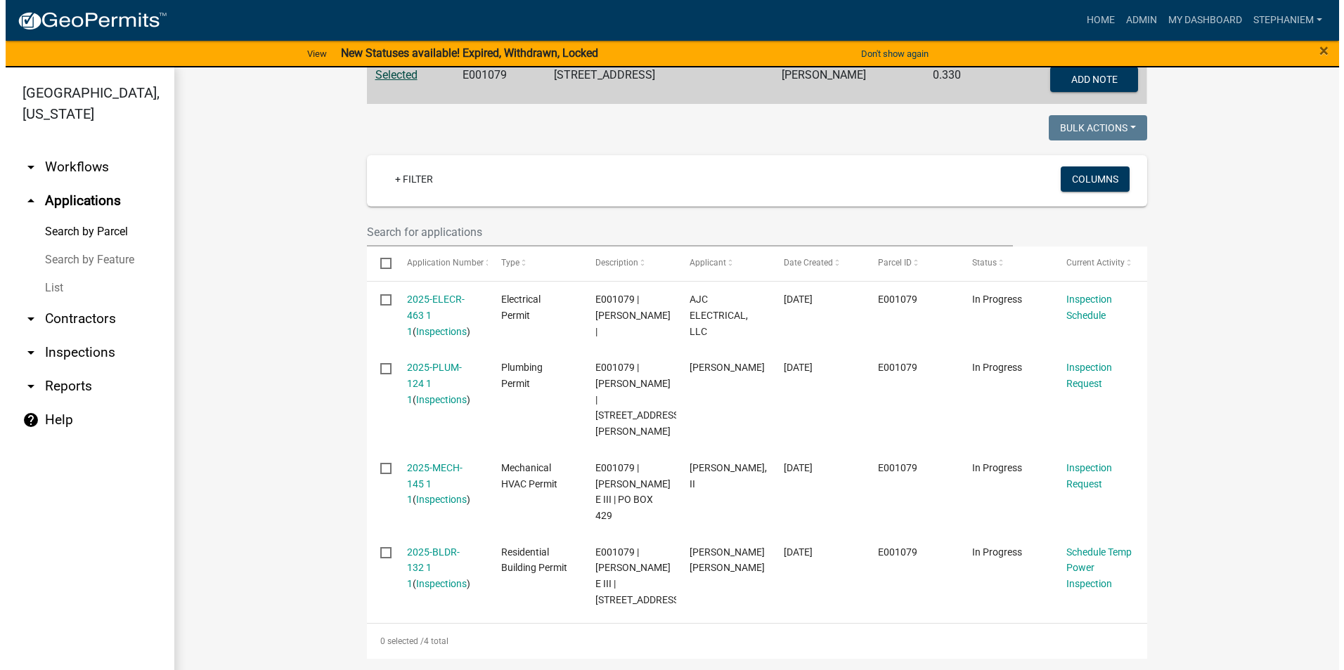
scroll to position [17, 0]
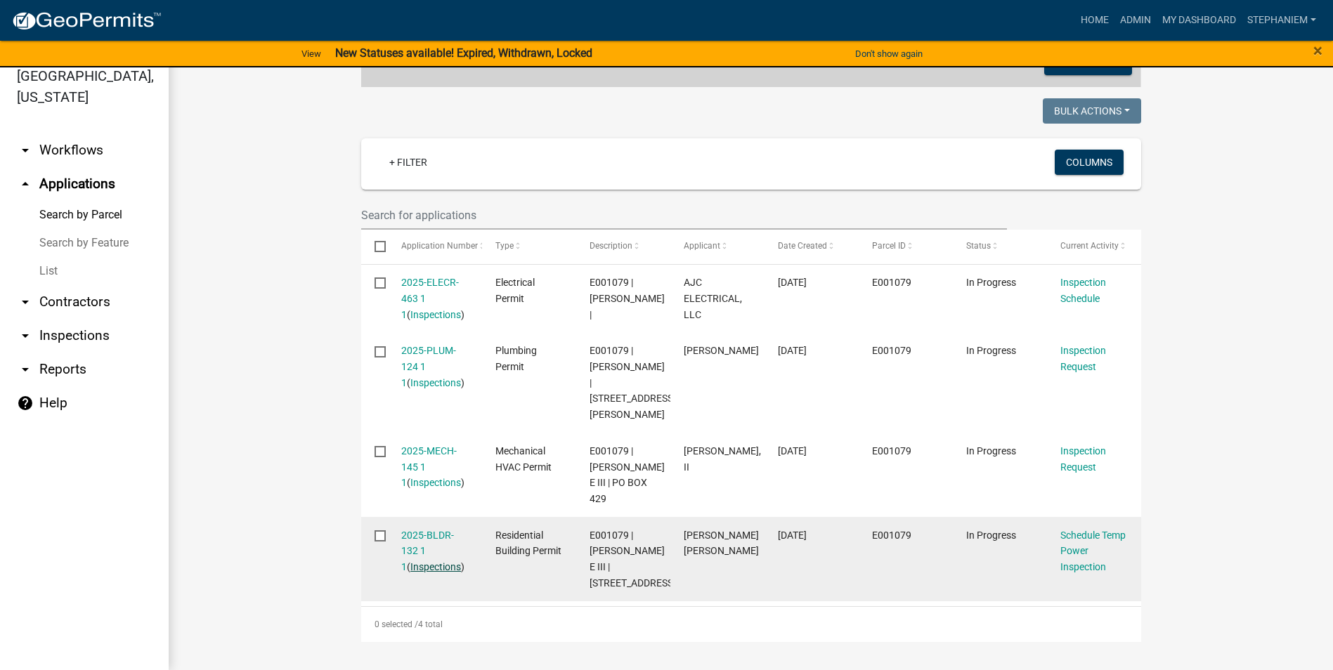
click at [411, 561] on link "Inspections" at bounding box center [435, 566] width 51 height 11
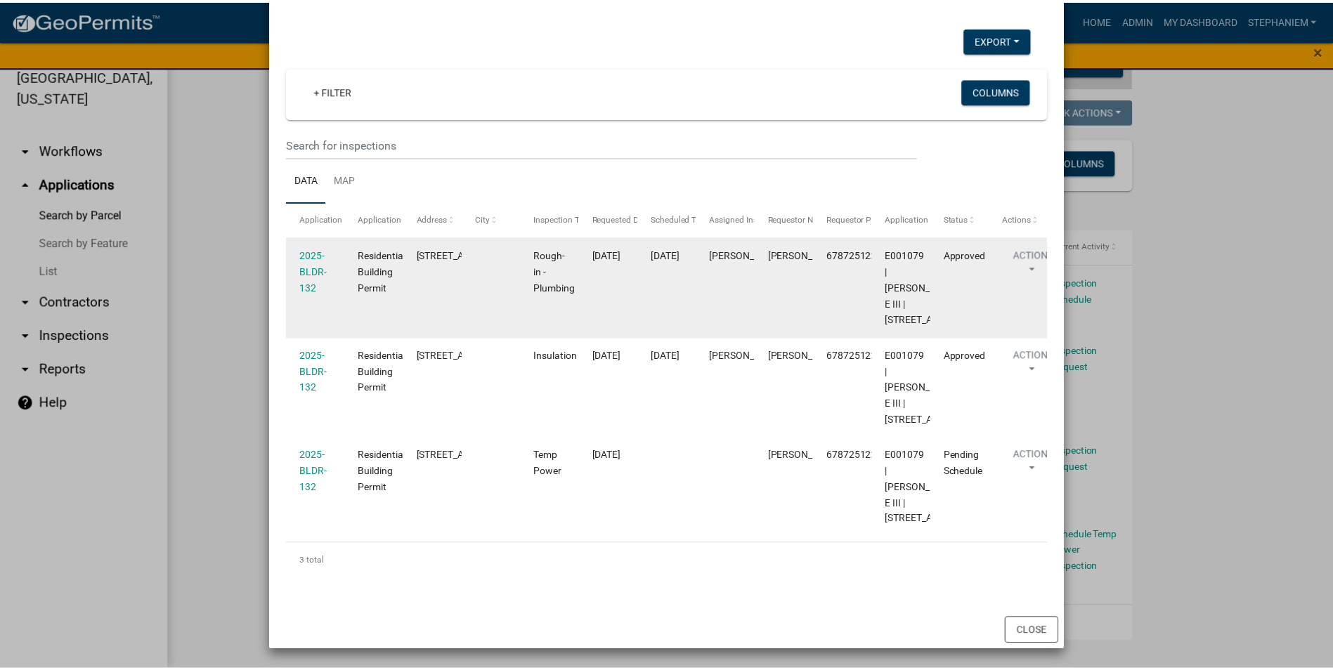
scroll to position [209, 0]
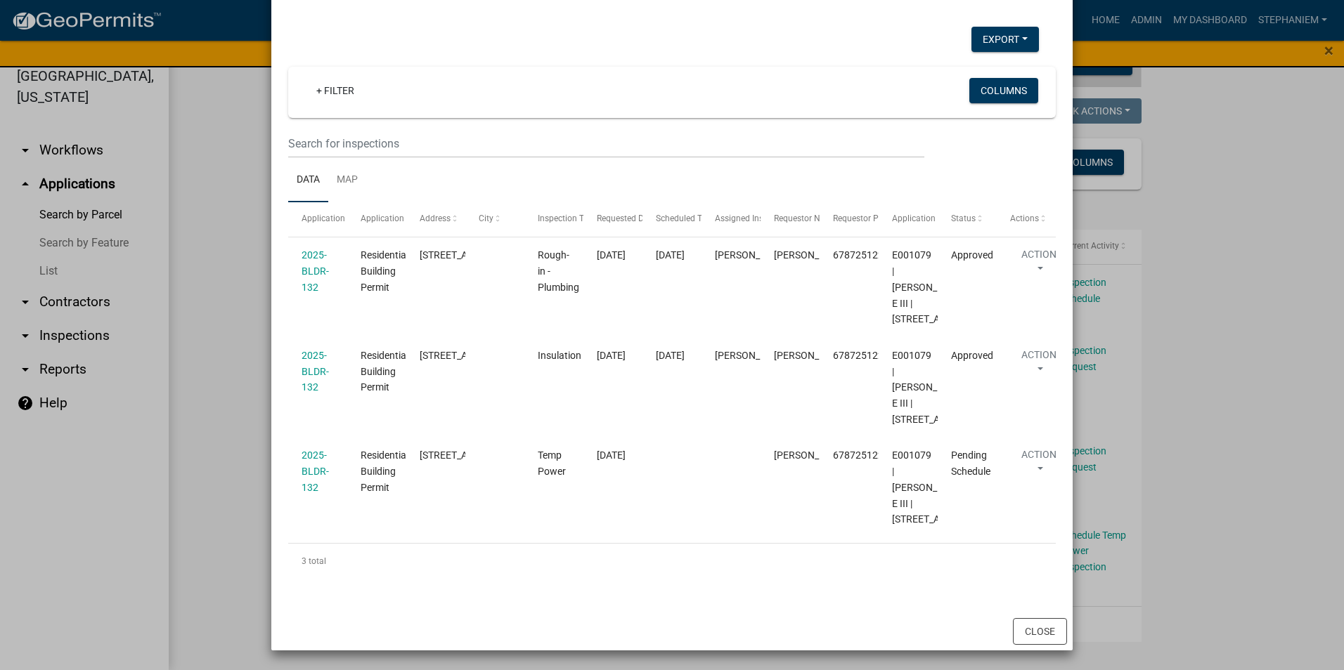
click at [220, 396] on ngb-modal-window "Inspections related to 2025-BLDR-132 × Export Excel Format (.xlsx) CSV Format (…" at bounding box center [672, 335] width 1344 height 670
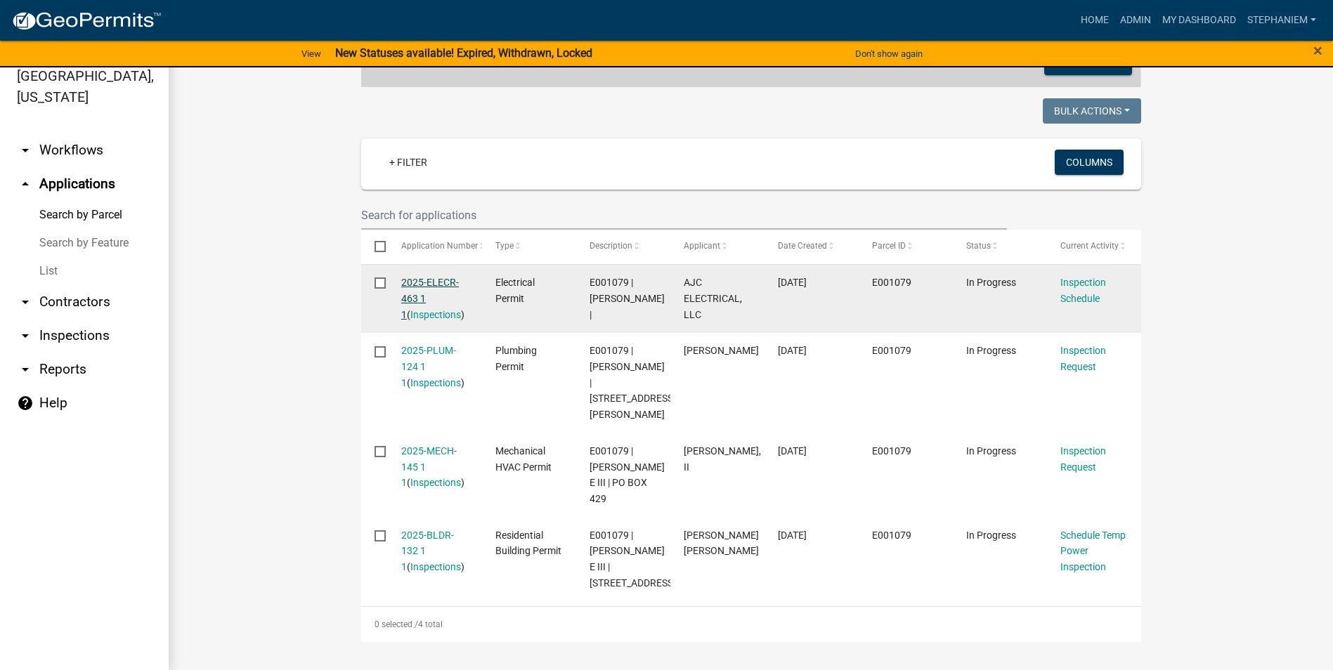
click at [425, 287] on link "2025-ELECR-463 1 1" at bounding box center [430, 299] width 58 height 44
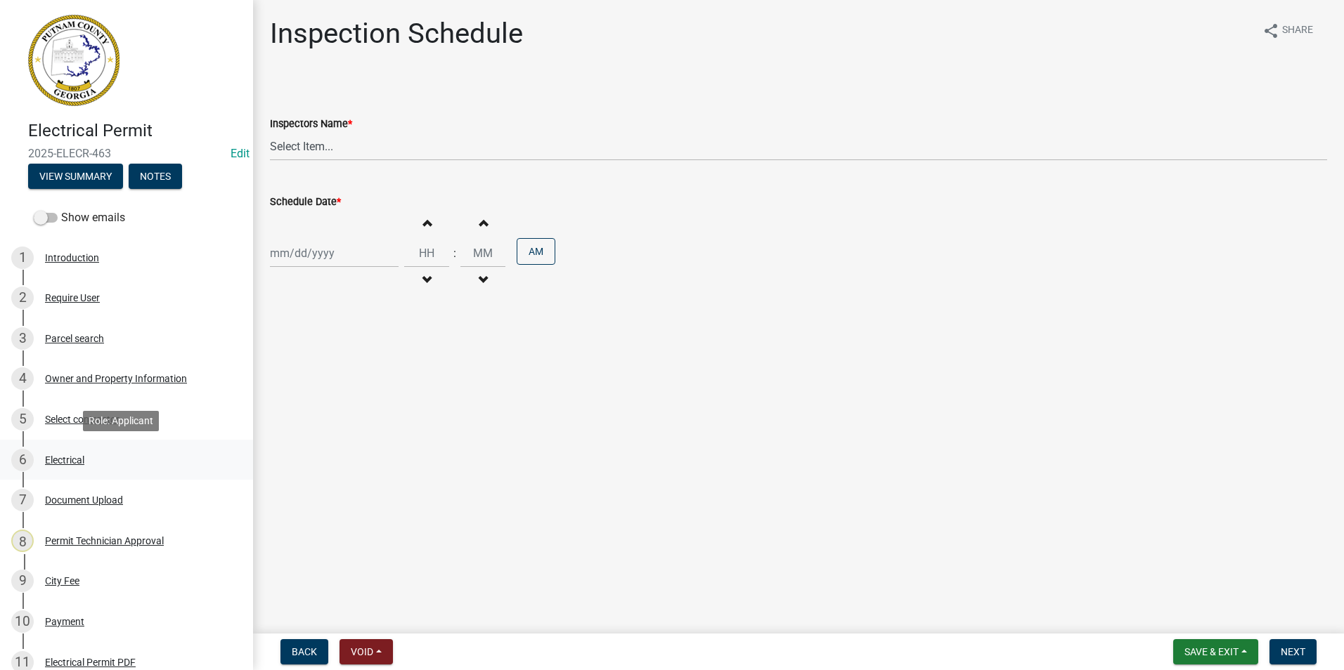
click at [103, 472] on link "6 Electrical" at bounding box center [126, 460] width 253 height 41
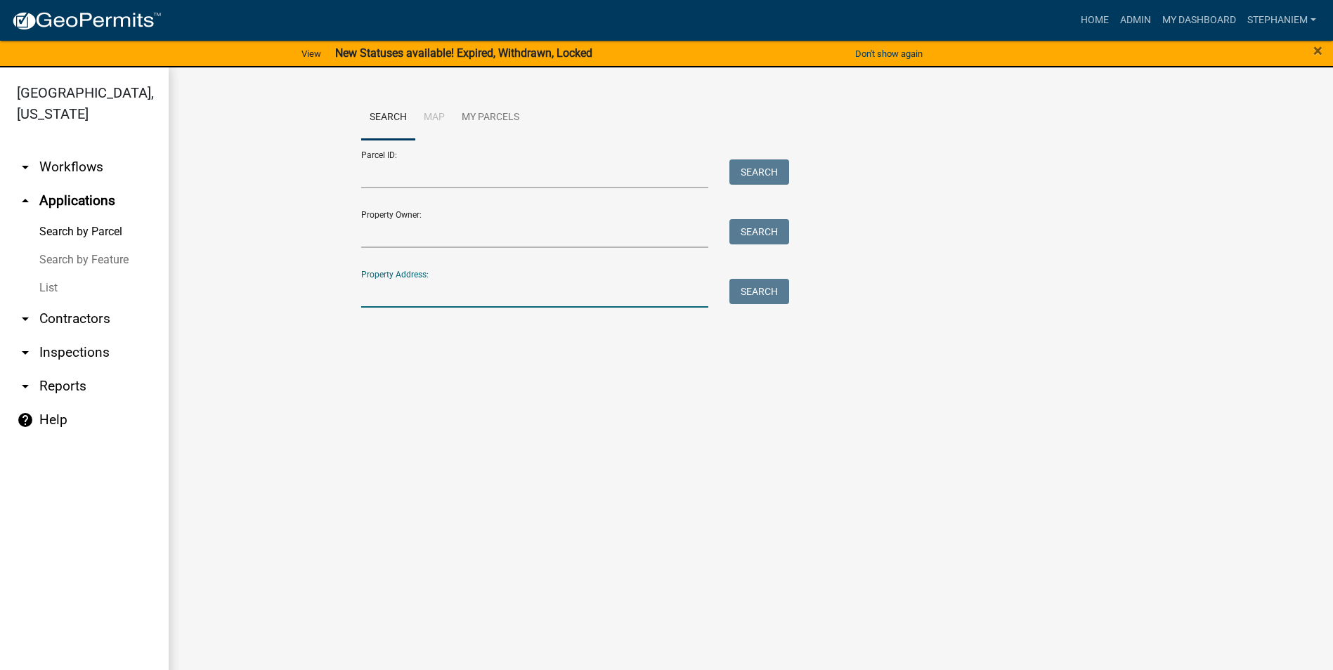
click at [432, 292] on input "Property Address:" at bounding box center [535, 293] width 348 height 29
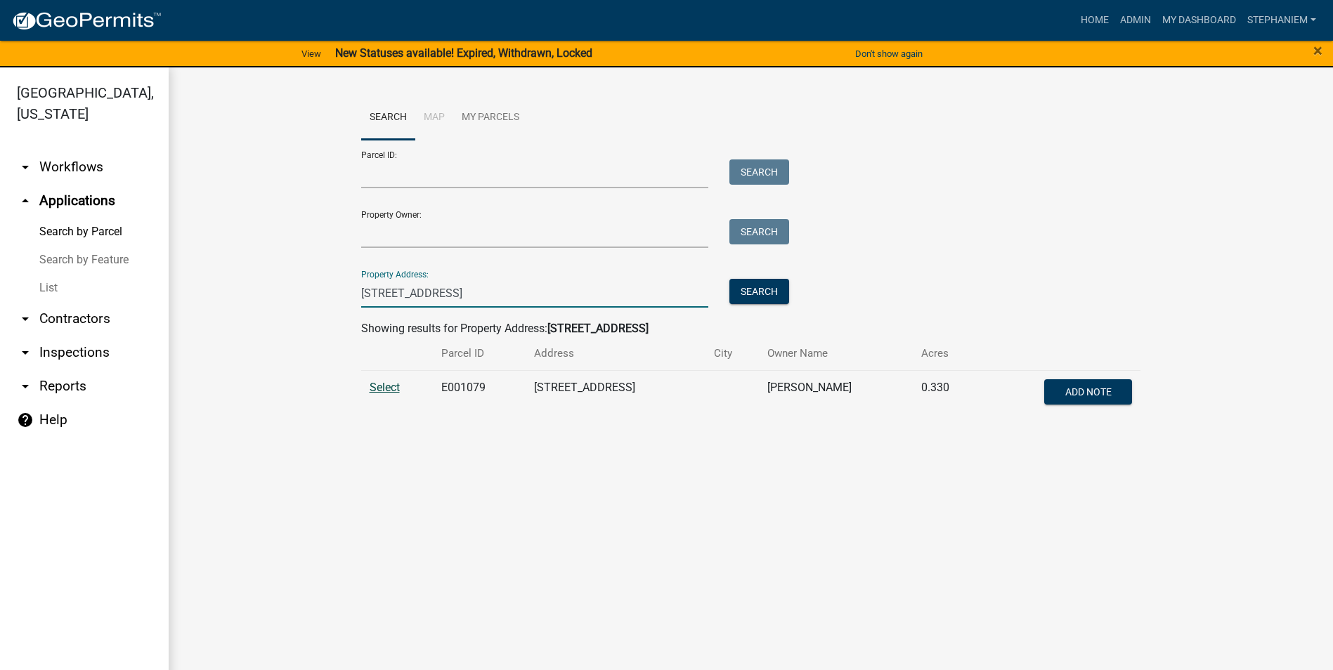
type input "122 Poplar St"
click at [384, 388] on span "Select" at bounding box center [385, 387] width 30 height 13
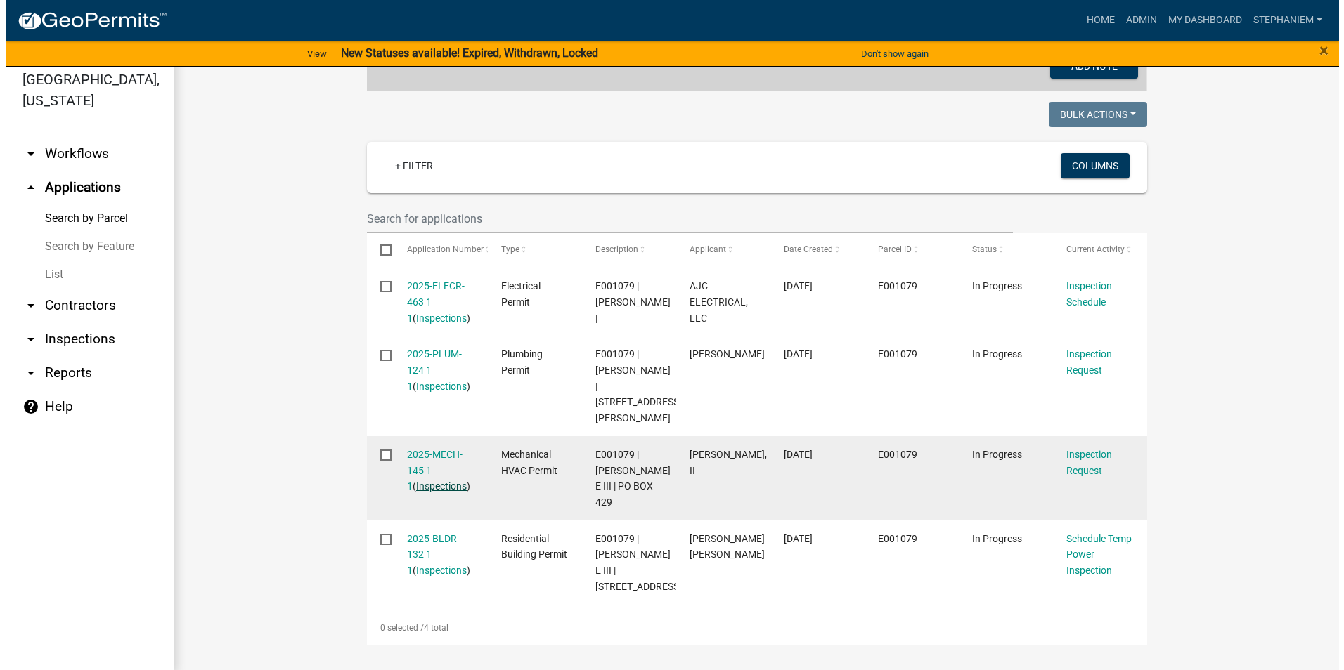
scroll to position [17, 0]
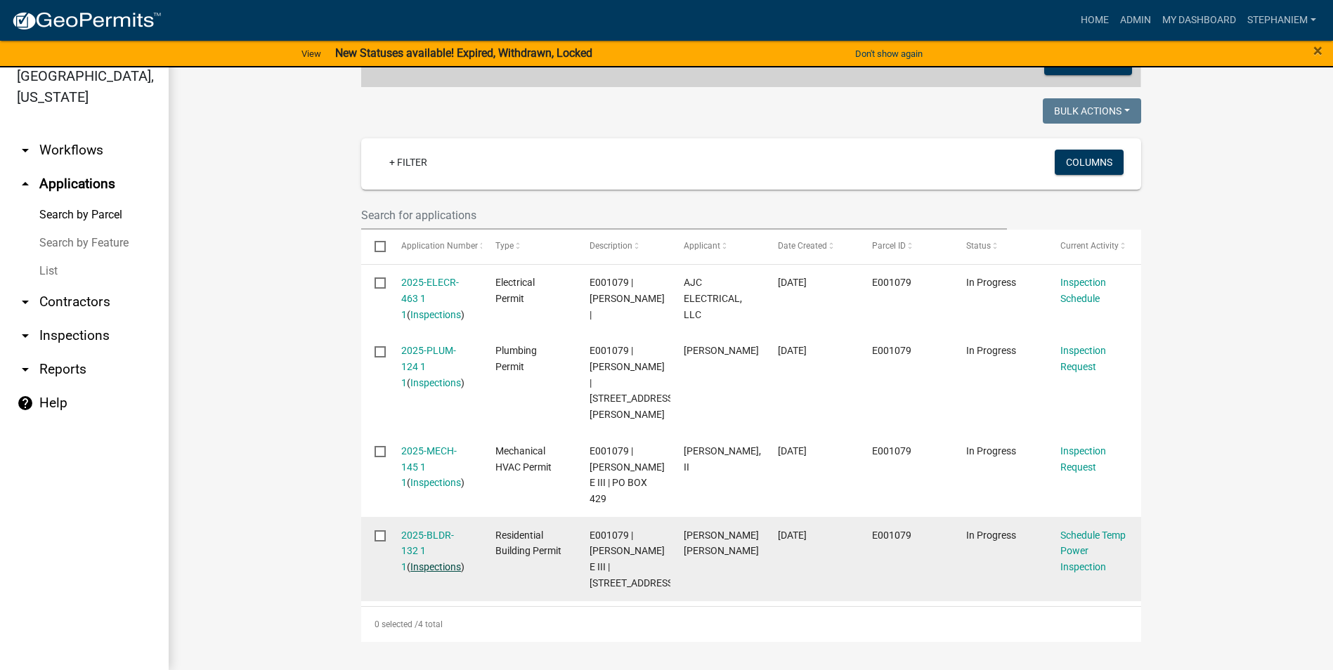
click at [422, 561] on link "Inspections" at bounding box center [435, 566] width 51 height 11
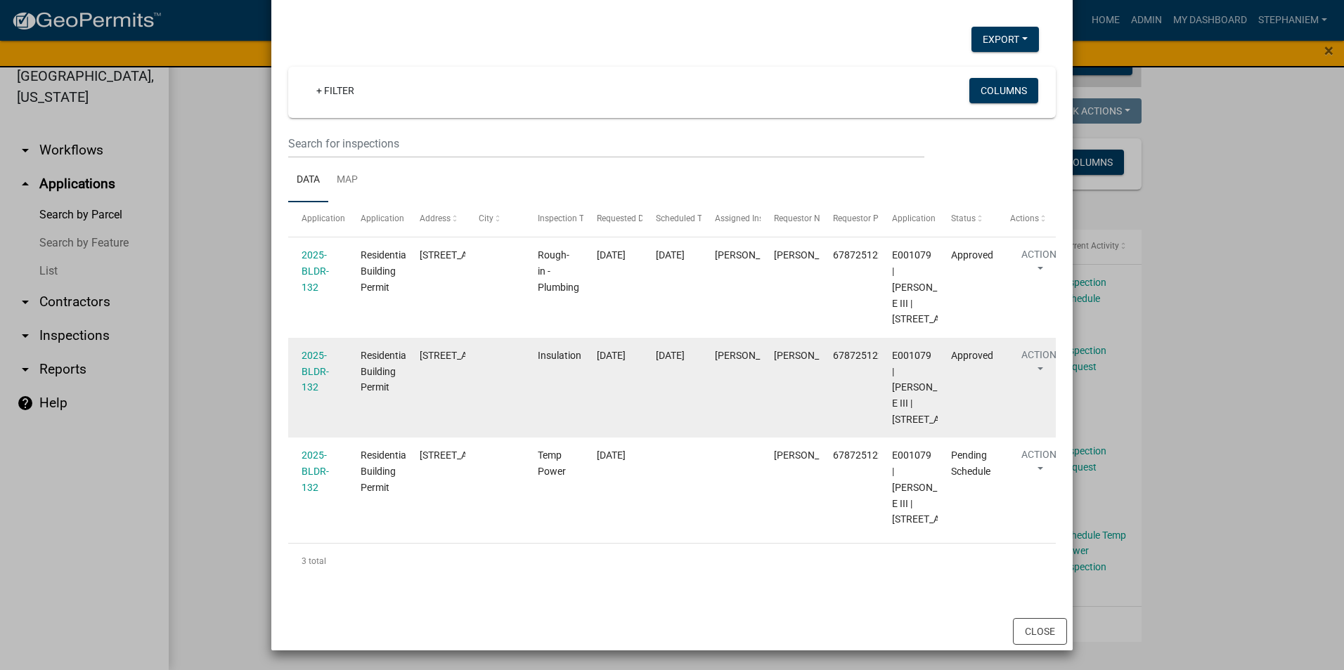
scroll to position [70, 0]
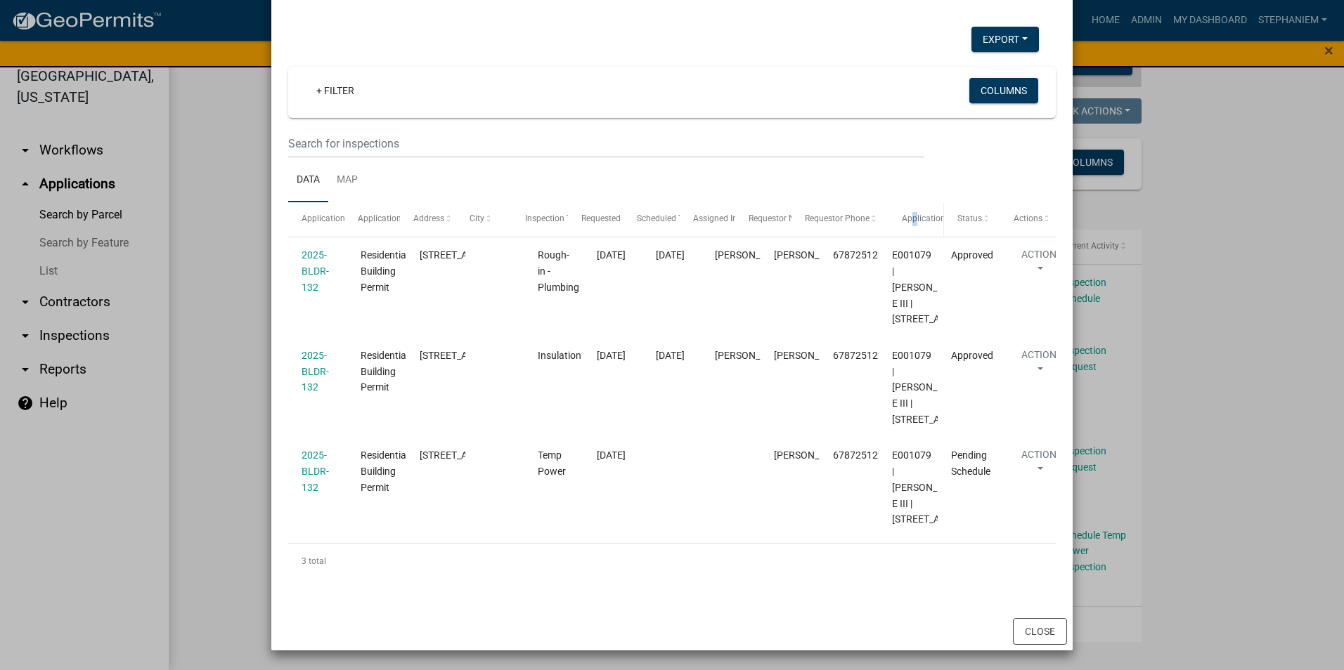
drag, startPoint x: 866, startPoint y: 218, endPoint x: 912, endPoint y: 226, distance: 46.5
click at [912, 226] on div "Application Application Type Address City Inspection Type Requested Date Schedu…" at bounding box center [671, 219] width 767 height 34
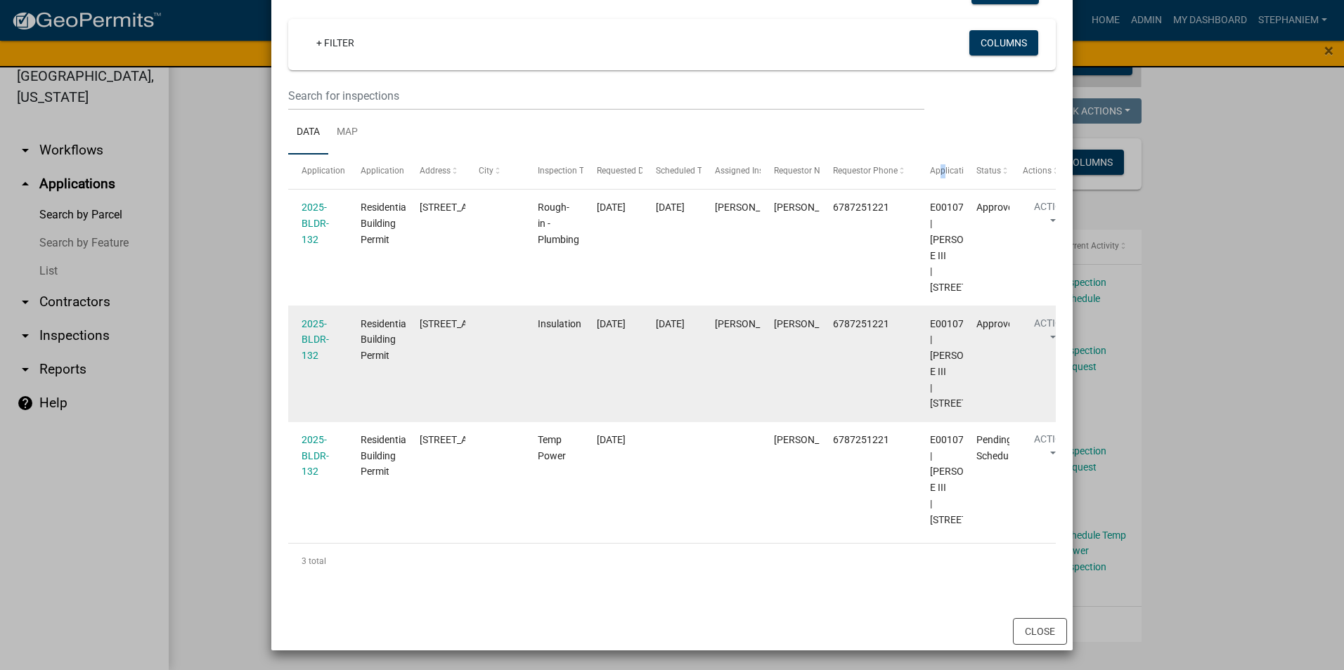
scroll to position [117, 0]
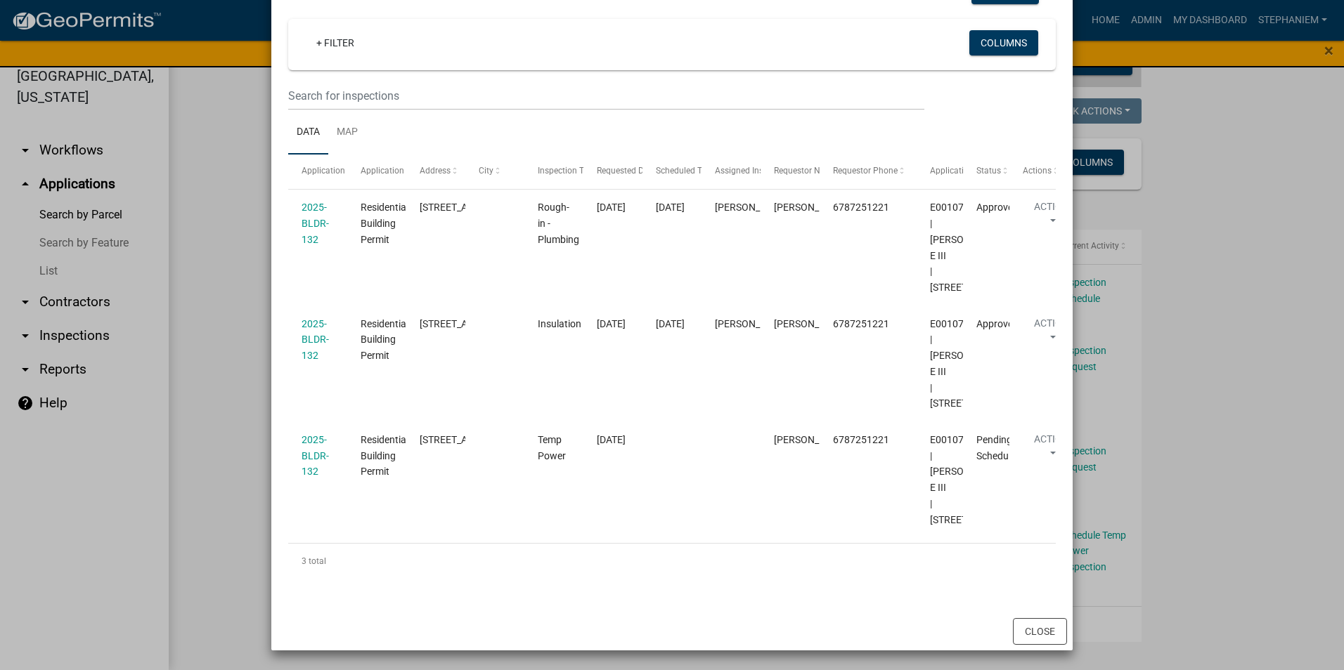
click at [408, 112] on ul "Data Map" at bounding box center [671, 132] width 767 height 44
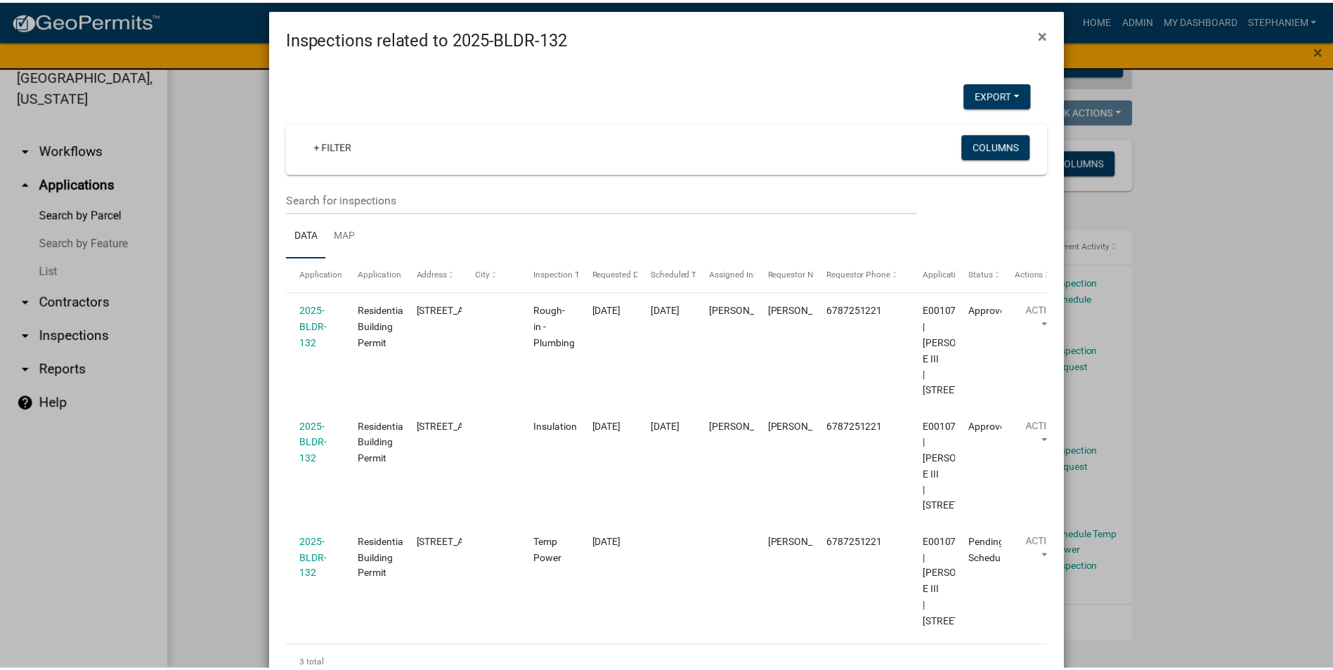
scroll to position [0, 0]
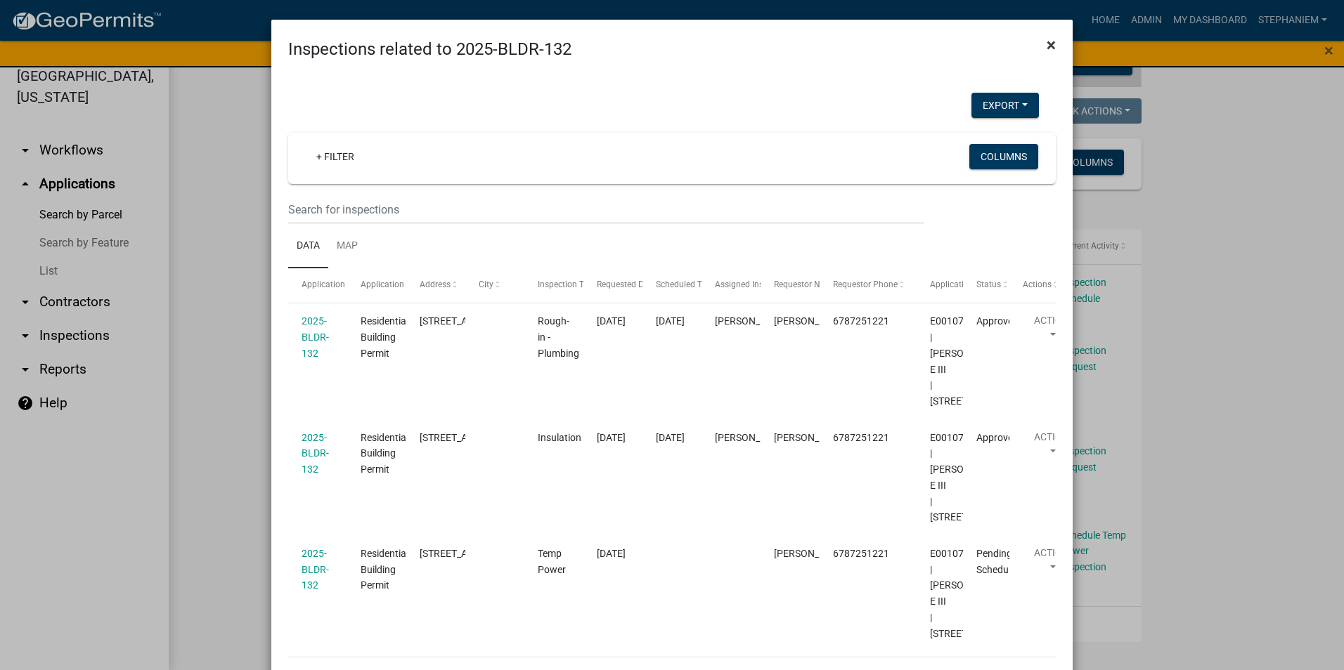
click at [1049, 48] on span "×" at bounding box center [1050, 45] width 9 height 20
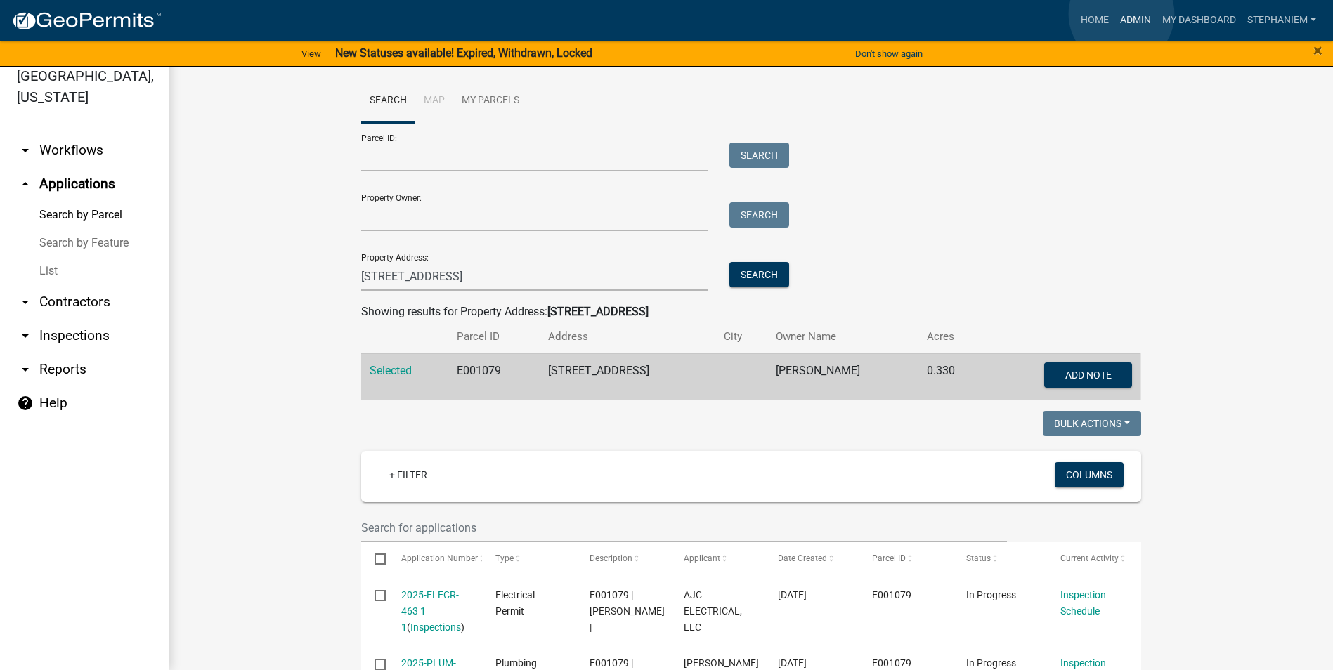
click at [1122, 14] on link "Admin" at bounding box center [1136, 20] width 42 height 27
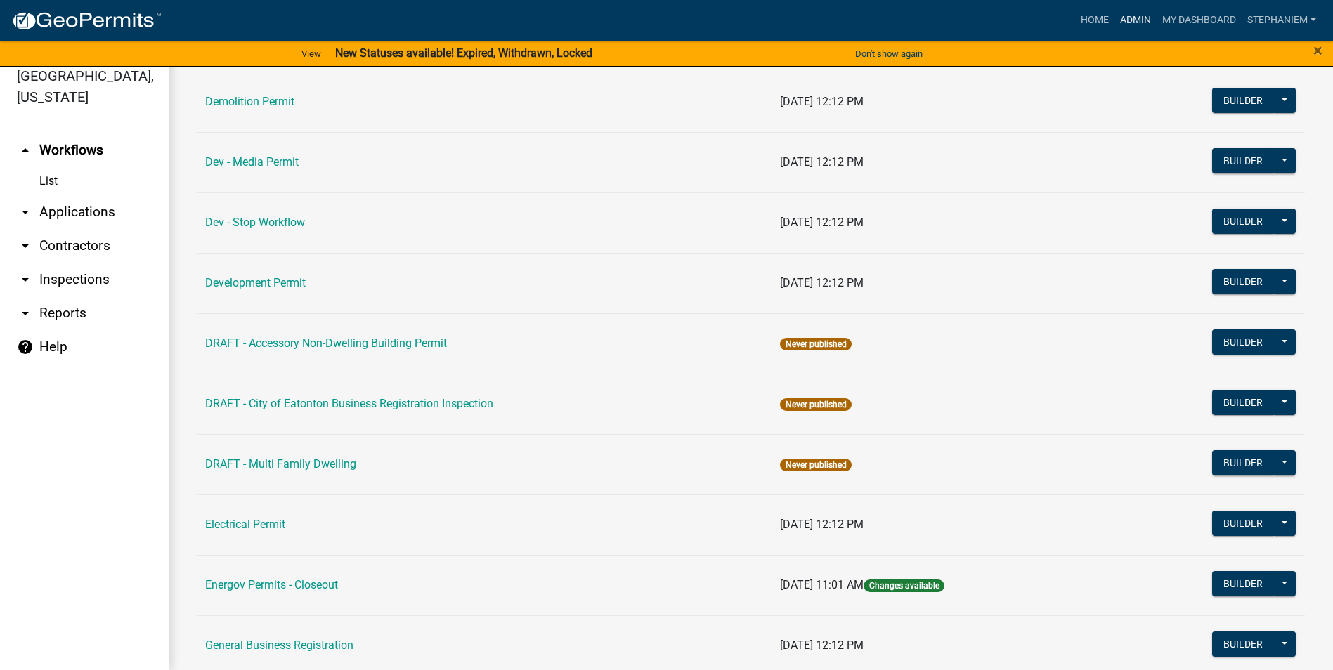
scroll to position [492, 0]
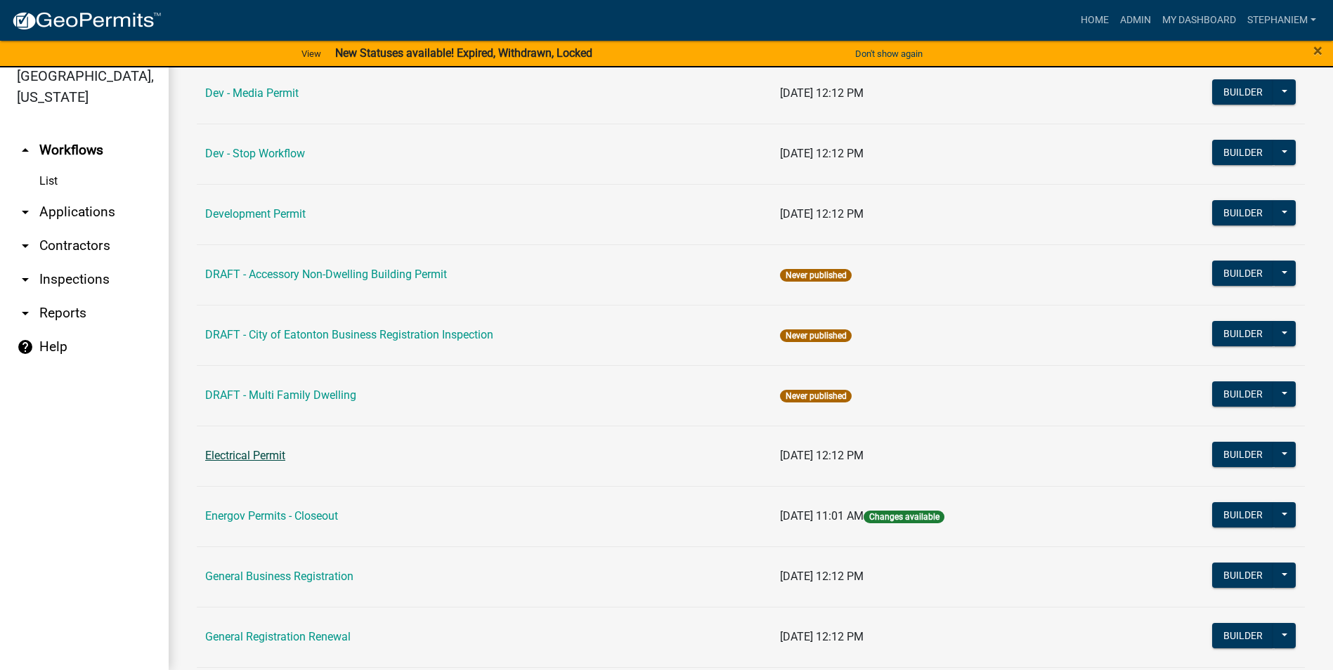
click at [268, 455] on link "Electrical Permit" at bounding box center [245, 455] width 80 height 13
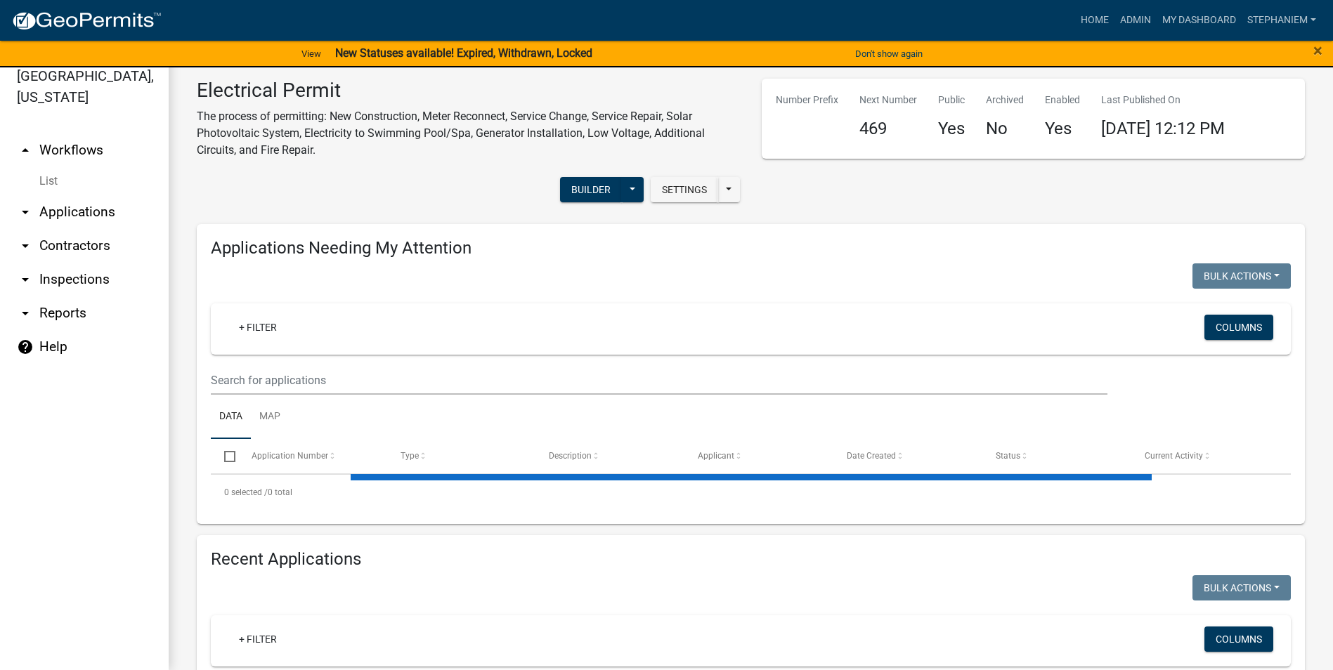
select select "3: 100"
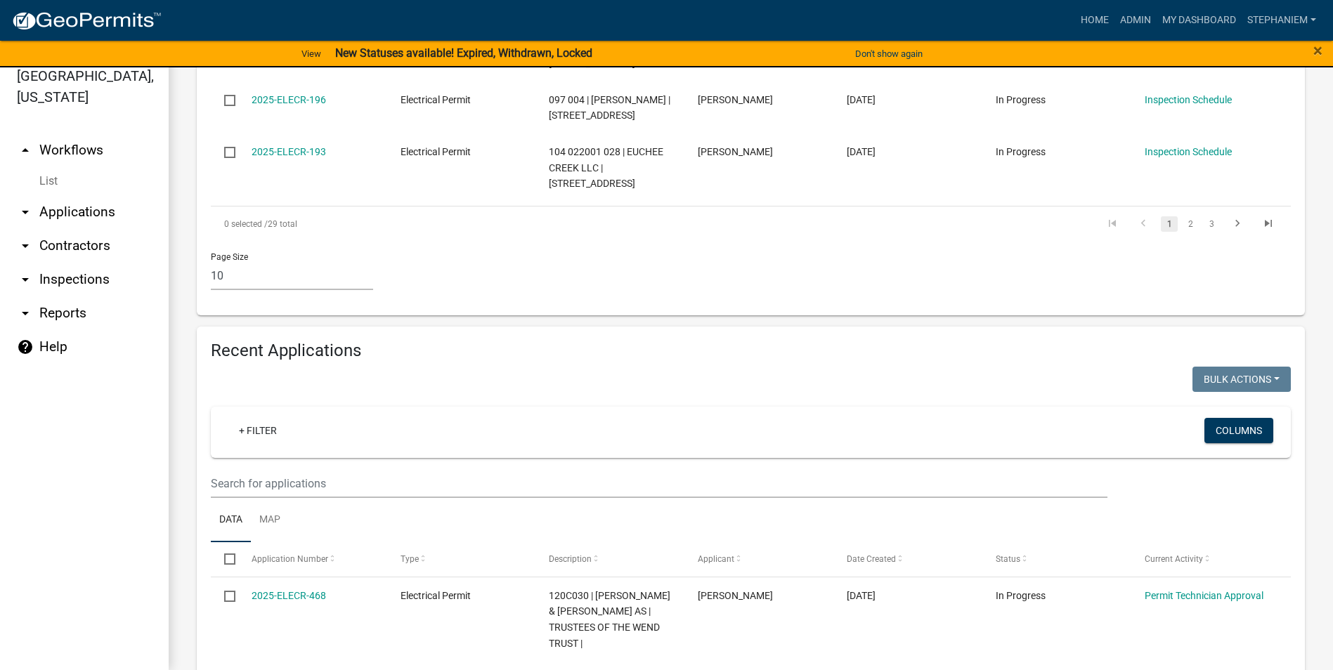
scroll to position [1054, 0]
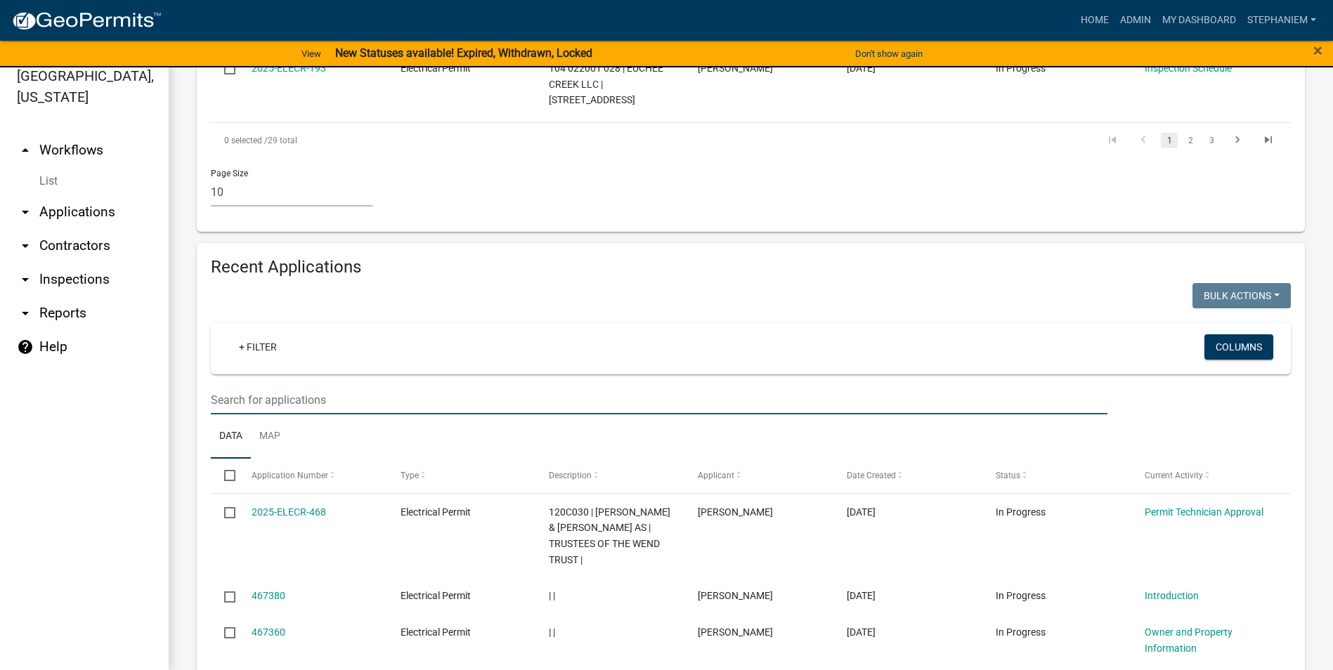
type input "122 poplar"
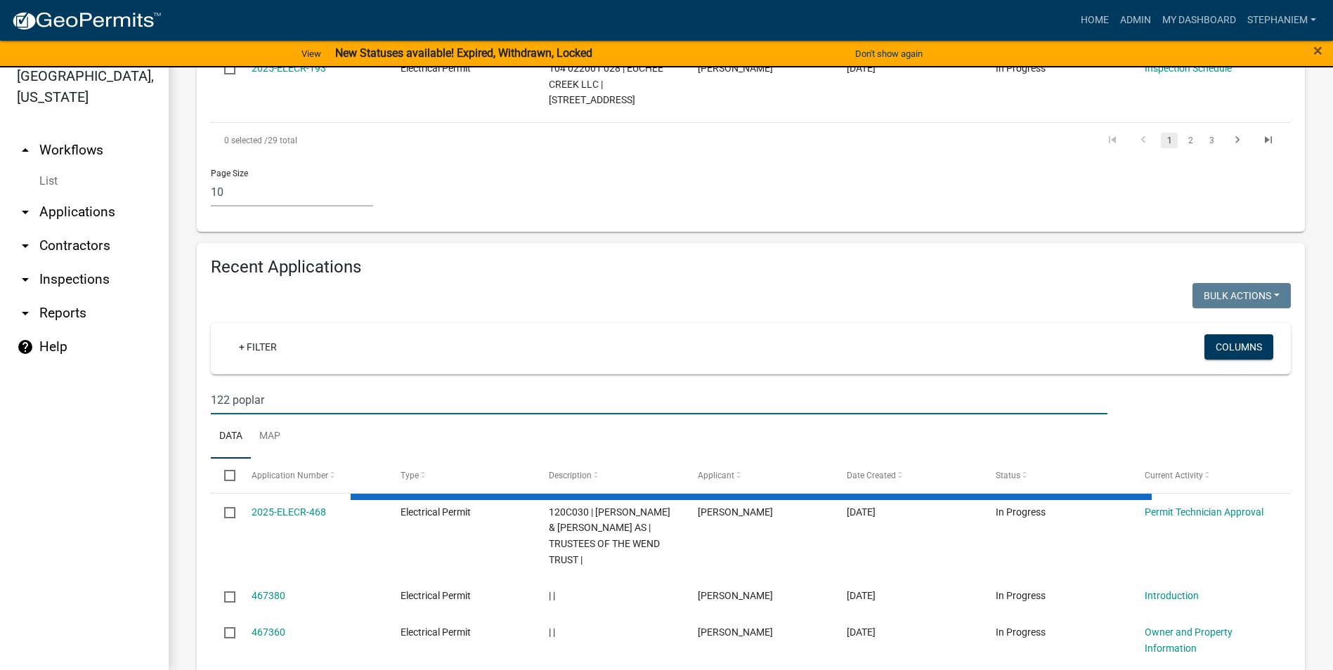
scroll to position [996, 0]
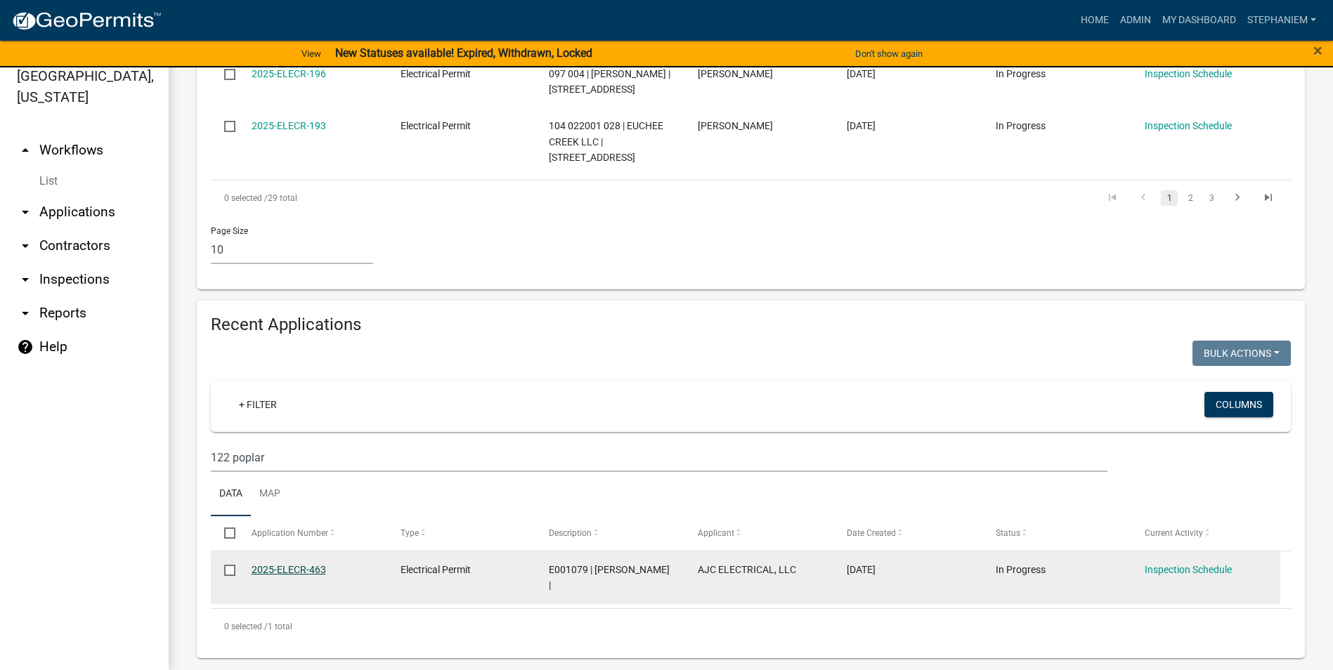
click at [293, 564] on link "2025-ELECR-463" at bounding box center [289, 569] width 74 height 11
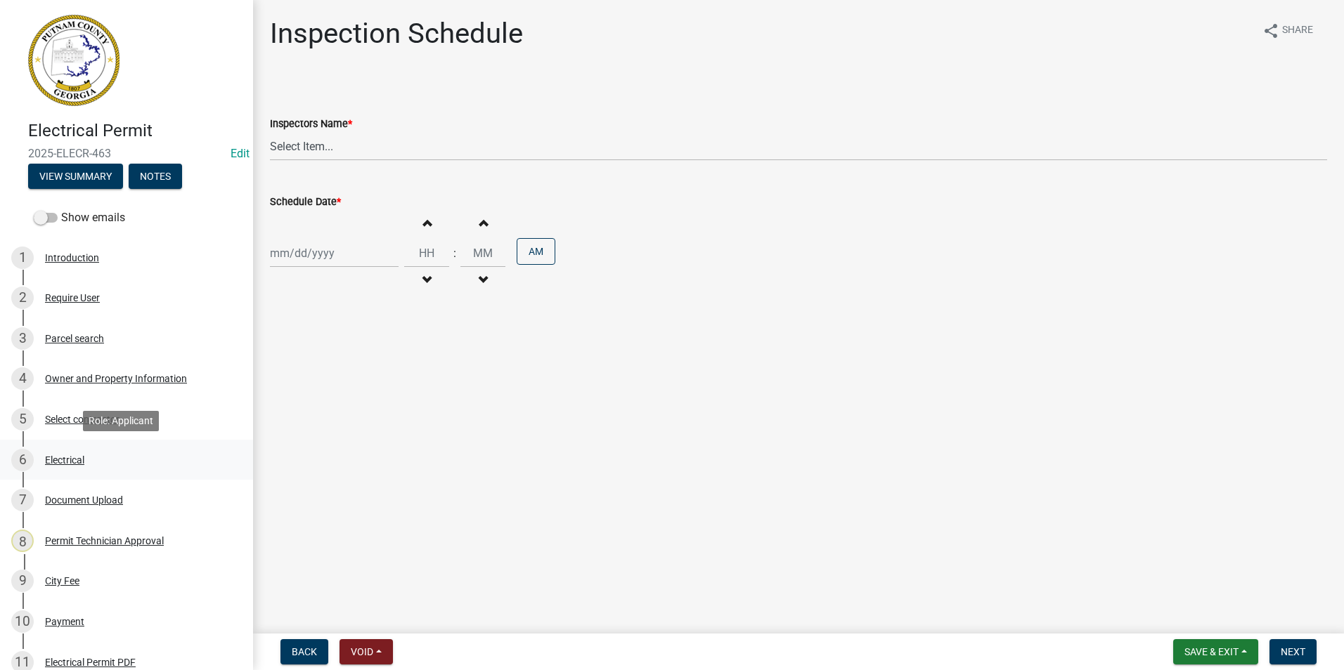
click at [102, 461] on div "6 Electrical" at bounding box center [120, 460] width 219 height 22
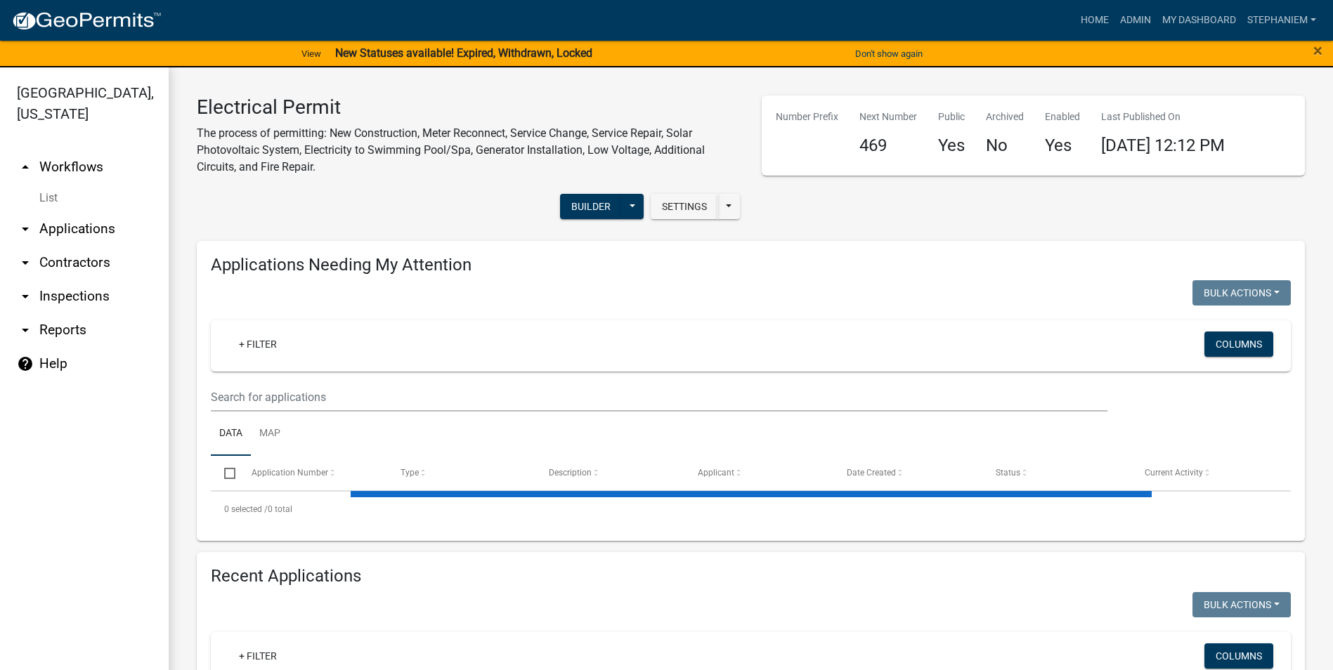
select select "3: 100"
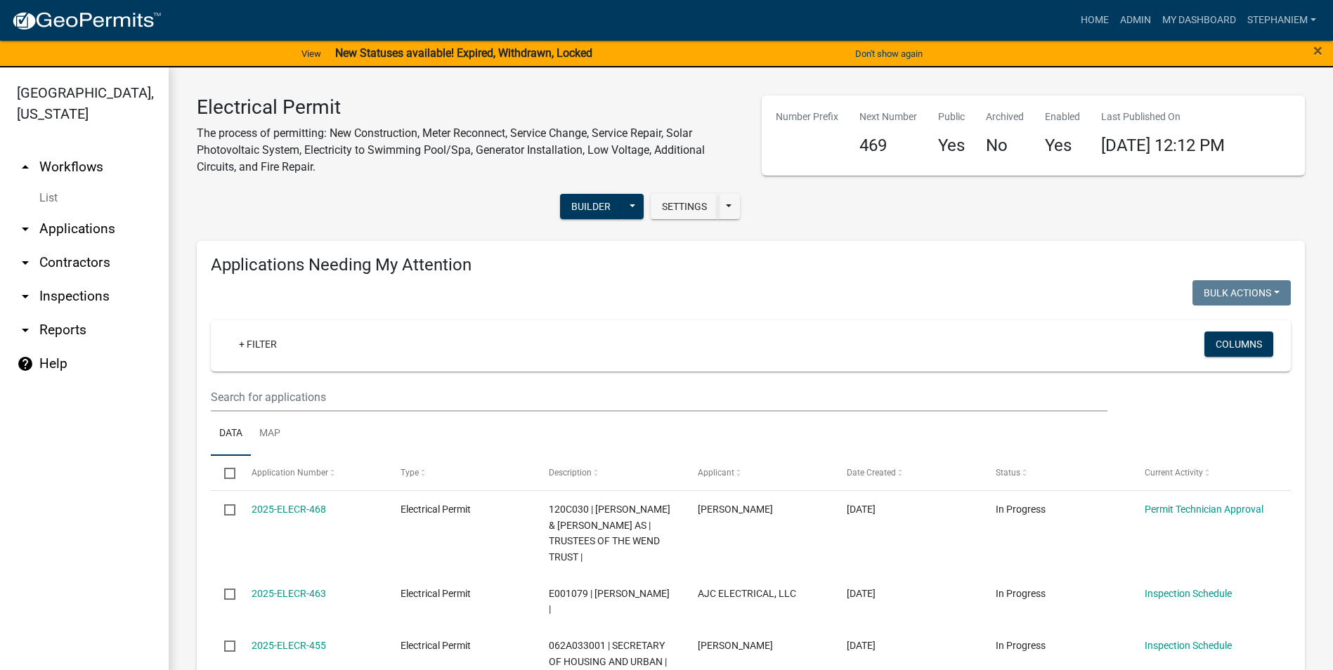
click at [65, 233] on link "arrow_drop_down Applications" at bounding box center [84, 229] width 169 height 34
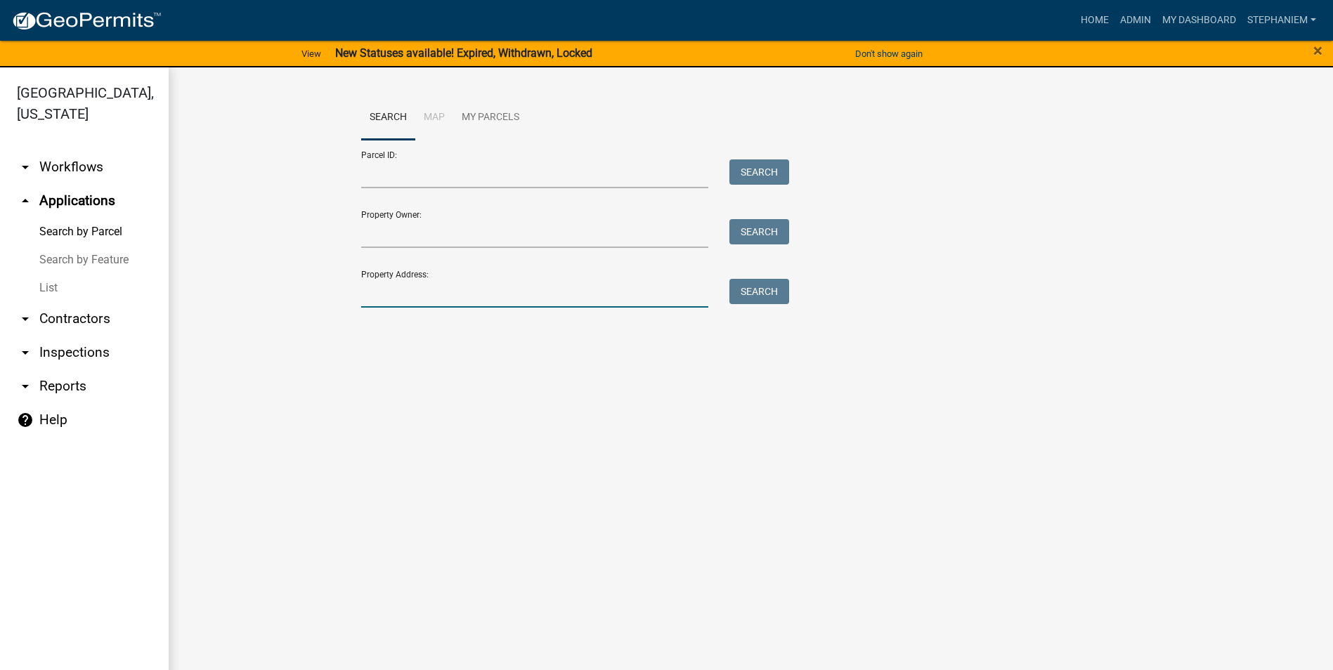
click at [398, 290] on input "Property Address:" at bounding box center [535, 293] width 348 height 29
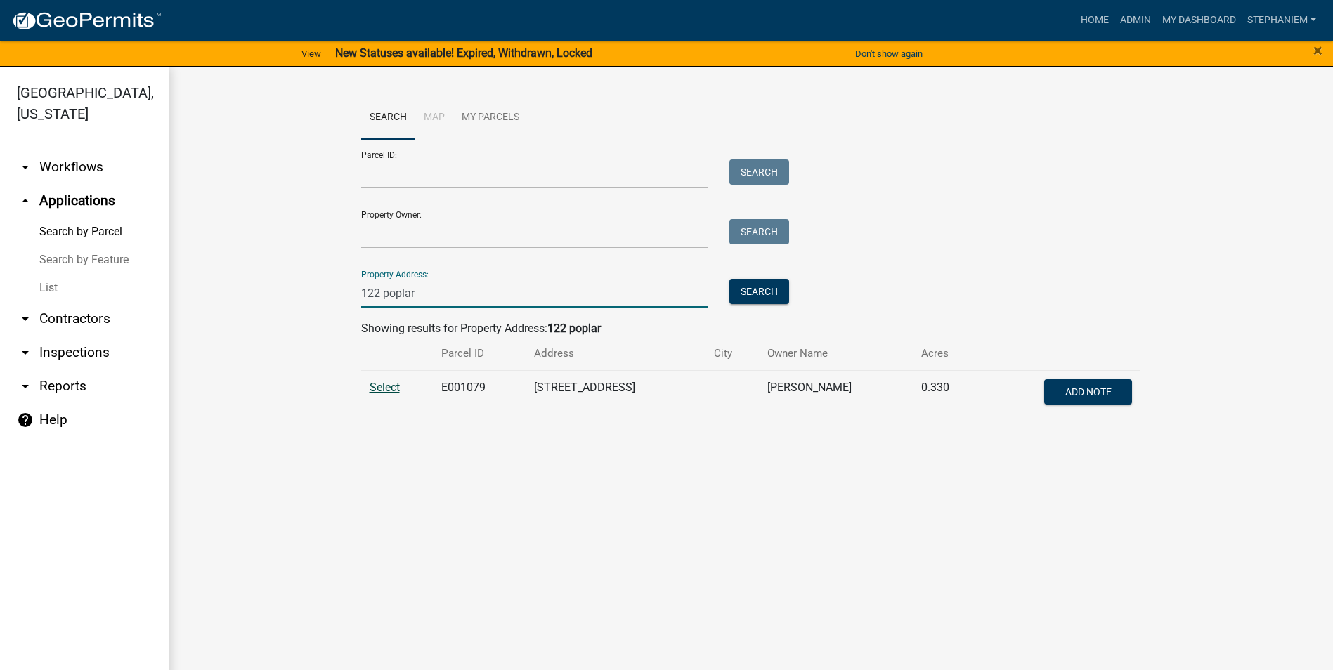
type input "122 poplar"
click at [370, 388] on span "Select" at bounding box center [385, 387] width 30 height 13
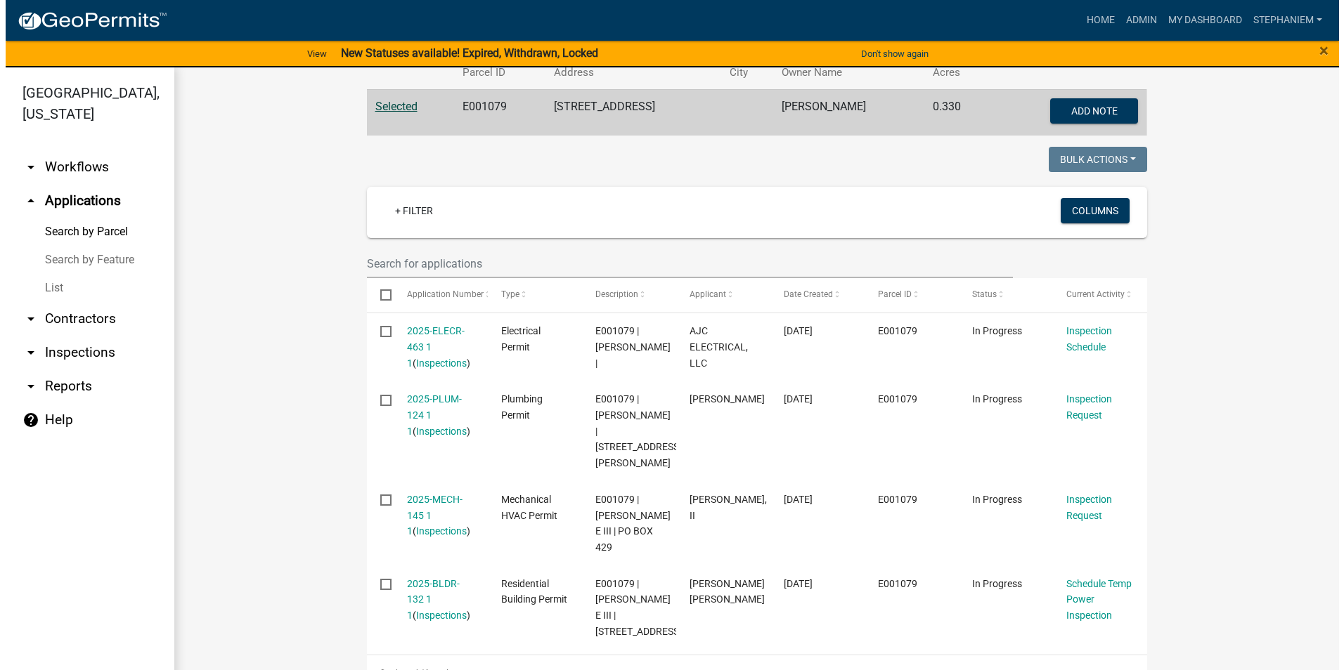
scroll to position [313, 0]
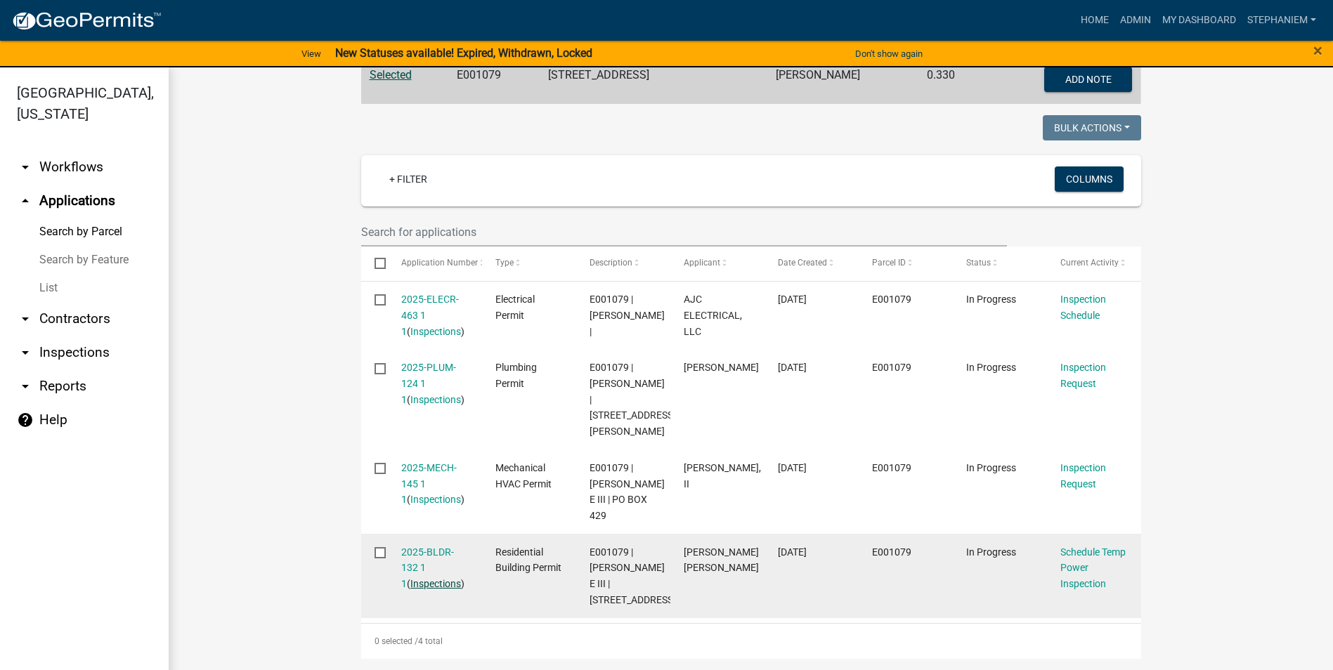
click at [441, 578] on link "Inspections" at bounding box center [435, 583] width 51 height 11
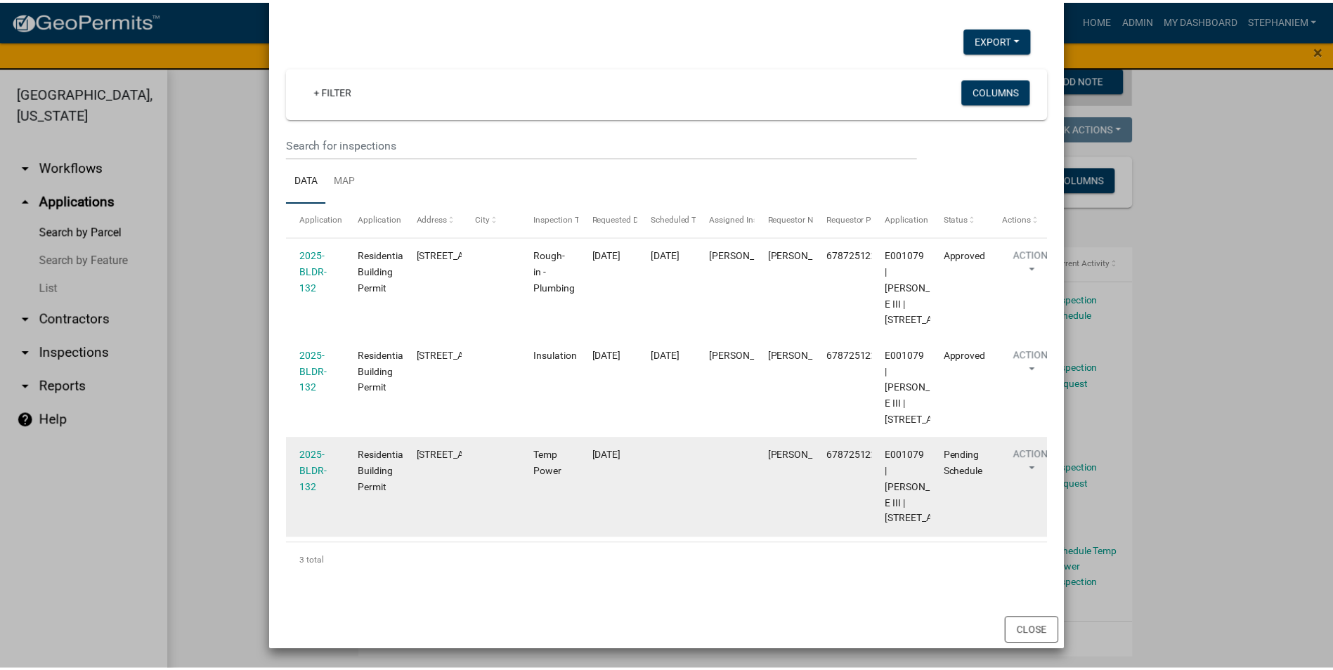
scroll to position [209, 0]
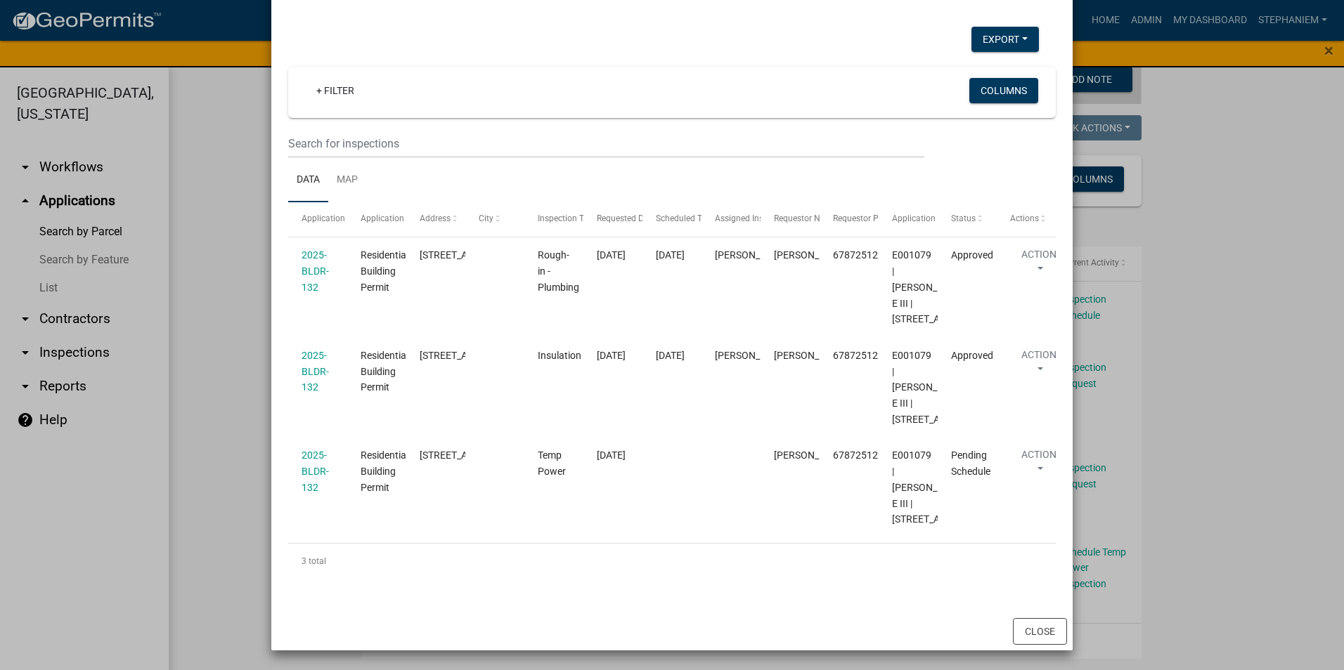
click at [233, 403] on ngb-modal-window "Inspections related to 2025-BLDR-132 × Export Excel Format (.xlsx) CSV Format (…" at bounding box center [672, 335] width 1344 height 670
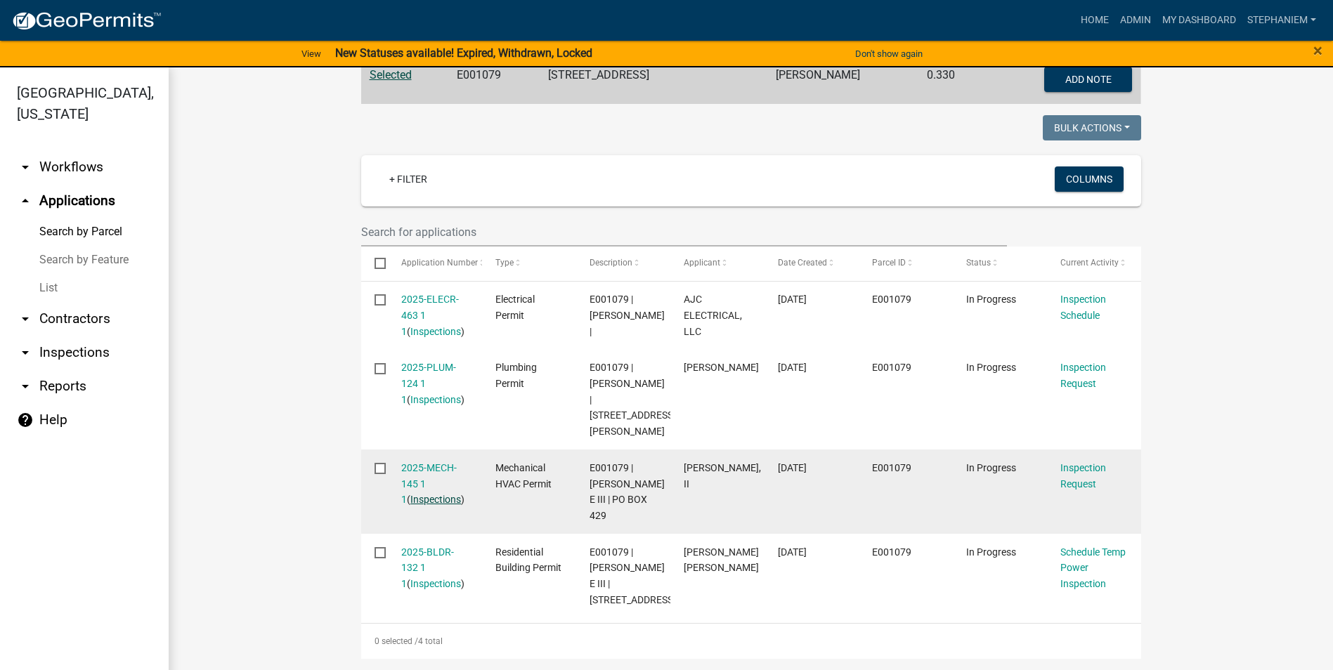
click at [434, 494] on link "Inspections" at bounding box center [435, 499] width 51 height 11
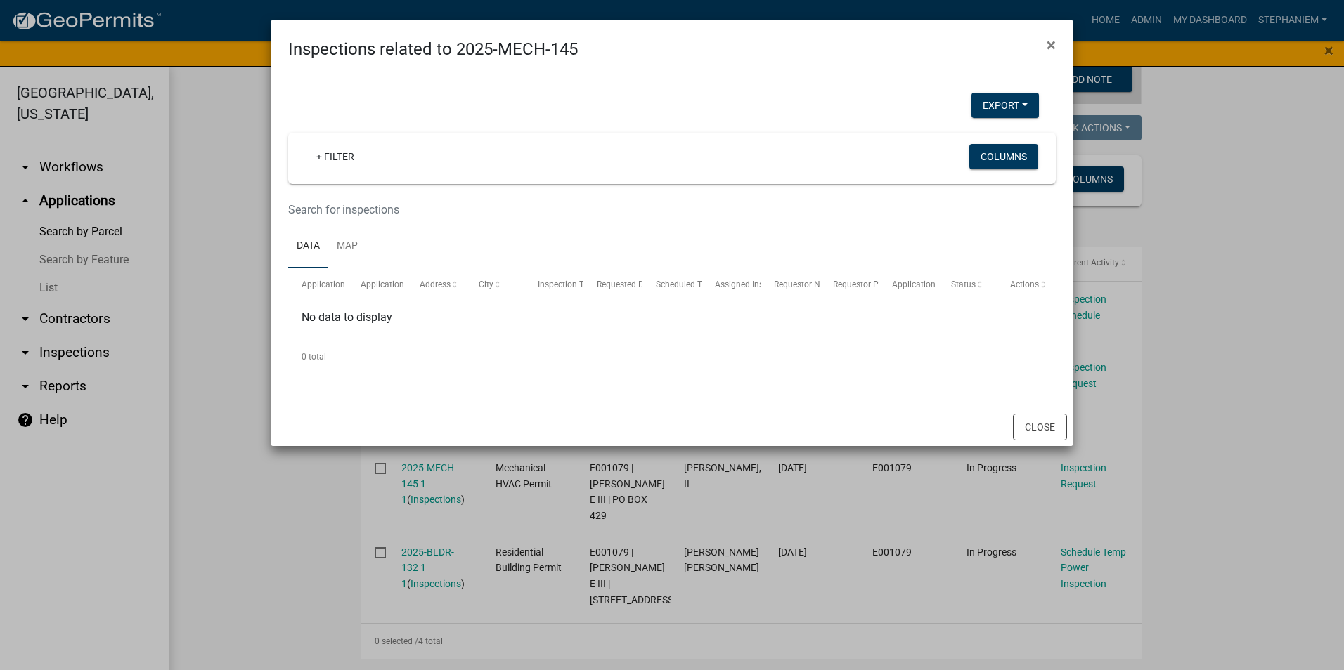
drag, startPoint x: 197, startPoint y: 470, endPoint x: 233, endPoint y: 465, distance: 36.3
click at [197, 471] on ngb-modal-window "Inspections related to 2025-MECH-145 × Export Excel Format (.xlsx) CSV Format (…" at bounding box center [672, 335] width 1344 height 670
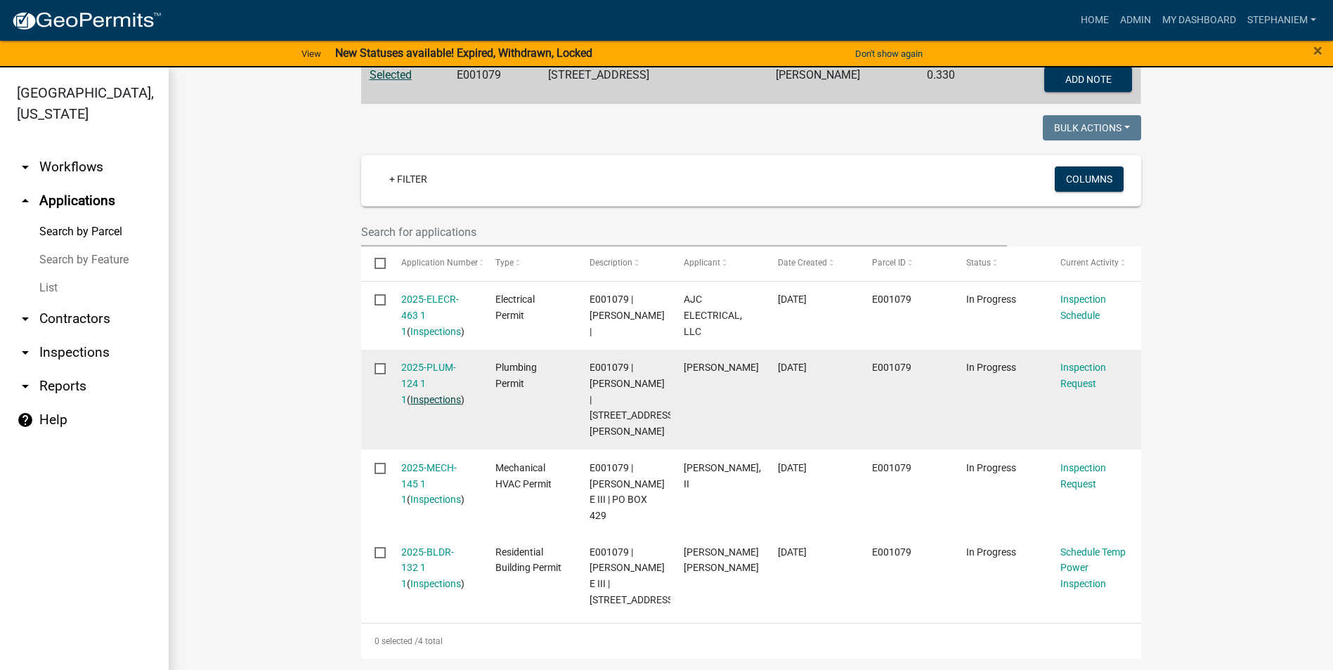
click at [415, 394] on link "Inspections" at bounding box center [435, 399] width 51 height 11
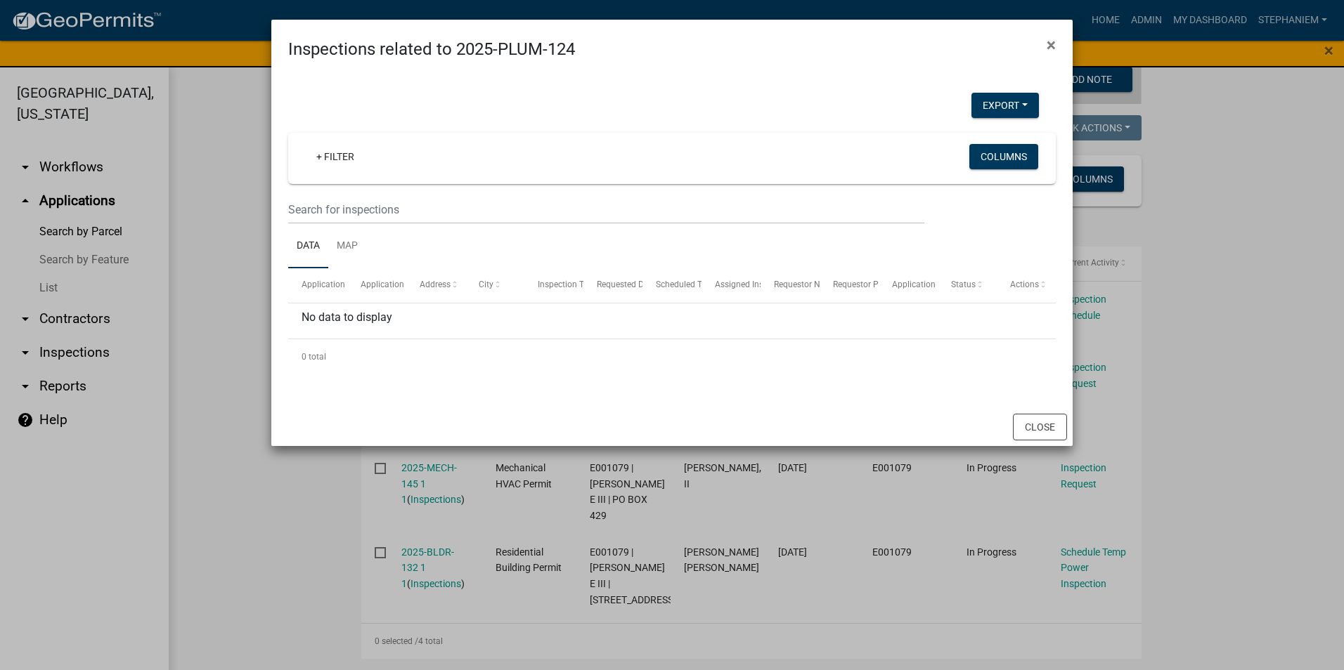
click at [200, 325] on ngb-modal-window "Inspections related to 2025-PLUM-124 × Export Excel Format (.xlsx) CSV Format (…" at bounding box center [672, 335] width 1344 height 670
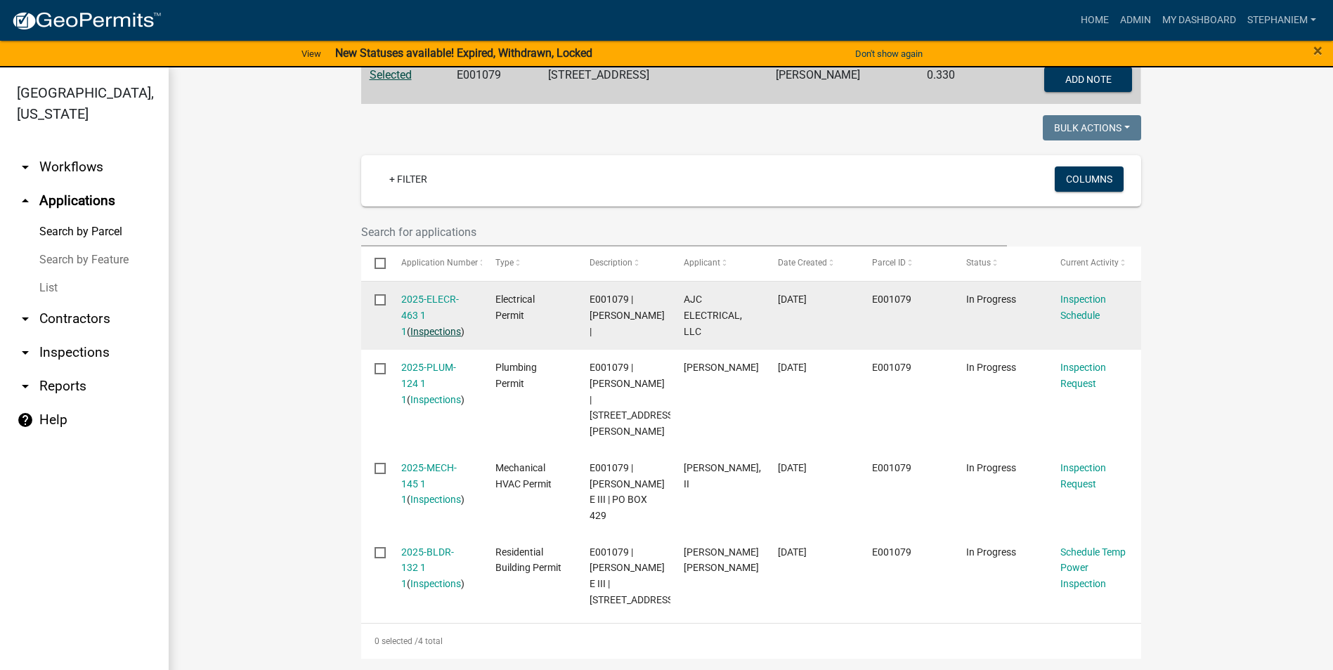
click at [420, 330] on link "Inspections" at bounding box center [435, 331] width 51 height 11
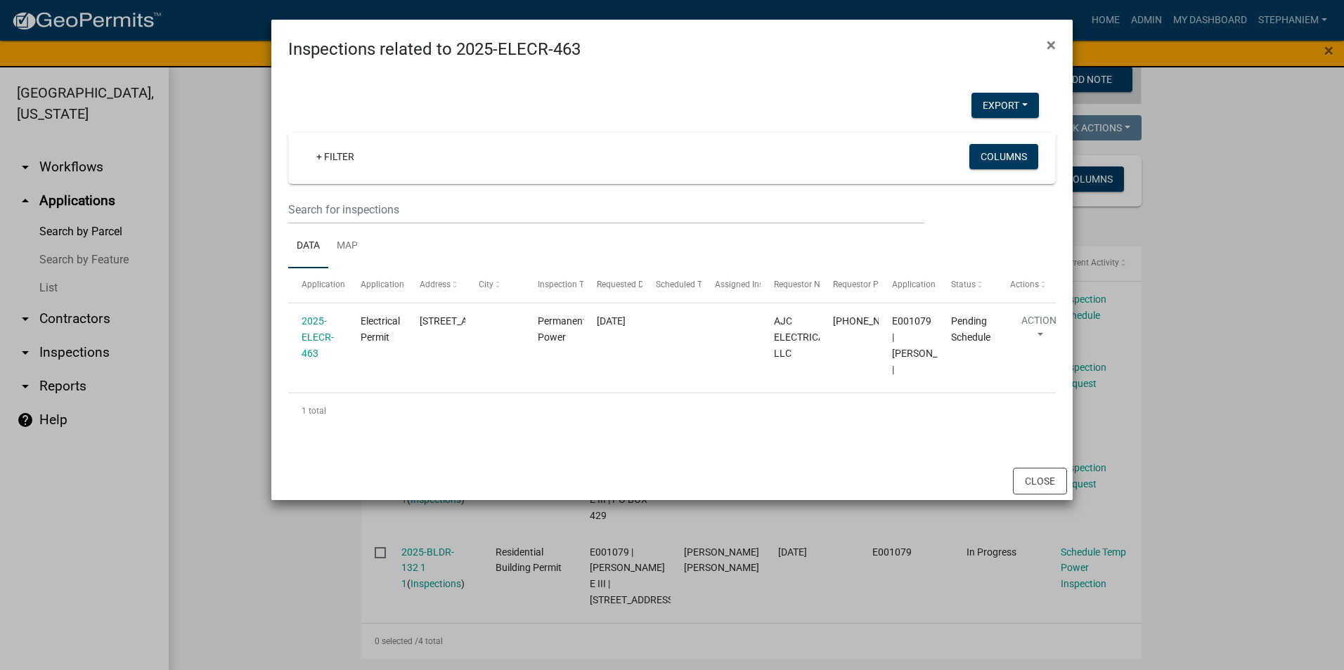
click at [232, 340] on ngb-modal-window "Inspections related to 2025-ELECR-463 × Export Excel Format (.xlsx) CSV Format …" at bounding box center [672, 335] width 1344 height 670
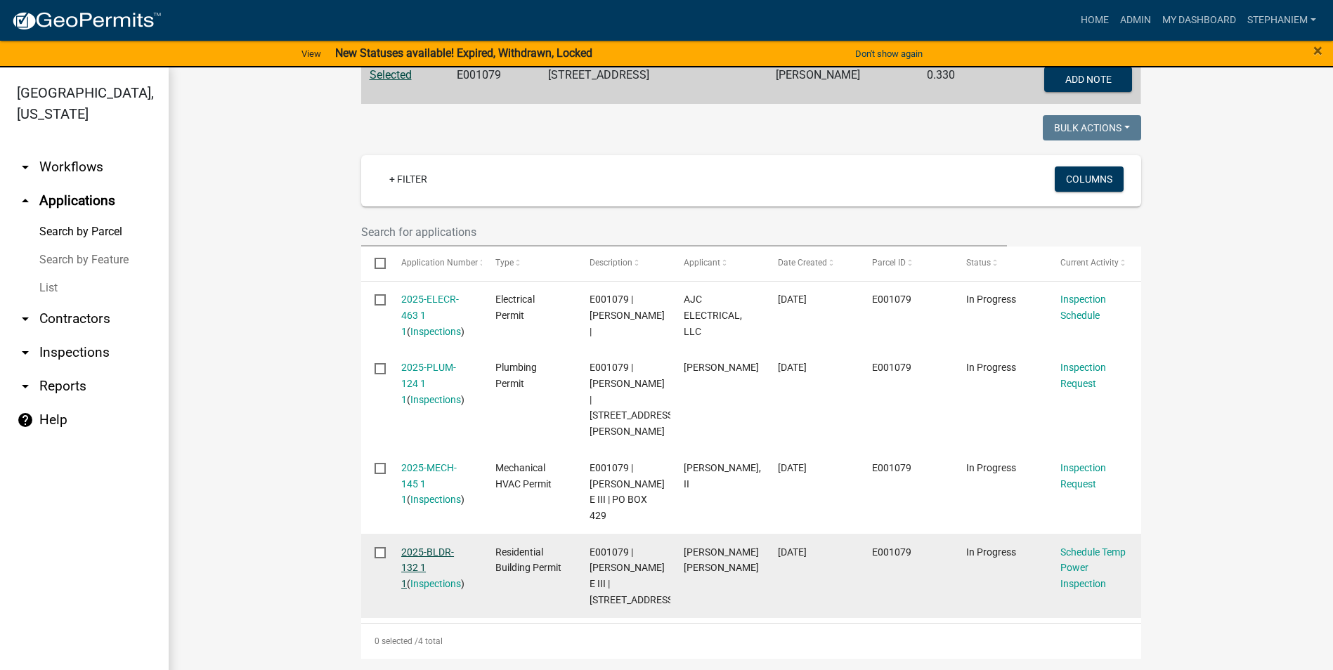
click at [414, 547] on link "2025-BLDR-132 1 1" at bounding box center [427, 569] width 53 height 44
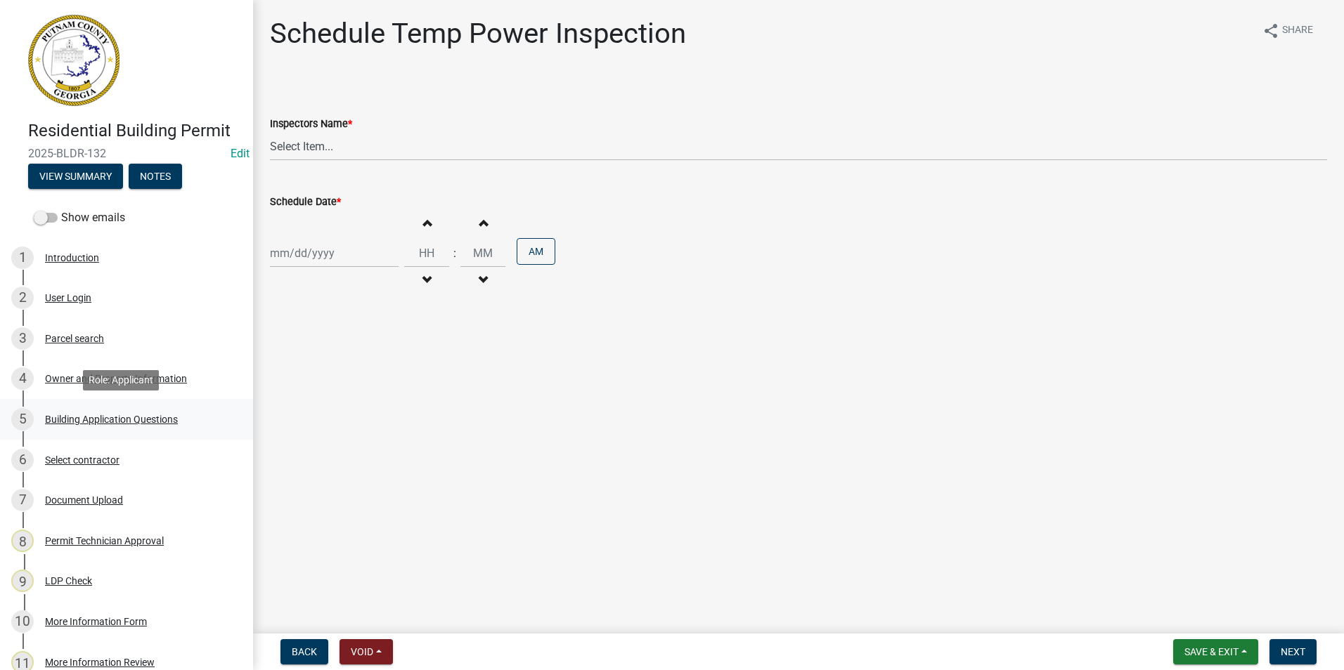
click at [95, 425] on div "5 Building Application Questions" at bounding box center [120, 419] width 219 height 22
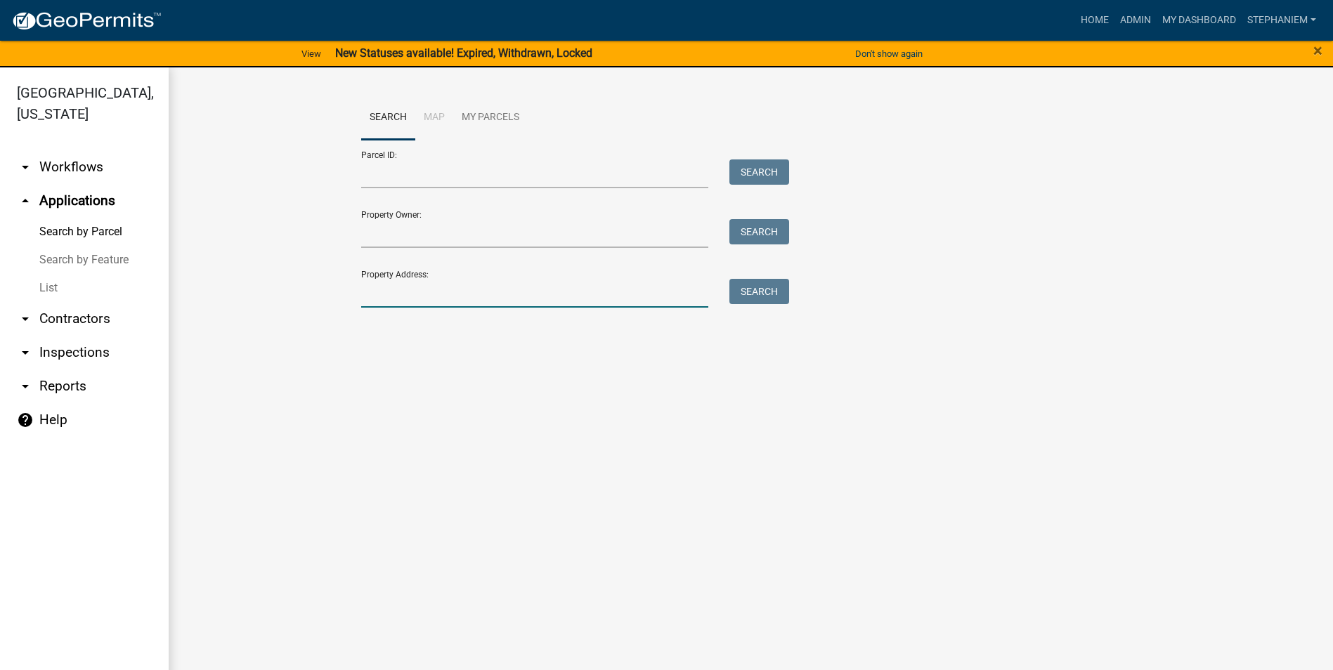
drag, startPoint x: 626, startPoint y: 299, endPoint x: 606, endPoint y: 278, distance: 29.3
click at [626, 299] on input "Property Address:" at bounding box center [535, 293] width 348 height 29
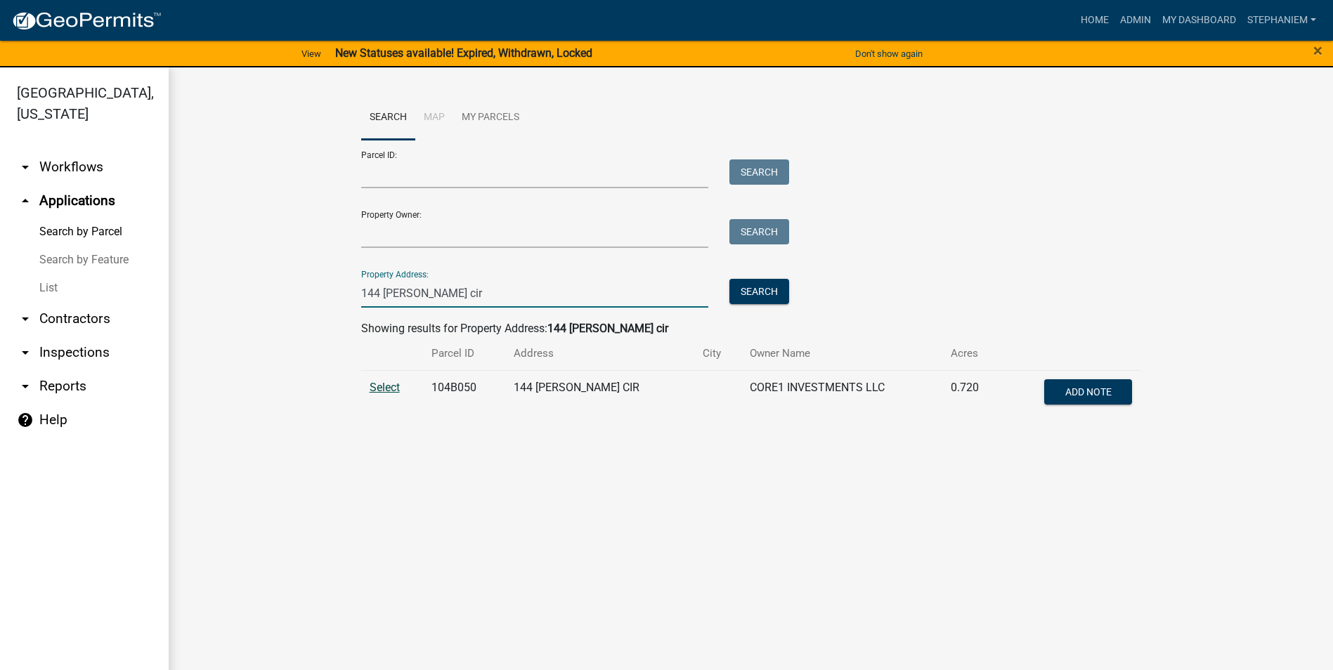
type input "144 collis cir"
click at [374, 394] on span "Select" at bounding box center [385, 387] width 30 height 13
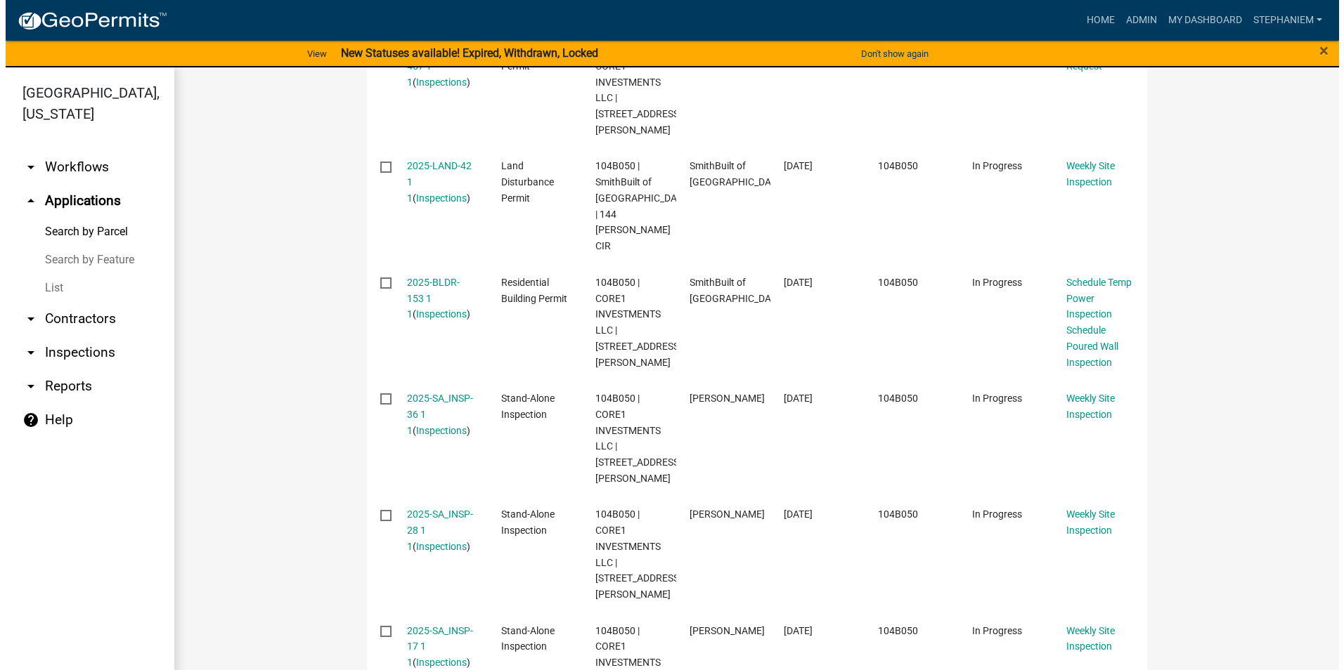
scroll to position [492, 0]
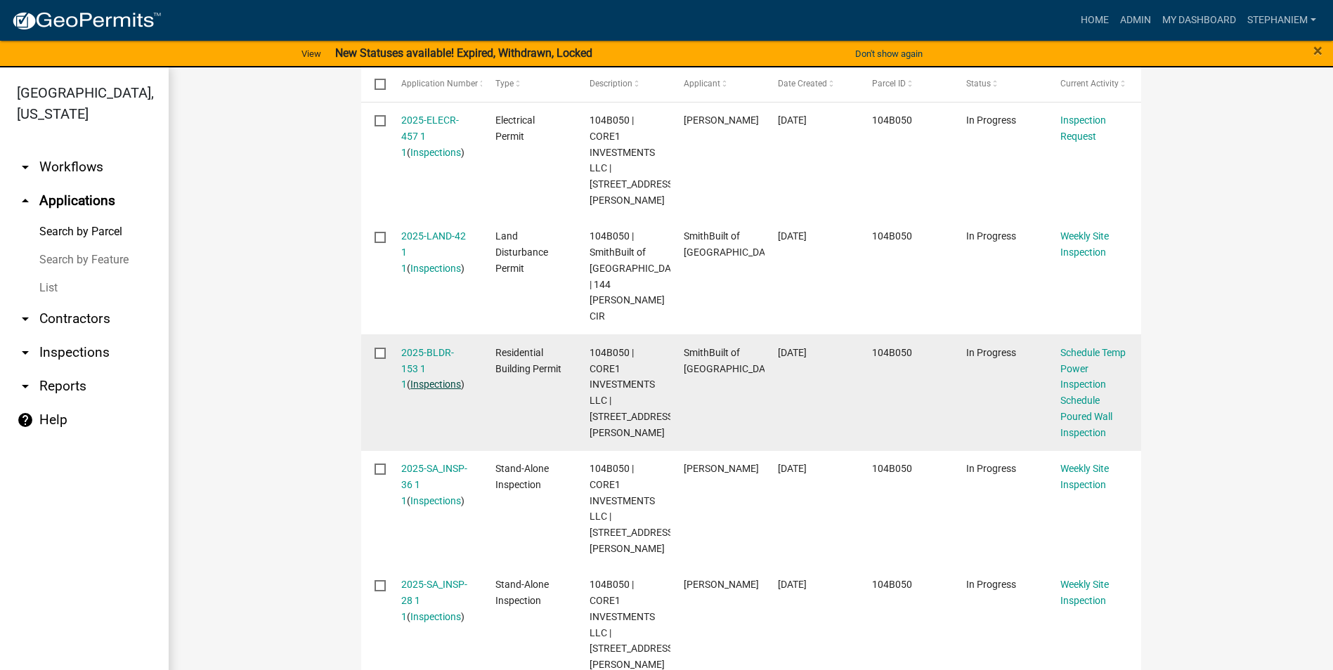
click at [426, 379] on link "Inspections" at bounding box center [435, 384] width 51 height 11
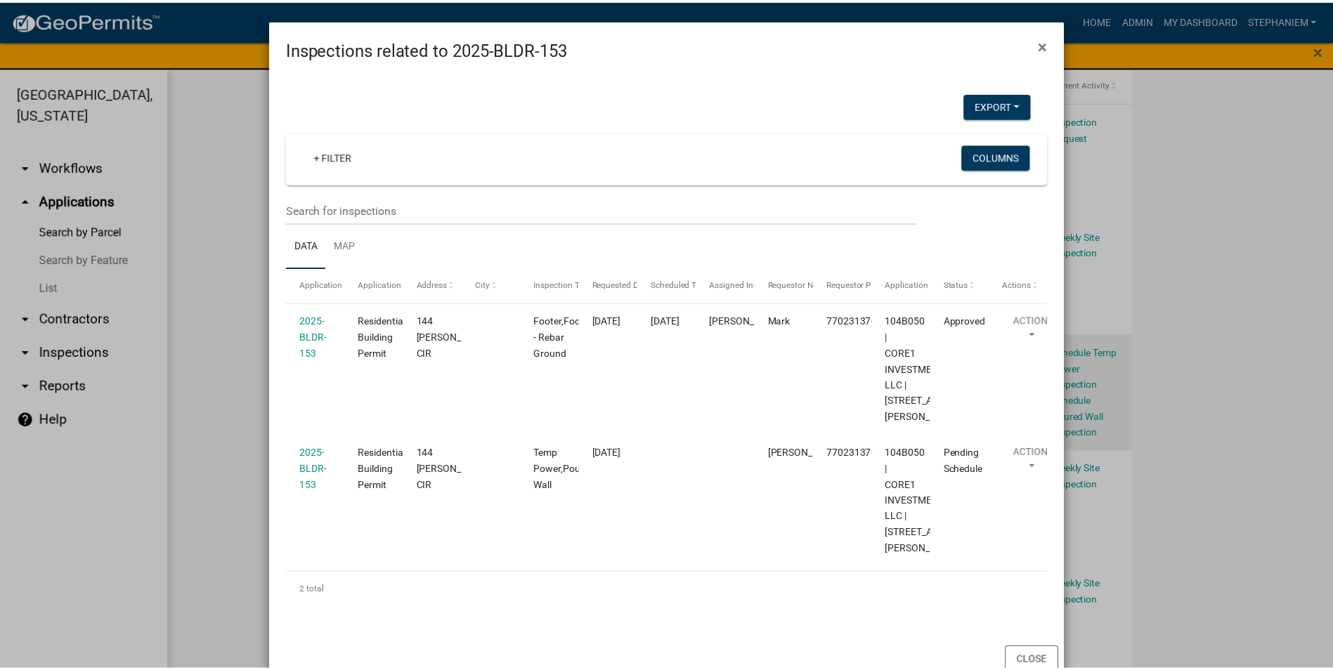
scroll to position [62, 0]
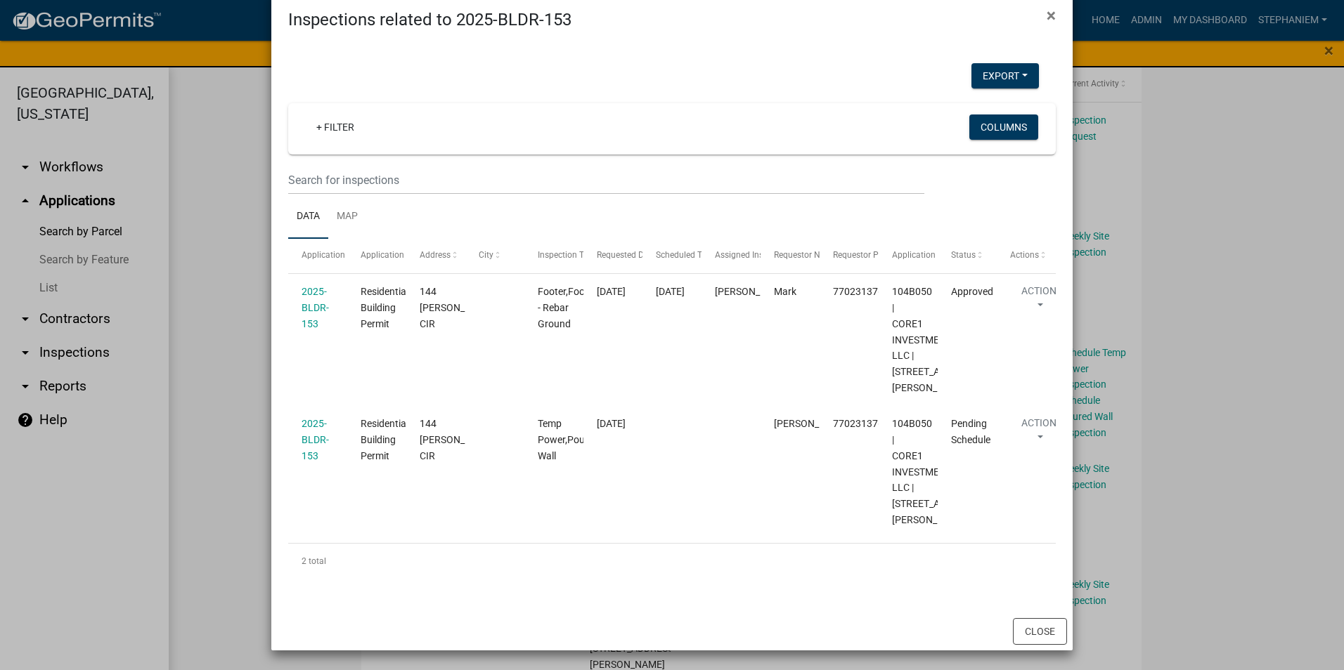
click at [179, 293] on ngb-modal-window "Inspections related to 2025-BLDR-153 × Export Excel Format (.xlsx) CSV Format (…" at bounding box center [672, 335] width 1344 height 670
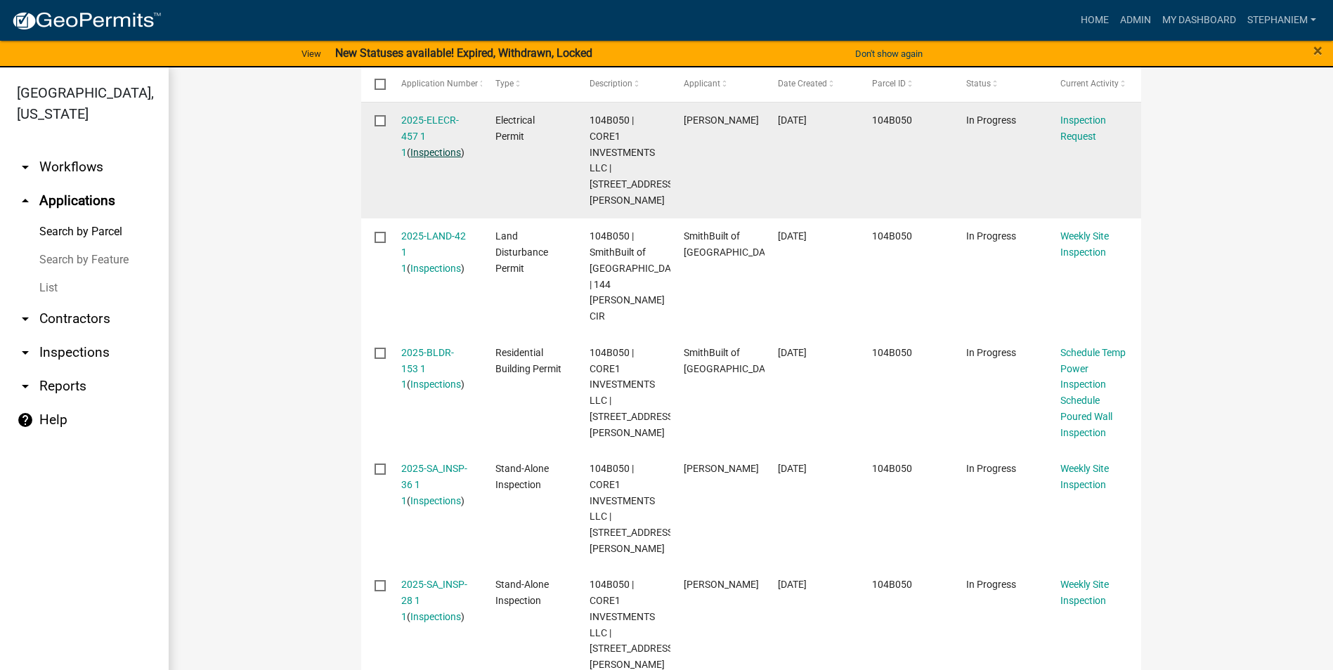
click at [434, 154] on link "Inspections" at bounding box center [435, 152] width 51 height 11
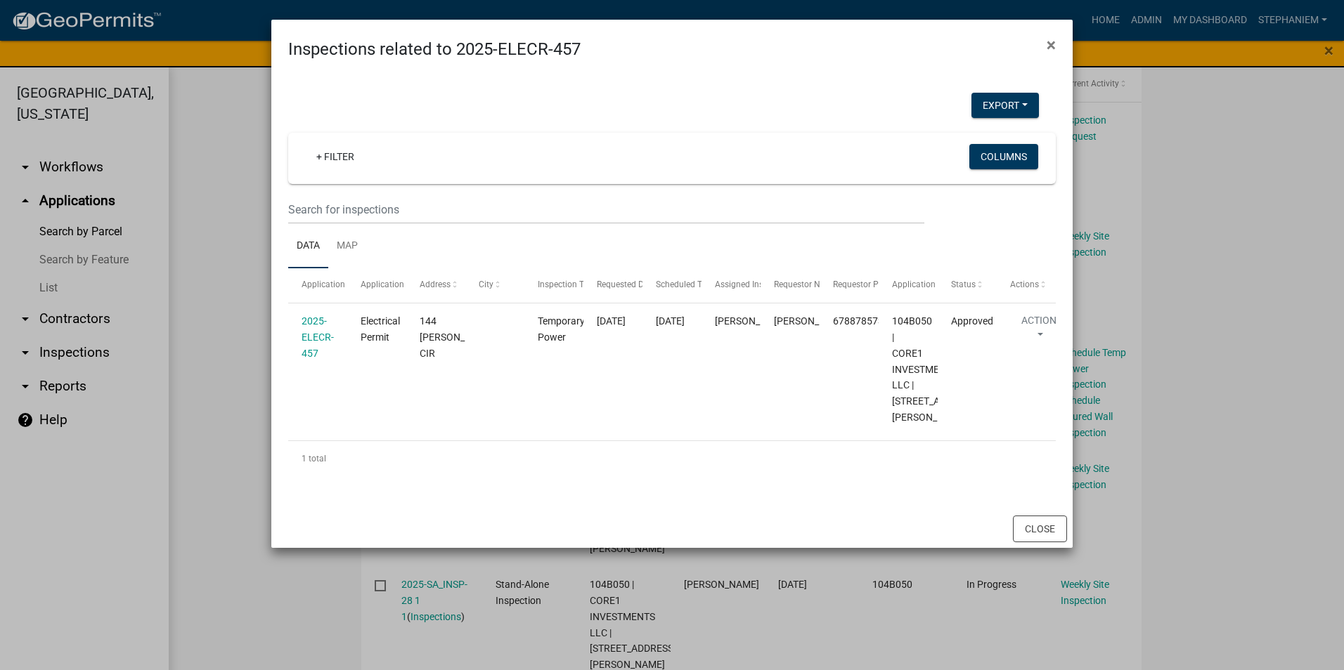
click at [232, 311] on ngb-modal-window "Inspections related to 2025-ELECR-457 × Export Excel Format (.xlsx) CSV Format …" at bounding box center [672, 335] width 1344 height 670
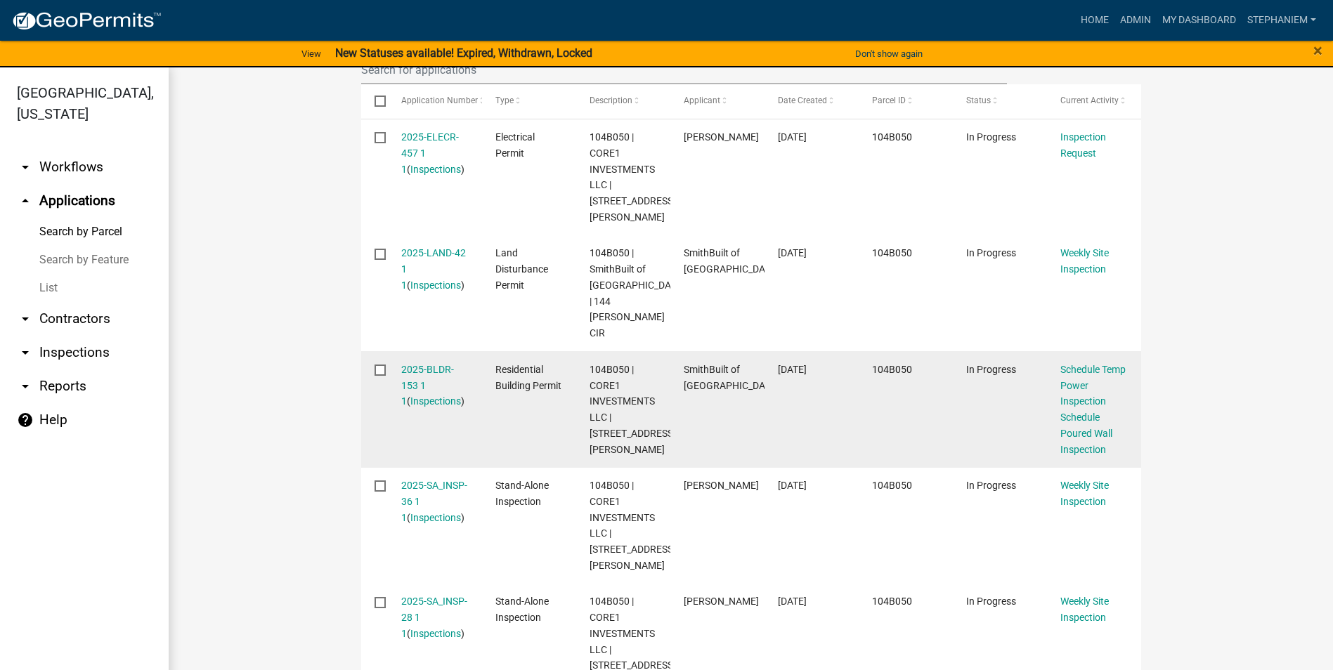
scroll to position [498, 0]
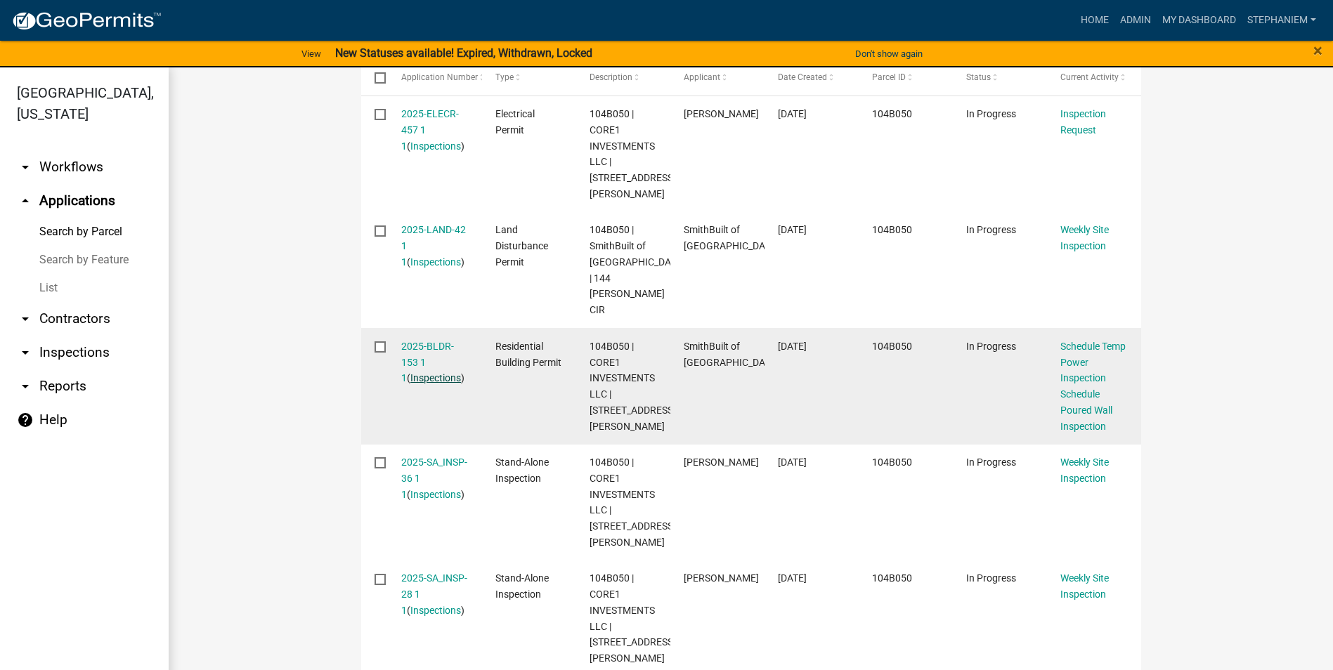
click at [417, 372] on link "Inspections" at bounding box center [435, 377] width 51 height 11
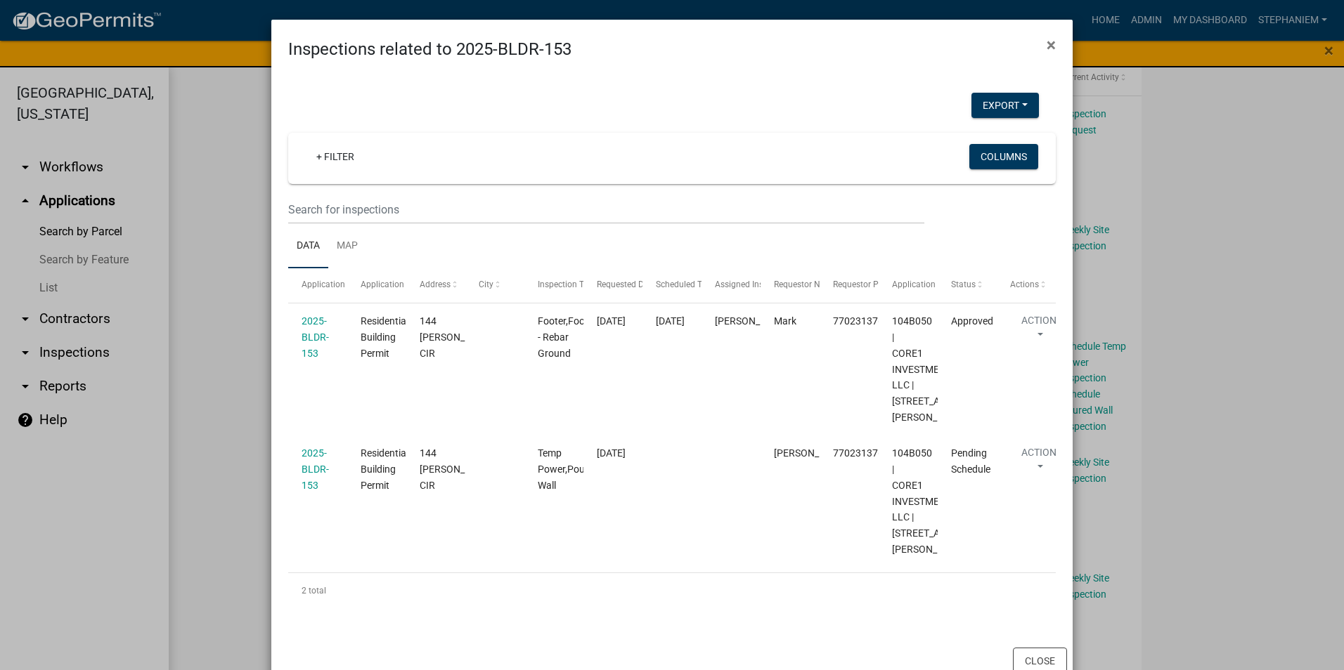
click at [232, 293] on ngb-modal-window "Inspections related to 2025-BLDR-153 × Export Excel Format (.xlsx) CSV Format (…" at bounding box center [672, 335] width 1344 height 670
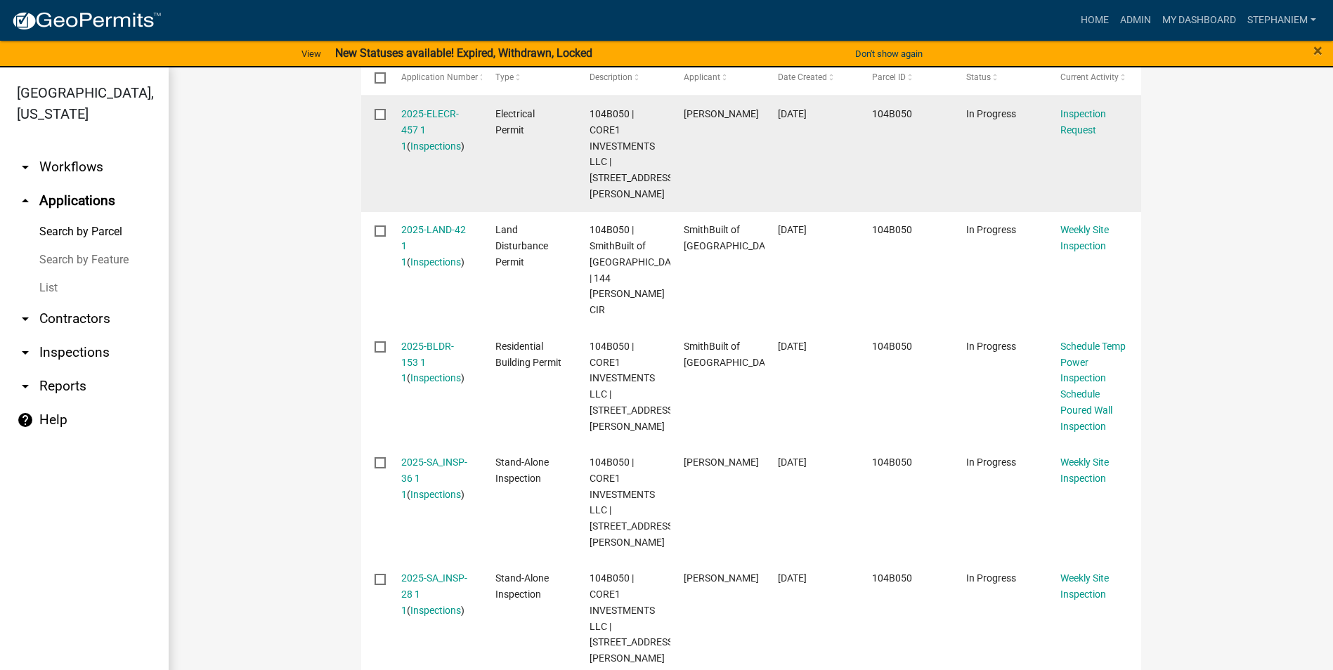
click at [427, 121] on div "2025-ELECR-457 1 1 ( Inspections )" at bounding box center [434, 130] width 67 height 48
click at [422, 117] on link "2025-ELECR-457 1 1" at bounding box center [430, 130] width 58 height 44
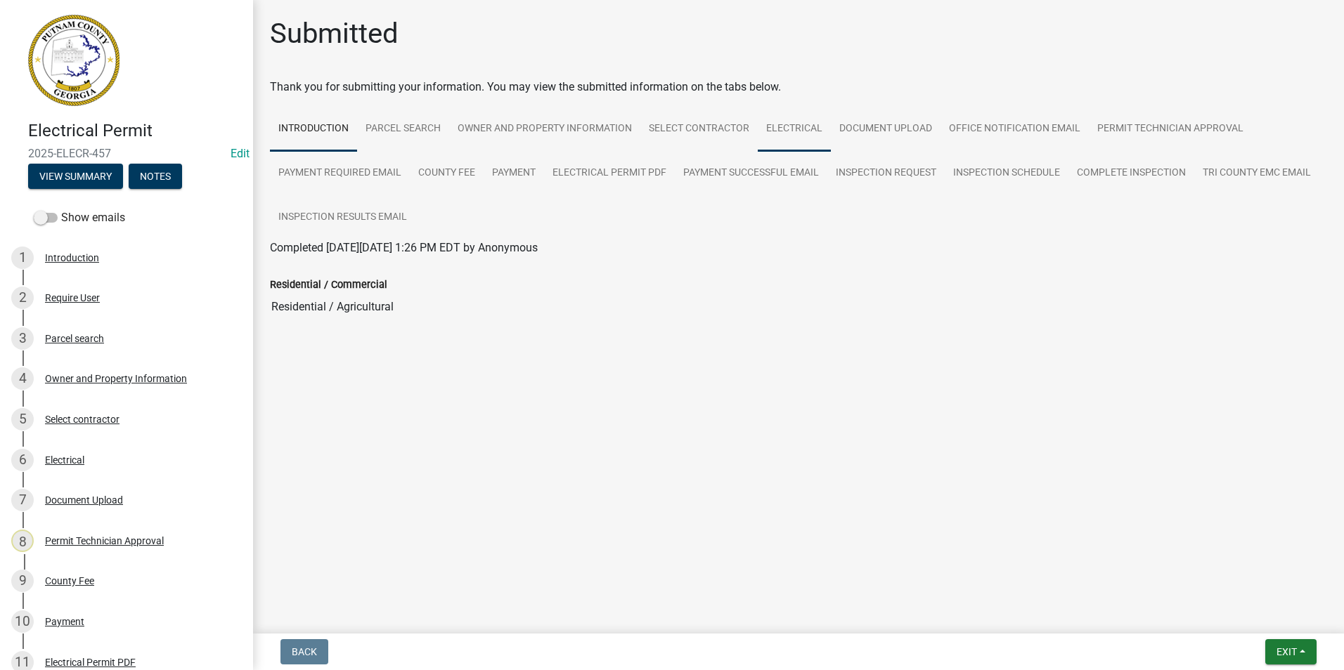
click at [827, 148] on link "Electrical" at bounding box center [794, 129] width 73 height 45
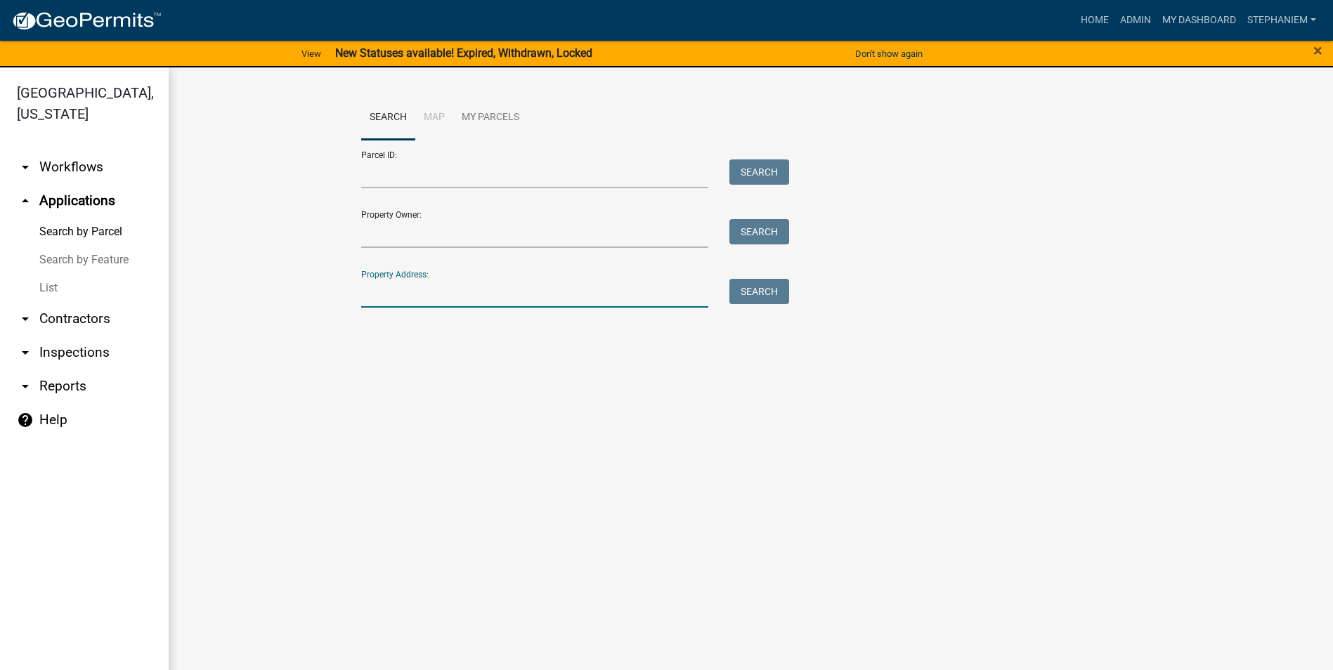
click at [442, 285] on input "Property Address:" at bounding box center [535, 293] width 348 height 29
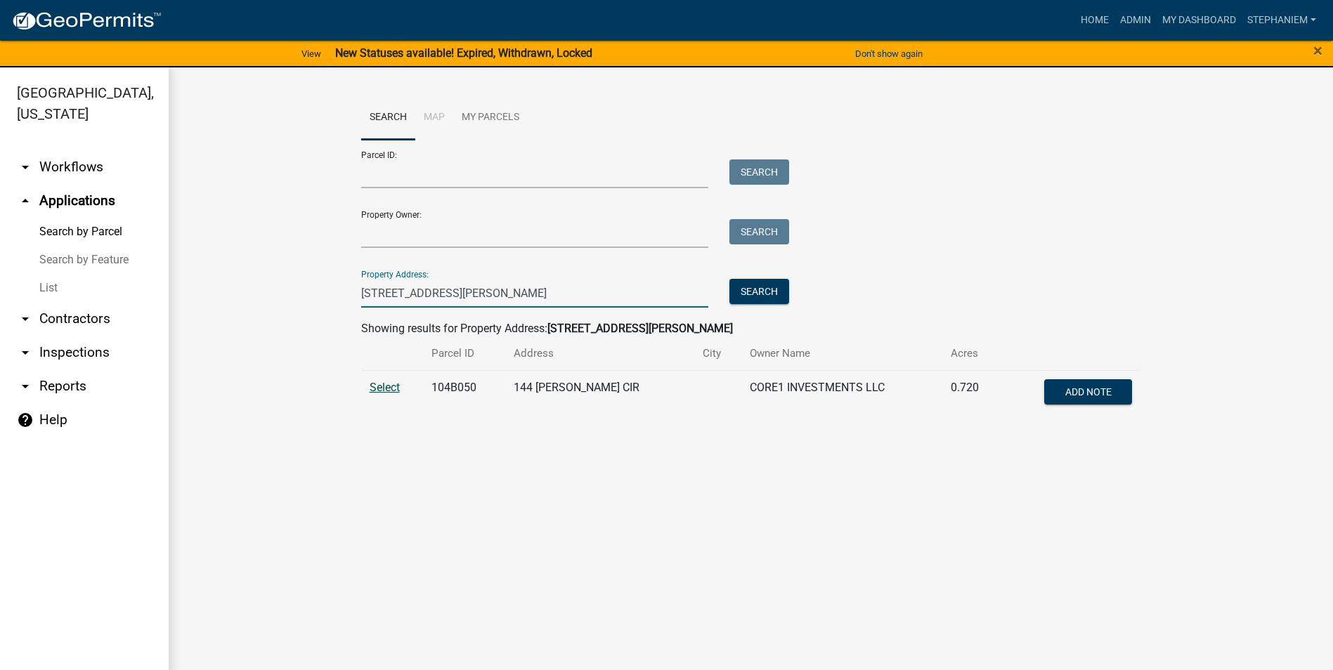
click at [381, 383] on span "Select" at bounding box center [385, 387] width 30 height 13
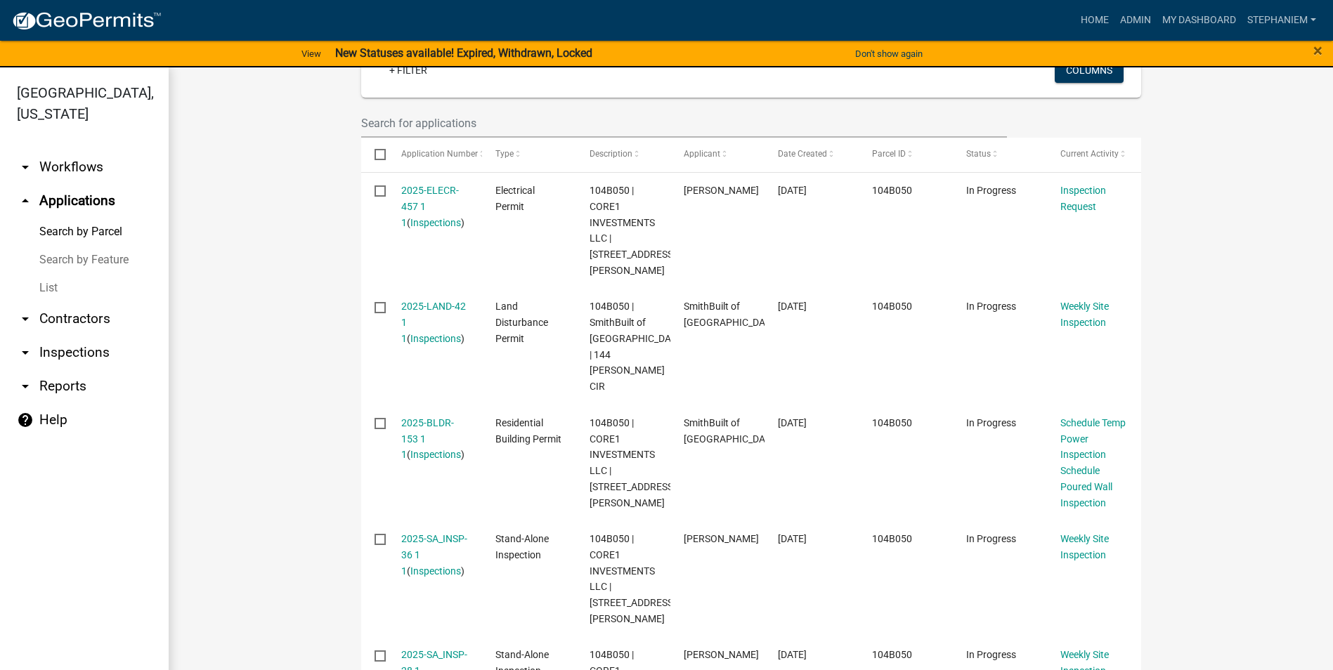
scroll to position [351, 0]
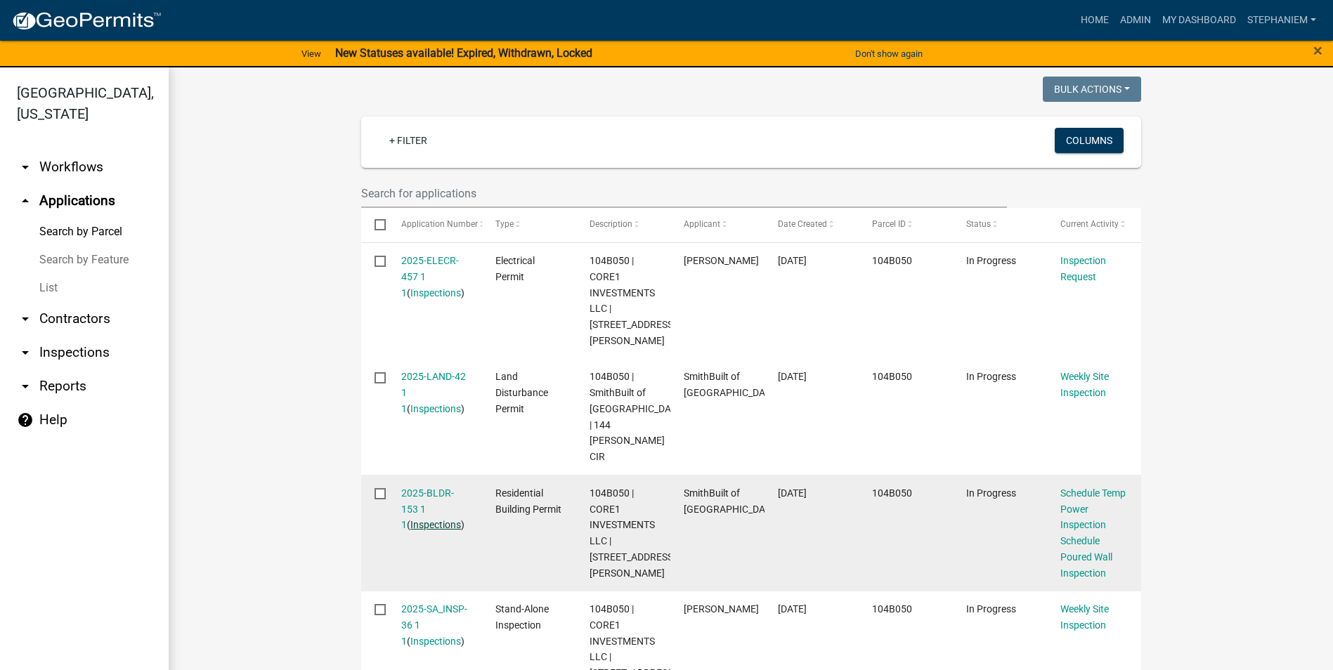
click at [422, 519] on link "Inspections" at bounding box center [435, 524] width 51 height 11
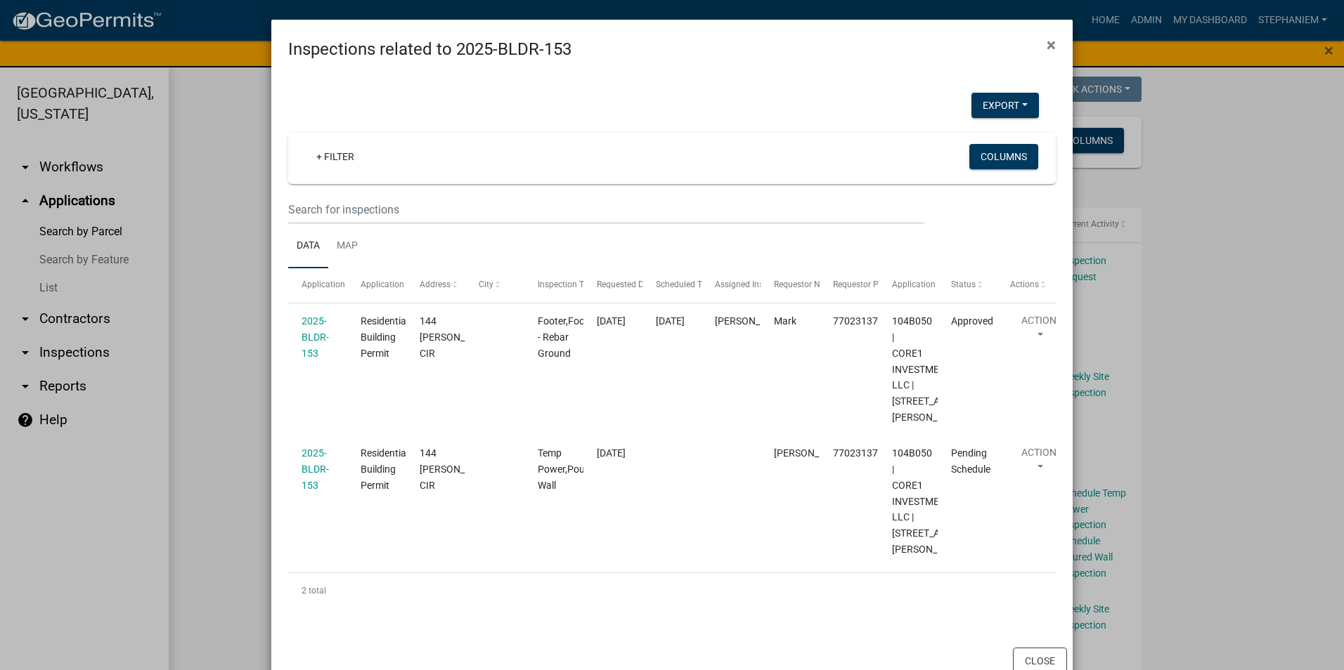
click at [228, 452] on ngb-modal-window "Inspections related to 2025-BLDR-153 × Export Excel Format (.xlsx) CSV Format (…" at bounding box center [672, 335] width 1344 height 670
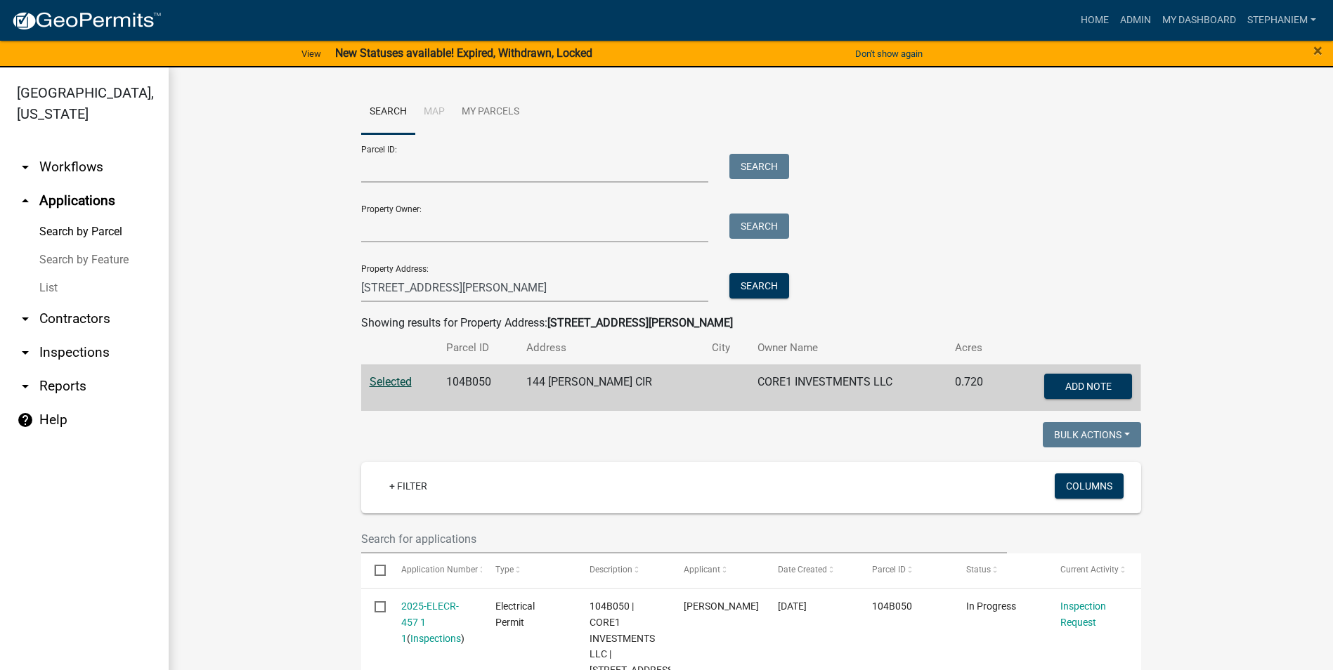
scroll to position [0, 0]
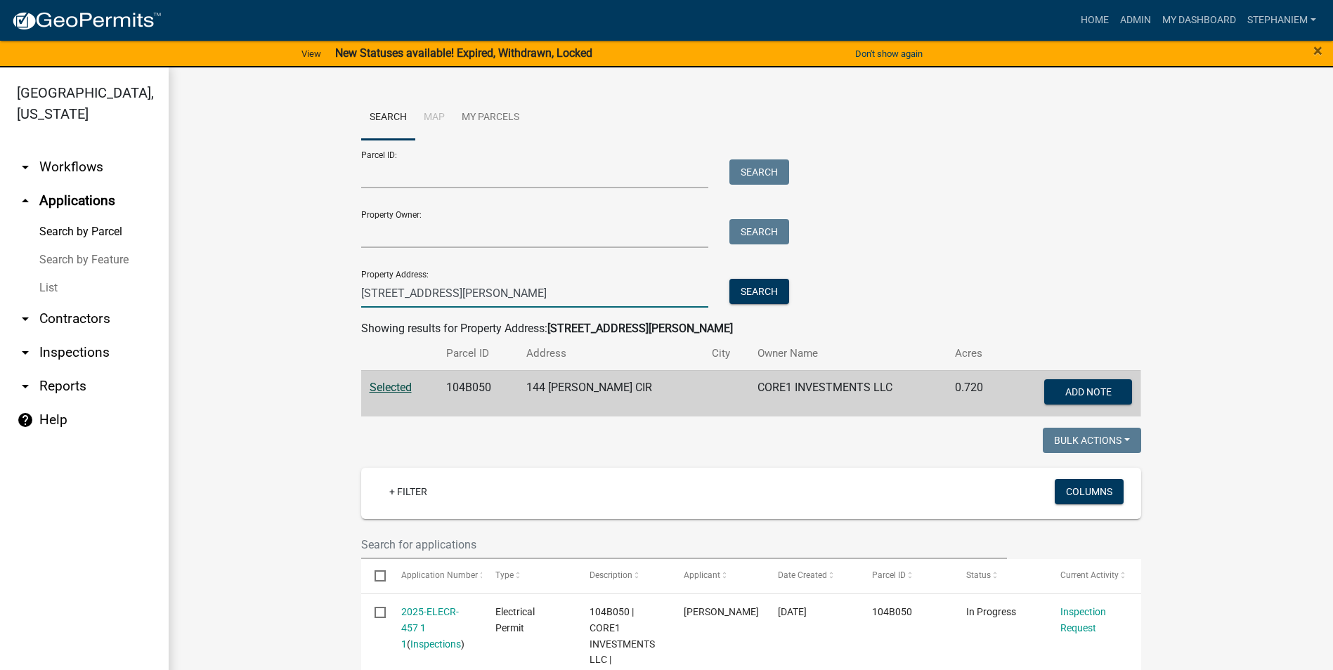
click at [574, 295] on input "144 Collis Circle" at bounding box center [535, 293] width 348 height 29
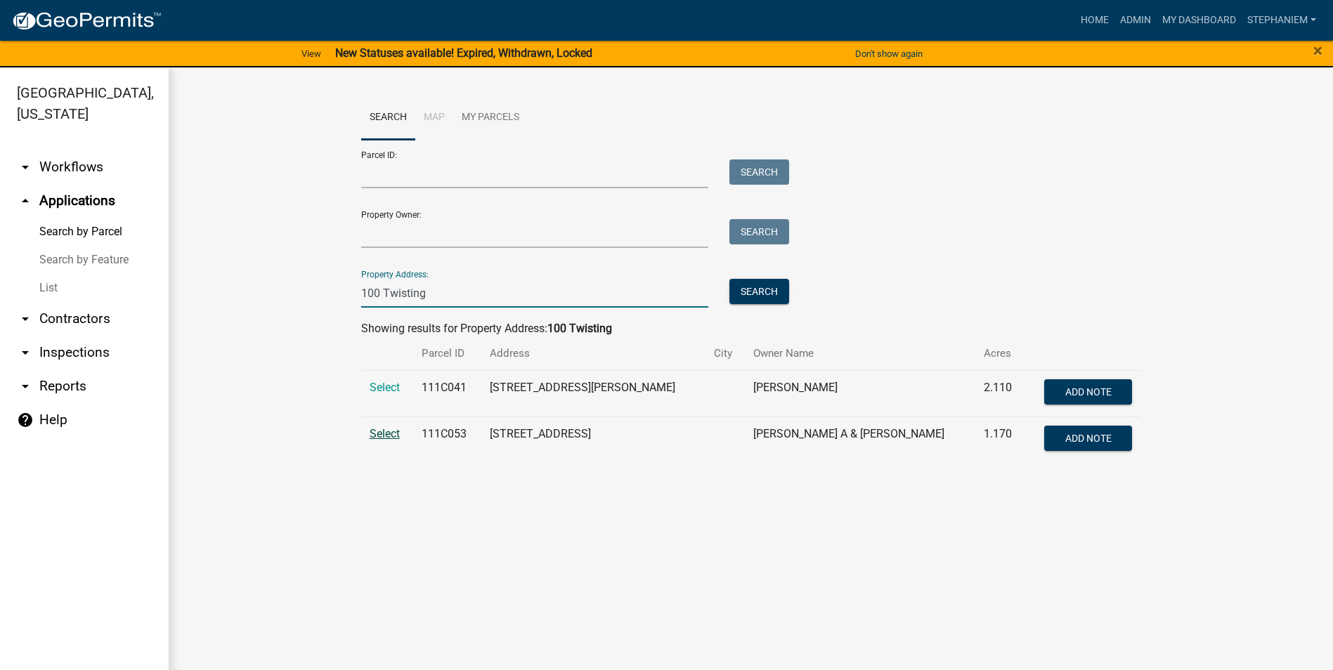
type input "100 Twisting"
click at [383, 436] on span "Select" at bounding box center [385, 433] width 30 height 13
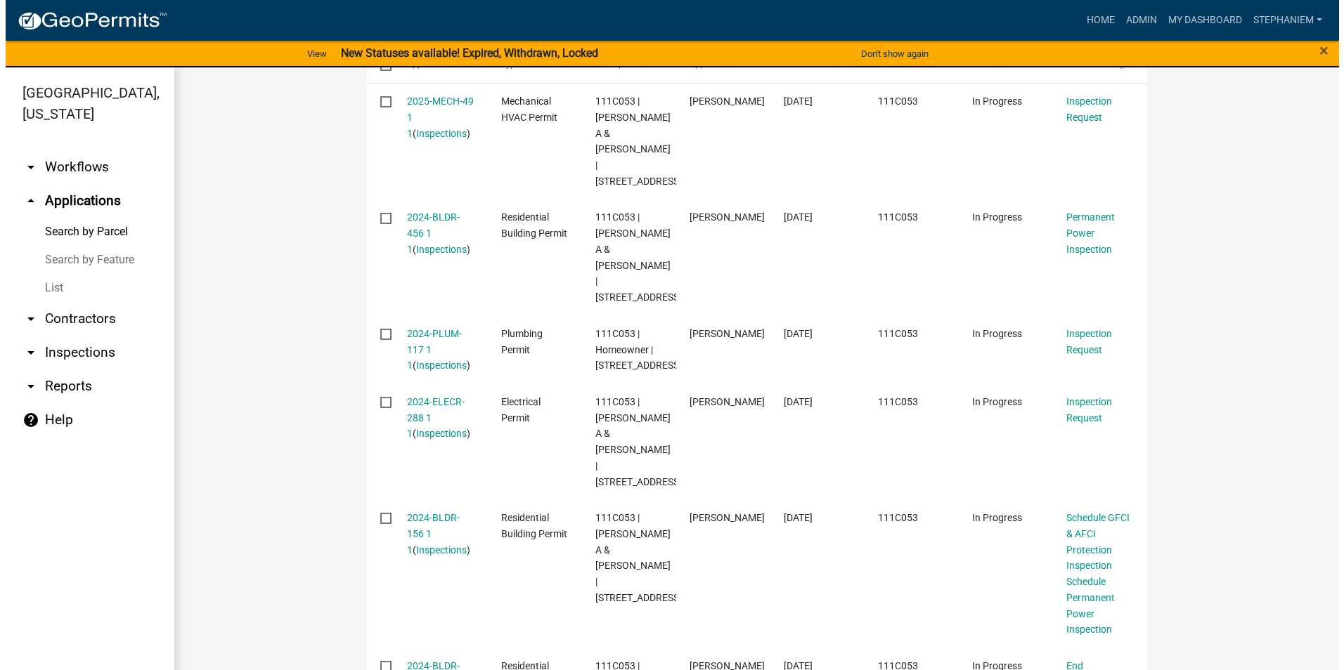
scroll to position [428, 0]
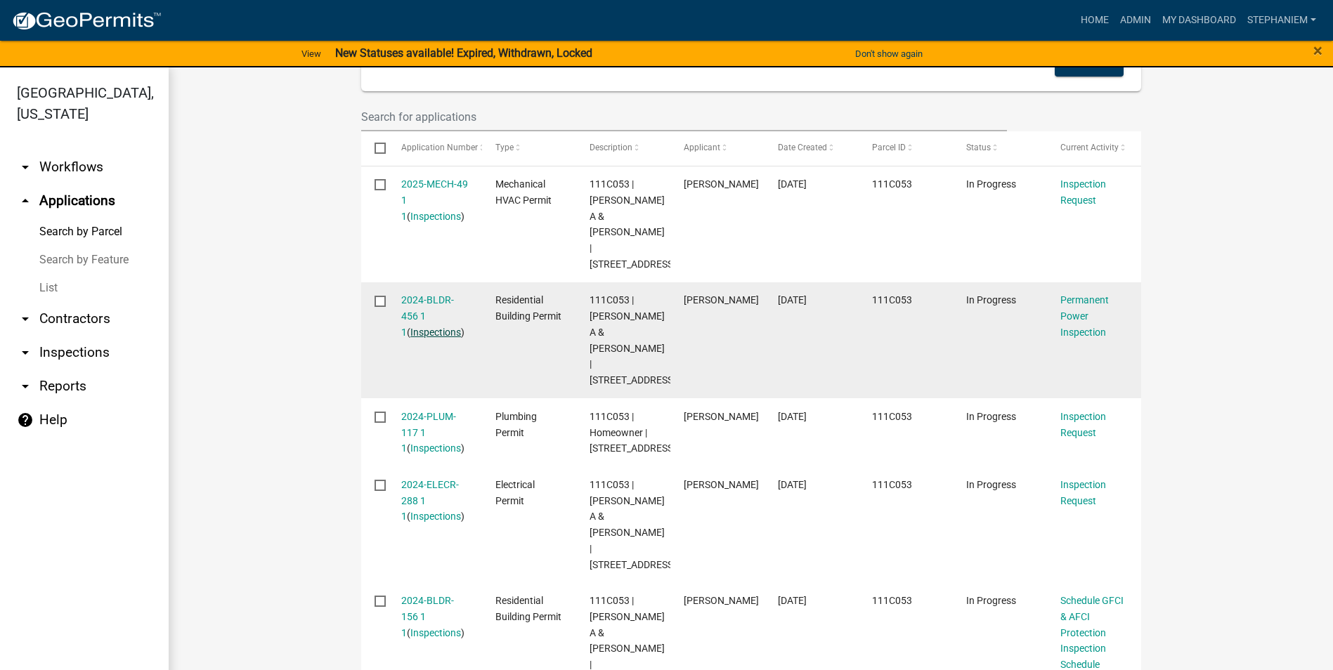
click at [420, 327] on link "Inspections" at bounding box center [435, 332] width 51 height 11
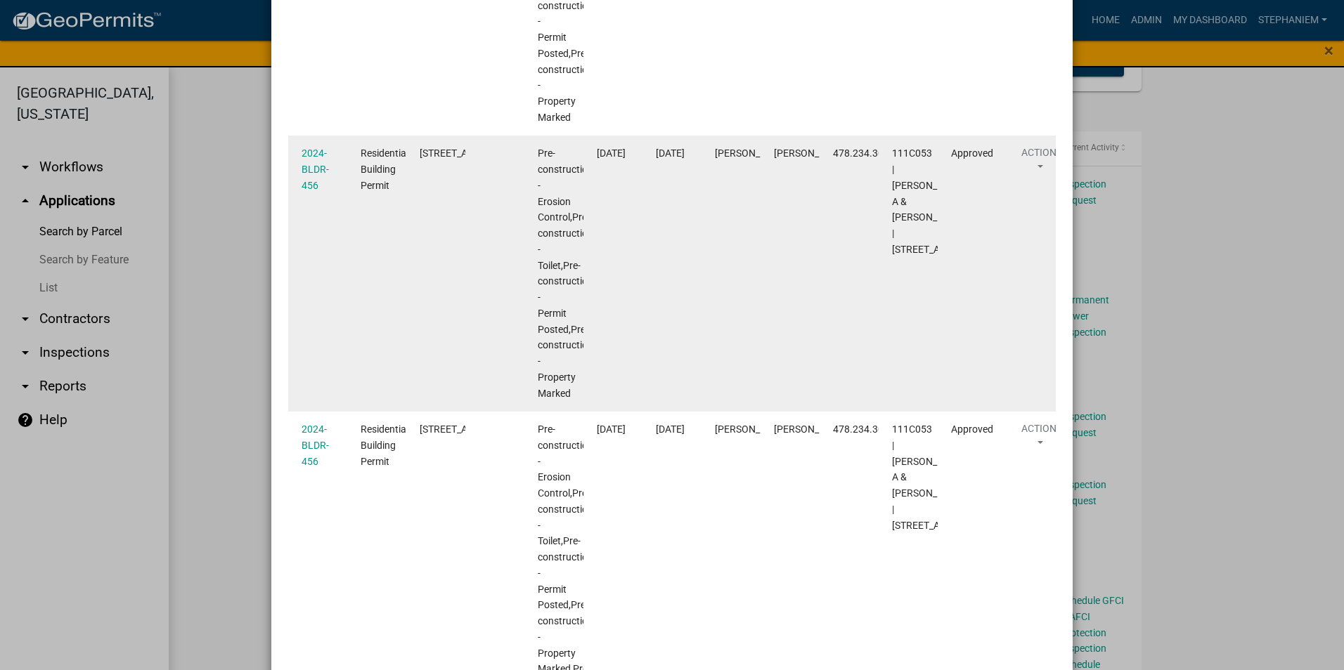
scroll to position [211, 0]
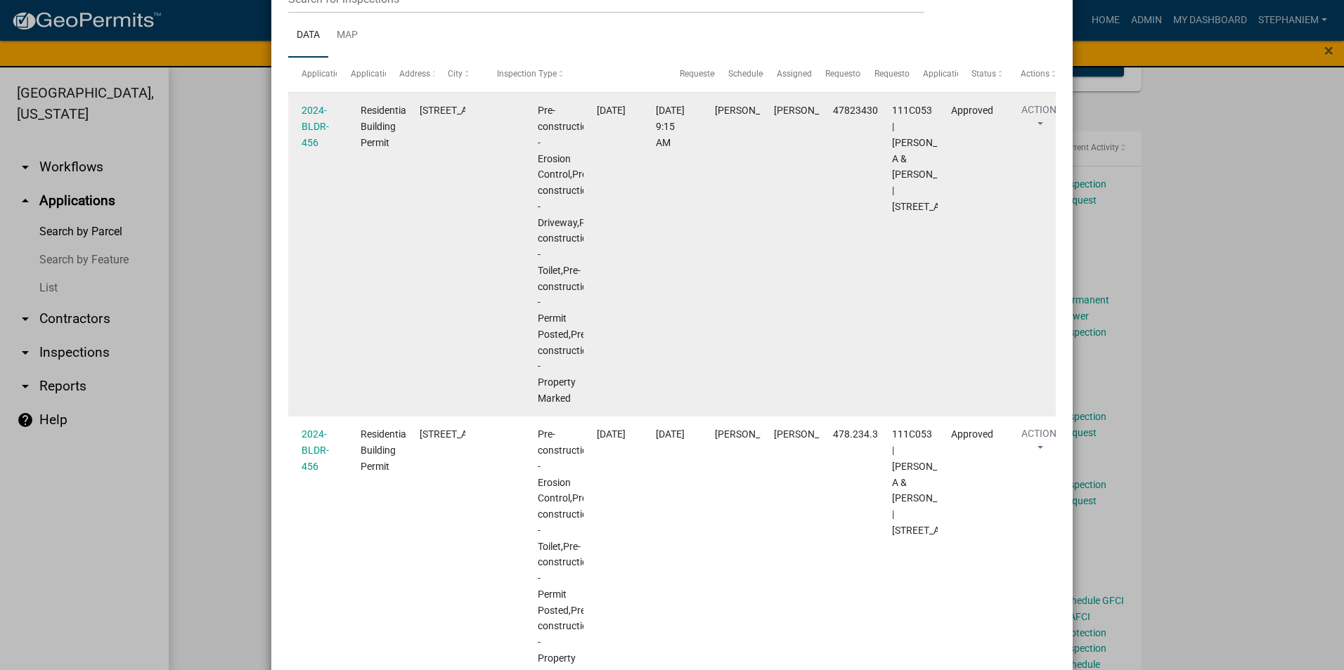
drag, startPoint x: 575, startPoint y: 75, endPoint x: 772, endPoint y: 105, distance: 199.7
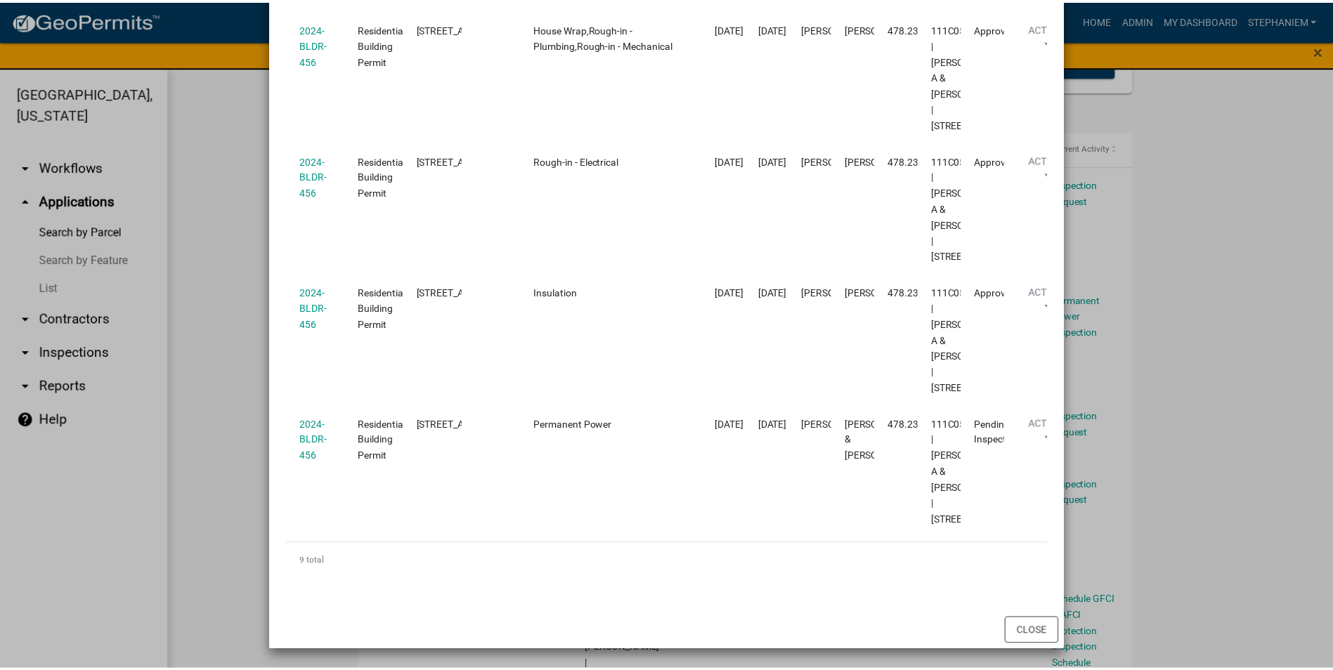
scroll to position [1249, 0]
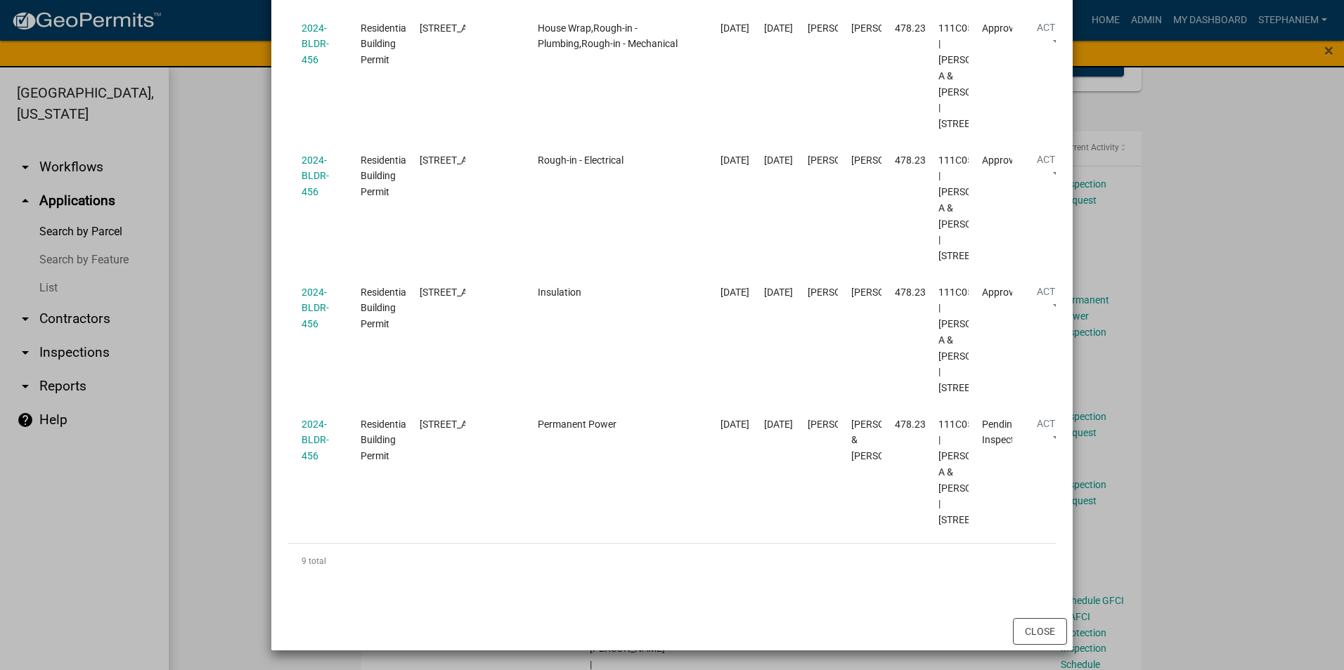
click at [146, 268] on ngb-modal-window "Inspections related to 2024-BLDR-456 × Export Excel Format (.xlsx) CSV Format (…" at bounding box center [672, 335] width 1344 height 670
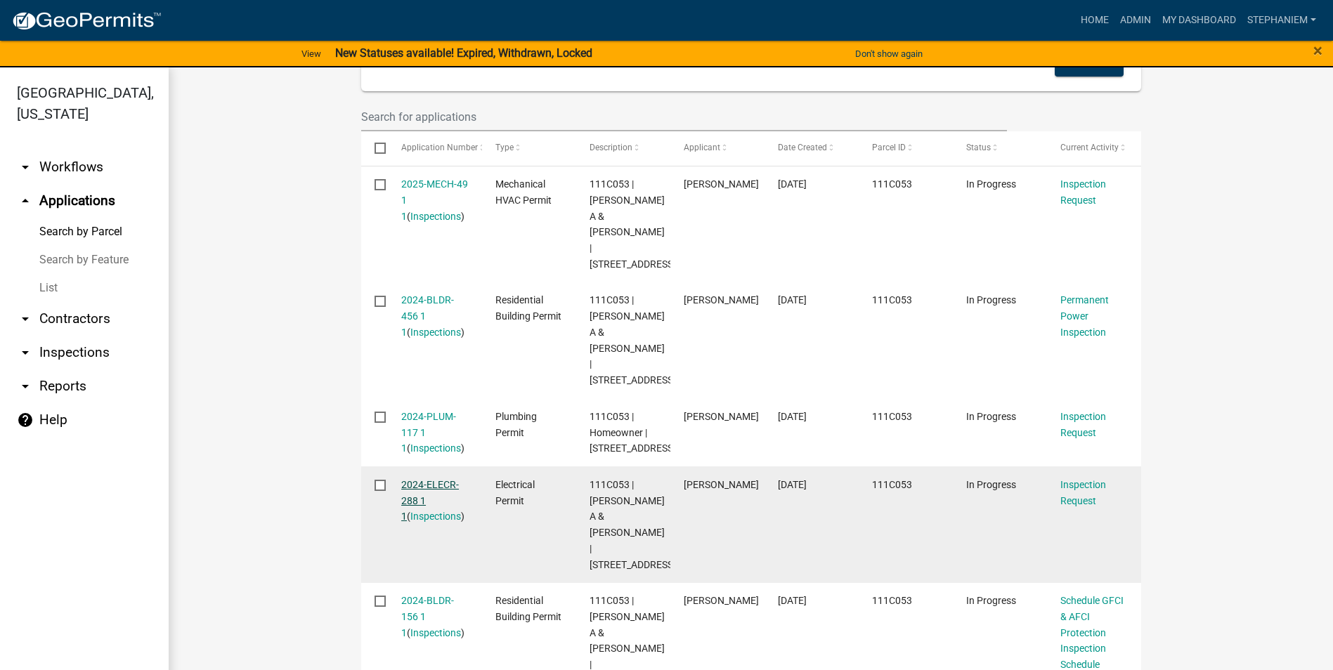
click at [419, 479] on link "2024-ELECR-288 1 1" at bounding box center [430, 501] width 58 height 44
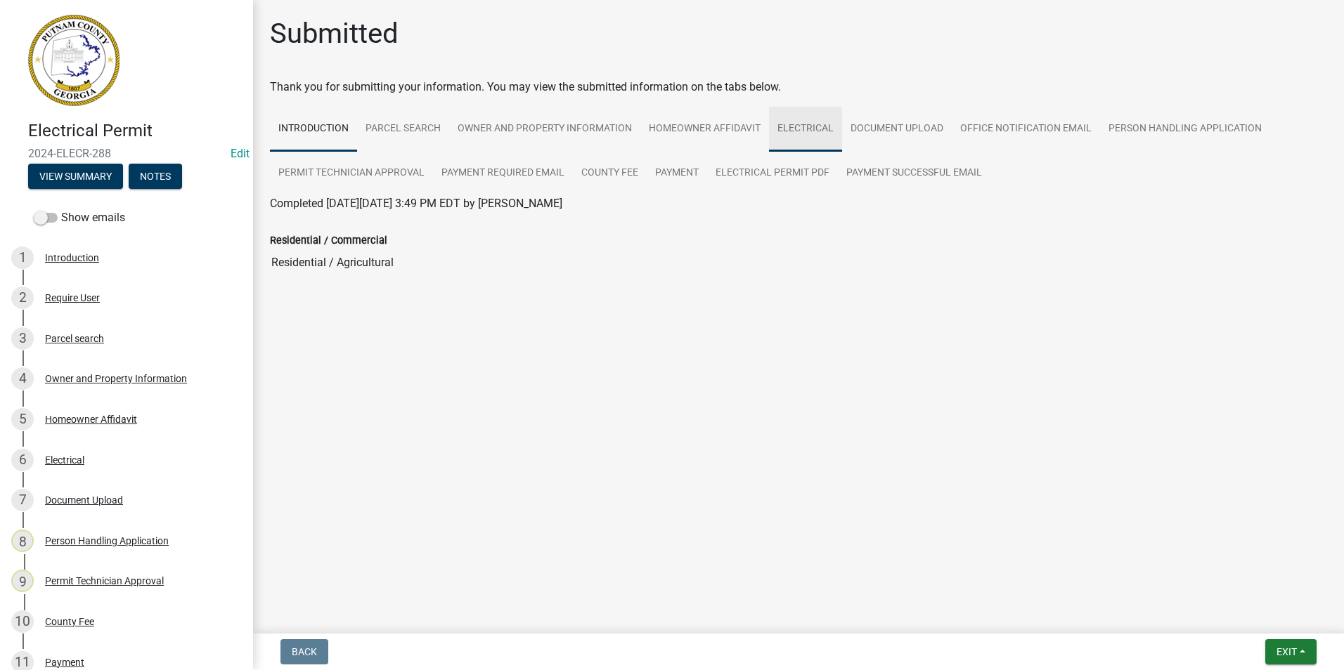
click at [788, 120] on link "Electrical" at bounding box center [805, 129] width 73 height 45
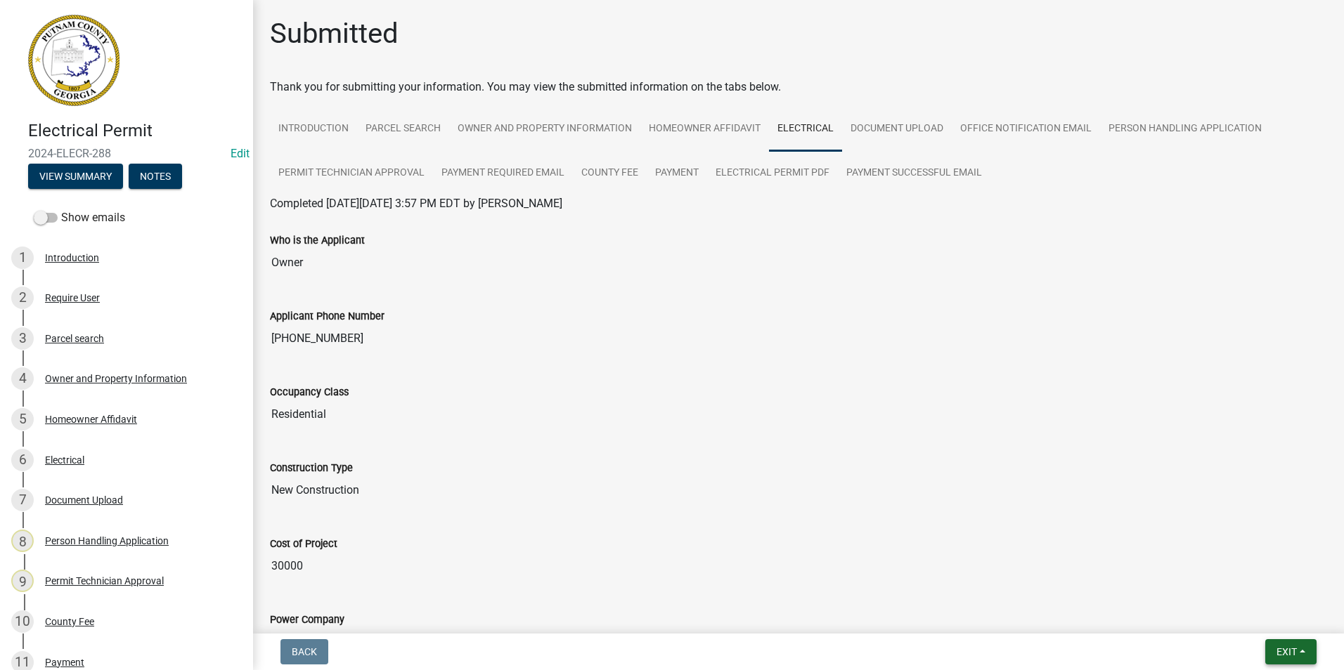
click at [1283, 651] on span "Exit" at bounding box center [1286, 652] width 20 height 11
click at [1283, 614] on button "Save & Exit" at bounding box center [1260, 616] width 112 height 34
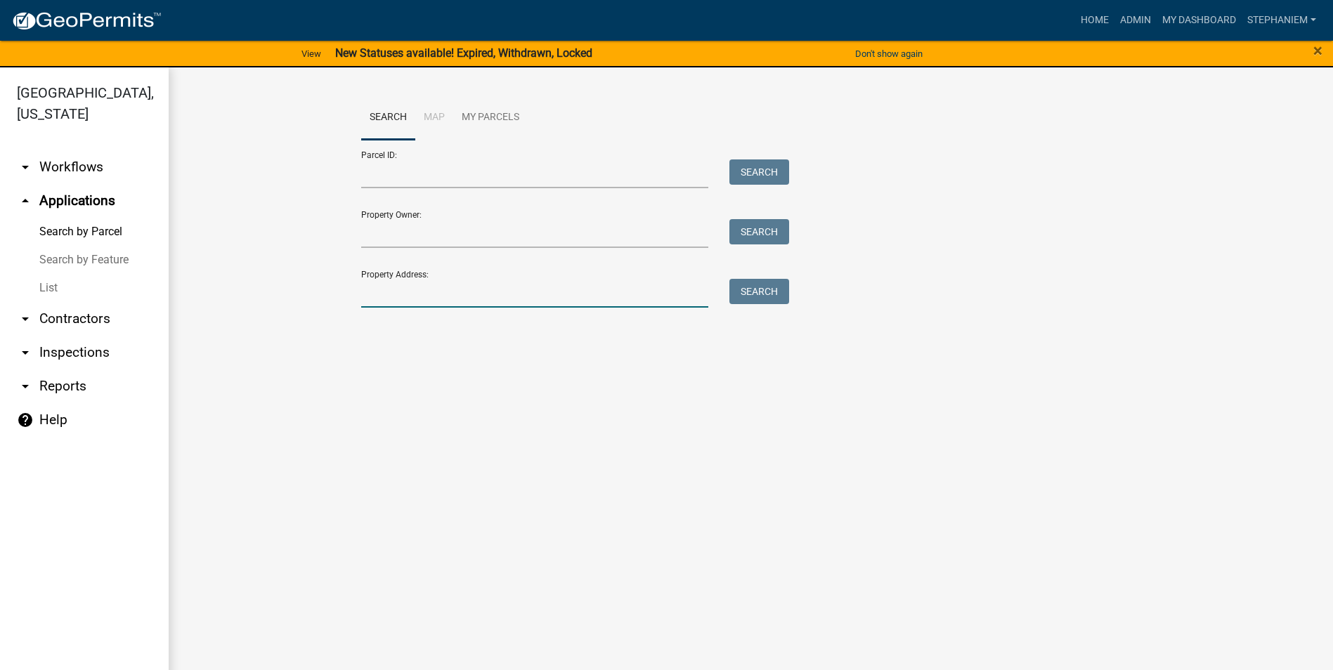
click at [582, 286] on input "Property Address:" at bounding box center [535, 293] width 348 height 29
type input "122 Poplar"
click at [775, 297] on button "Search" at bounding box center [759, 291] width 60 height 25
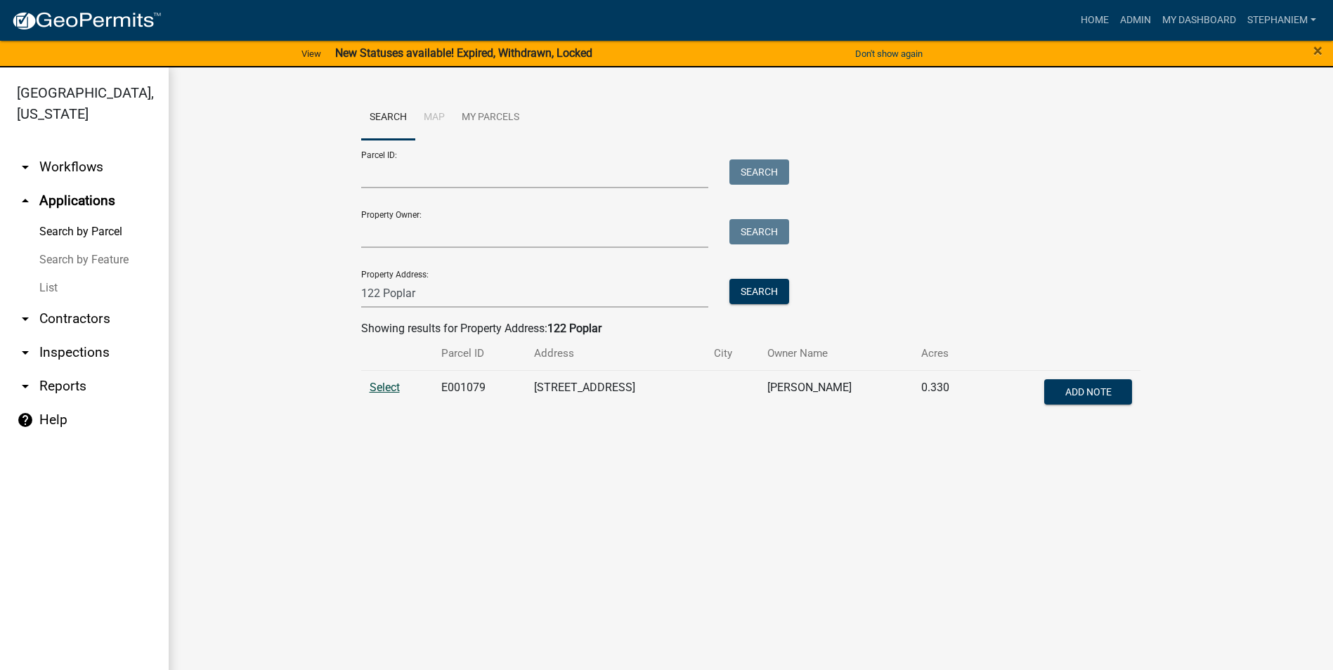
click at [385, 391] on span "Select" at bounding box center [385, 387] width 30 height 13
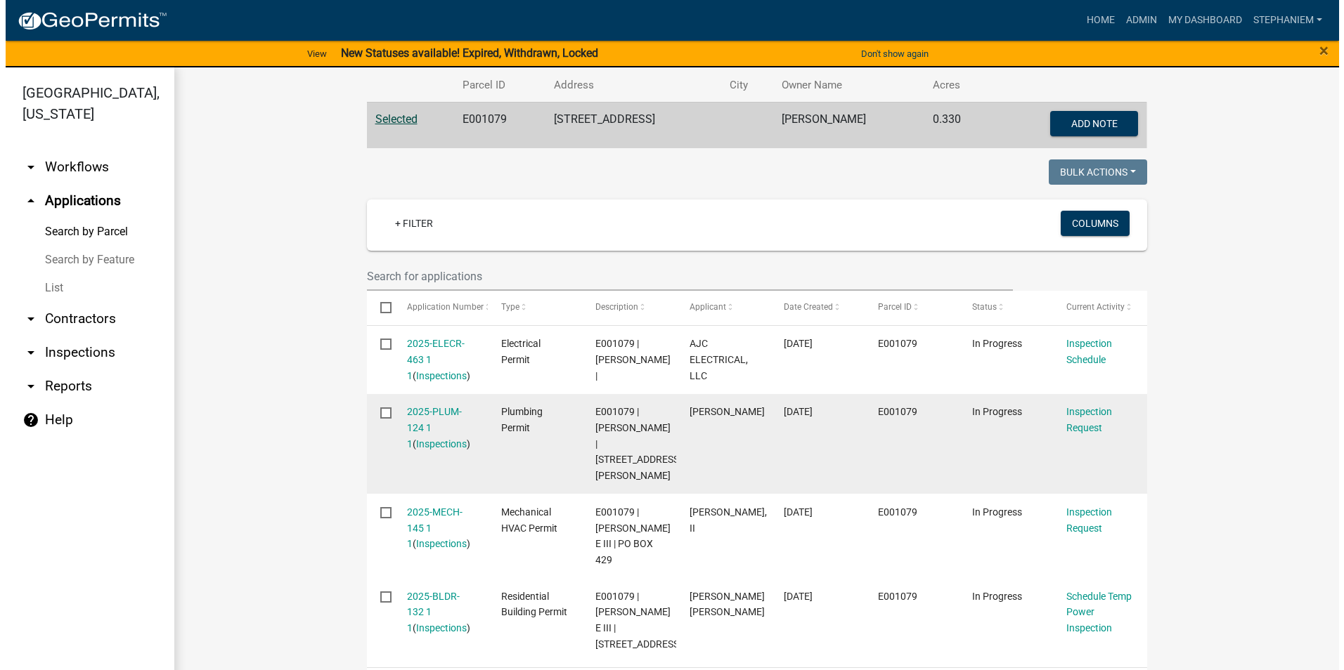
scroll to position [313, 0]
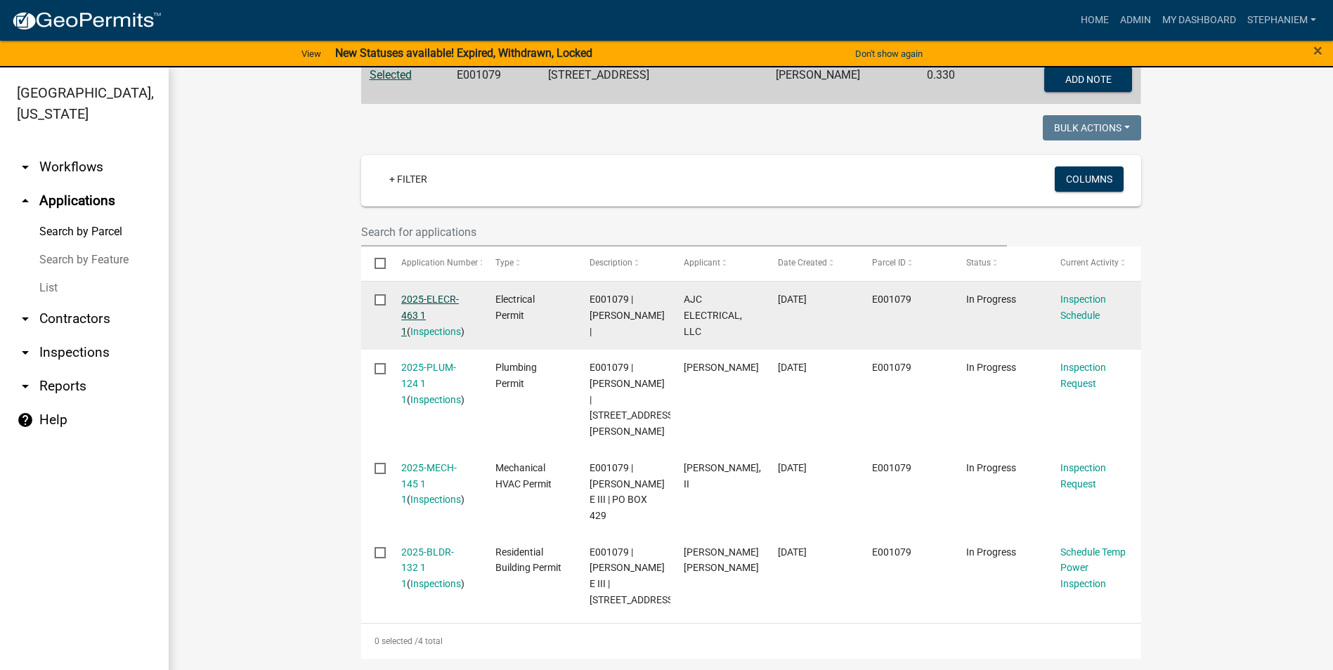
click at [420, 302] on link "2025-ELECR-463 1 1" at bounding box center [430, 316] width 58 height 44
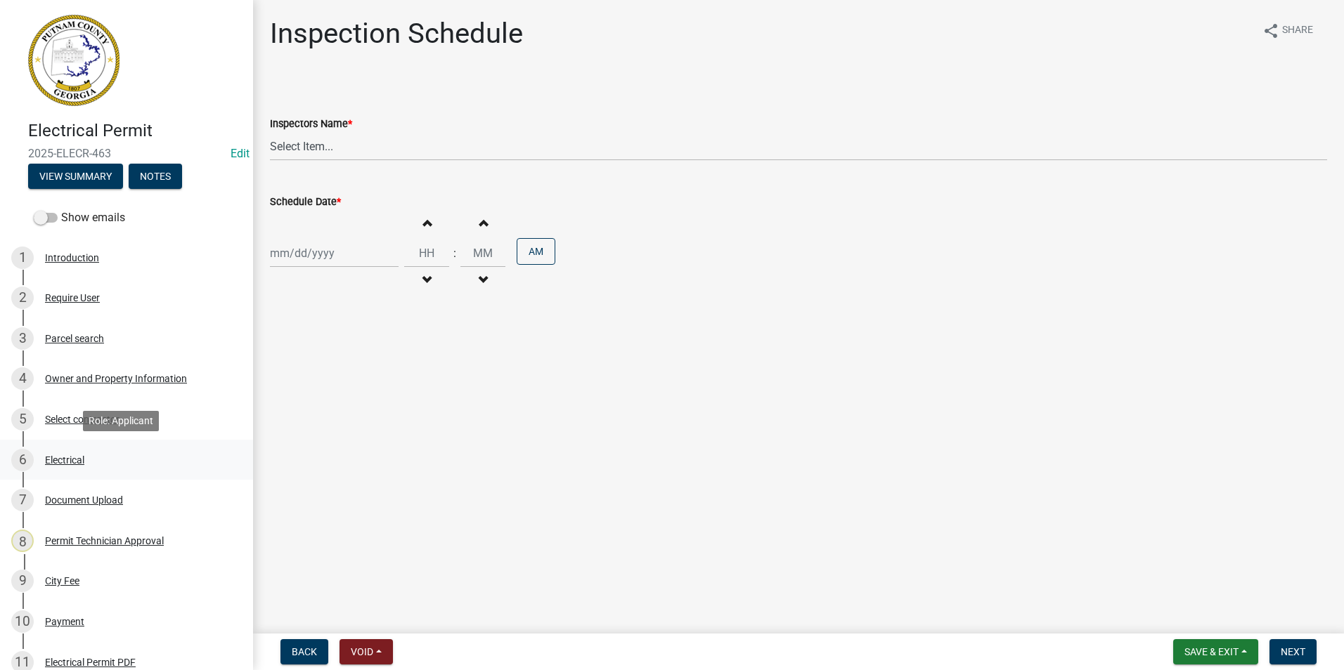
click at [88, 447] on link "6 Electrical" at bounding box center [126, 460] width 253 height 41
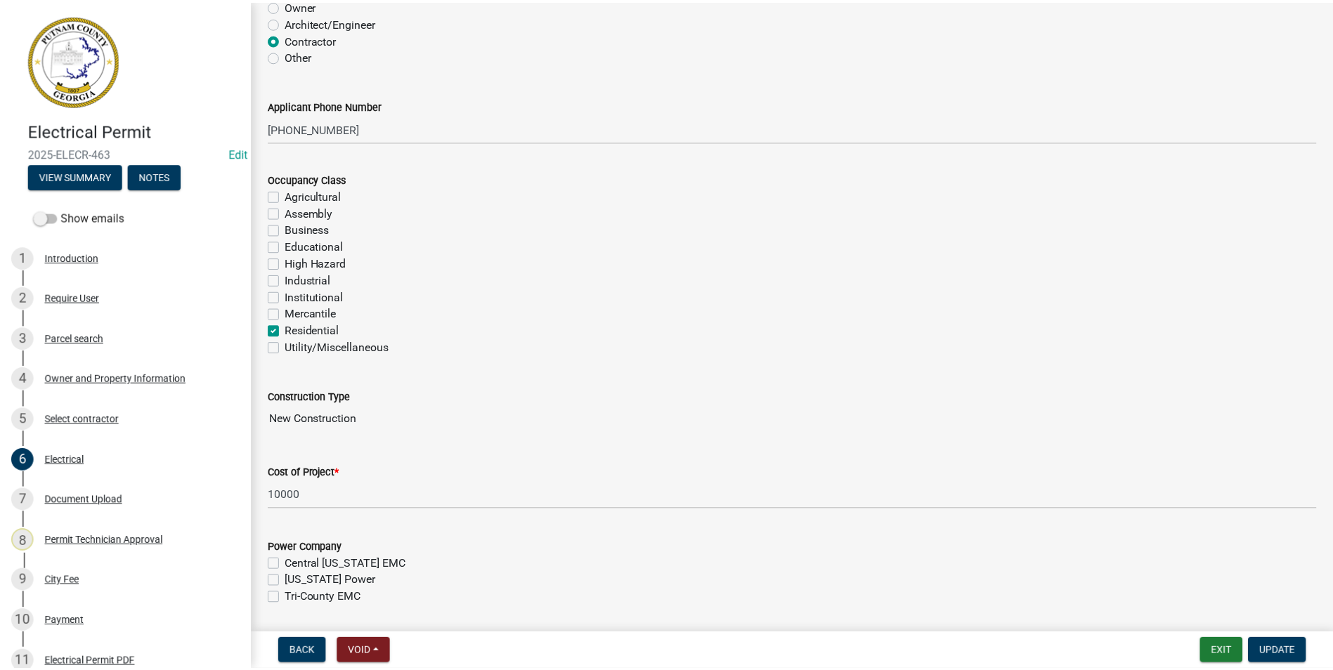
scroll to position [141, 0]
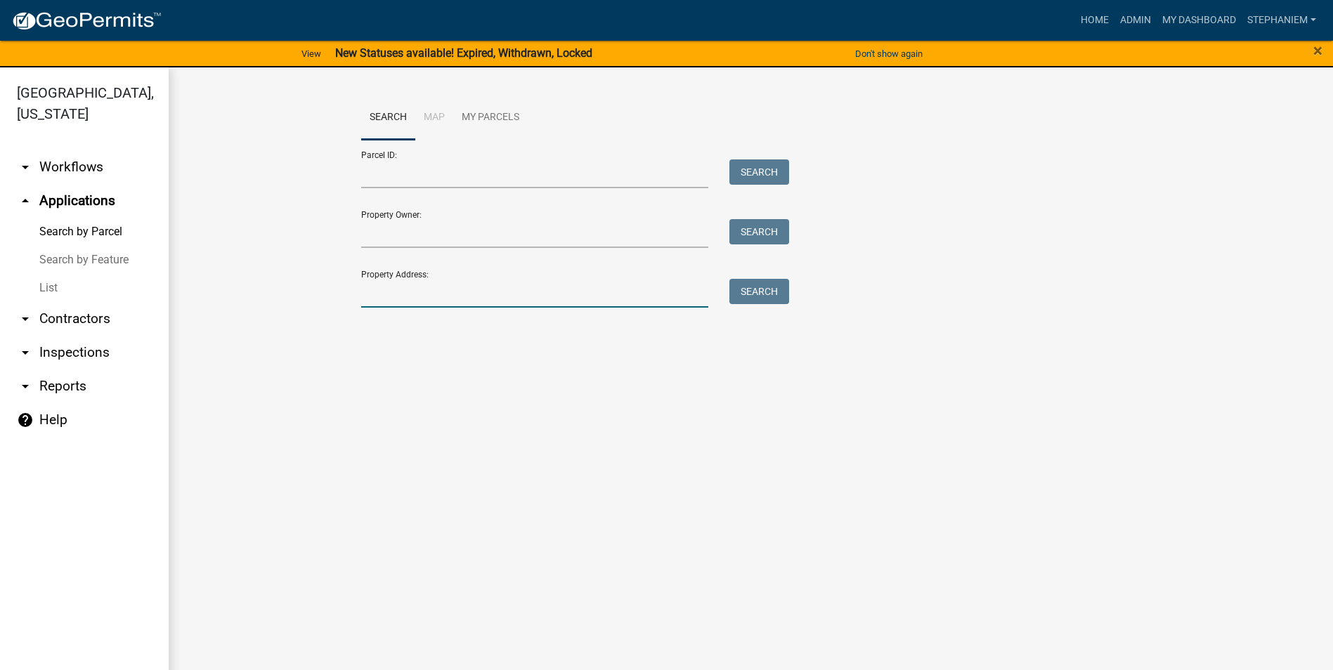
click at [651, 306] on input "Property Address:" at bounding box center [535, 293] width 348 height 29
click at [765, 292] on button "Search" at bounding box center [759, 291] width 60 height 25
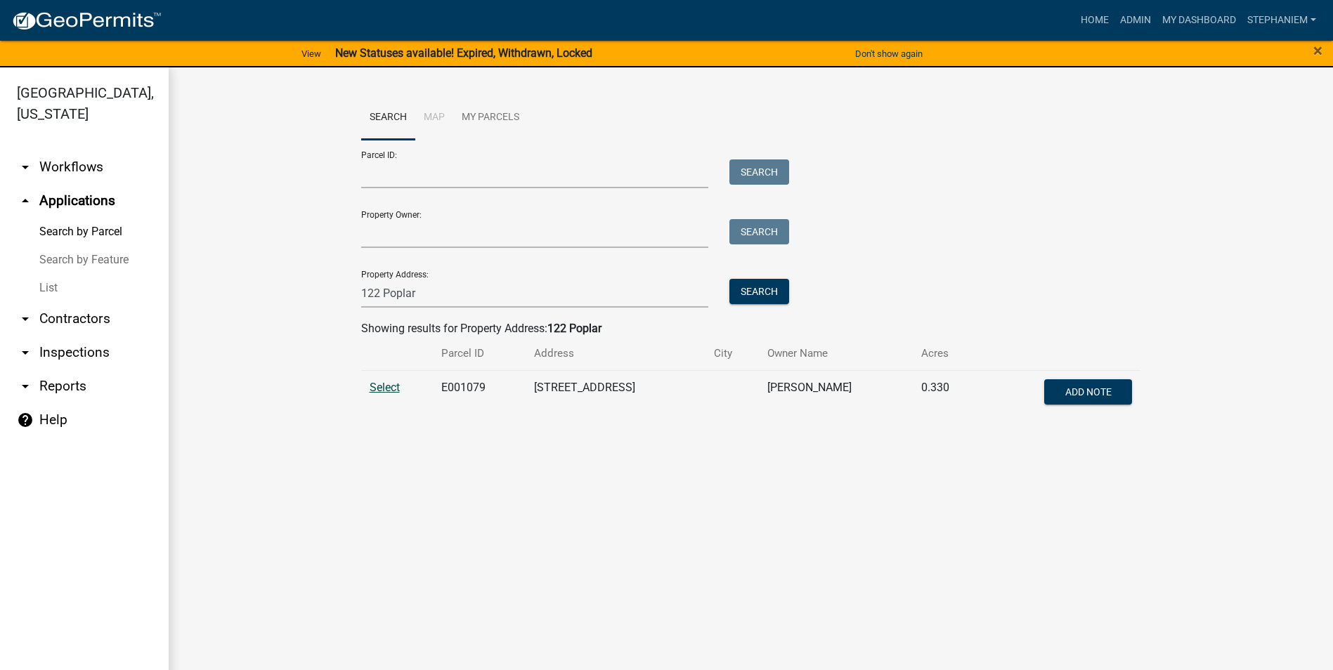
click at [377, 385] on span "Select" at bounding box center [385, 387] width 30 height 13
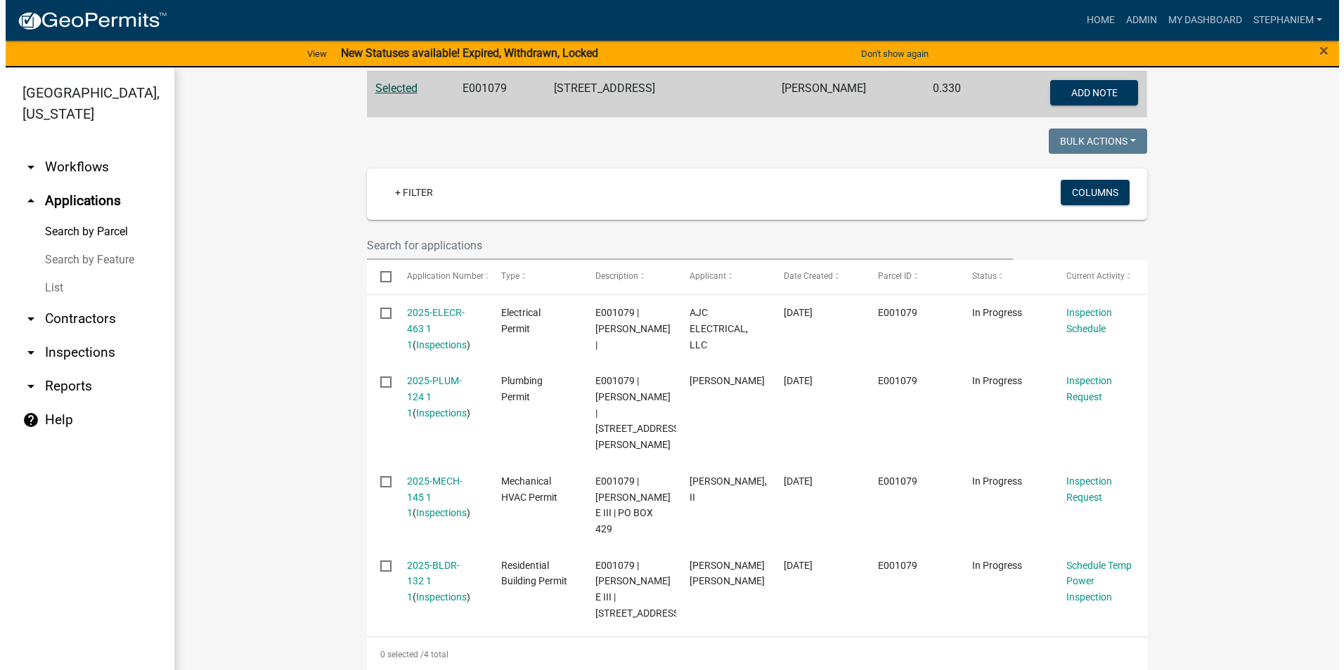
scroll to position [313, 0]
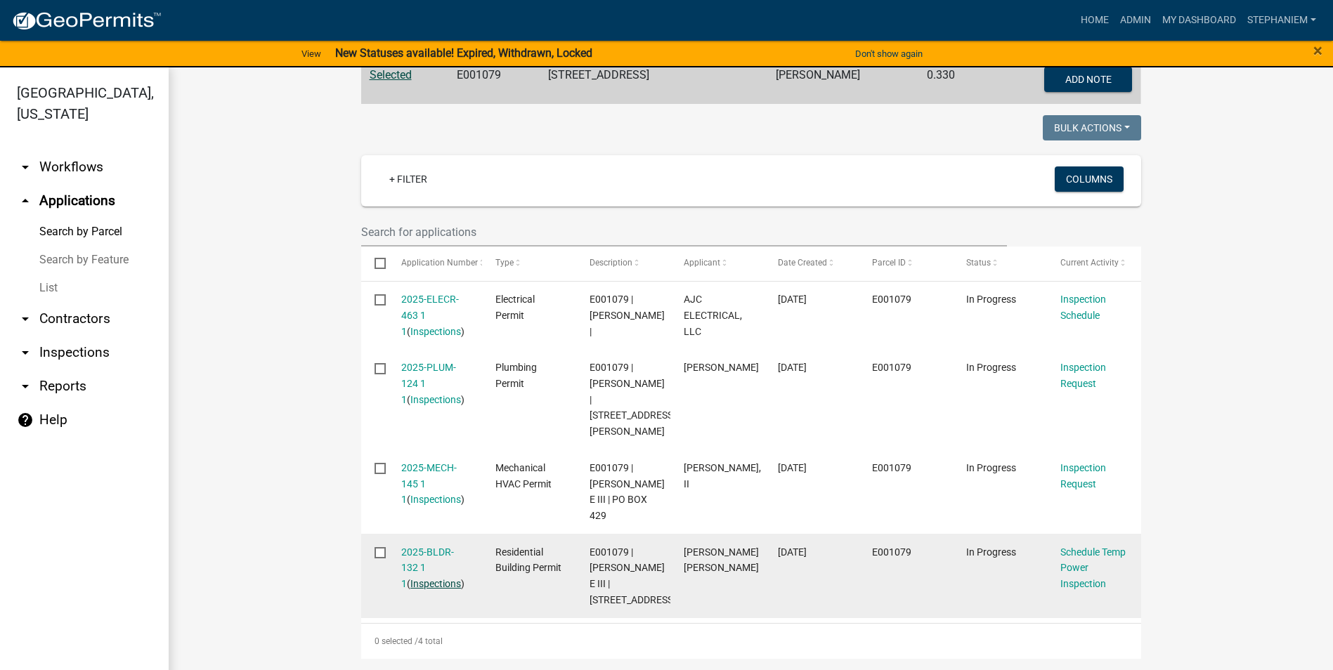
click at [435, 578] on link "Inspections" at bounding box center [435, 583] width 51 height 11
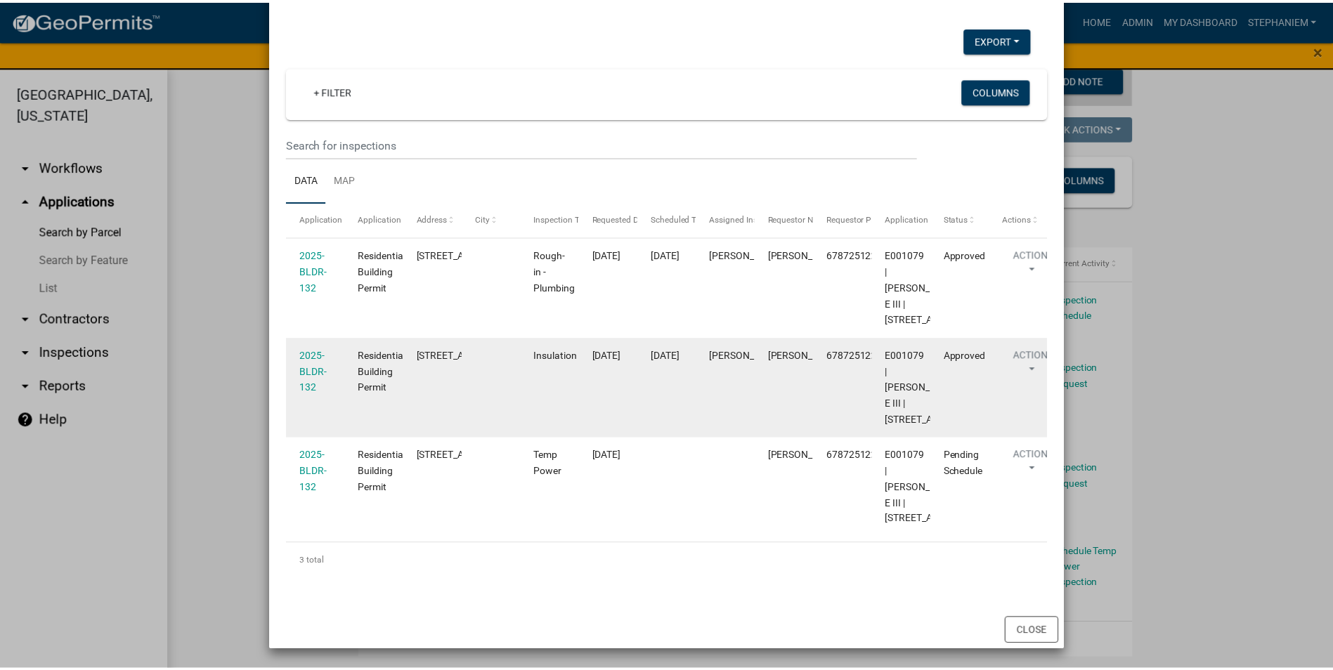
scroll to position [209, 0]
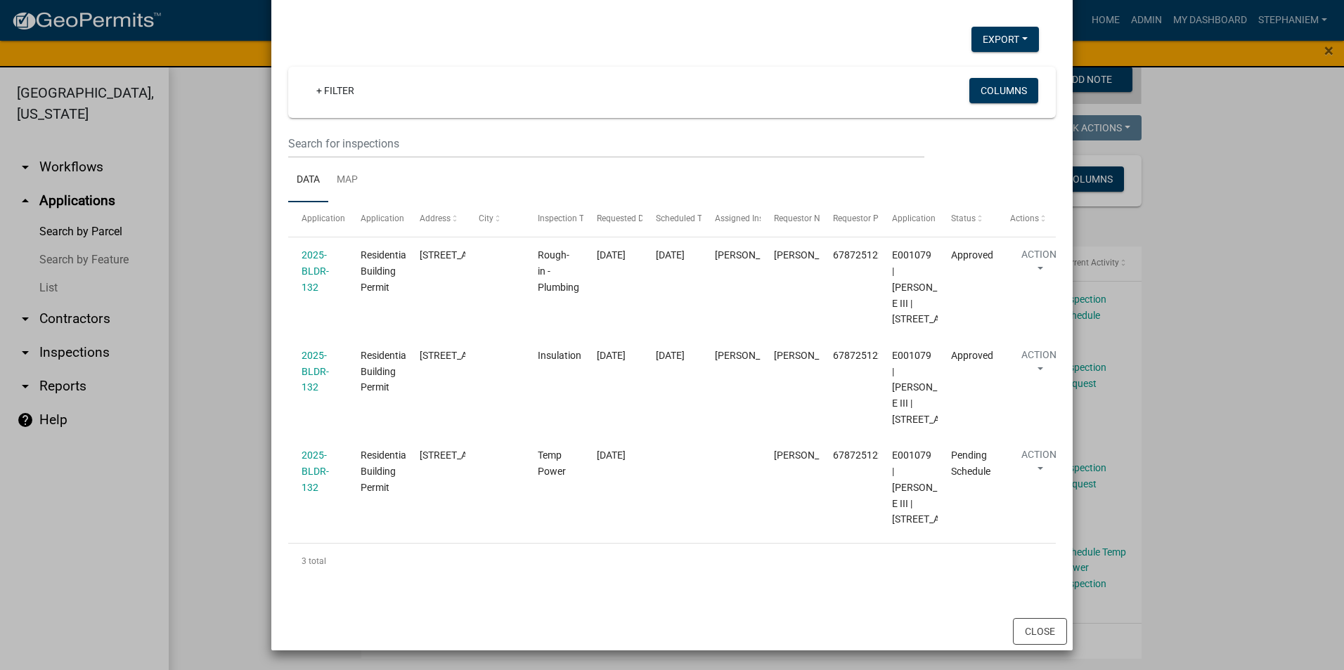
click at [188, 385] on ngb-modal-window "Inspections related to 2025-BLDR-132 × Export Excel Format (.xlsx) CSV Format (…" at bounding box center [672, 335] width 1344 height 670
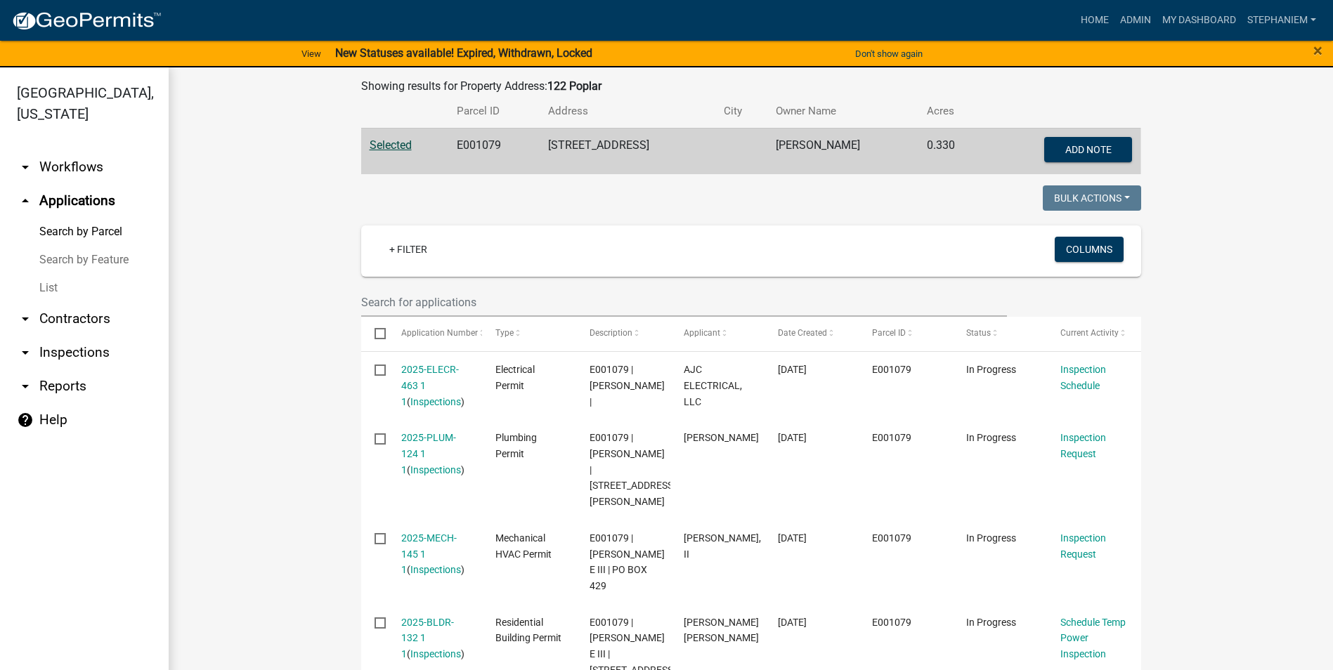
scroll to position [32, 0]
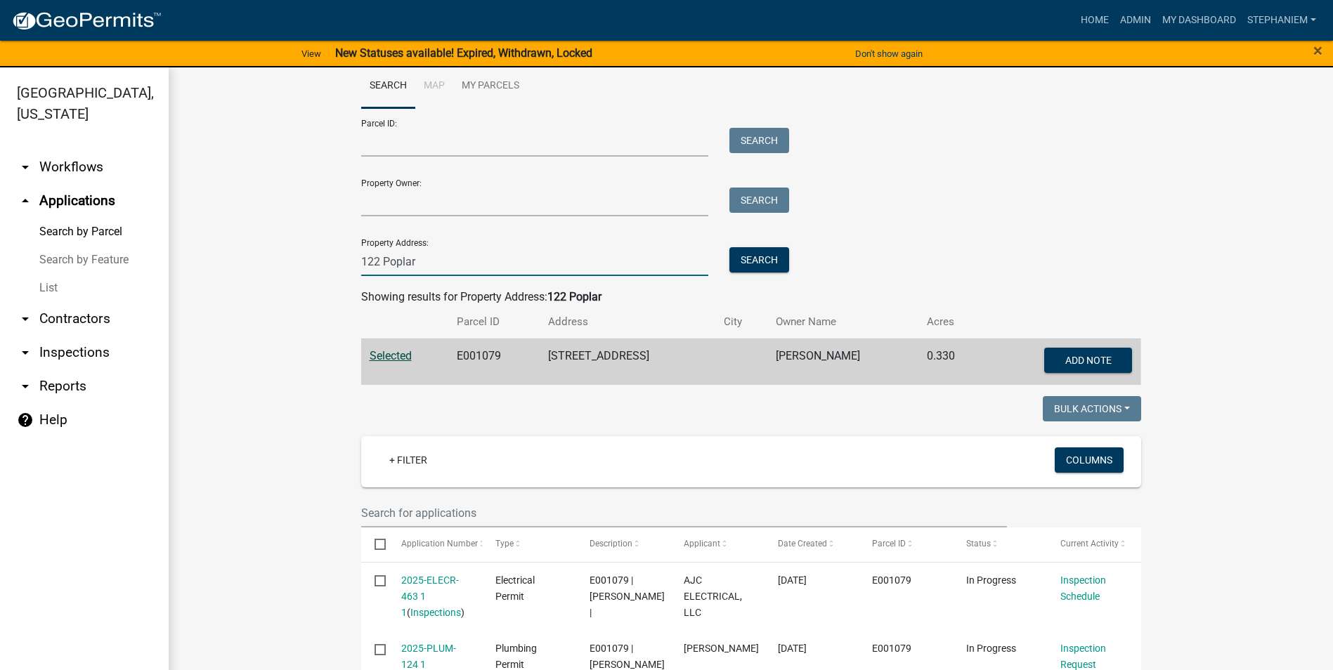
click at [684, 261] on input "122 Poplar" at bounding box center [535, 261] width 348 height 29
type input "1"
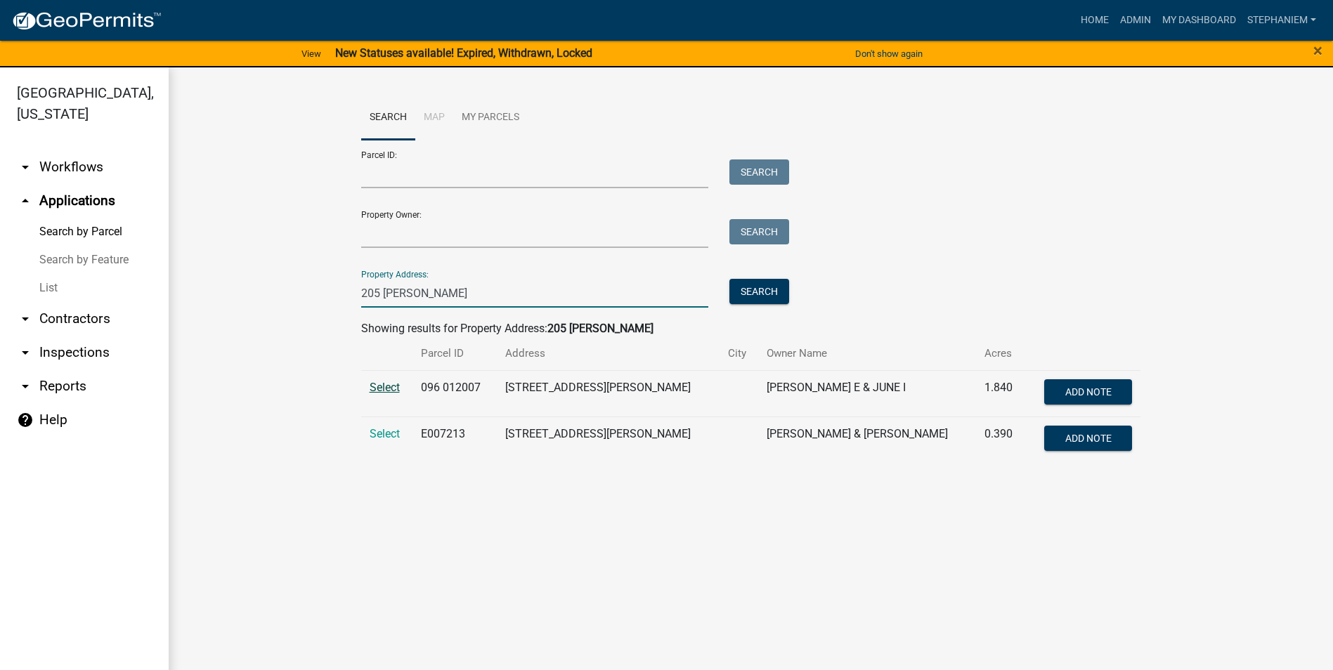
type input "205 alexander"
click at [379, 390] on span "Select" at bounding box center [385, 387] width 30 height 13
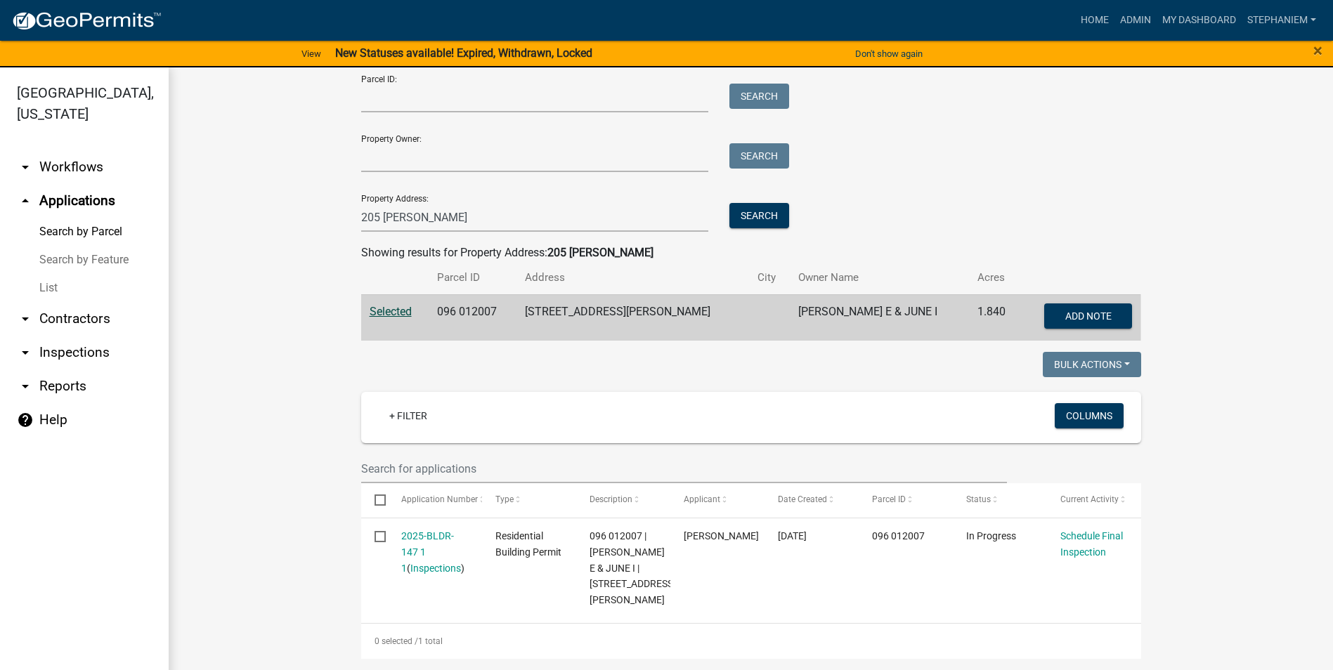
scroll to position [92, 0]
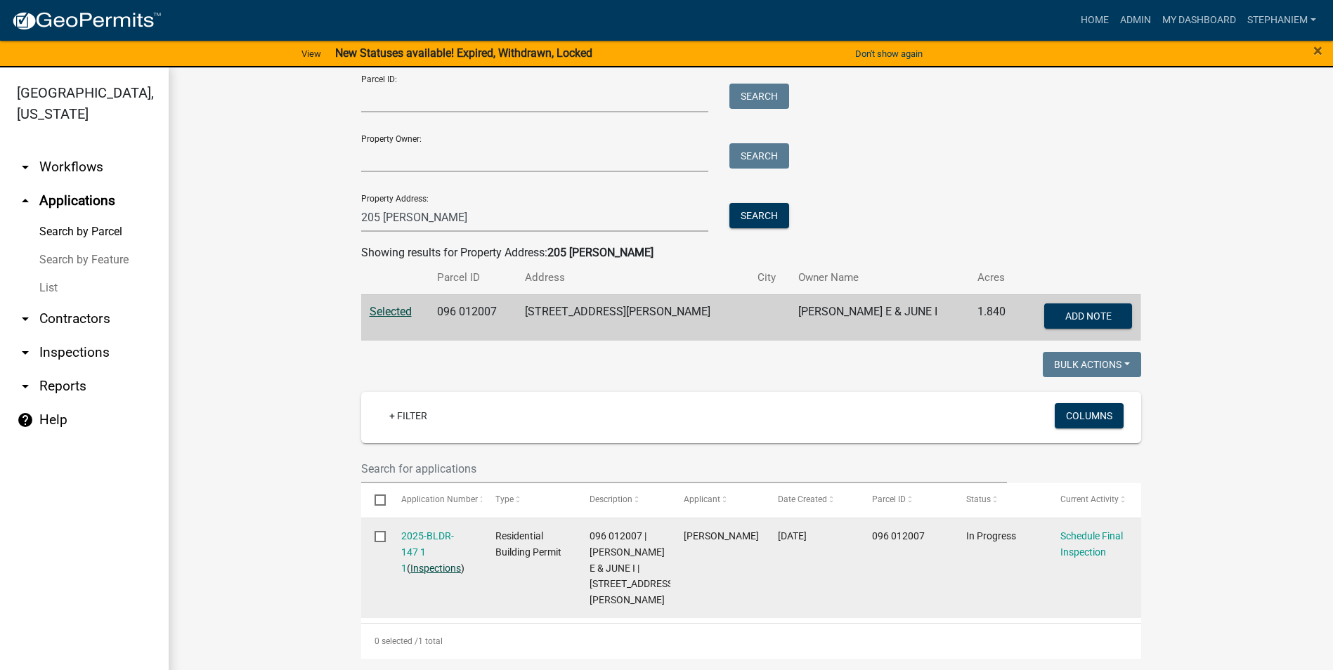
click at [424, 563] on link "Inspections" at bounding box center [435, 568] width 51 height 11
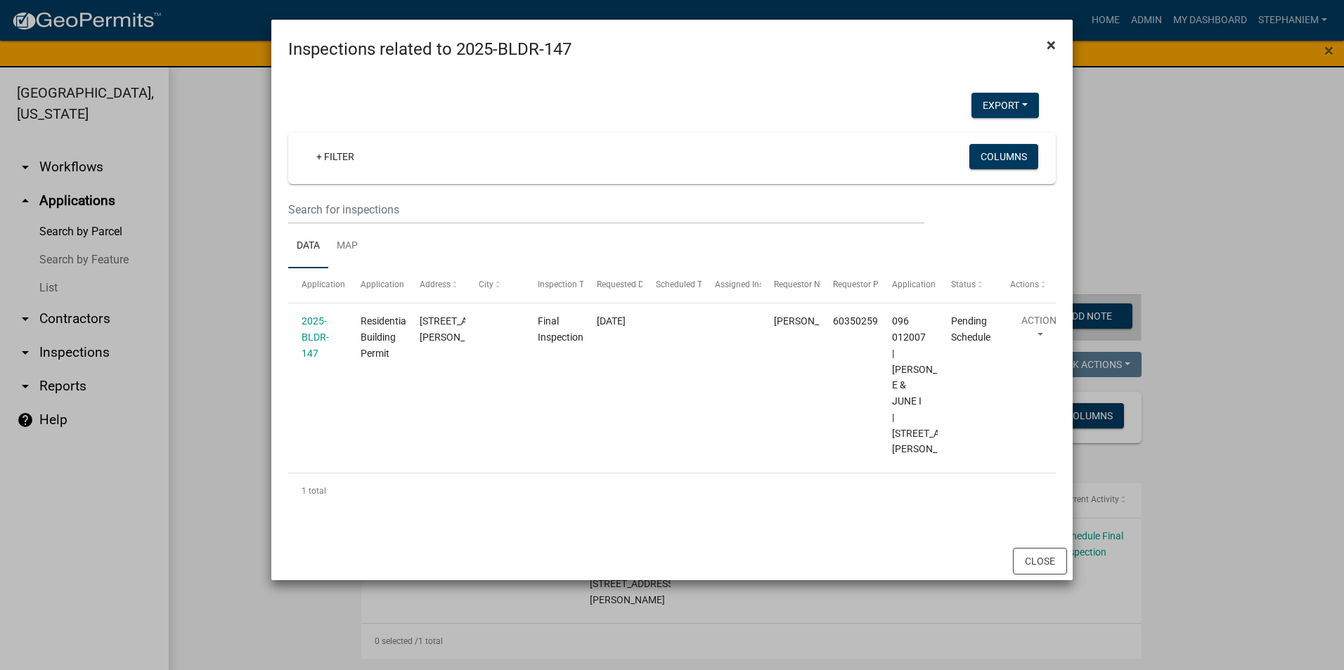
click at [1049, 48] on span "×" at bounding box center [1050, 45] width 9 height 20
